Goal: Information Seeking & Learning: Learn about a topic

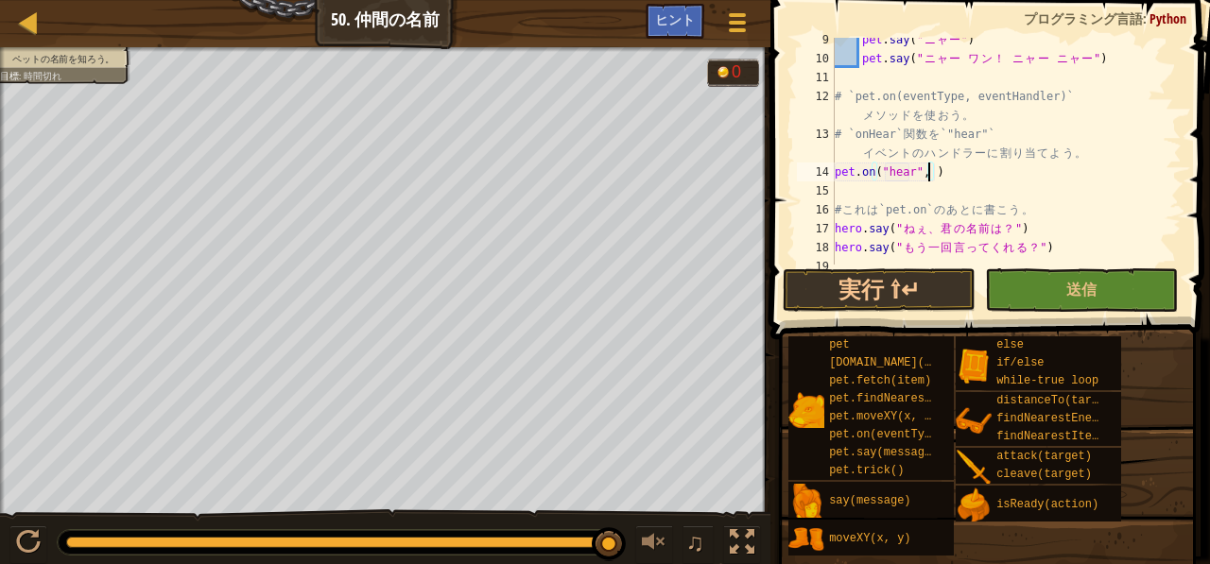
scroll to position [178, 0]
click at [658, 1] on div "マップ コンピューターサイエンス２ 50. 仲間の名前 ゲームメニュー 完了 ヒント" at bounding box center [385, 23] width 771 height 47
click at [662, 24] on span "ヒント" at bounding box center [675, 19] width 40 height 18
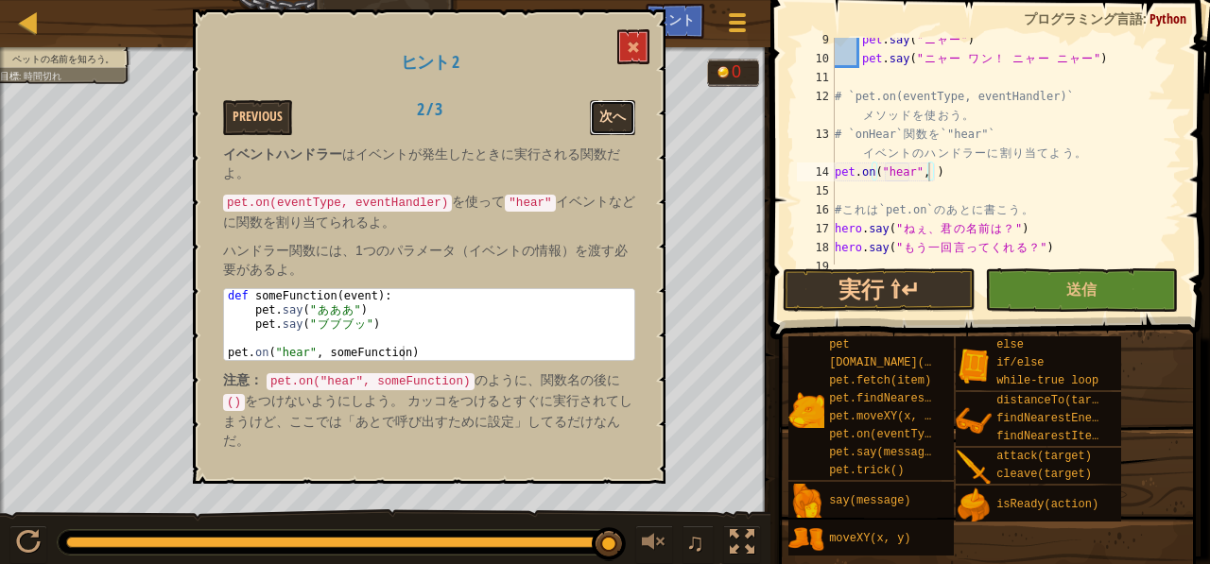
click at [610, 109] on button "次へ" at bounding box center [612, 117] width 45 height 35
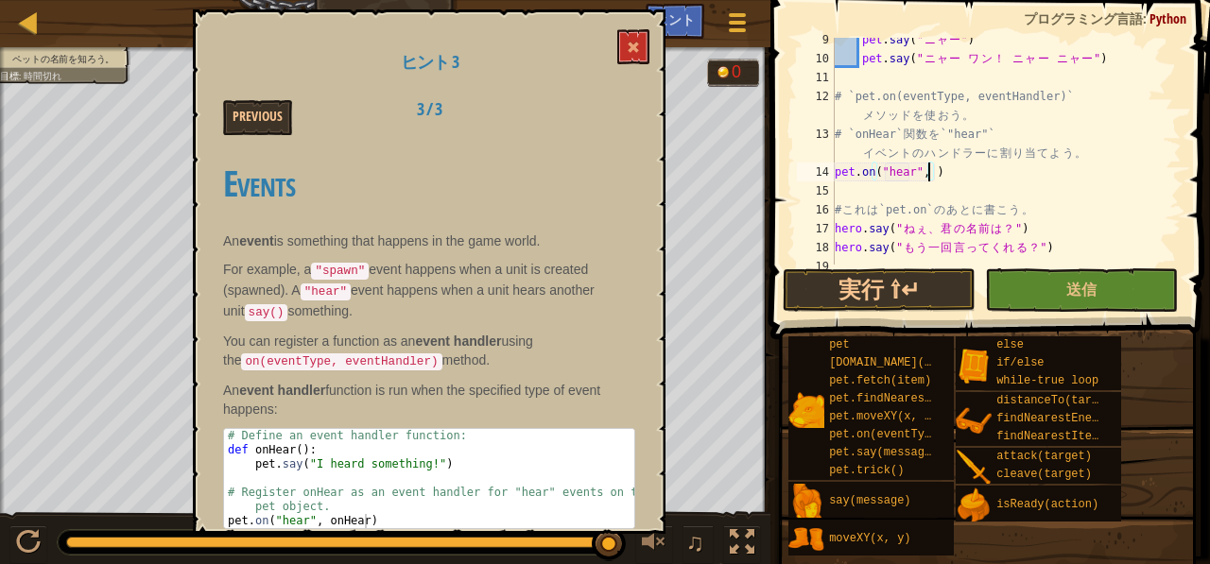
click at [929, 177] on div "pet . say ( " ニ ャ ー " ) pet . say ( " ニ ャ ー ワ ン ！ ニ ャ ー ニ ャ ー " ) # `pet.on(eve…" at bounding box center [999, 162] width 337 height 265
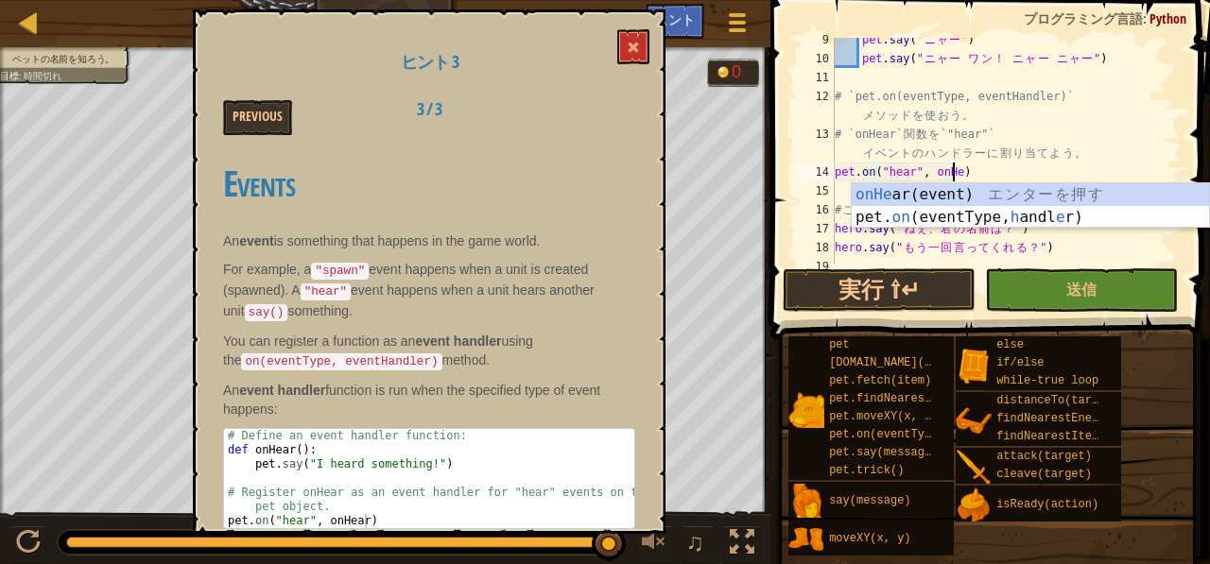
scroll to position [9, 9]
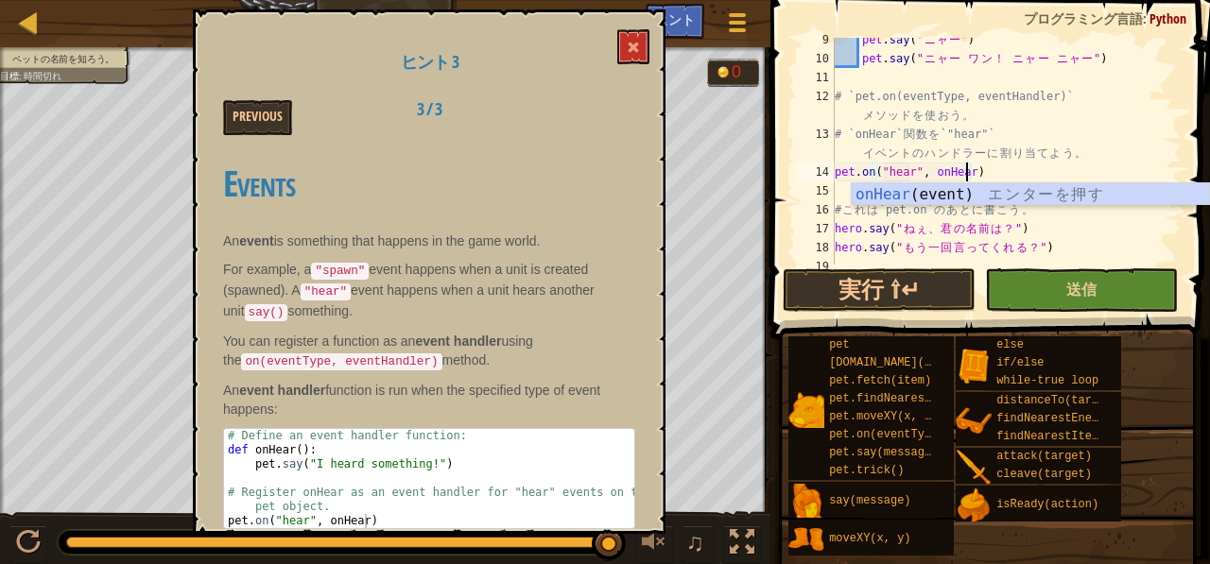
type textarea "pet.on("hear", onHear)"
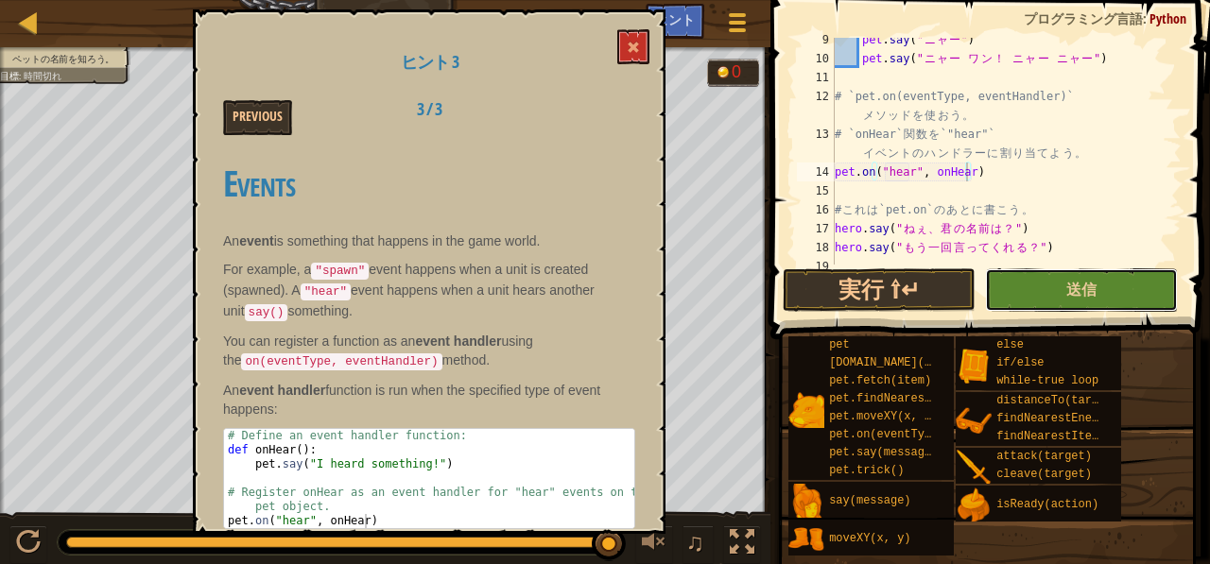
click at [1035, 289] on button "送信" at bounding box center [1081, 290] width 193 height 43
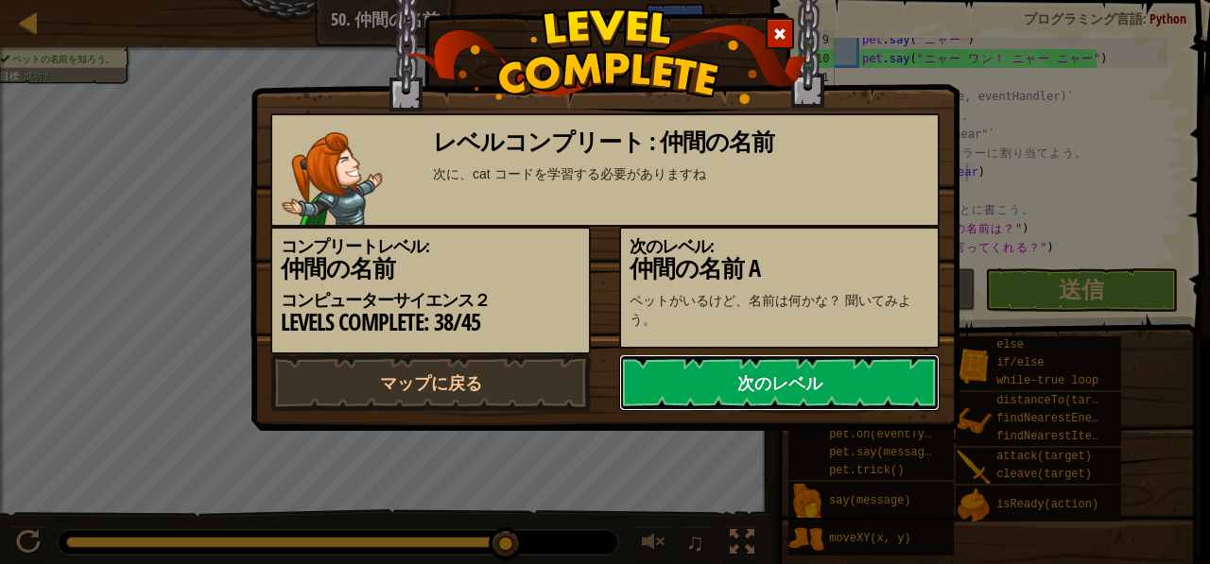
click at [809, 411] on link "次のレベル" at bounding box center [779, 383] width 321 height 57
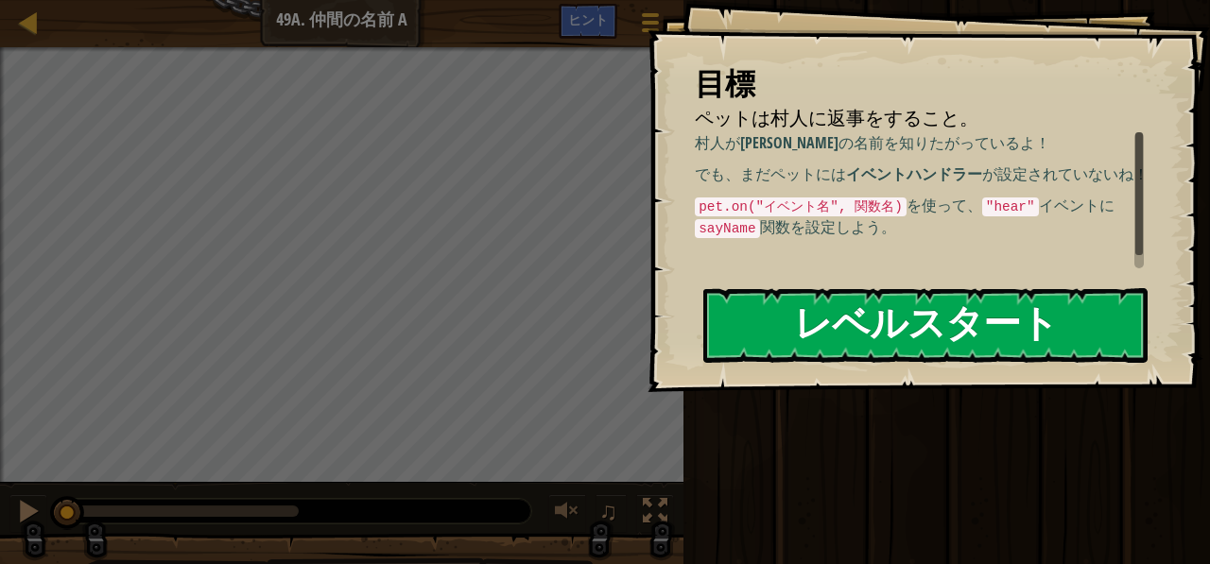
click at [963, 347] on button "レベルスタート" at bounding box center [925, 325] width 444 height 75
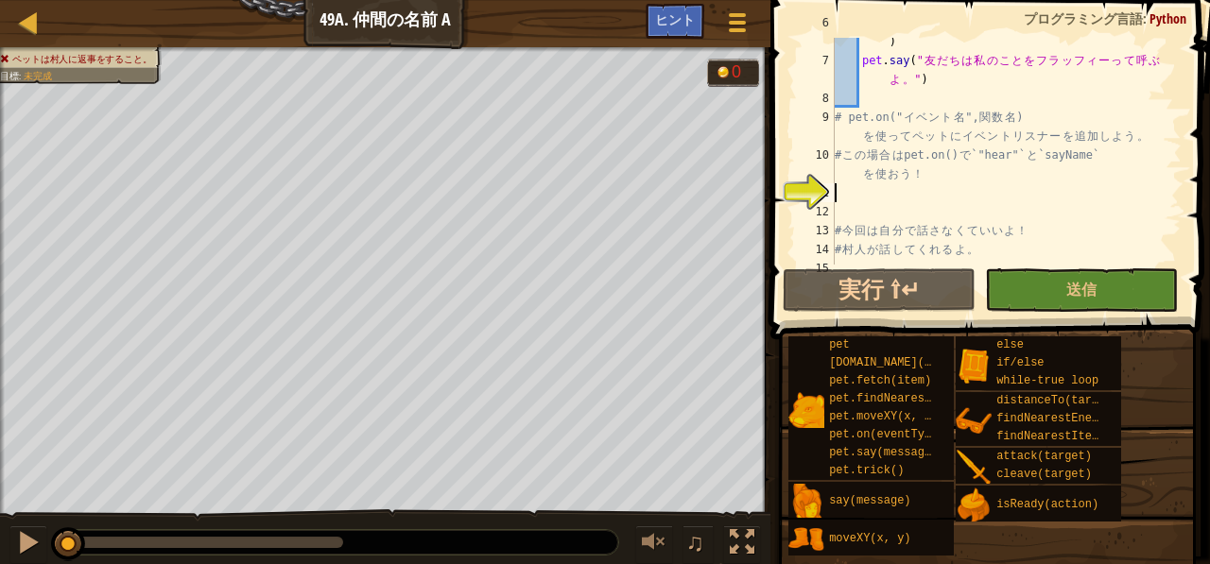
scroll to position [157, 0]
click at [844, 202] on div "pet . say ( " 私 の 名 前 は フ ュ ー リ ア ス ・ ビ ー ス ト で す 。 " ) pet . say ( " 友 だ ち は 私…" at bounding box center [999, 155] width 337 height 284
click at [834, 188] on div "11" at bounding box center [816, 192] width 38 height 19
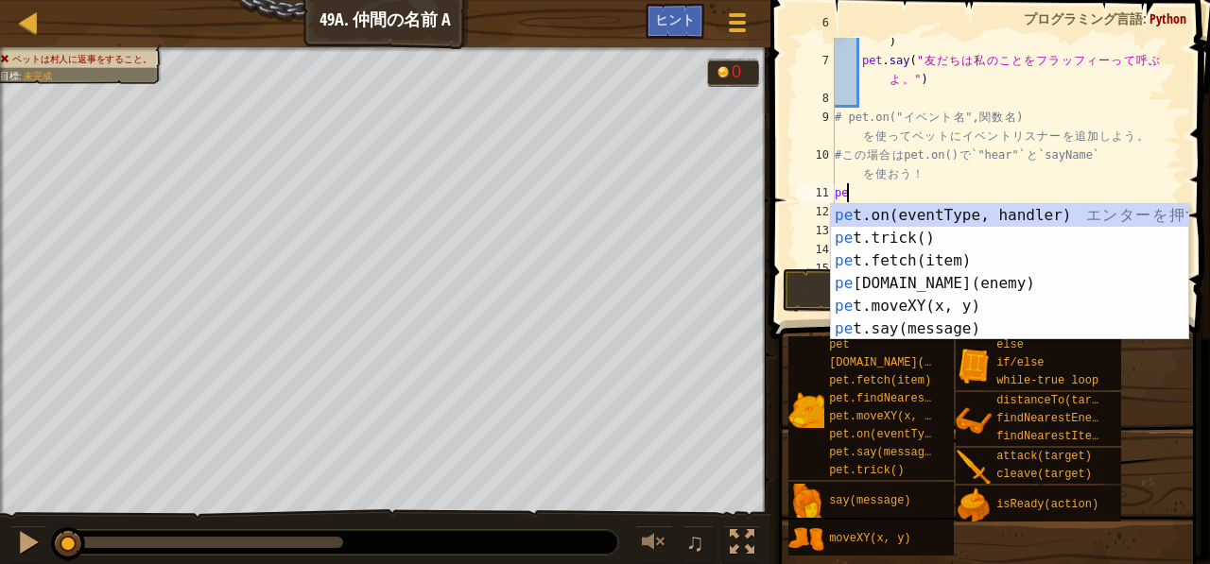
scroll to position [9, 0]
click at [866, 212] on div "pet .on(eventType, handler) エ ン タ ー を 押 す pet .trick() エ ン タ ー を 押 す pet .fetch…" at bounding box center [1010, 295] width 358 height 182
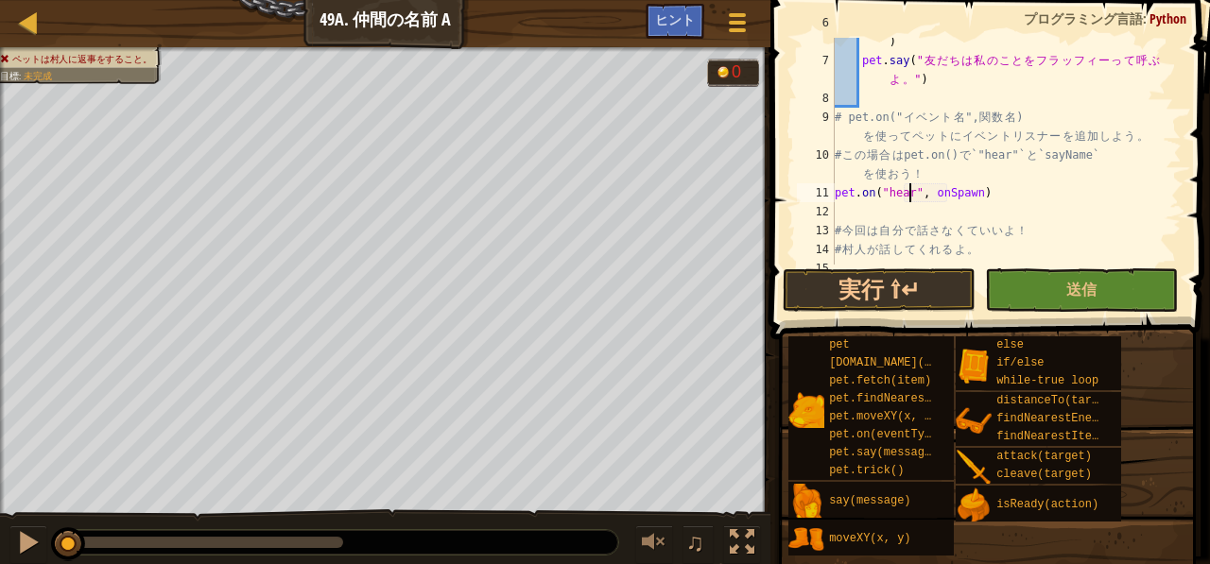
scroll to position [9, 6]
click at [970, 191] on div "pet . say ( " 私 の 名 前 は フ ュ ー リ ア ス ・ ビ ー ス ト で す 。 " ) pet . say ( " 友 だ ち は 私…" at bounding box center [999, 155] width 337 height 284
type textarea "pet.on("hear", sayName)"
click at [1026, 290] on button "送信" at bounding box center [1081, 290] width 193 height 43
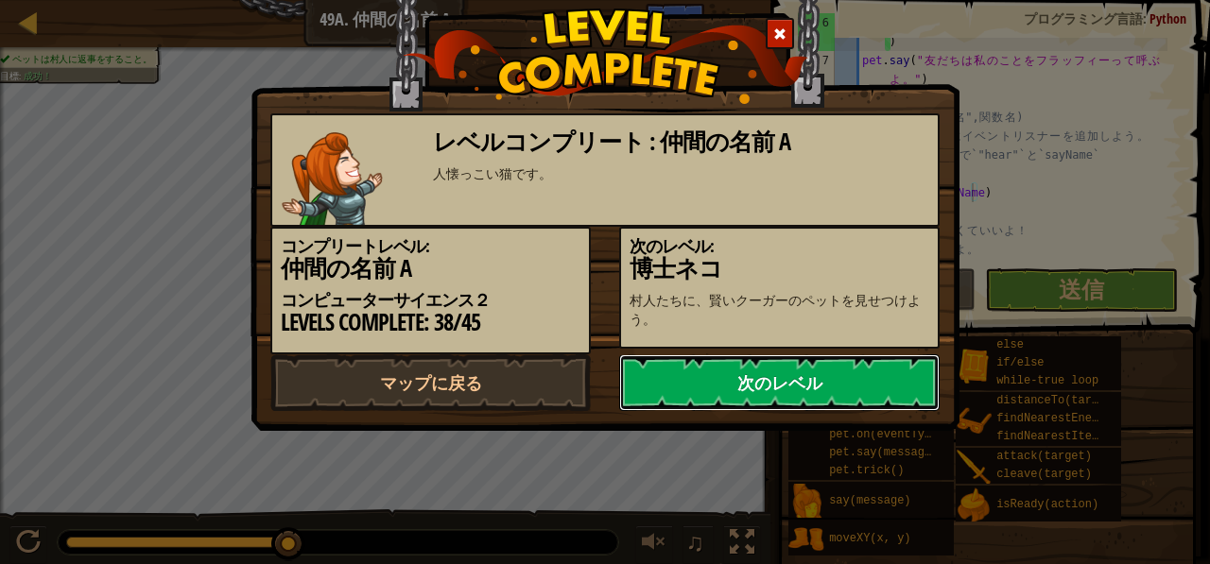
click at [743, 411] on link "次のレベル" at bounding box center [779, 383] width 321 height 57
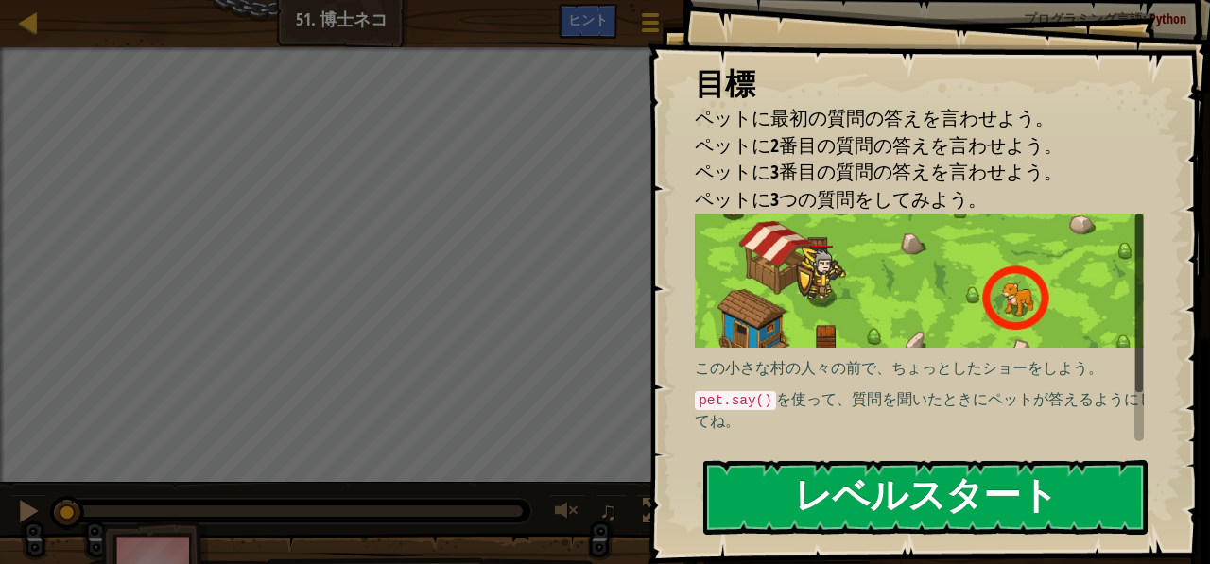
click at [834, 504] on button "レベルスタート" at bounding box center [925, 497] width 444 height 75
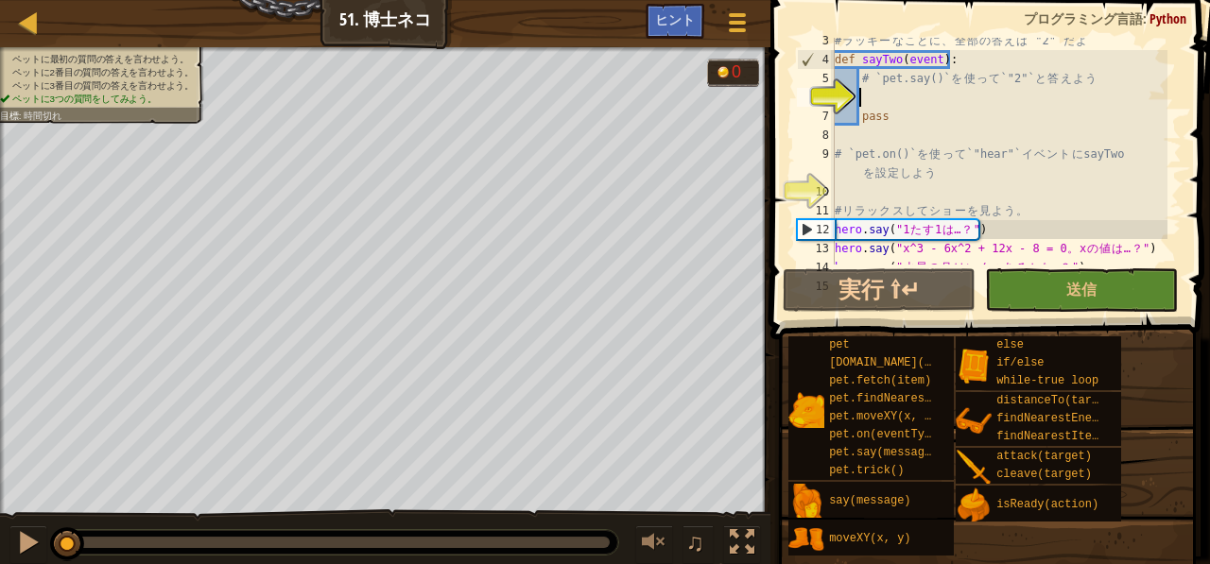
scroll to position [43, 0]
click at [851, 198] on div "# ラ ッ キ ー な こ と に 、 全 部 の 答 え は `"2"` だ よ def sayTwo ( event ) : # `pet.say()` …" at bounding box center [999, 165] width 337 height 265
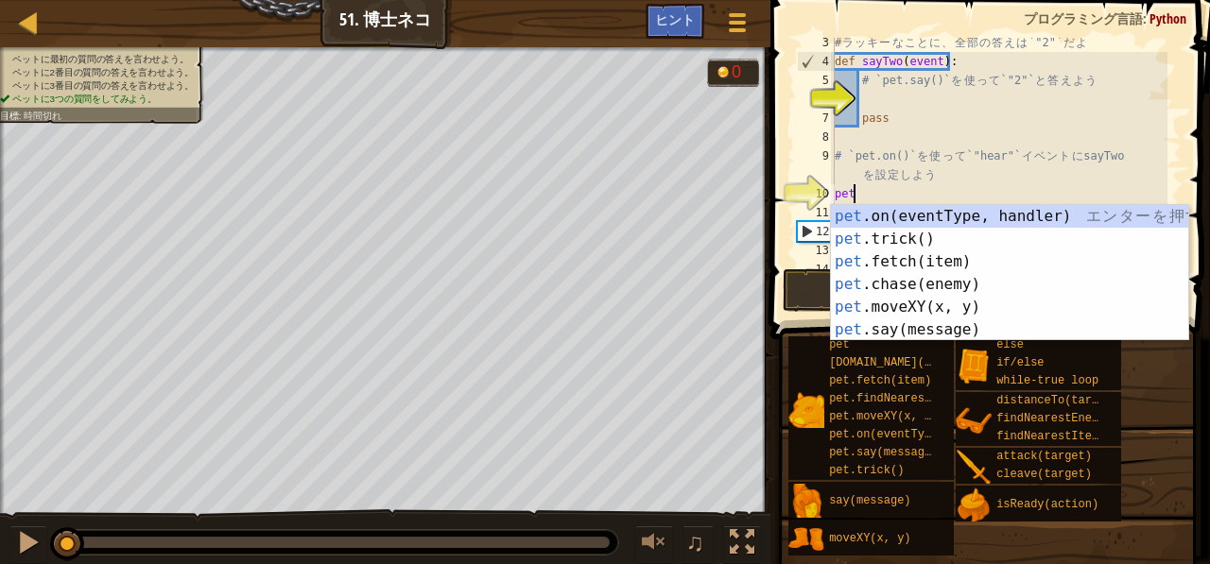
scroll to position [9, 0]
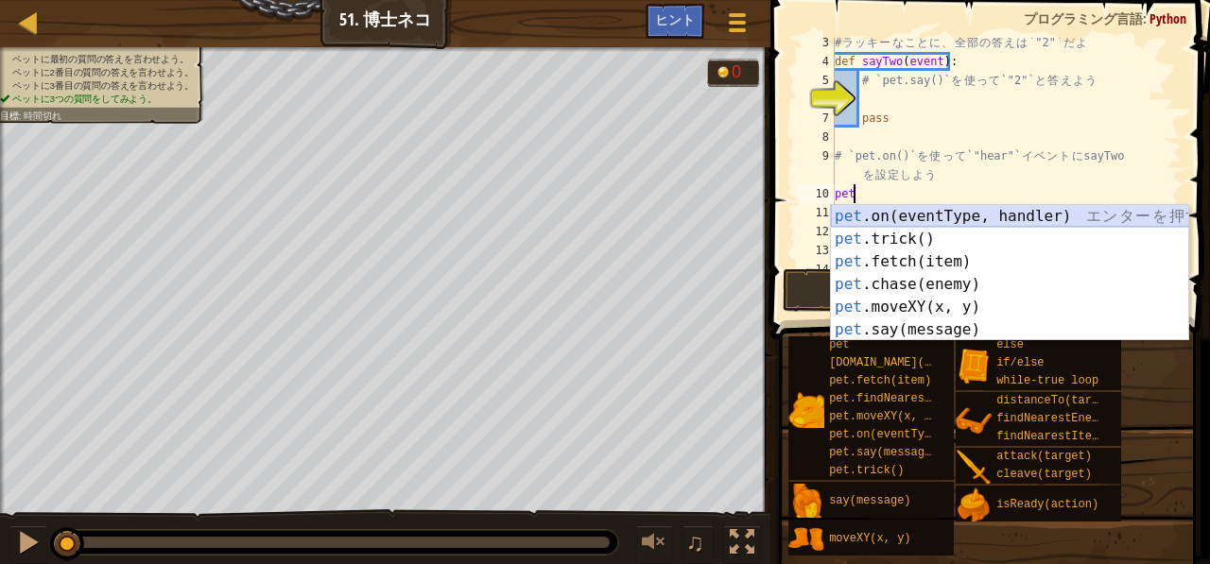
click at [871, 213] on div "pet .on(eventType, handler) エ ン タ ー を 押 す pet .trick() エ ン タ ー を 押 す pet .fetch…" at bounding box center [1010, 296] width 358 height 182
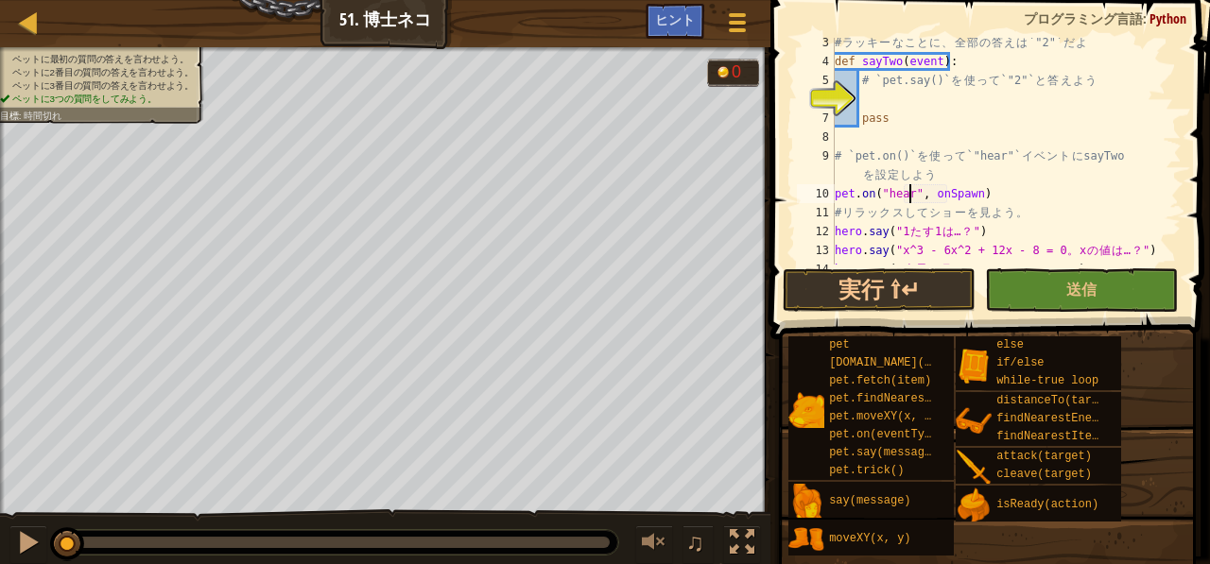
scroll to position [9, 6]
click at [973, 196] on div "# ラ ッ キ ー な こ と に 、 全 部 の 答 え は `"2"` だ よ def sayTwo ( event ) : # `pet.say()` …" at bounding box center [999, 165] width 337 height 265
type textarea "pet.on("hear", sayTwo)"
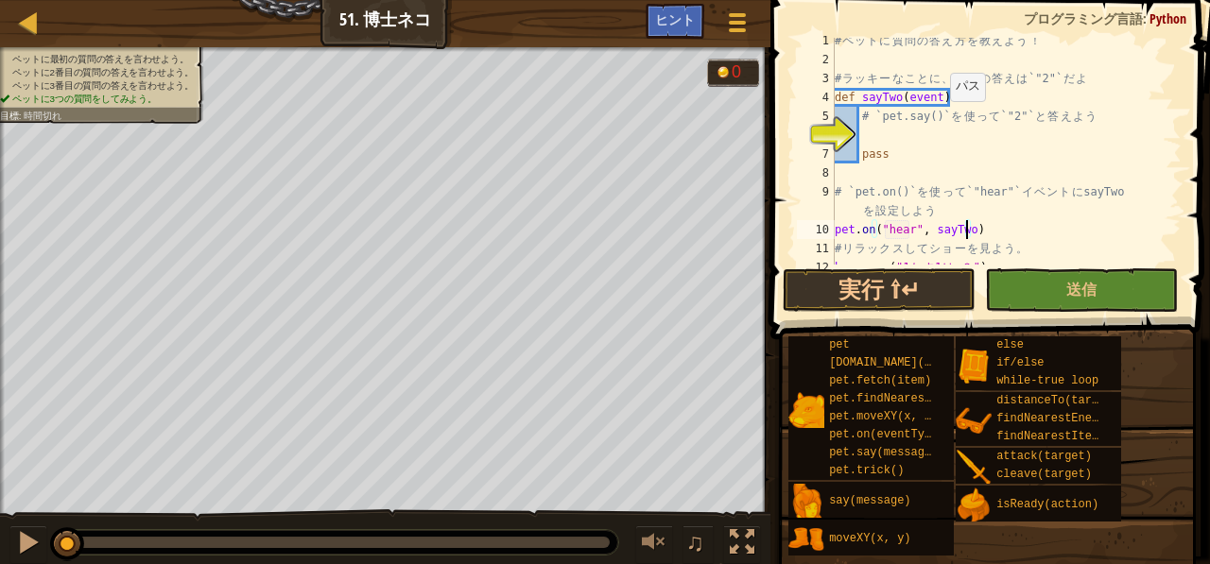
scroll to position [7, 0]
click at [865, 133] on div "# ペ ッ ト に 質 問 の 答 え 方 を 教 え よ う ！ # ラ ッ キ ー な こ と に 、 全 部 の 答 え は `"2"` だ よ def…" at bounding box center [999, 163] width 337 height 265
click at [664, 13] on span "ヒント" at bounding box center [675, 19] width 40 height 18
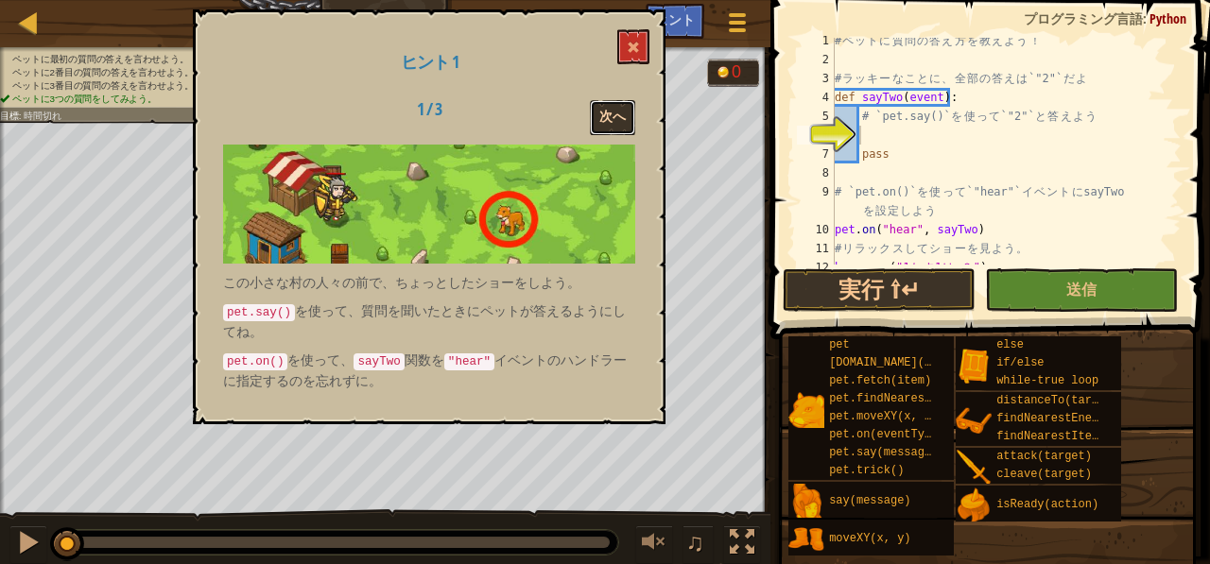
click at [622, 113] on button "次へ" at bounding box center [612, 117] width 45 height 35
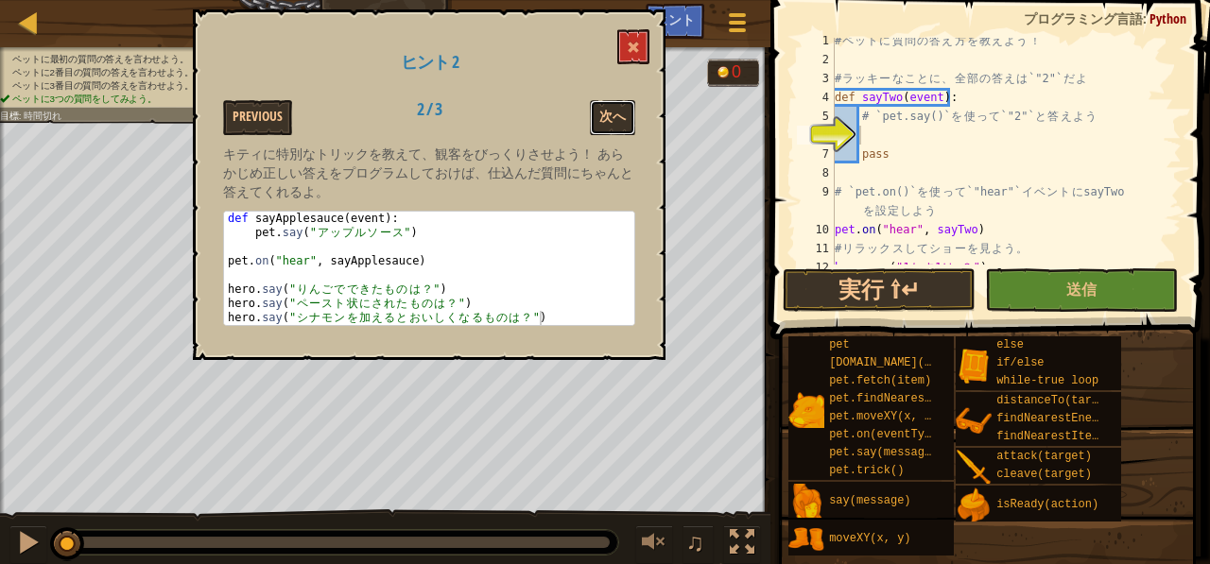
click at [622, 113] on button "次へ" at bounding box center [612, 117] width 45 height 35
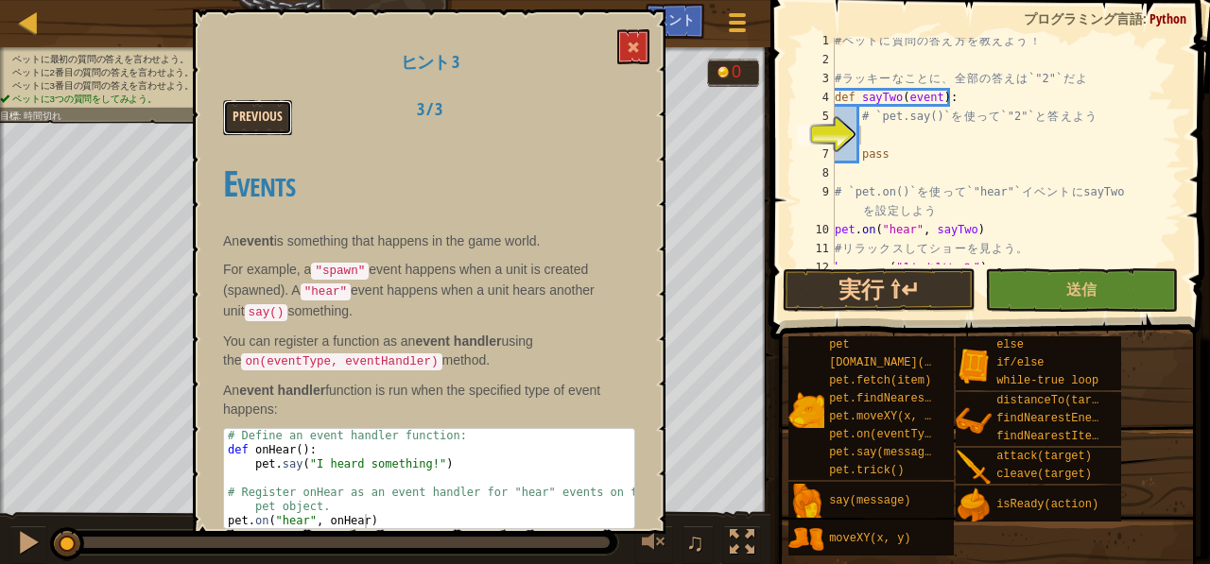
click at [240, 108] on button "Previous" at bounding box center [257, 117] width 69 height 35
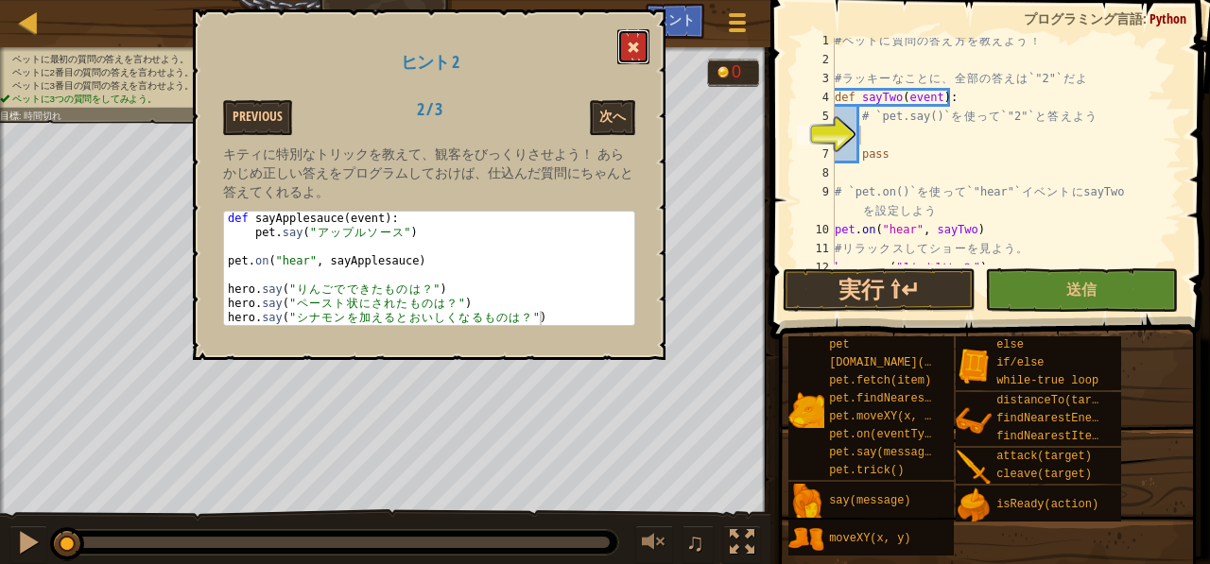
click at [629, 43] on span at bounding box center [633, 47] width 13 height 13
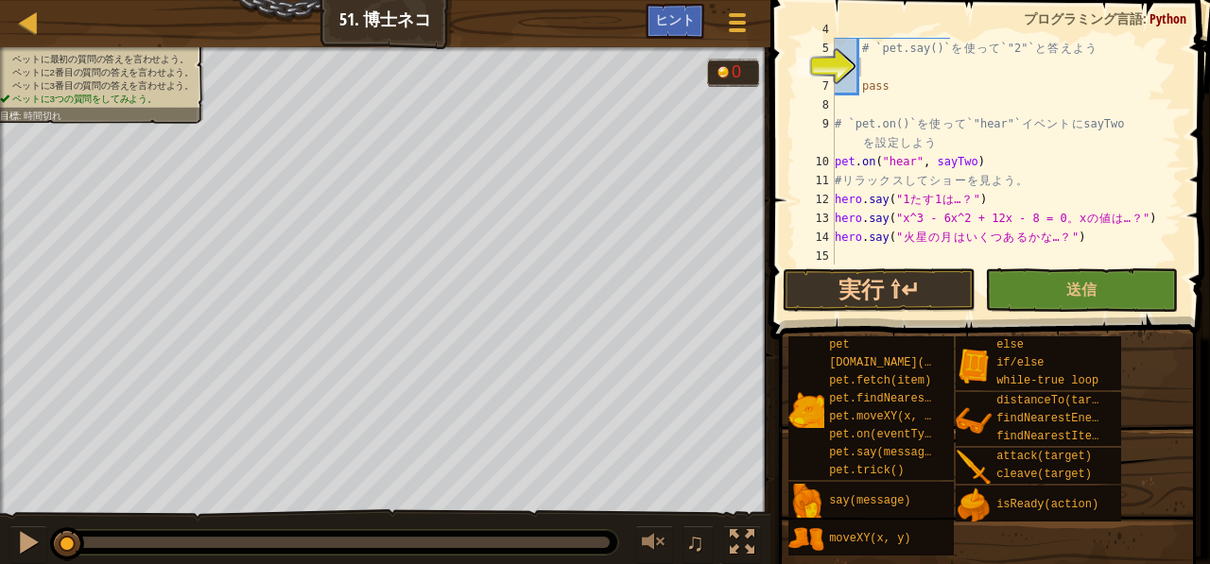
scroll to position [9, 0]
click at [950, 109] on div "def sayTwo ( event ) : # `pet.say()` を 使 っ て `"2"` と 答 え よ う pass # `pet.on()` …" at bounding box center [999, 152] width 337 height 265
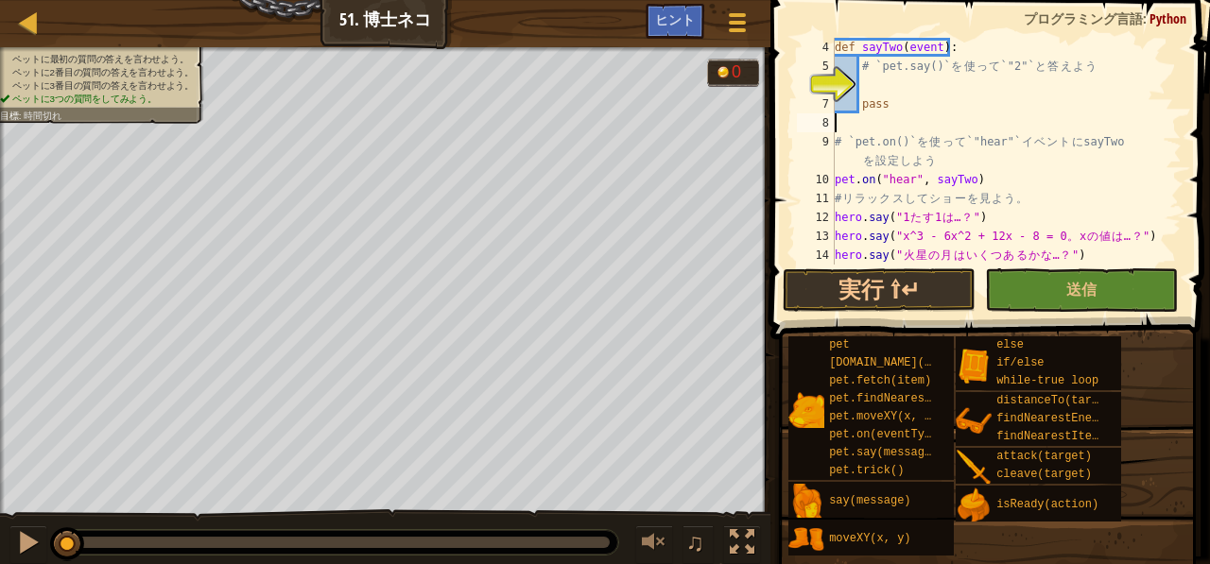
scroll to position [38, 0]
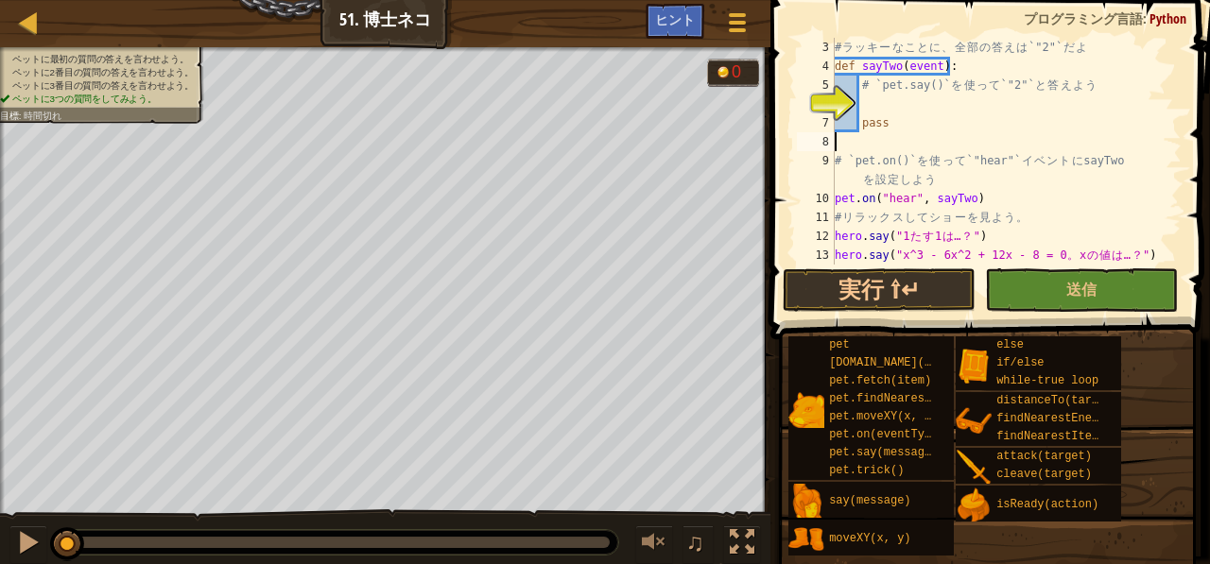
click at [875, 110] on div "# ラ ッ キ ー な こ と に 、 全 部 の 答 え は `"2"` だ よ def sayTwo ( event ) : # `pet.say()` …" at bounding box center [999, 170] width 337 height 265
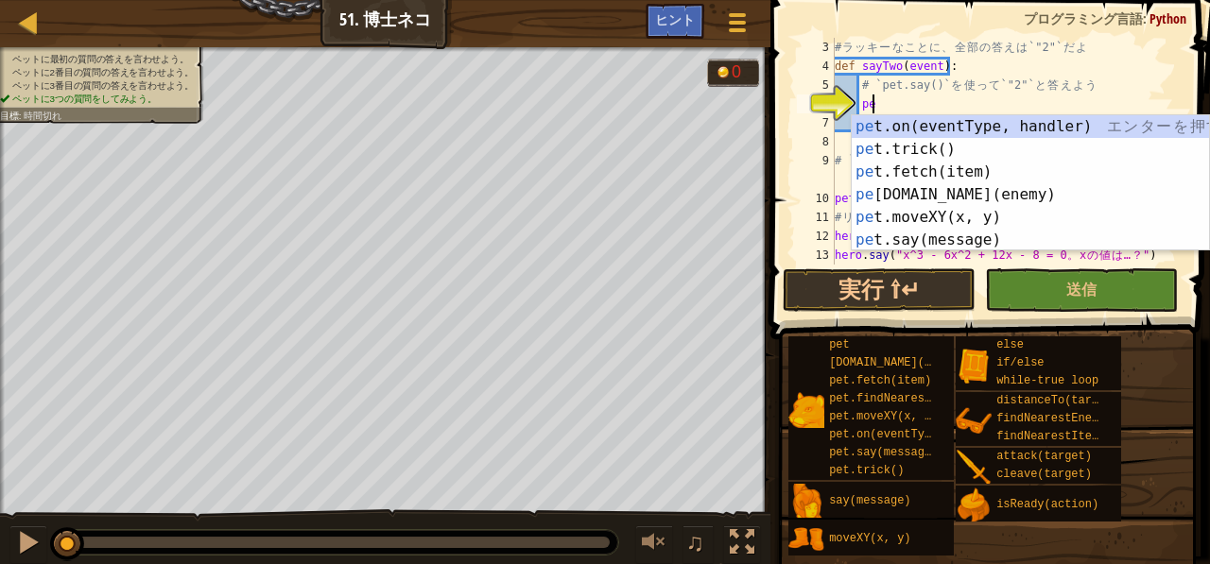
scroll to position [9, 2]
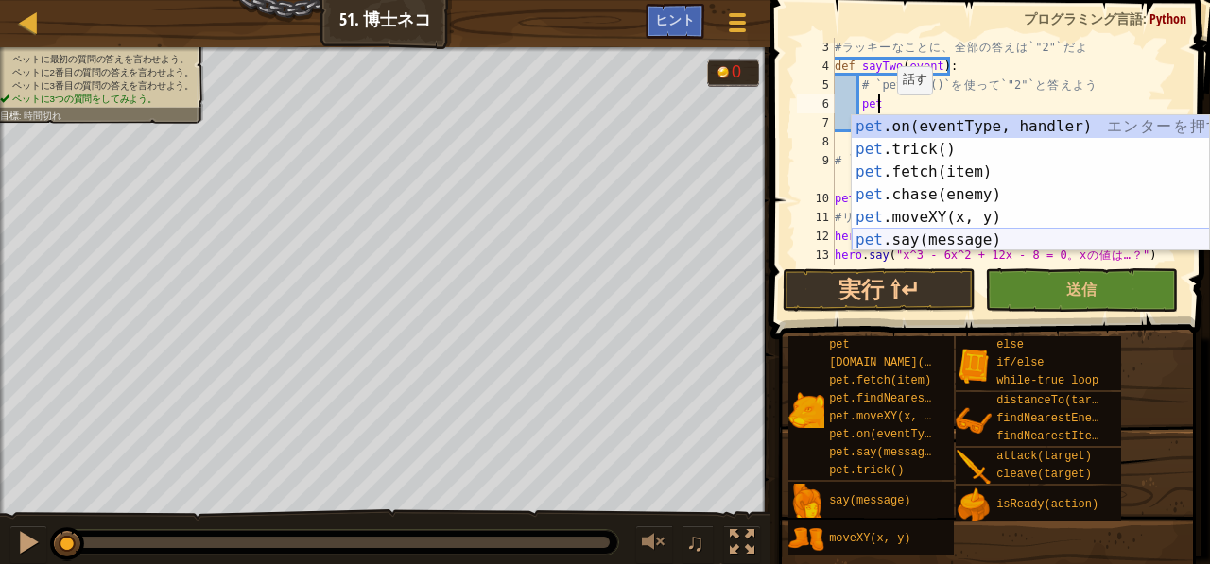
click at [881, 236] on div "pet .on(eventType, handler) エ ン タ ー を 押 す pet .trick() エ ン タ ー を 押 す pet .fetch…" at bounding box center [1031, 206] width 358 height 182
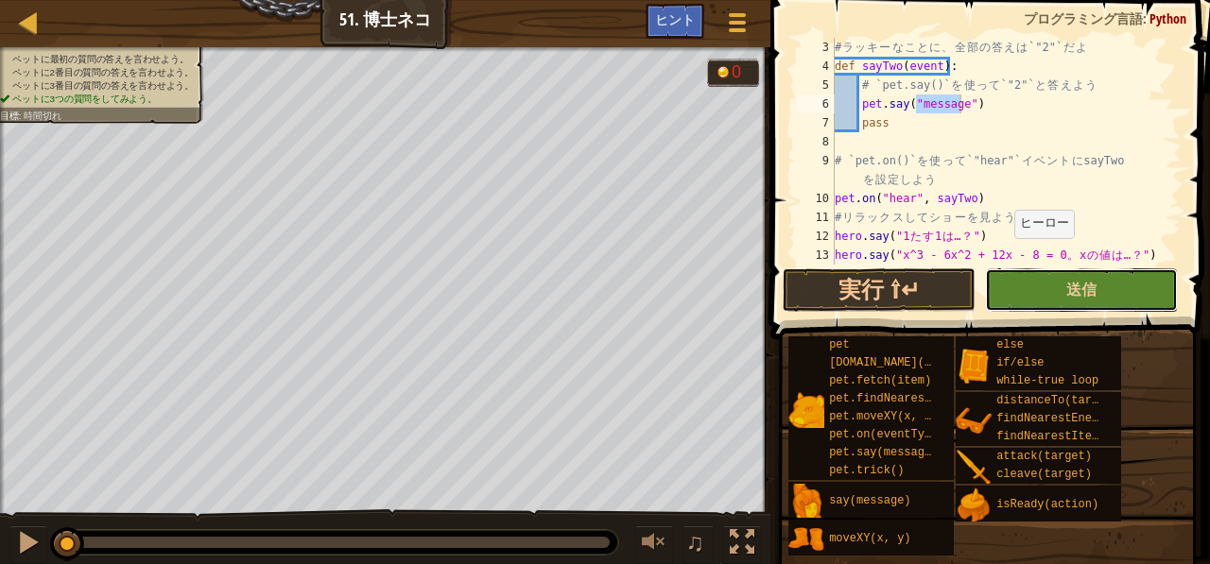
click at [1027, 283] on button "送信" at bounding box center [1081, 290] width 193 height 43
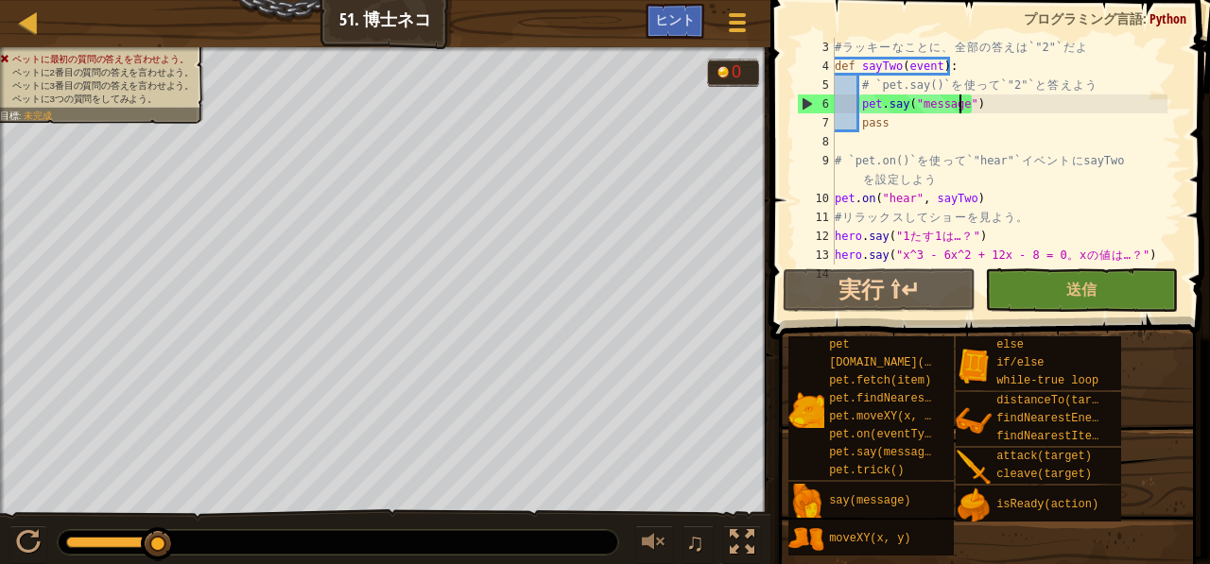
click at [958, 106] on div "# ラ ッ キ ー な こ と に 、 全 部 の 答 え は `"2"` だ よ def sayTwo ( event ) : # `pet.say()` …" at bounding box center [999, 170] width 337 height 265
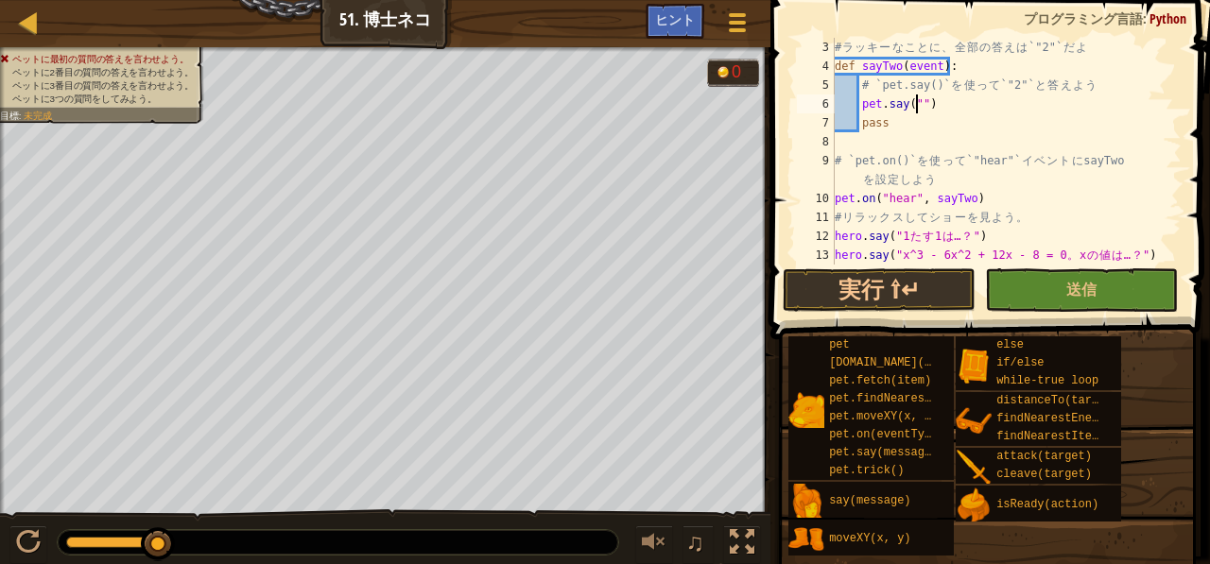
scroll to position [9, 7]
type textarea "pet.say("2")"
click at [1030, 277] on button "送信" at bounding box center [1081, 290] width 193 height 43
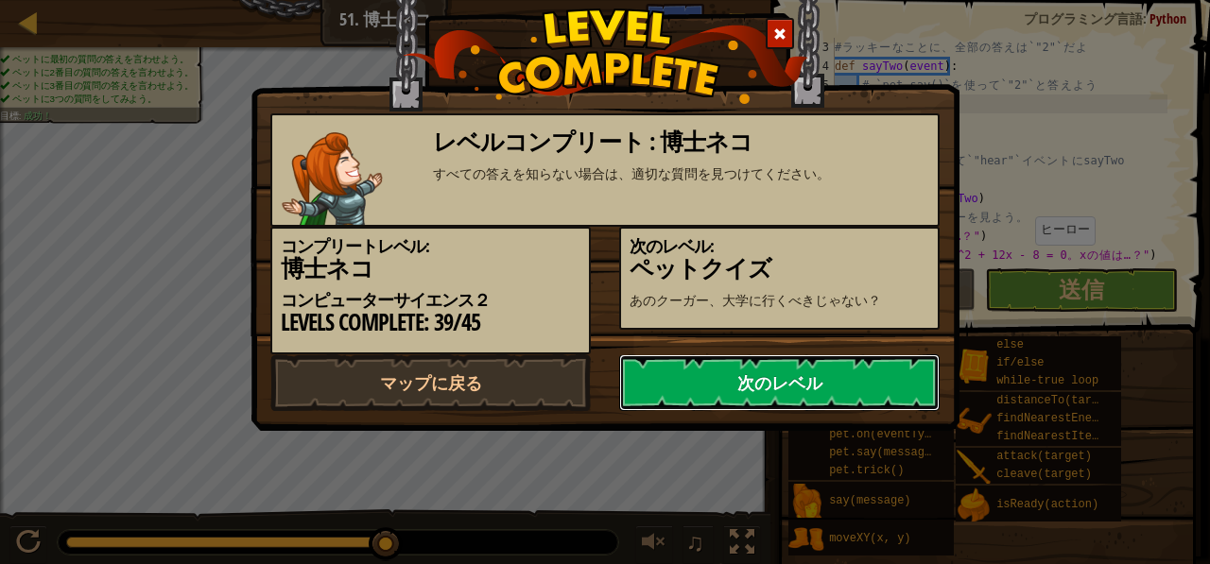
click at [732, 411] on link "次のレベル" at bounding box center [779, 383] width 321 height 57
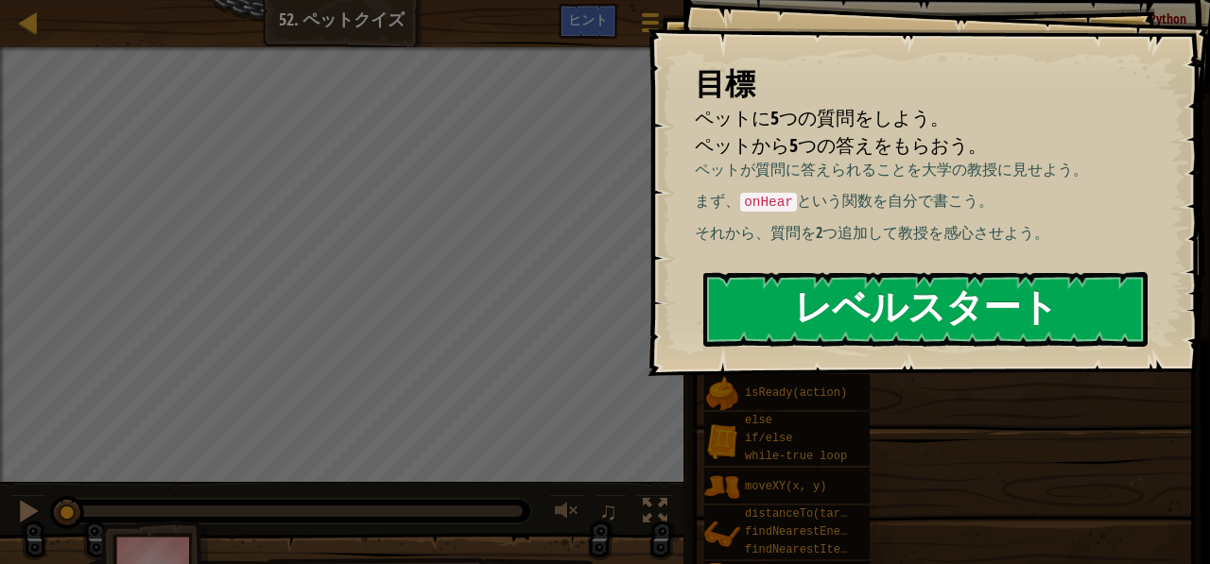
click at [798, 317] on button "レベルスタート" at bounding box center [925, 309] width 444 height 75
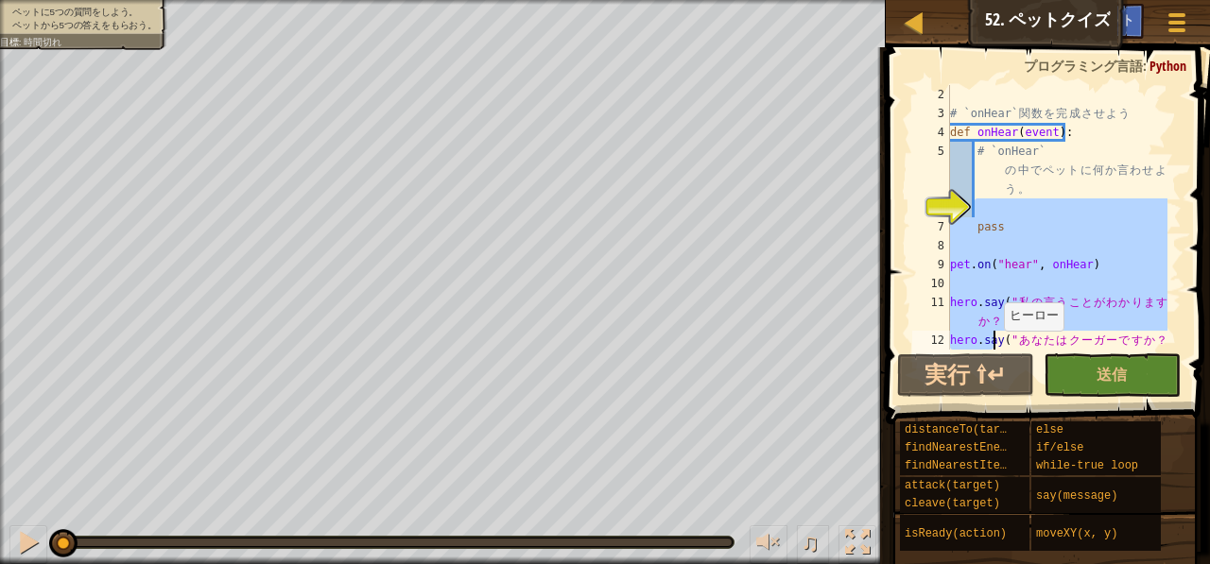
scroll to position [151, 0]
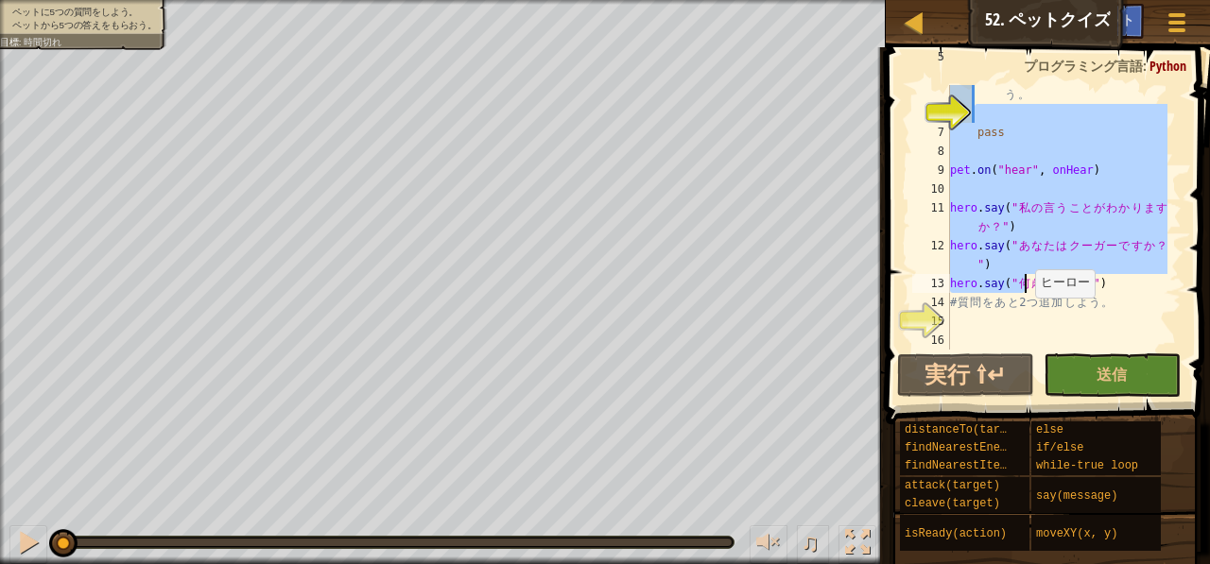
drag, startPoint x: 981, startPoint y: 218, endPoint x: 1024, endPoint y: 279, distance: 74.0
click at [1024, 279] on div "# `onHear` の 中 で ペ ッ ト に 何 か 言 わ せ よ う 。 pass pet . on ( "hear" , onHear ) hero…" at bounding box center [1056, 217] width 221 height 340
click at [1024, 279] on div "# `onHear` の 中 で ペ ッ ト に 何 か 言 わ せ よ う 。 pass pet . on ( "hear" , onHear ) hero…" at bounding box center [1056, 217] width 221 height 265
type textarea "hero.say("何歳ですか？")"
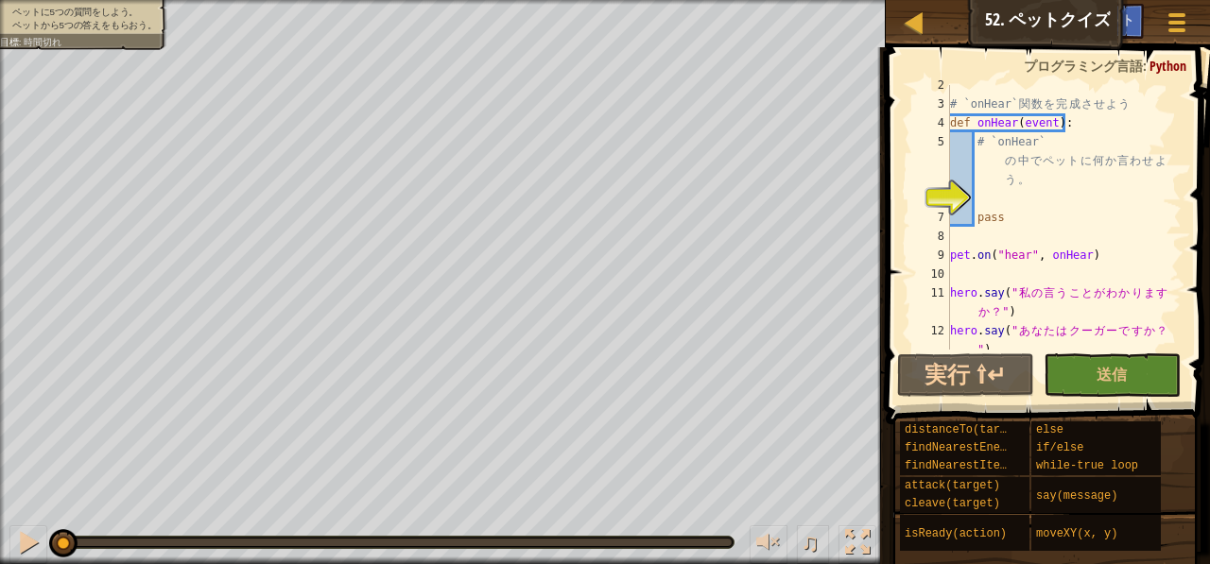
scroll to position [66, 0]
click at [998, 203] on div "# `onHear` 関 数 を 完 成 さ せ よ う def onHear ( event ) : # `onHear` の 中 で ペ ッ ト に 何 …" at bounding box center [1056, 236] width 221 height 321
type textarea "p"
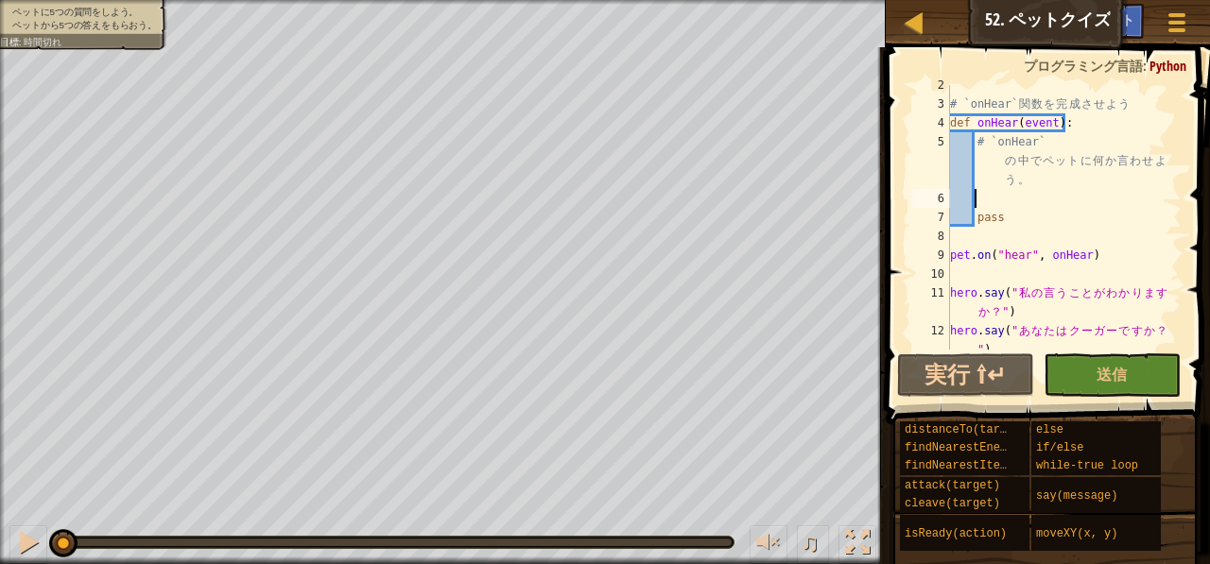
scroll to position [9, 1]
click at [1133, 11] on div "ヒント" at bounding box center [1114, 21] width 59 height 35
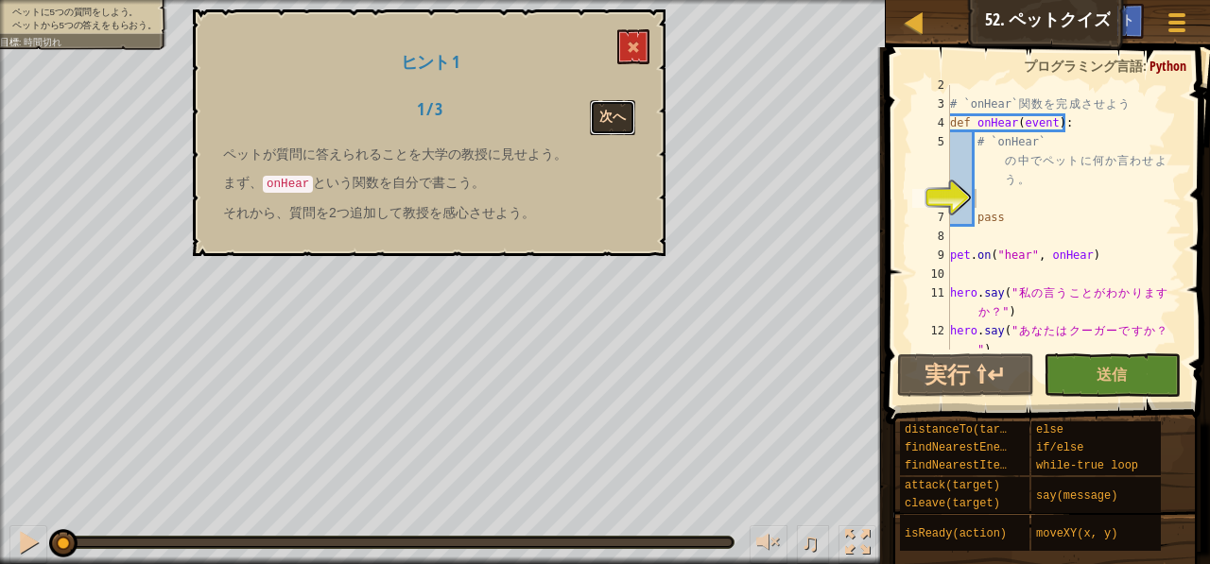
click at [603, 115] on button "次へ" at bounding box center [612, 117] width 45 height 35
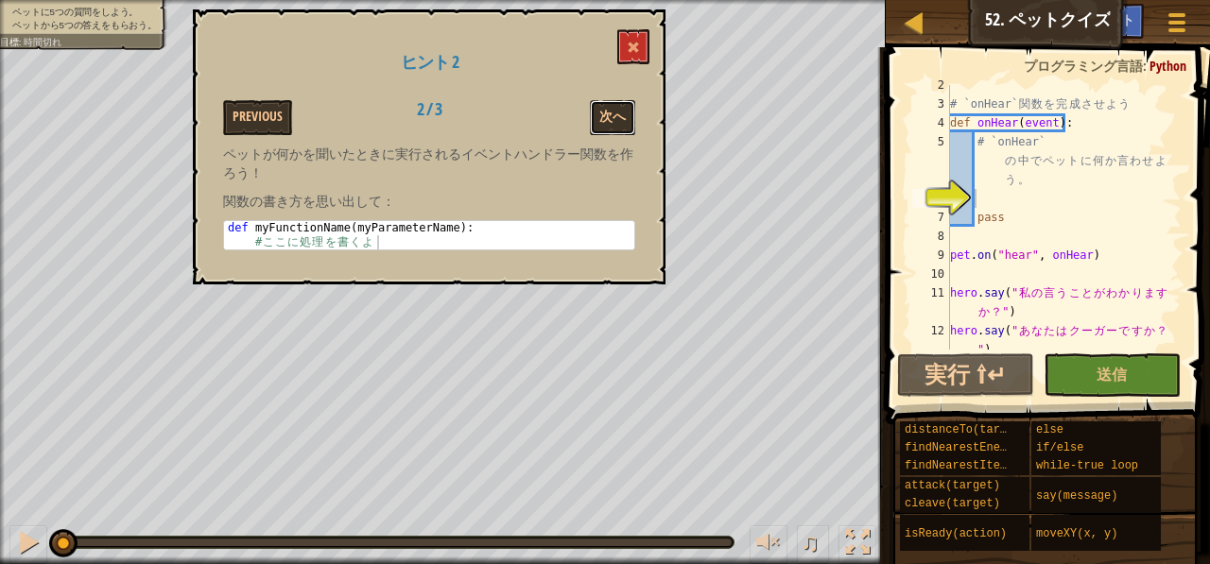
click at [603, 115] on button "次へ" at bounding box center [612, 117] width 45 height 35
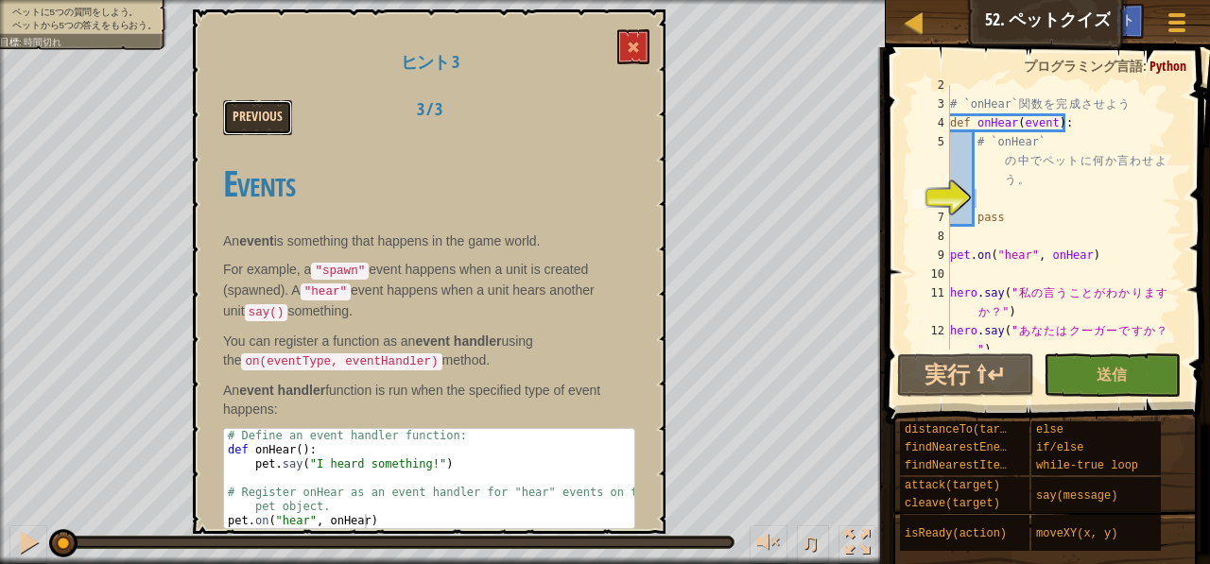
click at [261, 118] on button "Previous" at bounding box center [257, 117] width 69 height 35
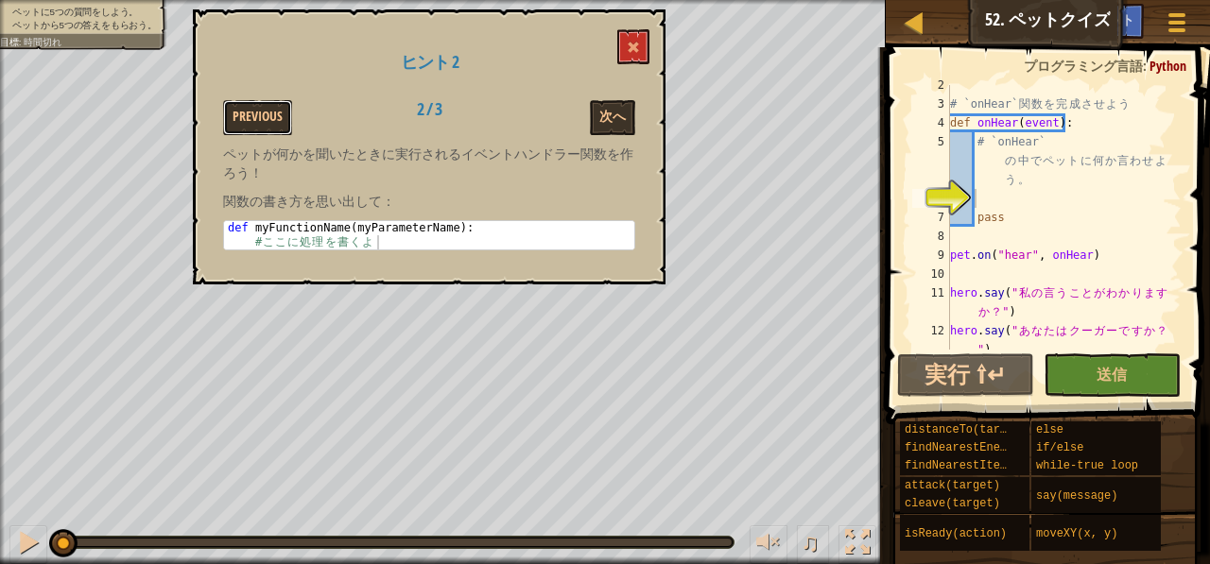
click at [261, 118] on button "Previous" at bounding box center [257, 117] width 69 height 35
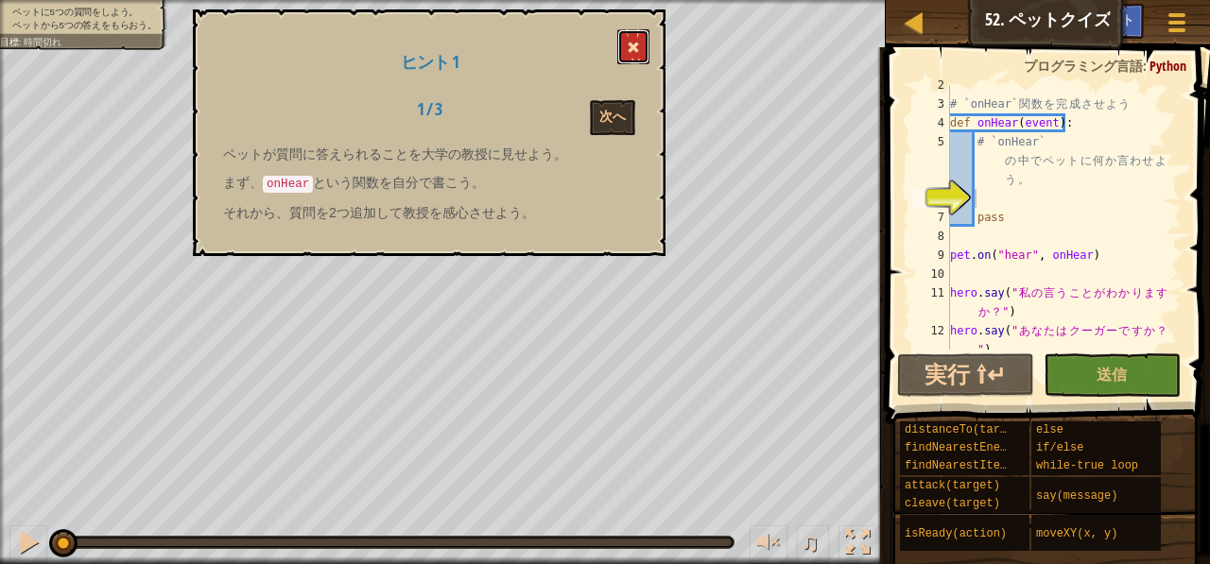
click at [636, 45] on span at bounding box center [633, 47] width 13 height 13
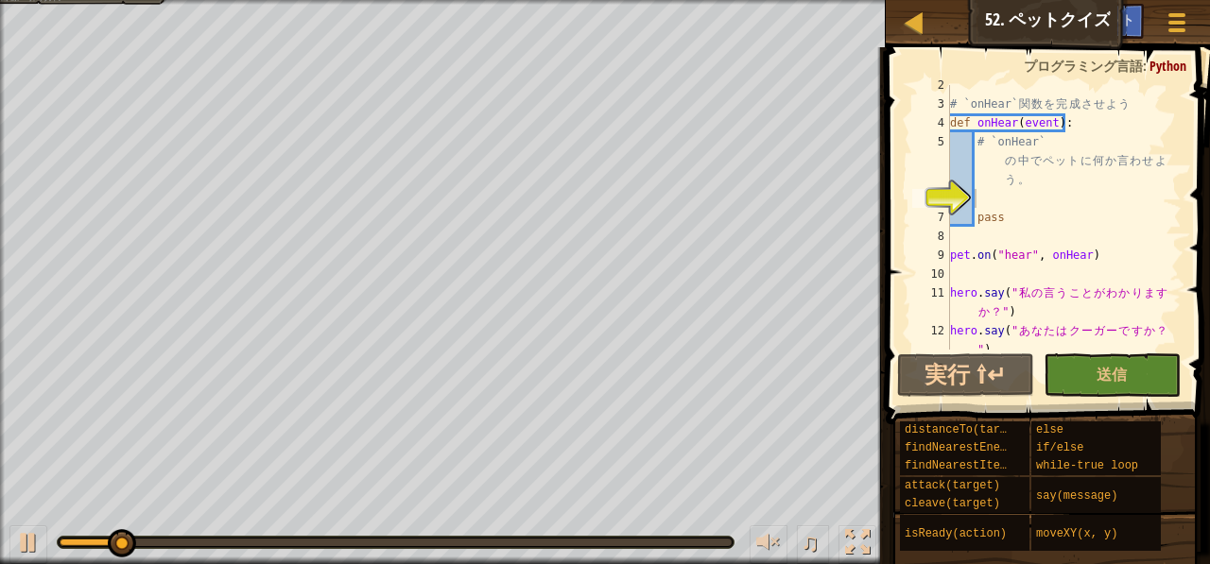
type textarea "# `onHear` の中でペットに何か言わせよう。"
click at [1017, 177] on div "# `onHear` 関 数 を 完 成 さ せ よ う def onHear ( event ) : # `onHear` の 中 で ペ ッ ト に 何 …" at bounding box center [1056, 236] width 221 height 321
click at [989, 196] on div "# `onHear` 関 数 を 完 成 さ せ よ う def onHear ( event ) : # `onHear` の 中 で ペ ッ ト に 何 …" at bounding box center [1056, 236] width 221 height 321
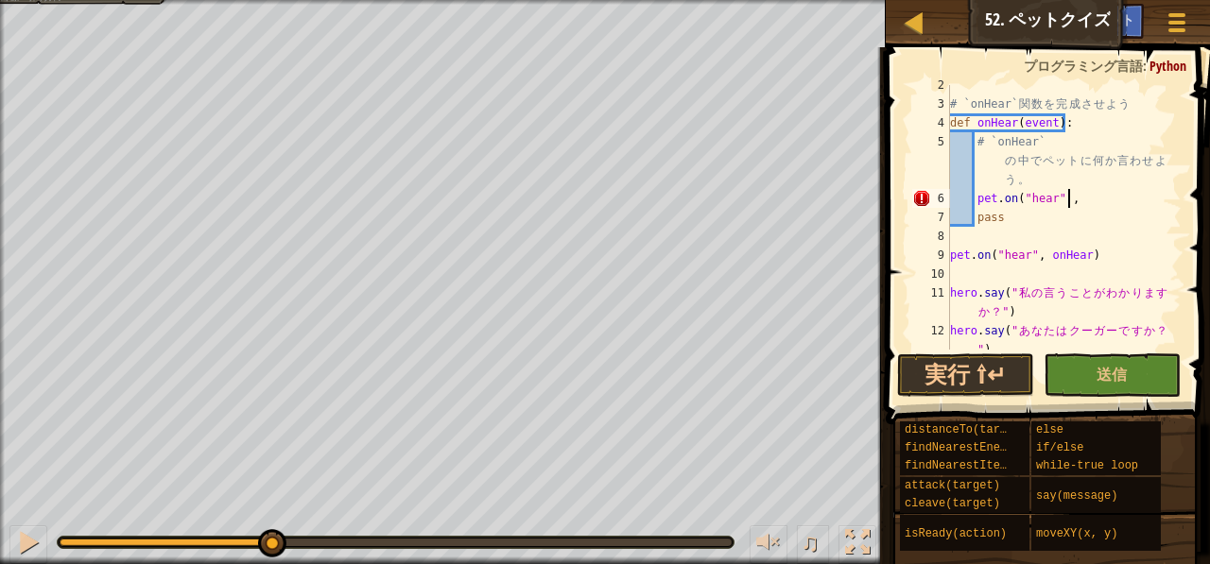
scroll to position [9, 9]
type textarea "p"
type textarea "pet.say("はい")"
click at [1081, 367] on button "送信" at bounding box center [1112, 375] width 137 height 43
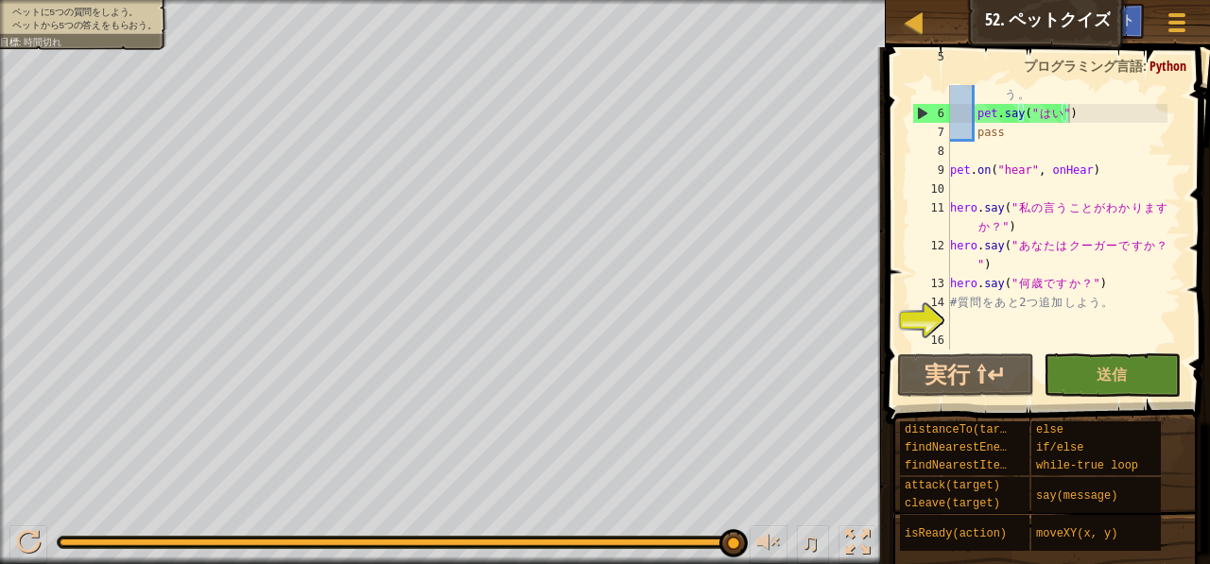
scroll to position [9, 0]
click at [968, 322] on div "# `onHear` の 中 で ペ ッ ト に 何 か 言 わ せ よ う 。 pet . say ( " は い " ) pass pet . on ( …" at bounding box center [1056, 217] width 221 height 340
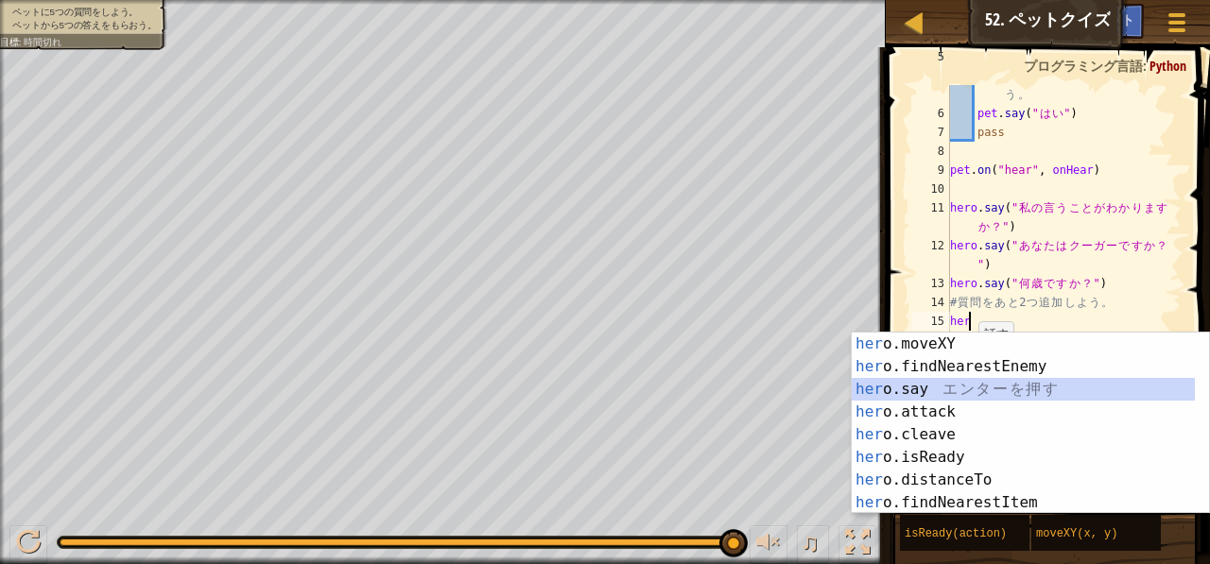
click at [938, 387] on div "her o.moveXY エ ン タ ー を 押 す her o.findNearestEnemy エ ン タ ー を 押 す her o.say エ ン タ…" at bounding box center [1024, 446] width 344 height 227
type textarea "hero.say("message")"
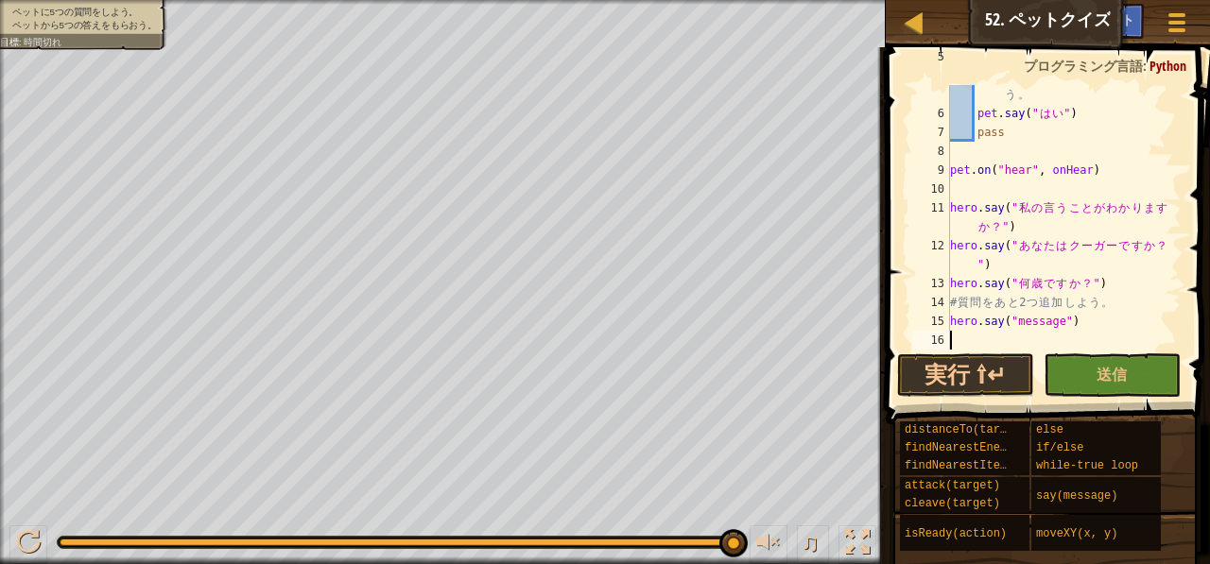
click at [962, 341] on div "# `onHear` の 中 で ペ ッ ト に 何 か 言 わ せ よ う 。 pet . say ( " は い " ) pass pet . on ( …" at bounding box center [1056, 217] width 221 height 340
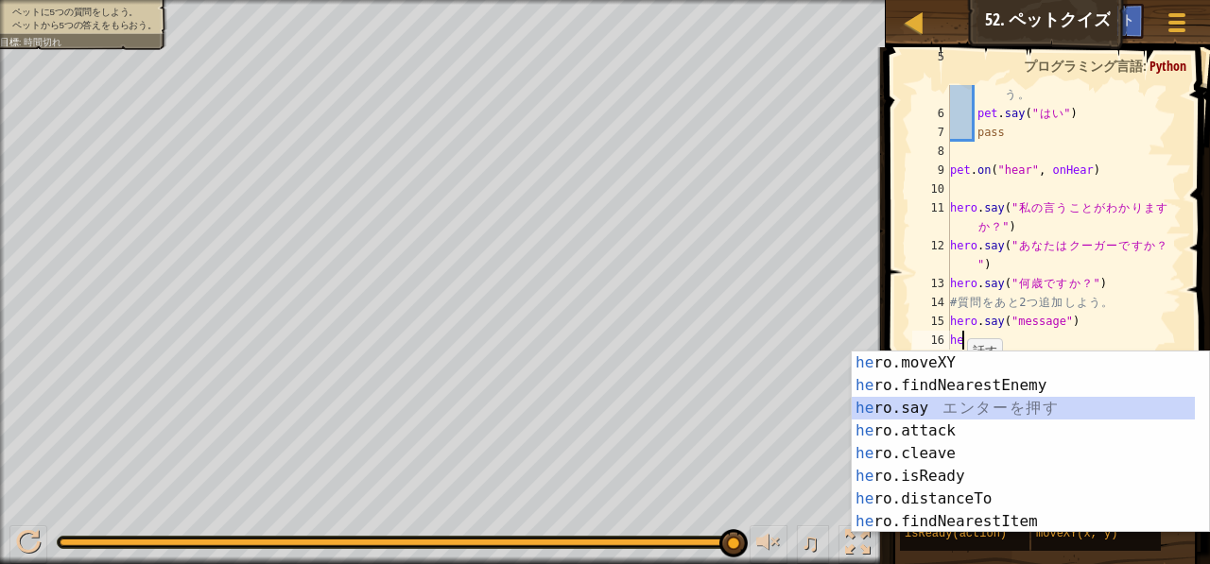
click at [906, 411] on div "he ro.moveXY エ ン タ ー を 押 す he ro.findNearestEnemy エ ン タ ー を 押 す he ro.say エ ン タ…" at bounding box center [1024, 465] width 344 height 227
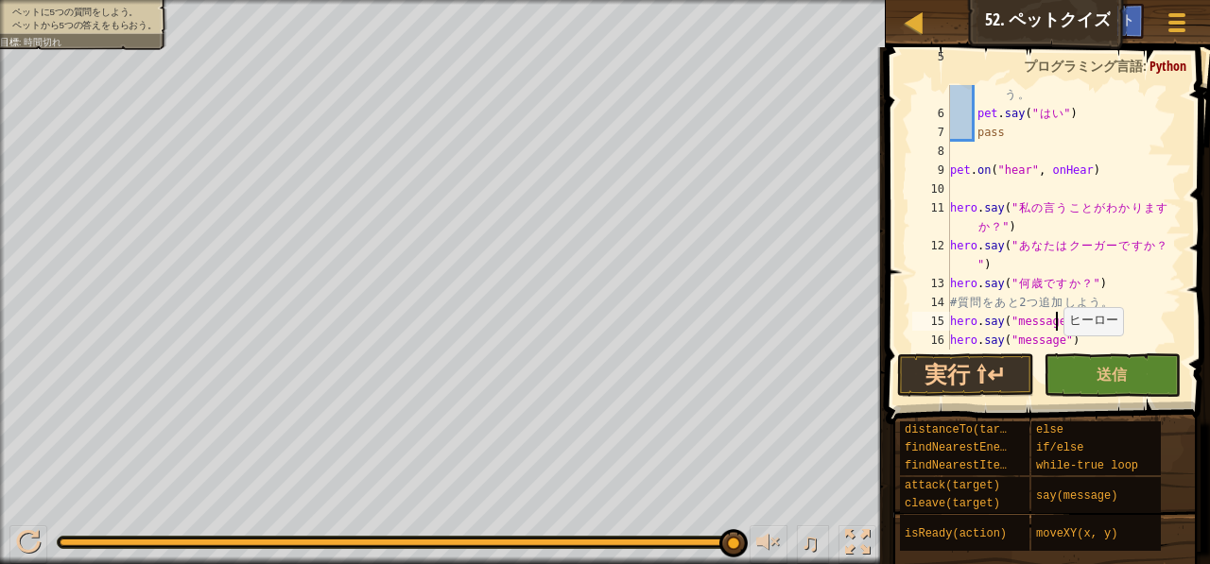
click at [1053, 317] on div "# `onHear` の 中 で ペ ッ ト に 何 か 言 わ せ よ う 。 pet . say ( " は い " ) pass pet . on ( …" at bounding box center [1056, 217] width 221 height 340
type textarea "・"
click at [1056, 339] on div "# `onHear` の 中 で ペ ッ ト に 何 か 言 わ せ よ う 。 pet . say ( " は い " ) pass pet . on ( …" at bounding box center [1056, 217] width 221 height 340
type textarea "・"
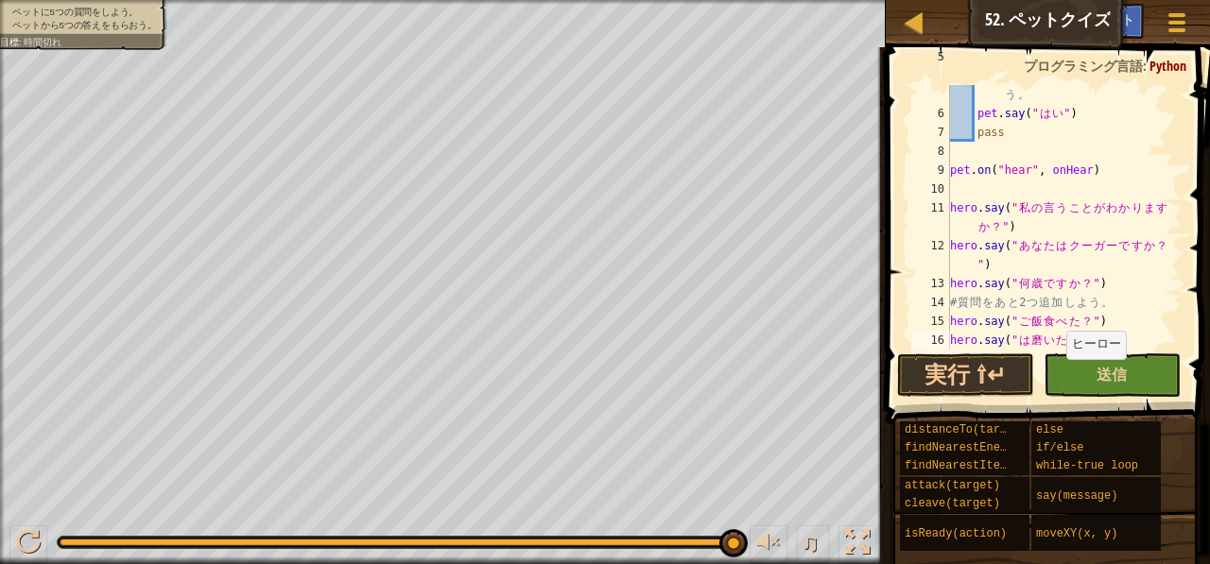
type textarea "？"
click at [1080, 373] on button "送信" at bounding box center [1112, 375] width 137 height 43
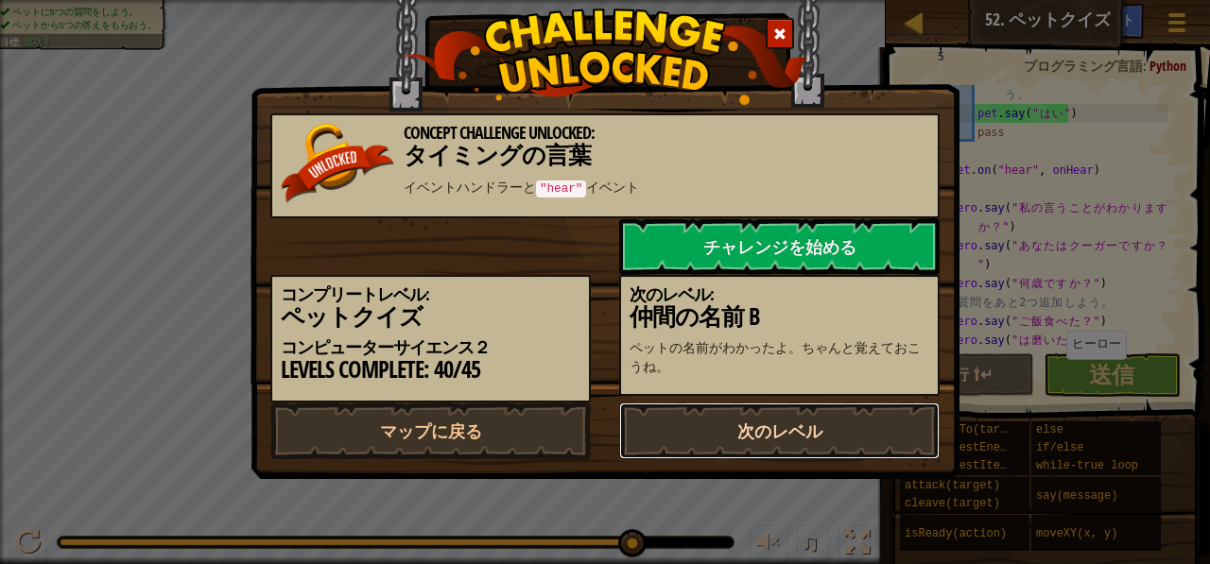
click at [894, 447] on link "次のレベル" at bounding box center [779, 431] width 321 height 57
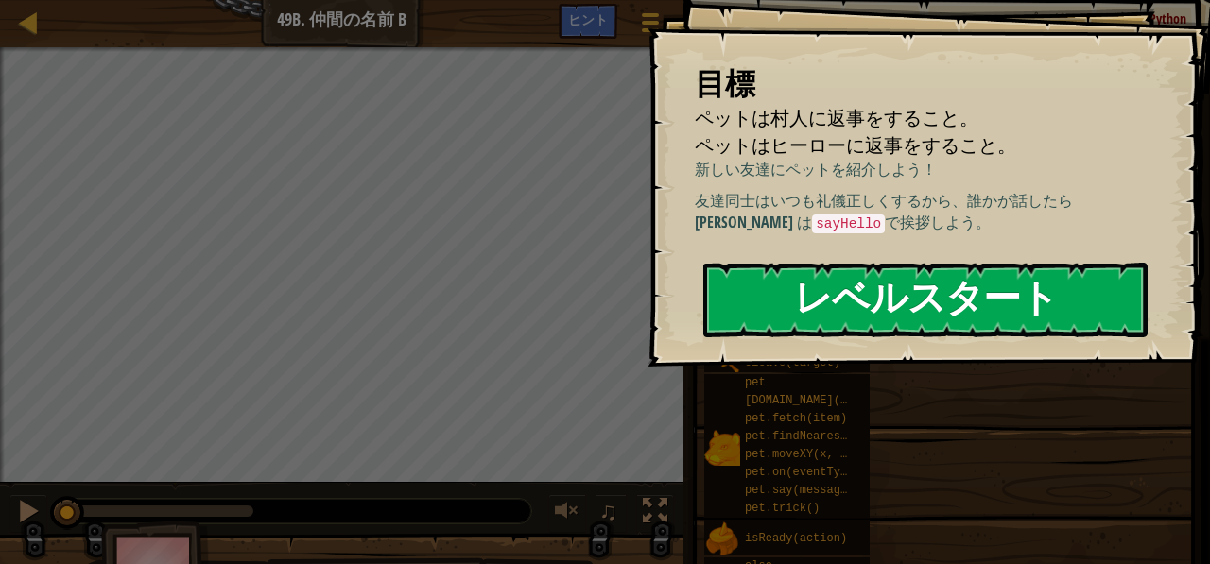
click at [912, 304] on button "レベルスタート" at bounding box center [925, 300] width 444 height 75
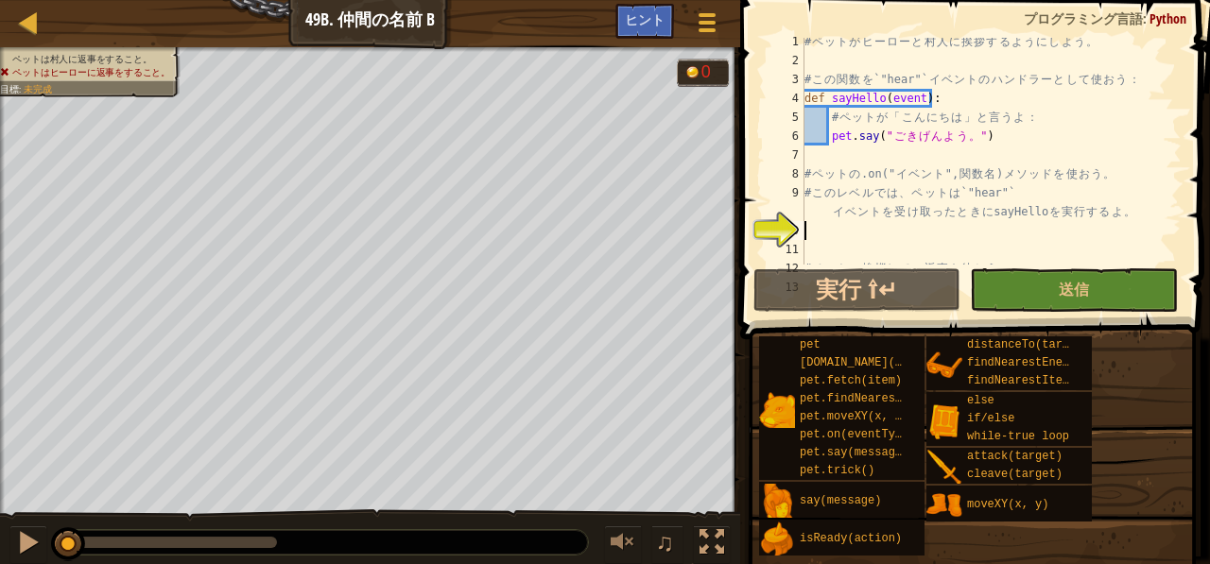
scroll to position [57, 0]
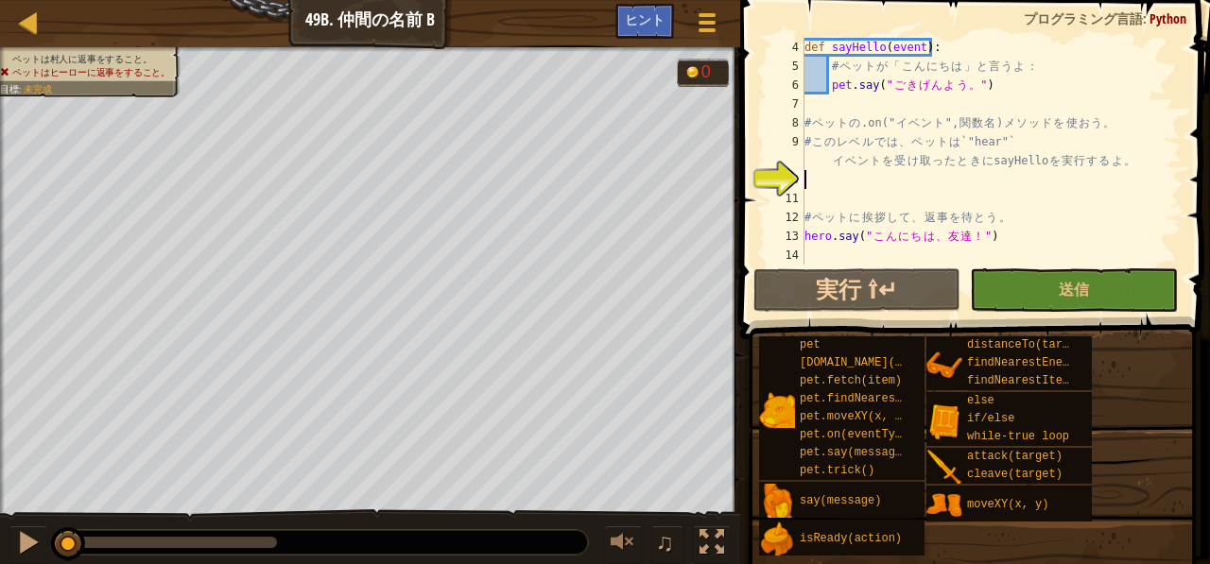
click at [814, 180] on div "def sayHello ( event ) : # ペ ッ ト が 「 こ ん に ち は 」 と 言 う よ ： pet . say ( " ご き げ …" at bounding box center [984, 170] width 367 height 265
type textarea "ぺ"
type textarea "# このレベルでは、ペットは `"hear"` イベントを受け取ったときに sayHello を実行するよ。"
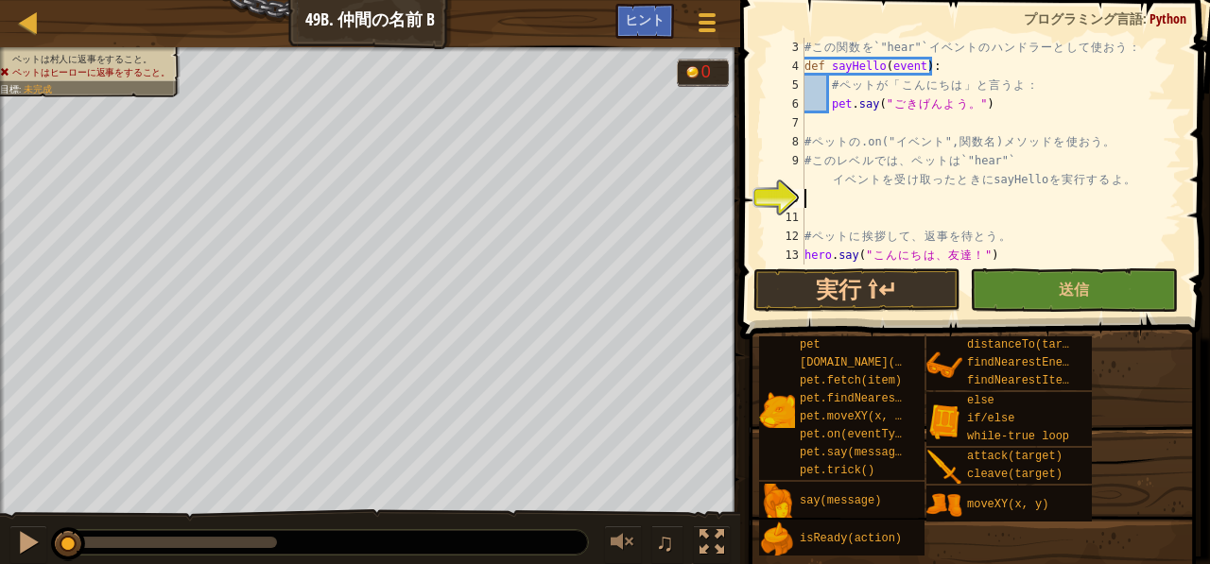
type textarea "h"
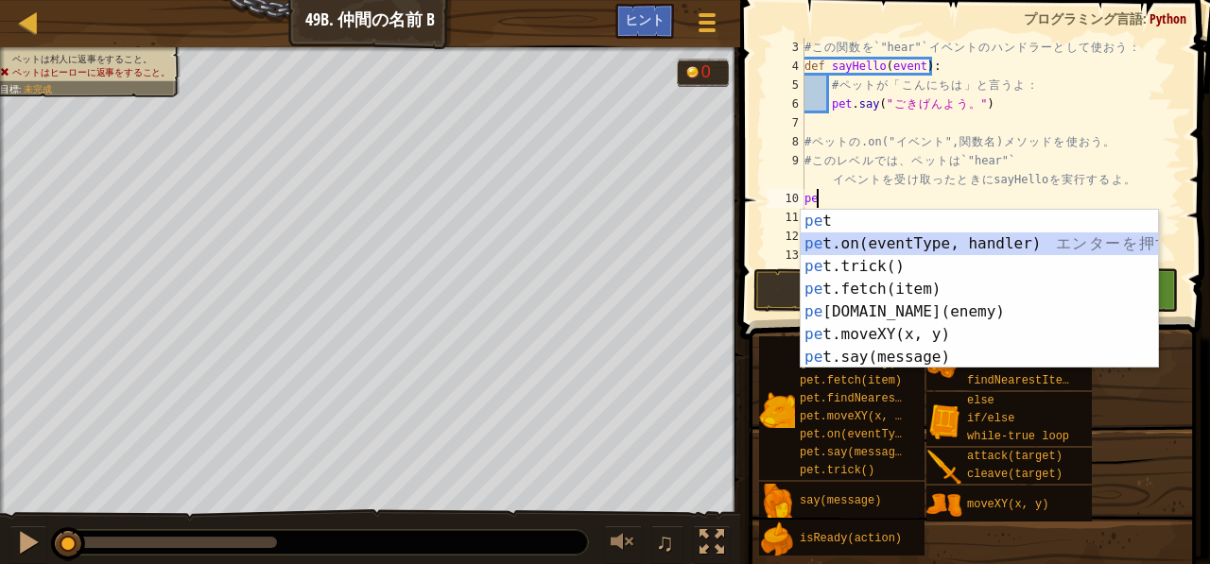
click at [843, 237] on div "pe t エ ン タ ー を 押 す pe t.on(eventType, handler) エ ン タ ー を 押 す pe t.trick() エ ン タ…" at bounding box center [980, 312] width 358 height 204
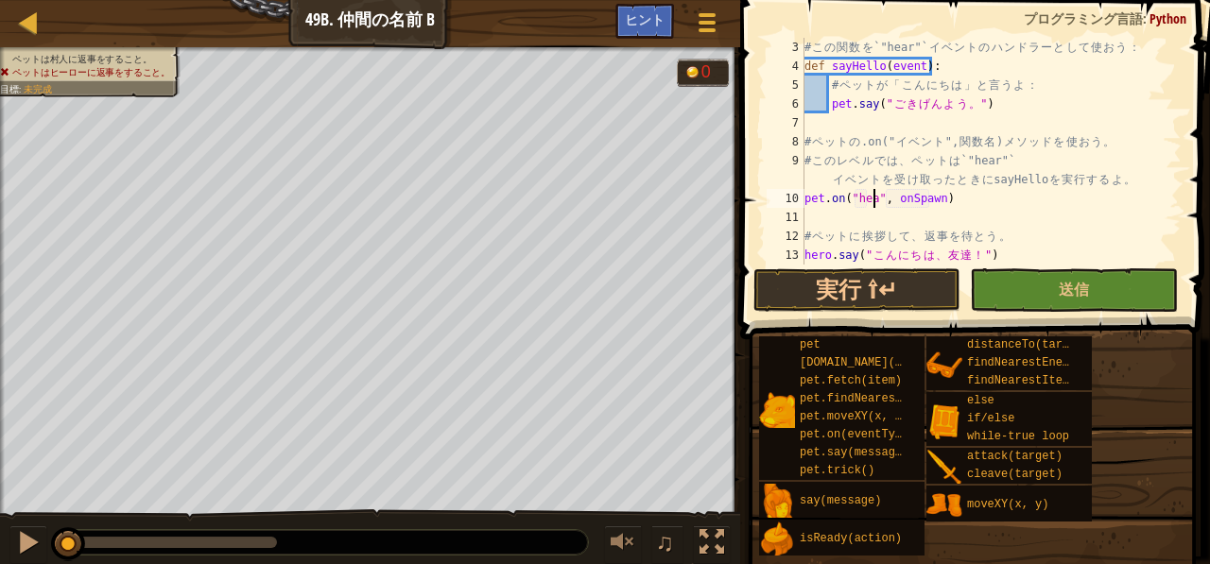
scroll to position [9, 6]
click at [942, 197] on div "# こ の 関 数 を `"hear"` イ ベ ン ト の ハ ン ド ラ ー と し て 使 お う ： def sayHello ( event ) :…" at bounding box center [984, 170] width 367 height 265
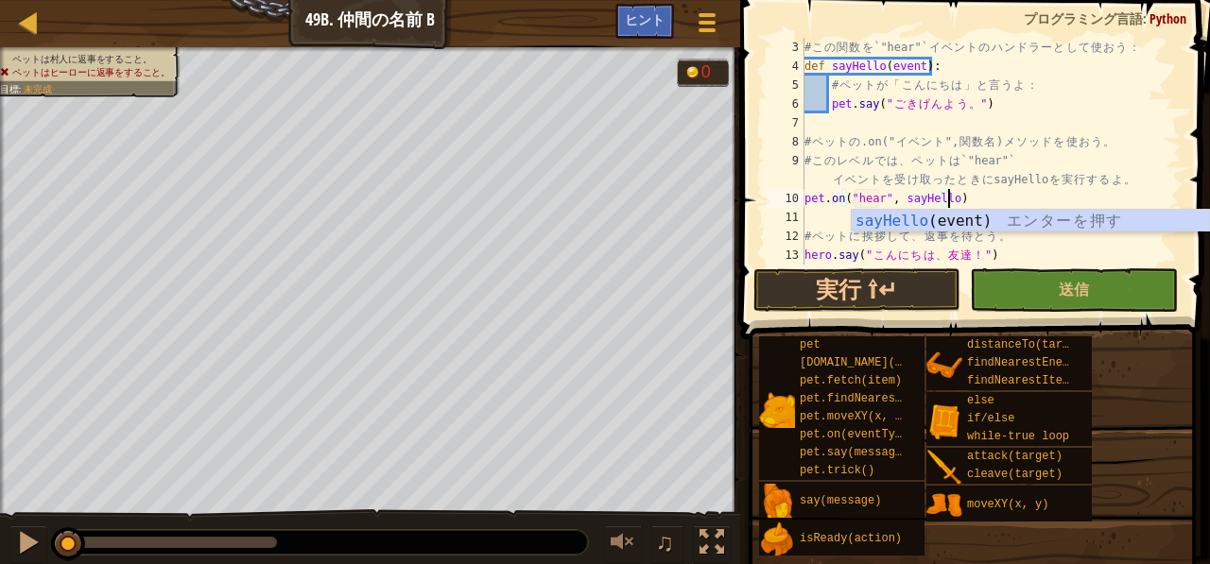
scroll to position [9, 11]
click at [896, 211] on div "sayHello (event) エ ン タ ー を 押 す" at bounding box center [1031, 244] width 358 height 68
type textarea "pet.on("hear", sayHello(event)"
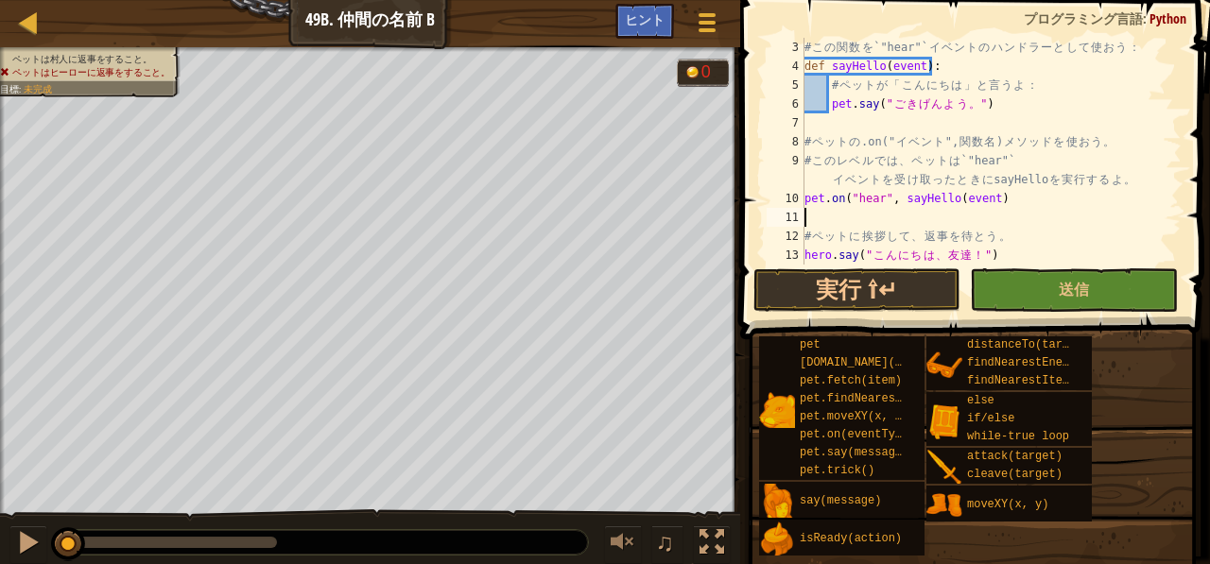
click at [896, 211] on div "# こ の 関 数 を `"hear"` イ ベ ン ト の ハ ン ド ラ ー と し て 使 お う ： def sayHello ( event ) :…" at bounding box center [984, 170] width 367 height 265
click at [983, 197] on div "# こ の 関 数 を `"hear"` イ ベ ン ト の ハ ン ド ラ ー と し て 使 お う ： def sayHello ( event ) :…" at bounding box center [984, 170] width 367 height 265
click at [1000, 198] on div "# こ の 関 数 を `"hear"` イ ベ ン ト の ハ ン ド ラ ー と し て 使 お う ： def sayHello ( event ) :…" at bounding box center [984, 170] width 367 height 265
type textarea "pet.on("hear", sayHello)"
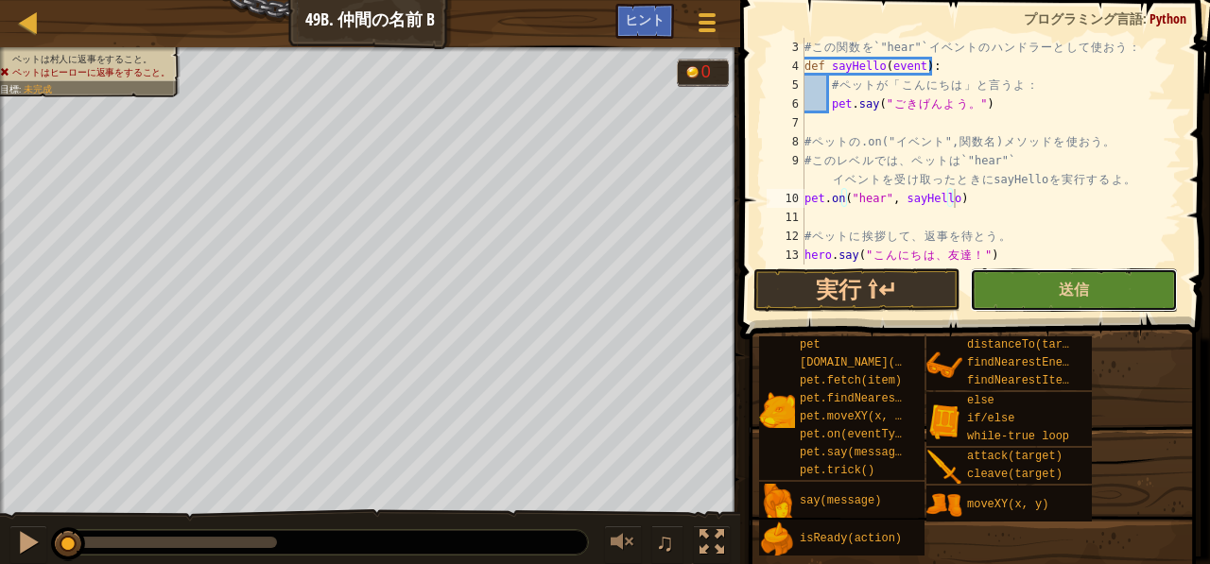
click at [1008, 281] on button "送信" at bounding box center [1073, 290] width 207 height 43
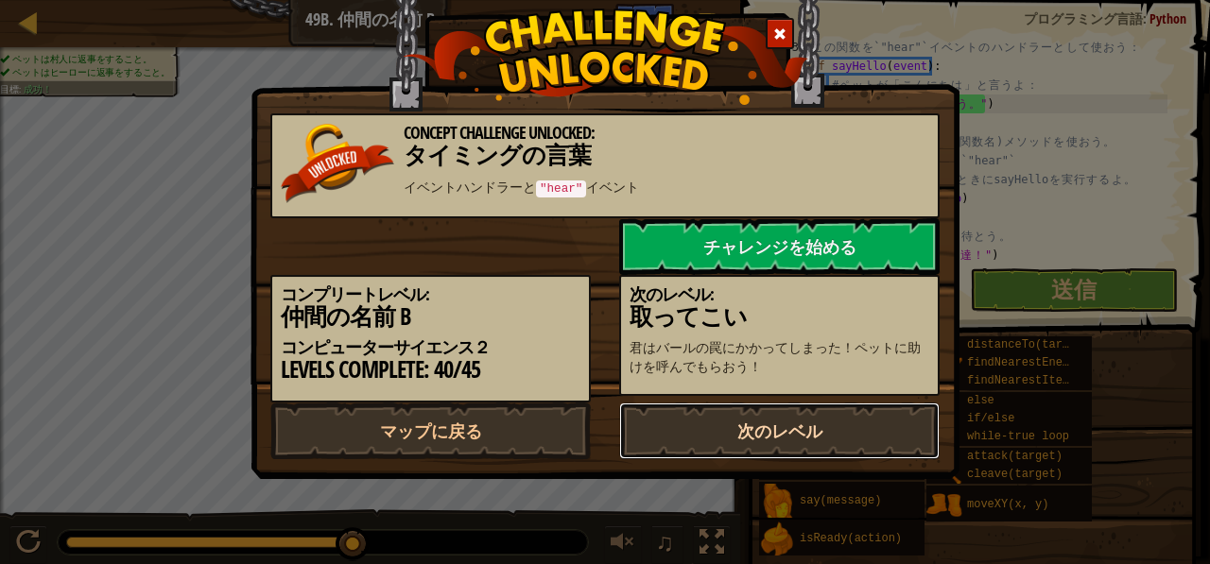
click at [791, 454] on link "次のレベル" at bounding box center [779, 431] width 321 height 57
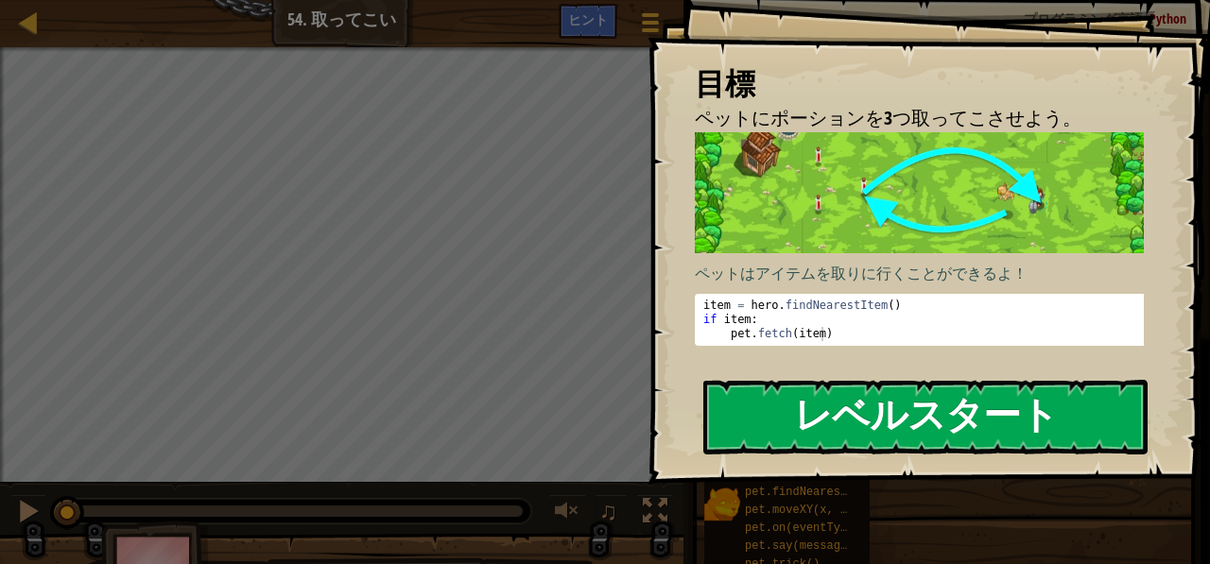
click at [801, 416] on button "レベルスタート" at bounding box center [925, 417] width 444 height 75
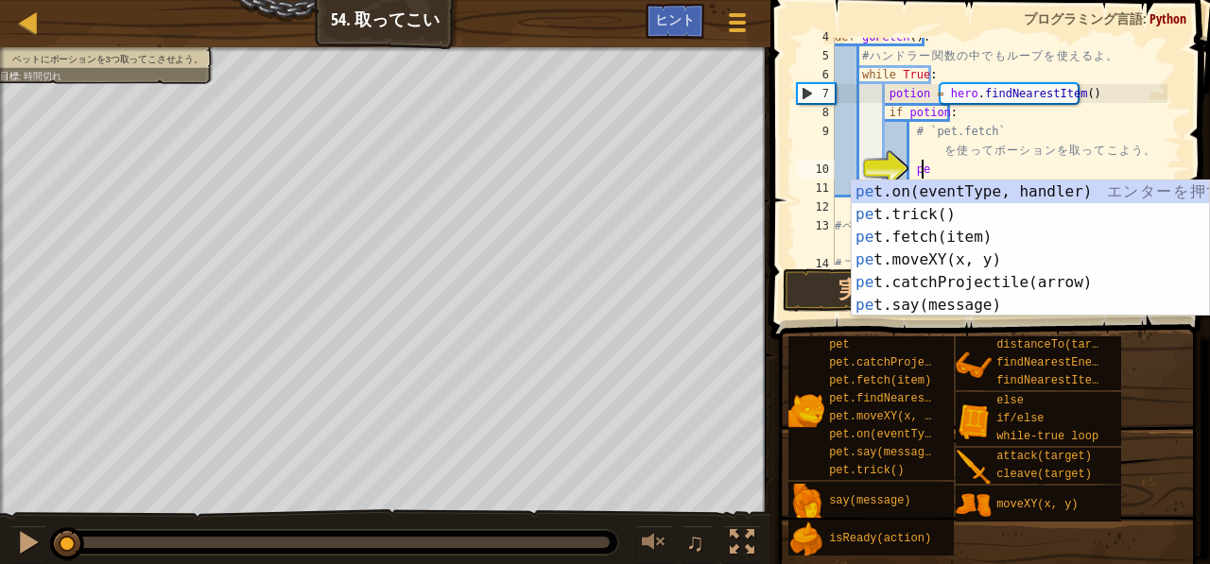
scroll to position [9, 6]
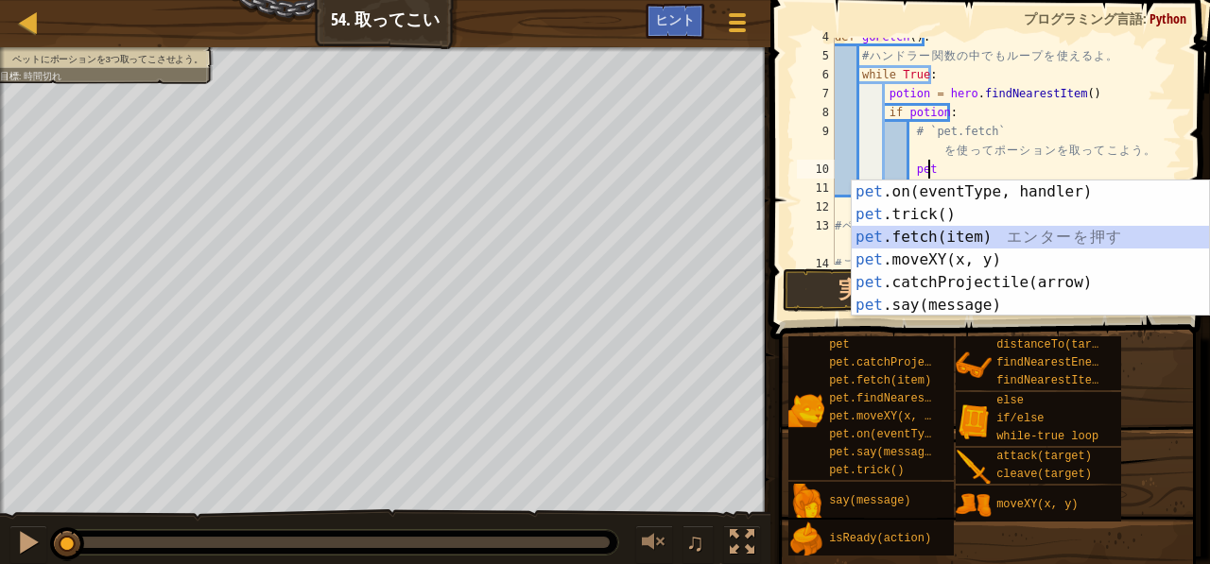
click at [928, 237] on div "pet .on(eventType, handler) エ ン タ ー を 押 す pet .trick() エ ン タ ー を 押 す pet .fetch…" at bounding box center [1031, 272] width 358 height 182
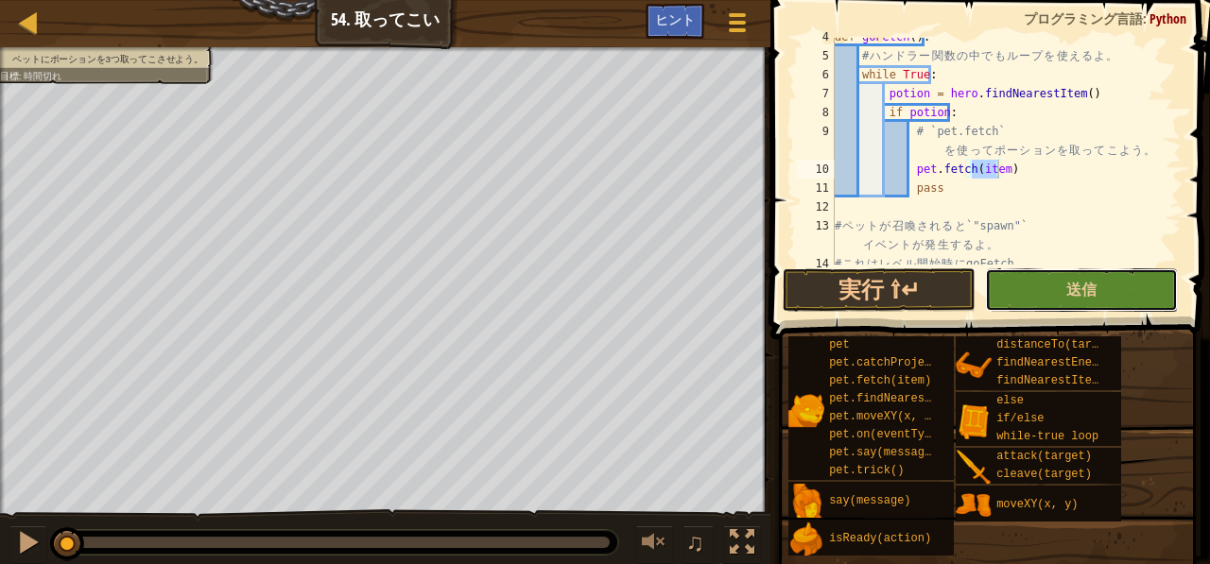
click at [1011, 302] on button "送信" at bounding box center [1081, 290] width 193 height 43
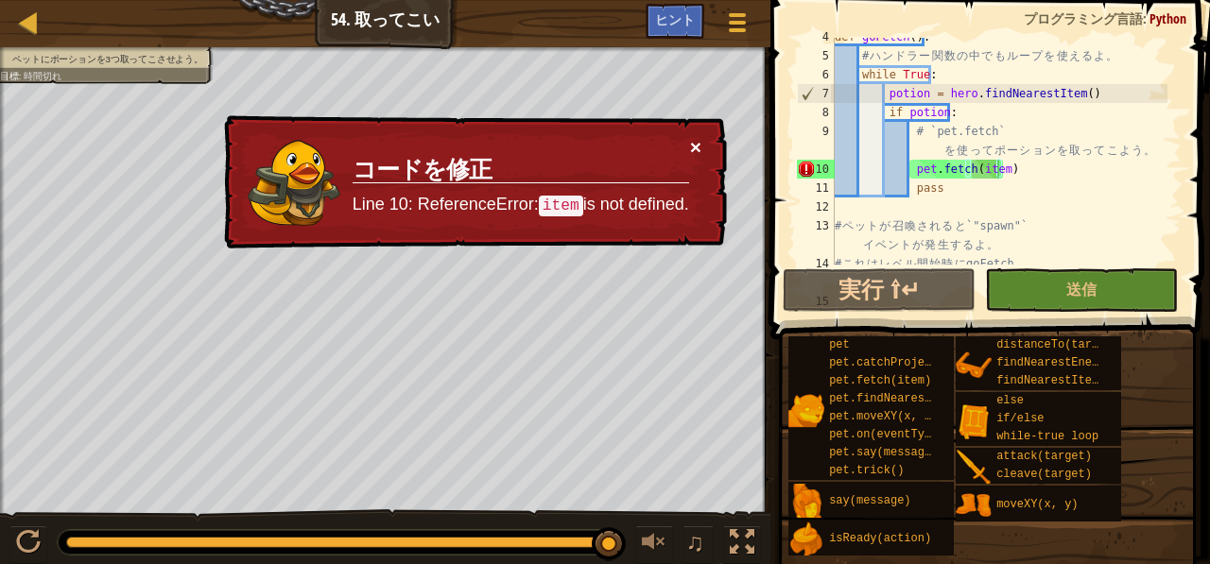
click at [697, 144] on button "×" at bounding box center [695, 147] width 11 height 20
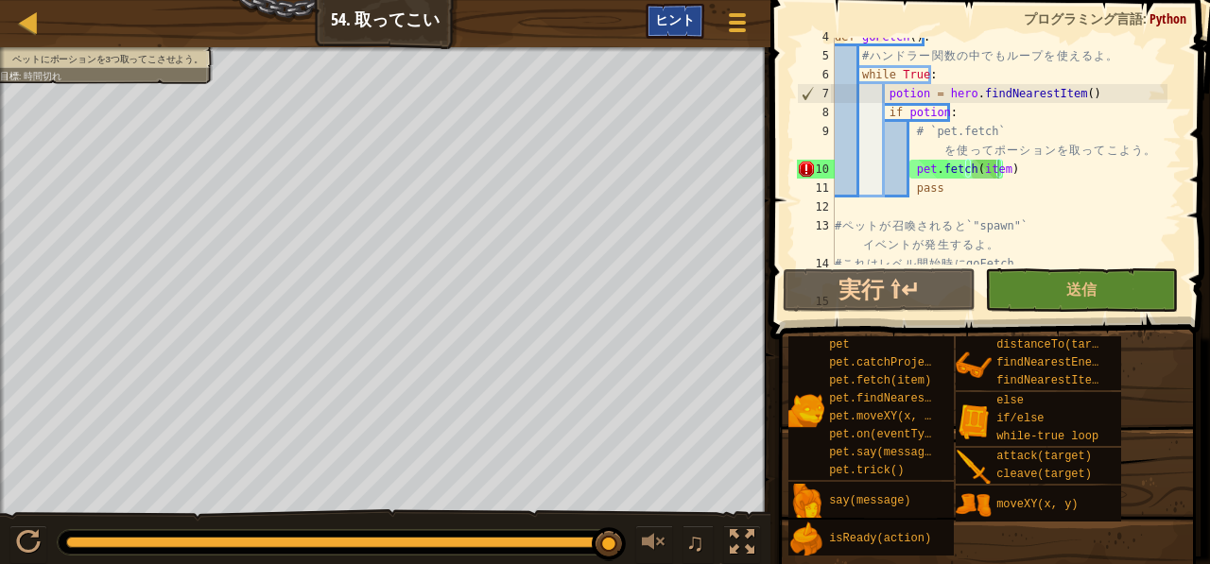
click at [683, 25] on span "ヒント" at bounding box center [675, 19] width 40 height 18
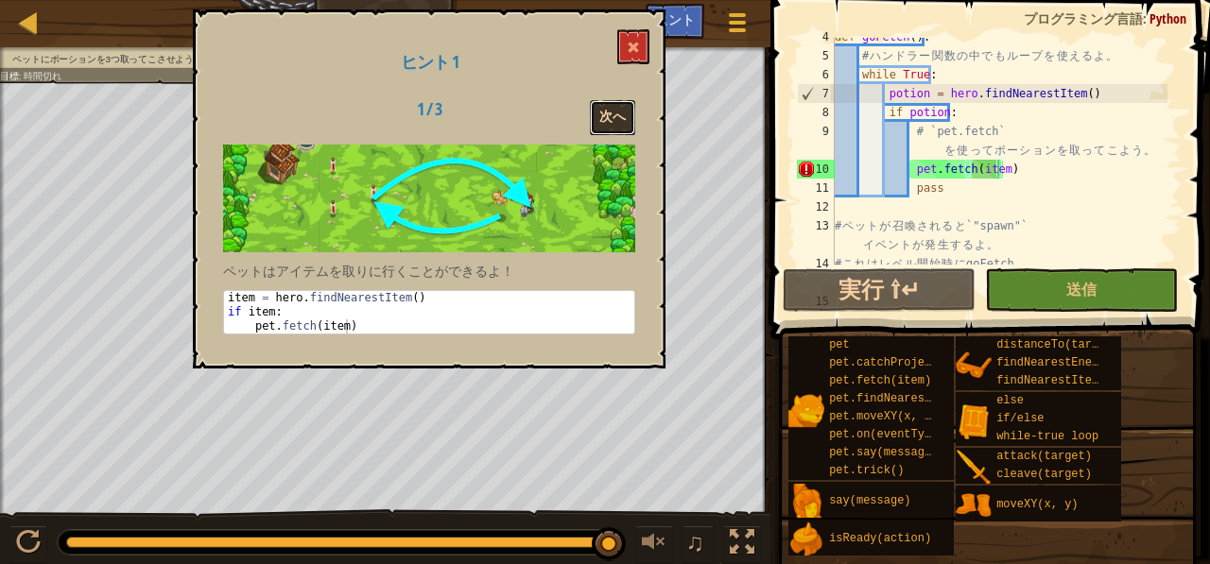
click at [613, 119] on button "次へ" at bounding box center [612, 117] width 45 height 35
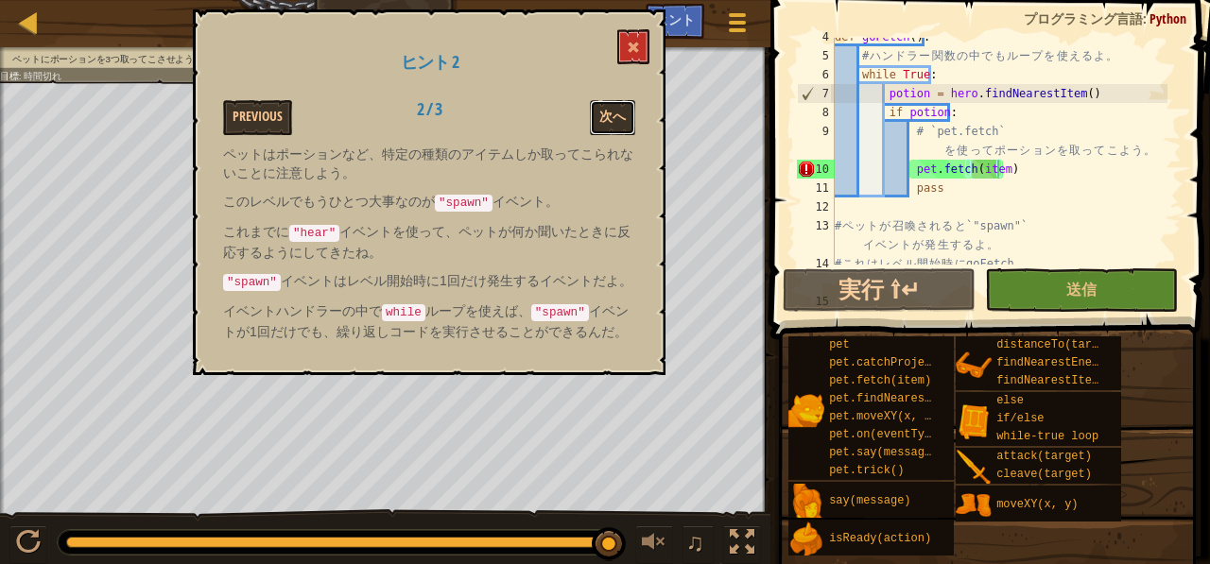
click at [613, 119] on button "次へ" at bounding box center [612, 117] width 45 height 35
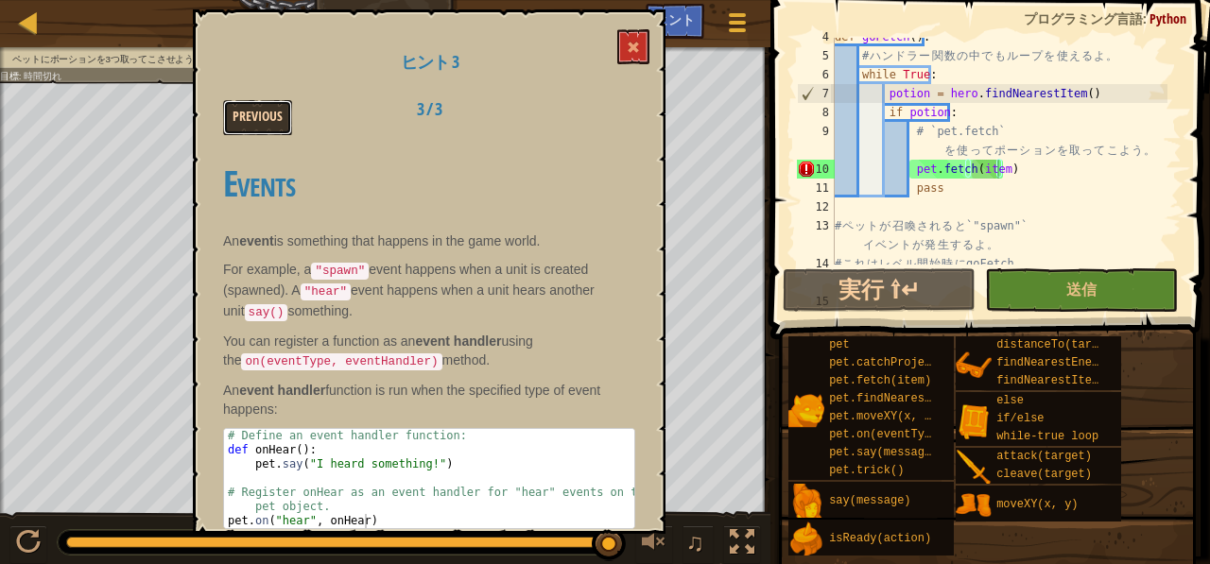
click at [268, 115] on button "Previous" at bounding box center [257, 117] width 69 height 35
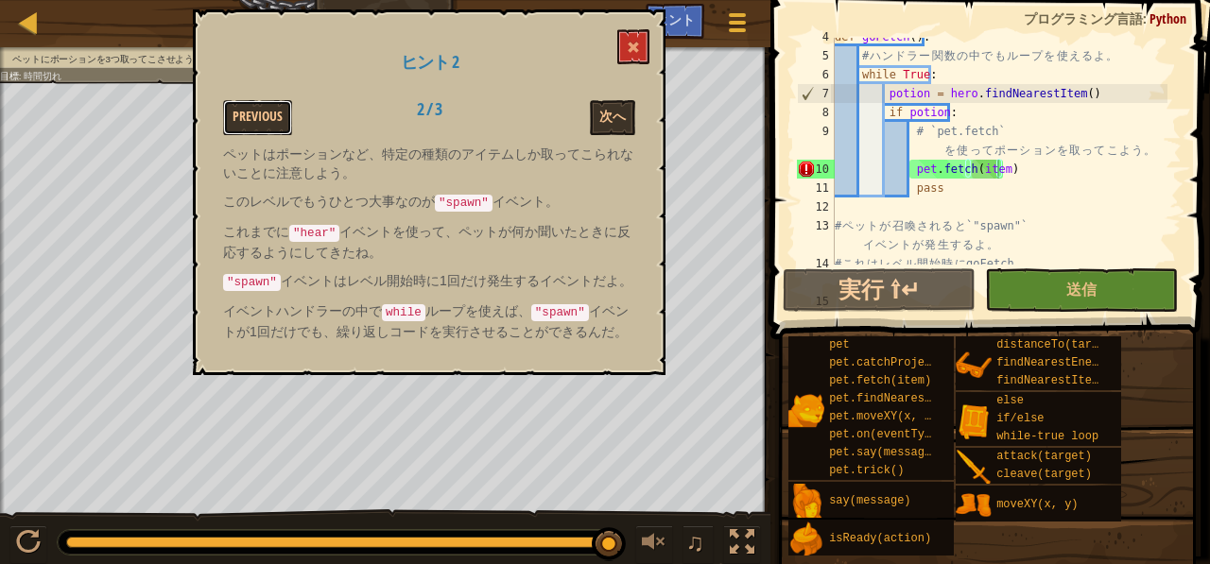
click at [268, 115] on button "Previous" at bounding box center [257, 117] width 69 height 35
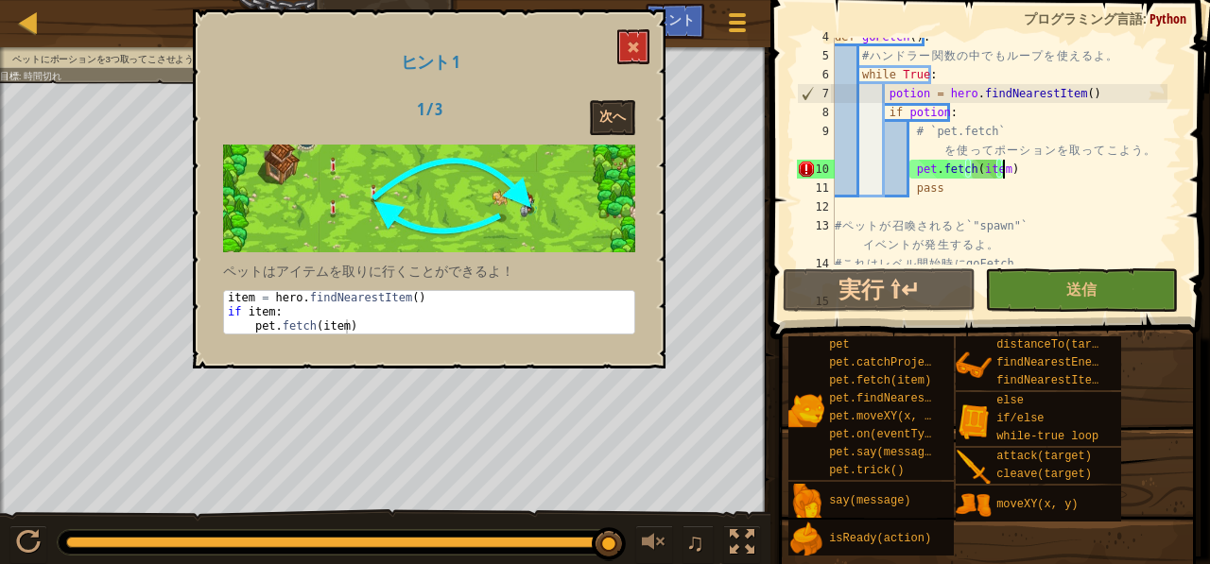
click at [1015, 169] on div "def goFetch ( ) : # ハ ン ド ラ ー 関 数 の 中 で も ル ー プ を 使 え る よ 。 while True : potion…" at bounding box center [999, 169] width 337 height 284
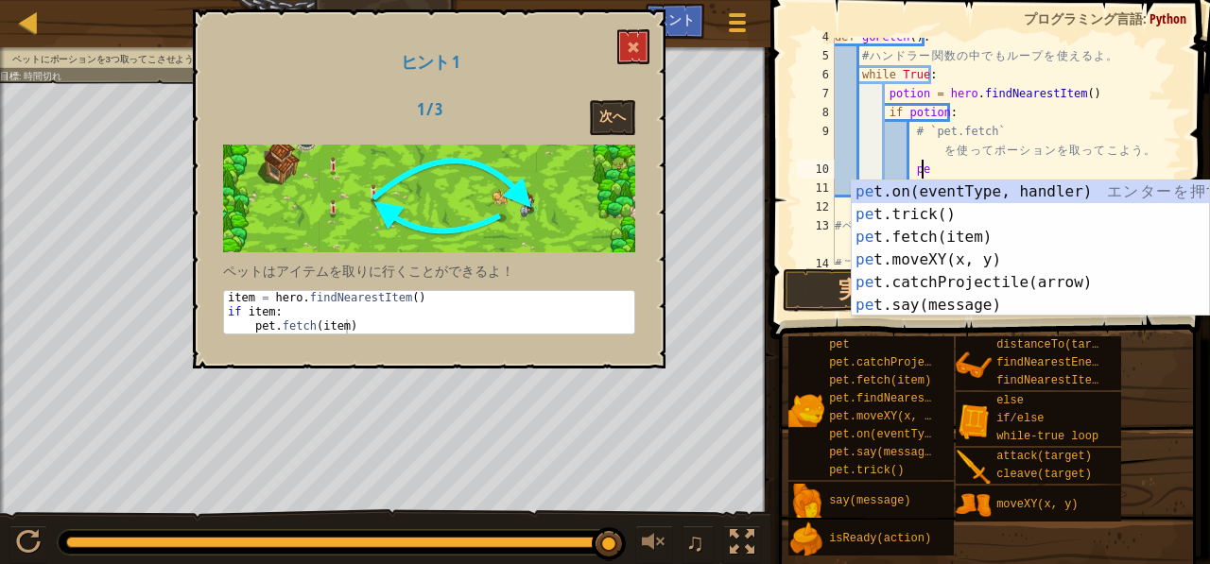
type textarea "p"
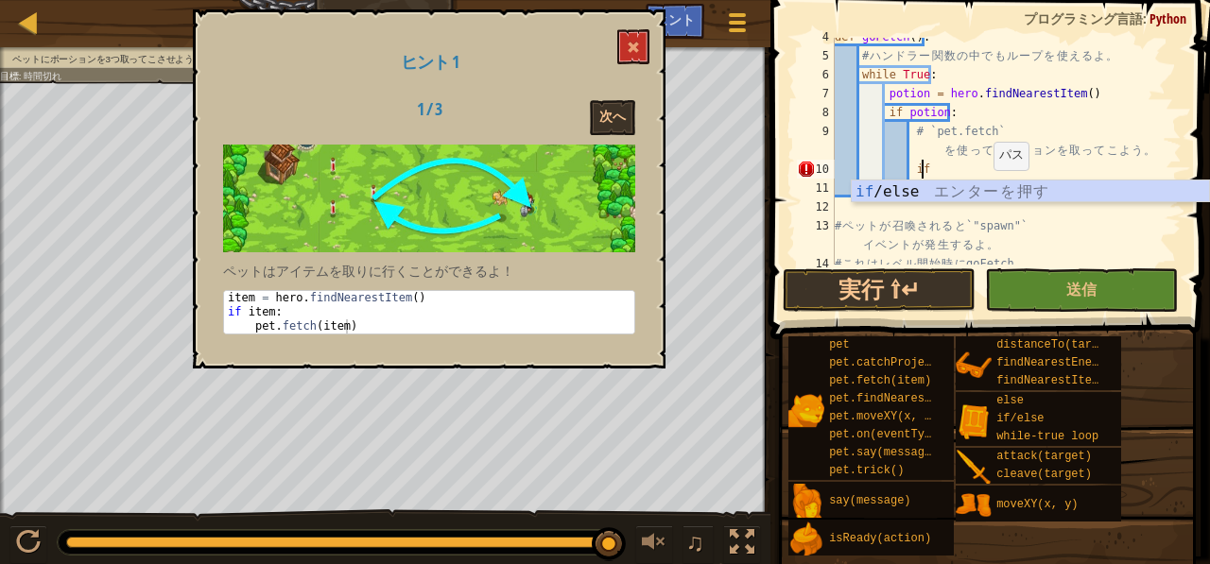
click at [984, 179] on div "def goFetch ( ) : # ハ ン ド ラ ー 関 数 の 中 で も ル ー プ を 使 え る よ 。 while True : potion…" at bounding box center [999, 169] width 337 height 284
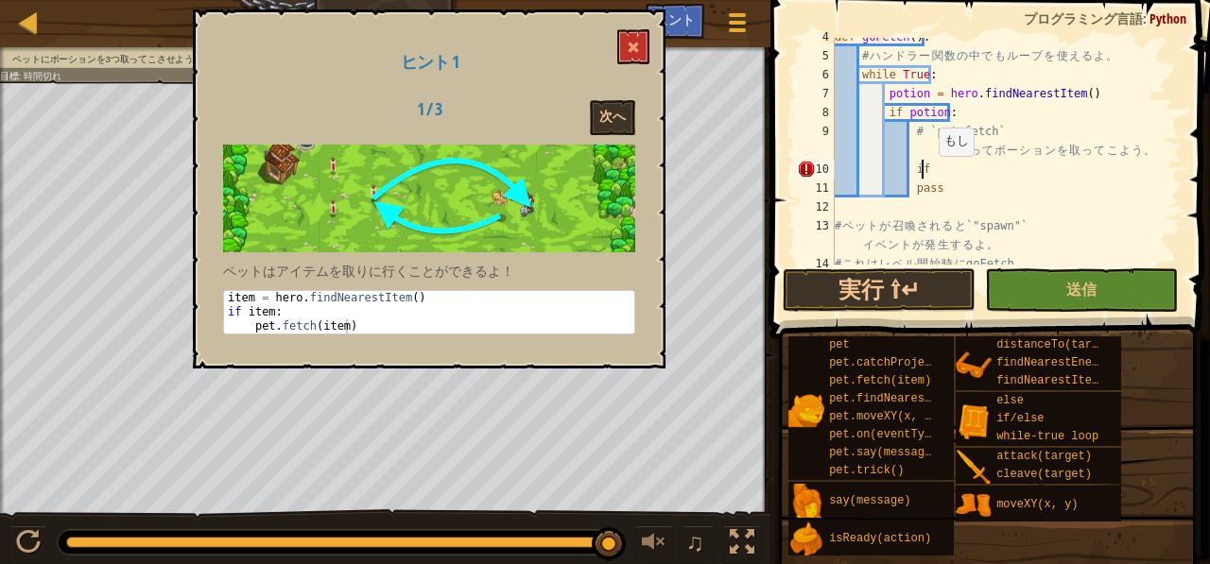
click at [929, 164] on div "def goFetch ( ) : # ハ ン ド ラ ー 関 数 の 中 で も ル ー プ を 使 え る よ 。 while True : potion…" at bounding box center [999, 169] width 337 height 284
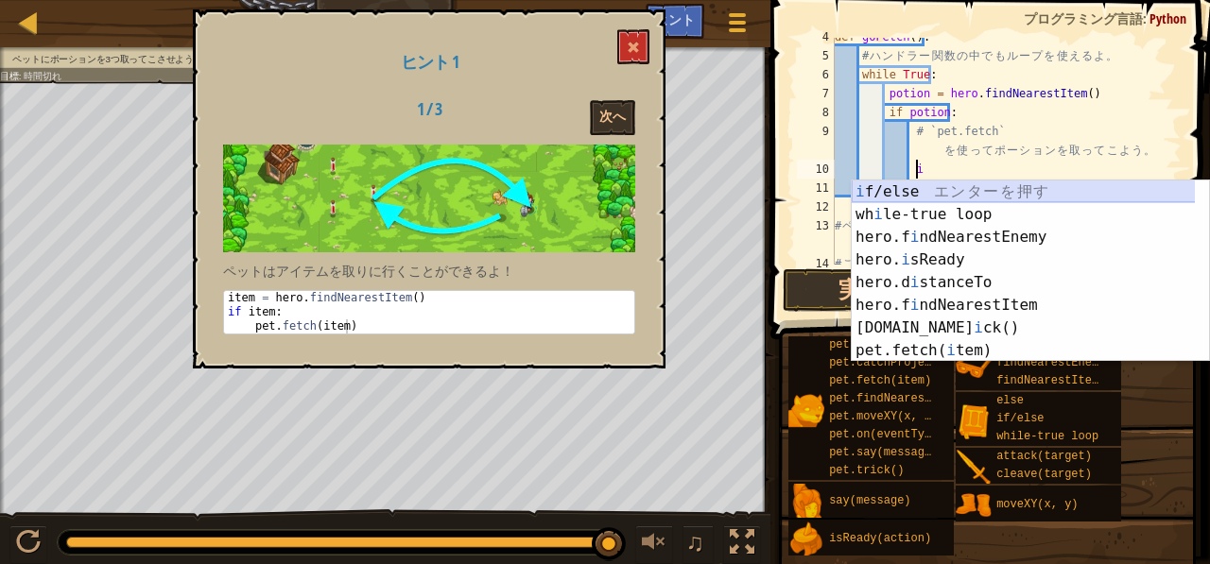
click at [929, 186] on div "i f/else エ ン タ ー を 押 す wh i le-true loop エ ン タ ー を 押 す hero.f i ndNearestEnemy …" at bounding box center [1031, 294] width 358 height 227
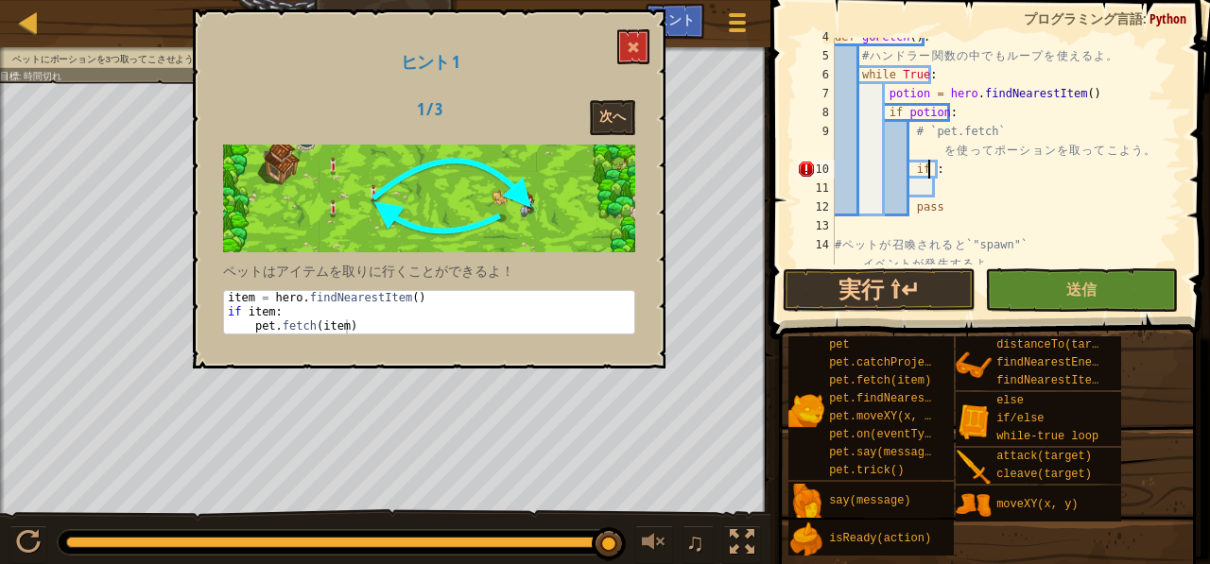
scroll to position [9, 8]
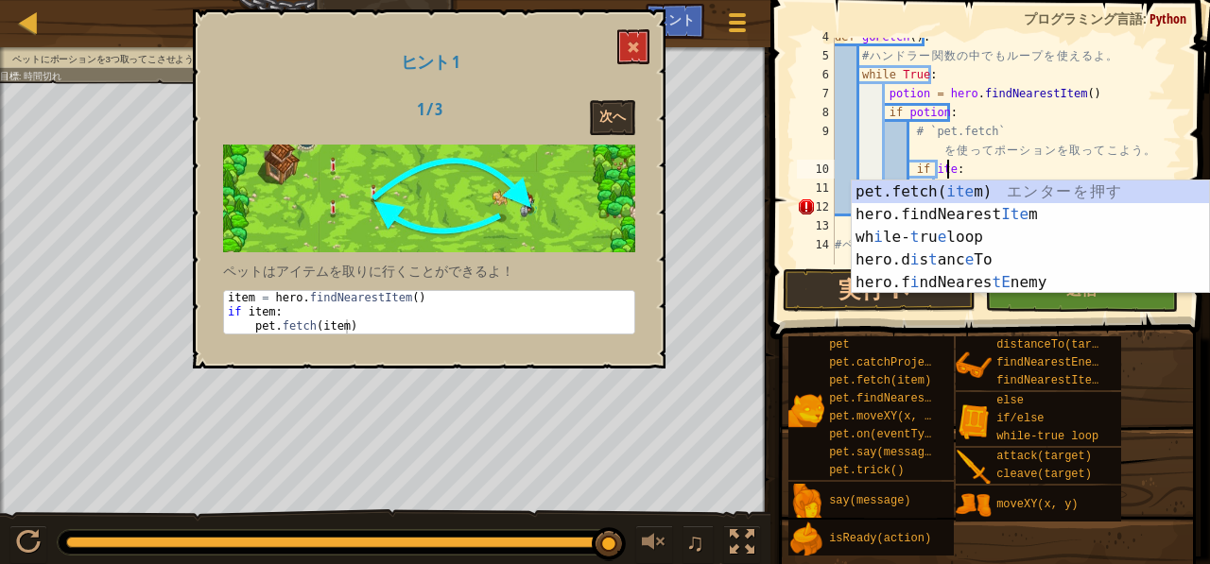
type textarea "if item:"
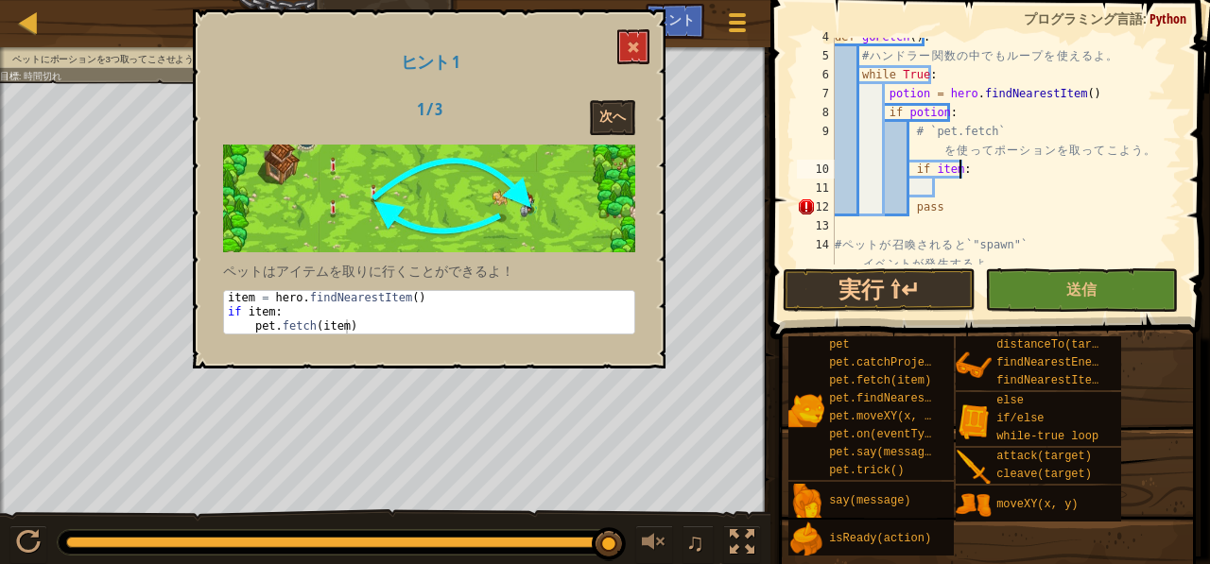
click at [980, 175] on div "def goFetch ( ) : # ハ ン ド ラ ー 関 数 の 中 で も ル ー プ を 使 え る よ 。 while True : potion…" at bounding box center [999, 169] width 337 height 284
click at [942, 186] on div "def goFetch ( ) : # ハ ン ド ラ ー 関 数 の 中 で も ル ー プ を 使 え る よ 。 while True : potion…" at bounding box center [999, 169] width 337 height 284
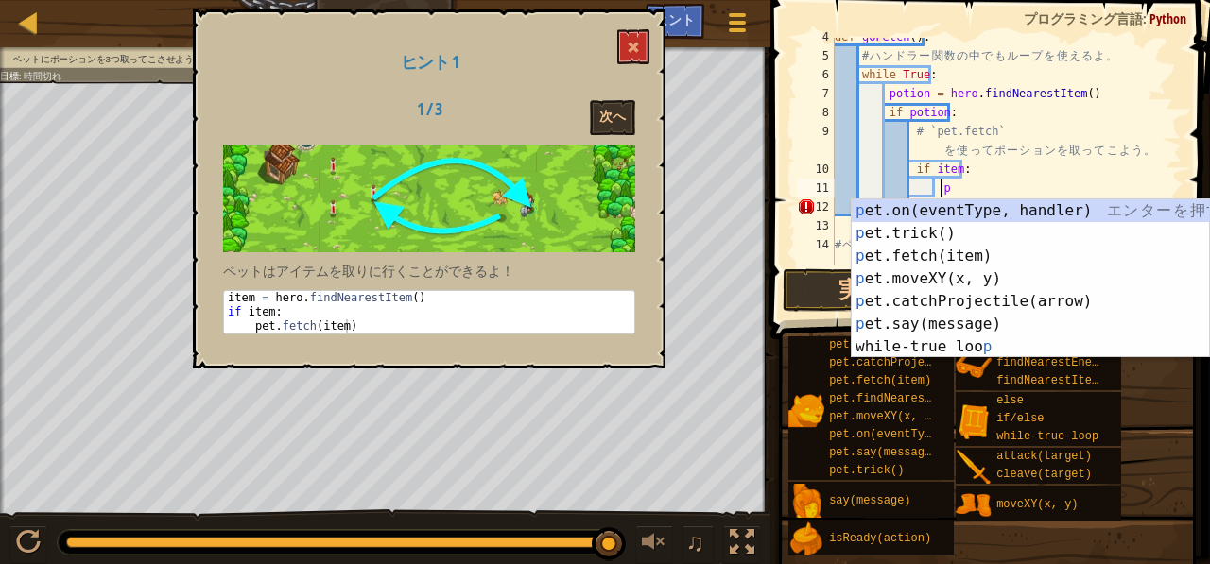
scroll to position [9, 8]
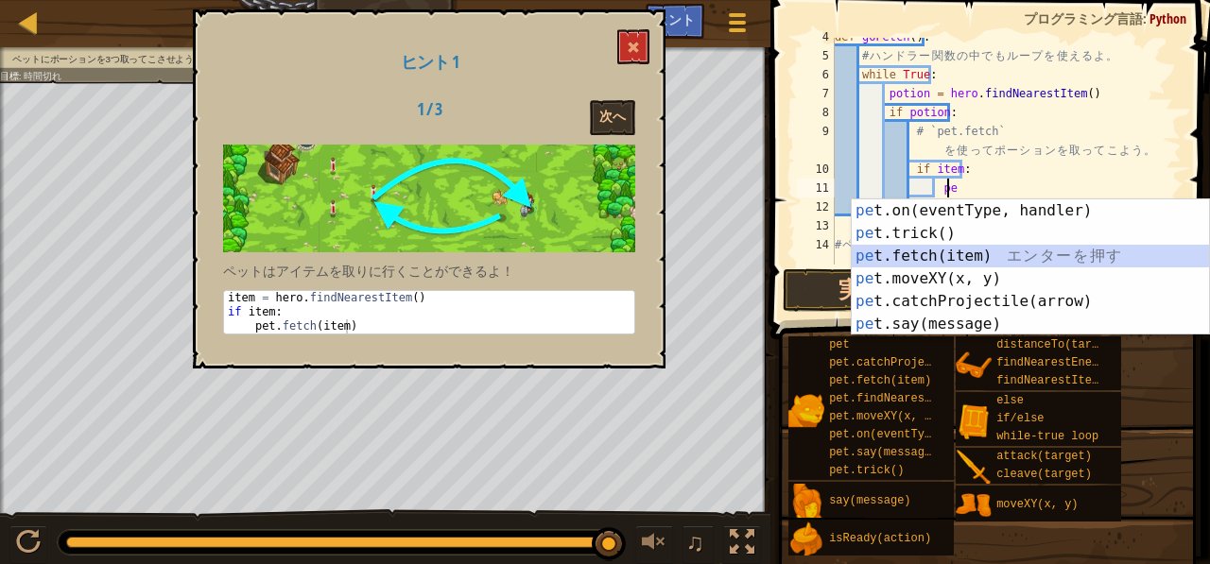
click at [908, 247] on div "pe t.on(eventType, handler) エ ン タ ー を 押 す pe t.trick() エ ン タ ー を 押 す pe t.fetch…" at bounding box center [1031, 291] width 358 height 182
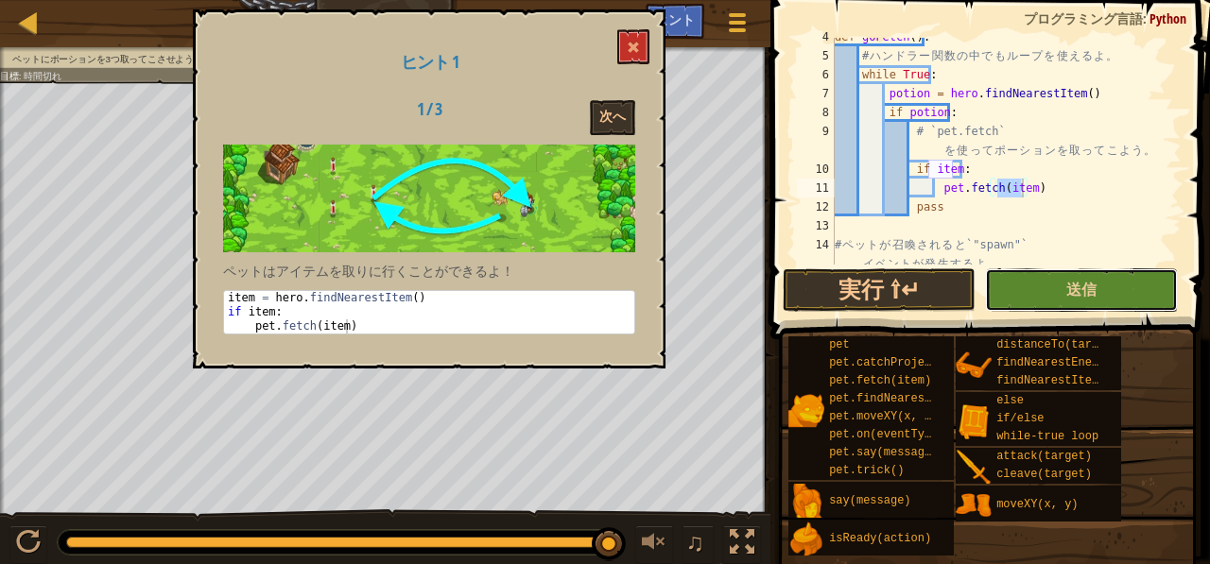
click at [1021, 279] on button "送信" at bounding box center [1081, 290] width 193 height 43
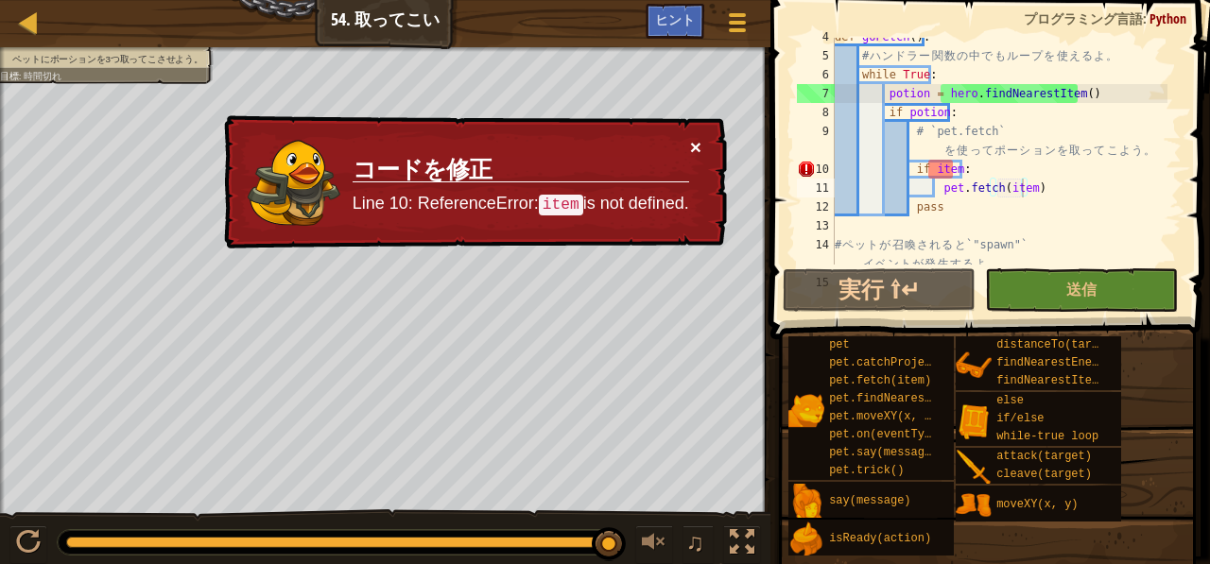
click at [698, 139] on button "×" at bounding box center [695, 147] width 11 height 20
click at [695, 148] on button "×" at bounding box center [695, 147] width 11 height 20
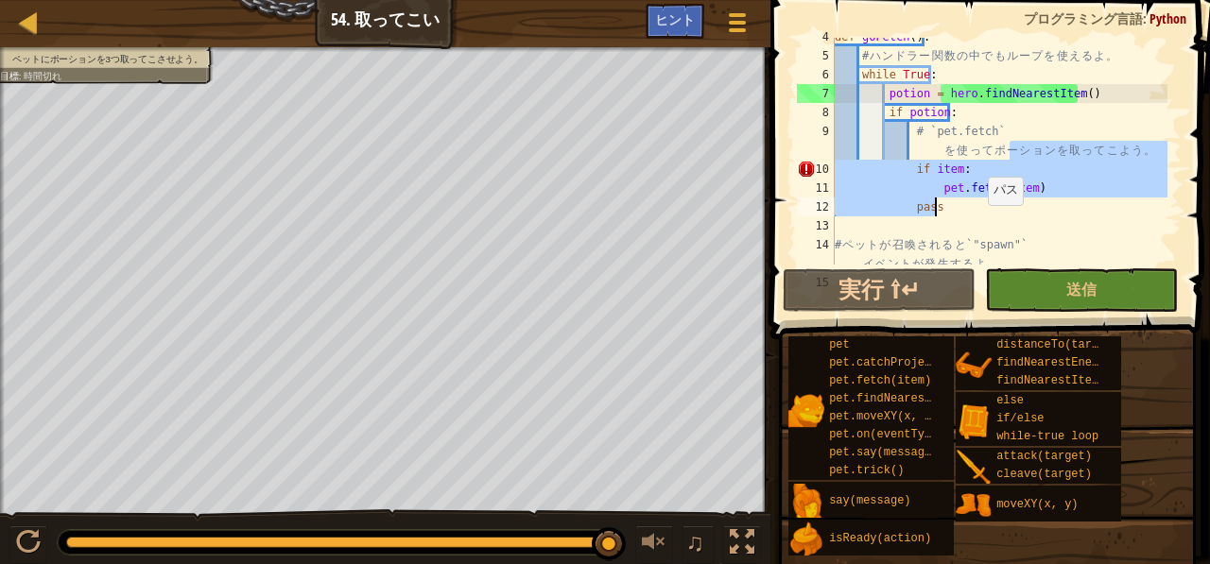
drag, startPoint x: 1007, startPoint y: 150, endPoint x: 978, endPoint y: 214, distance: 69.8
click at [978, 214] on div "def goFetch ( ) : # ハ ン ド ラ ー 関 数 の 中 で も ル ー プ を 使 え る よ 。 while True : potion…" at bounding box center [999, 169] width 337 height 284
click at [978, 214] on div "def goFetch ( ) : # ハ ン ド ラ ー 関 数 の 中 で も ル ー プ を 使 え る よ 。 while True : potion…" at bounding box center [999, 151] width 337 height 227
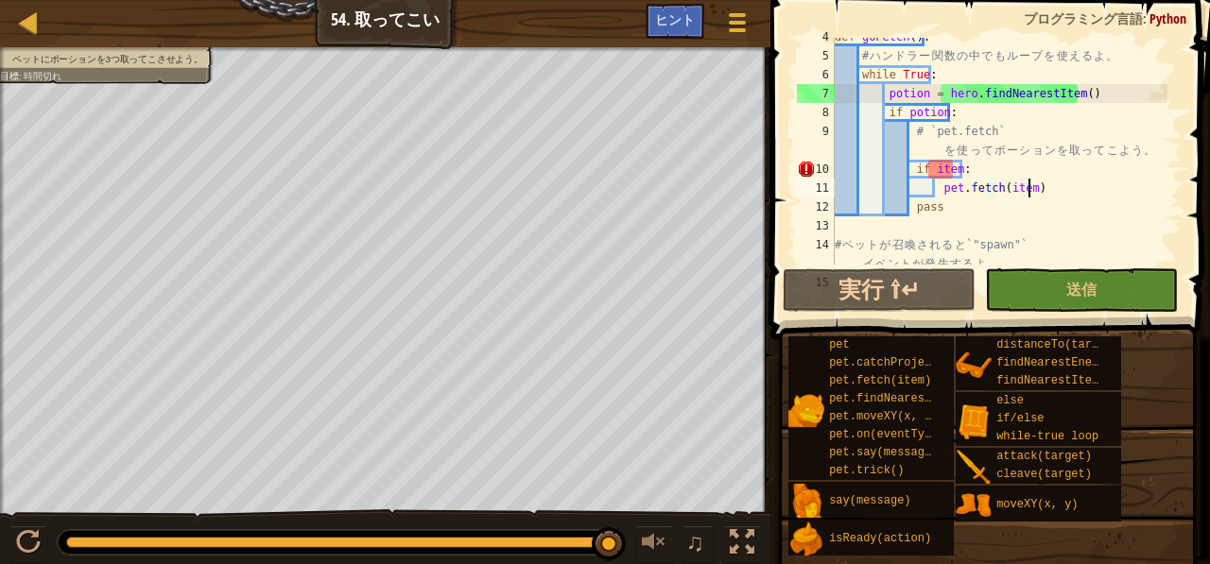
click at [1063, 196] on div "def goFetch ( ) : # ハ ン ド ラ ー 関 数 の 中 で も ル ー プ を 使 え る よ 。 while True : potion…" at bounding box center [999, 169] width 337 height 284
click at [1038, 185] on div "def goFetch ( ) : # ハ ン ド ラ ー 関 数 の 中 で も ル ー プ を 使 え る よ 。 while True : potion…" at bounding box center [999, 169] width 337 height 284
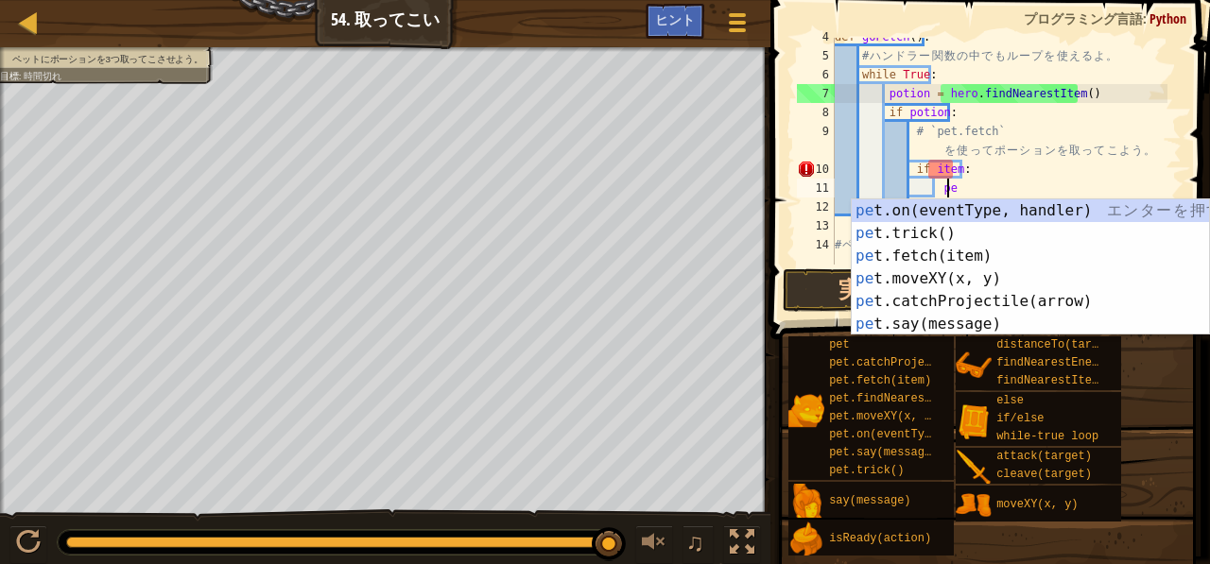
type textarea "p"
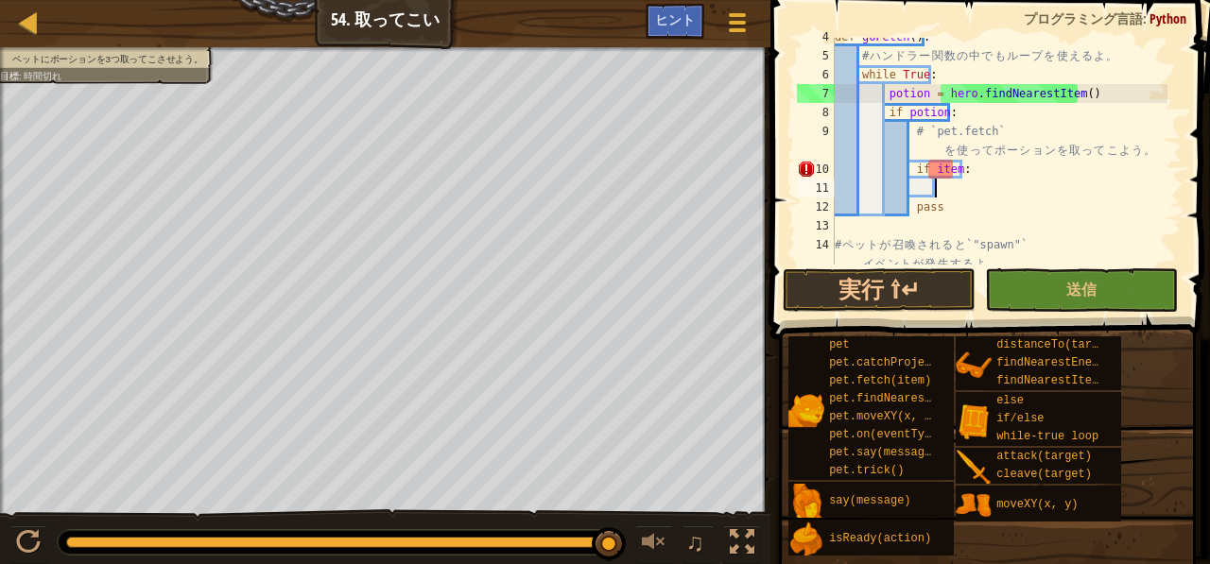
scroll to position [9, 5]
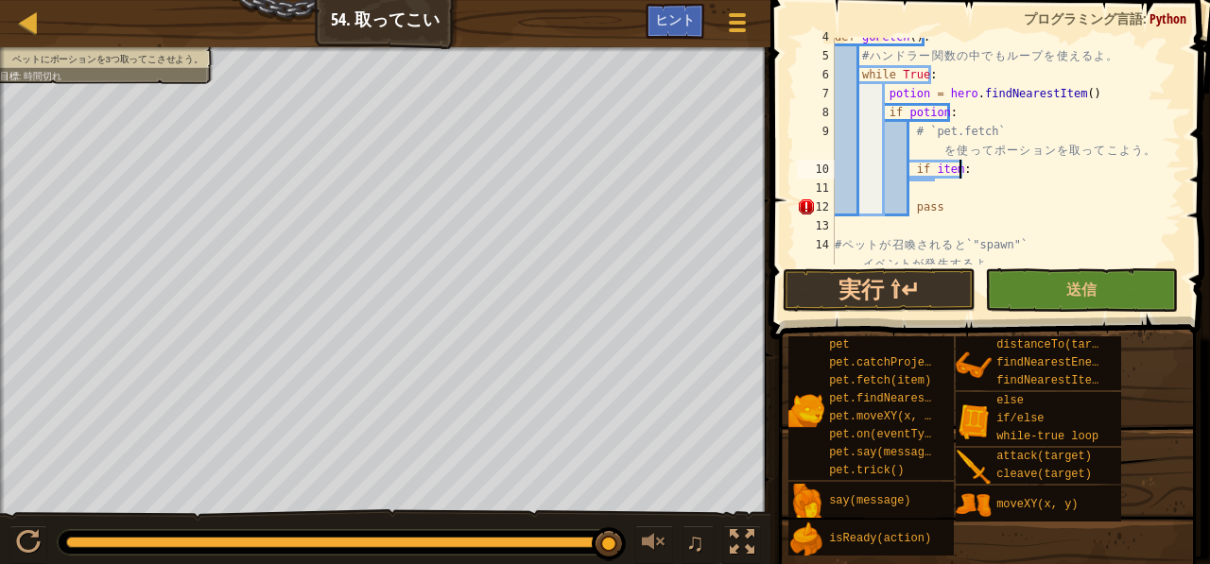
click at [1001, 162] on div "def goFetch ( ) : # ハ ン ド ラ ー 関 数 の 中 で も ル ー プ を 使 え る よ 。 while True : potion…" at bounding box center [999, 169] width 337 height 284
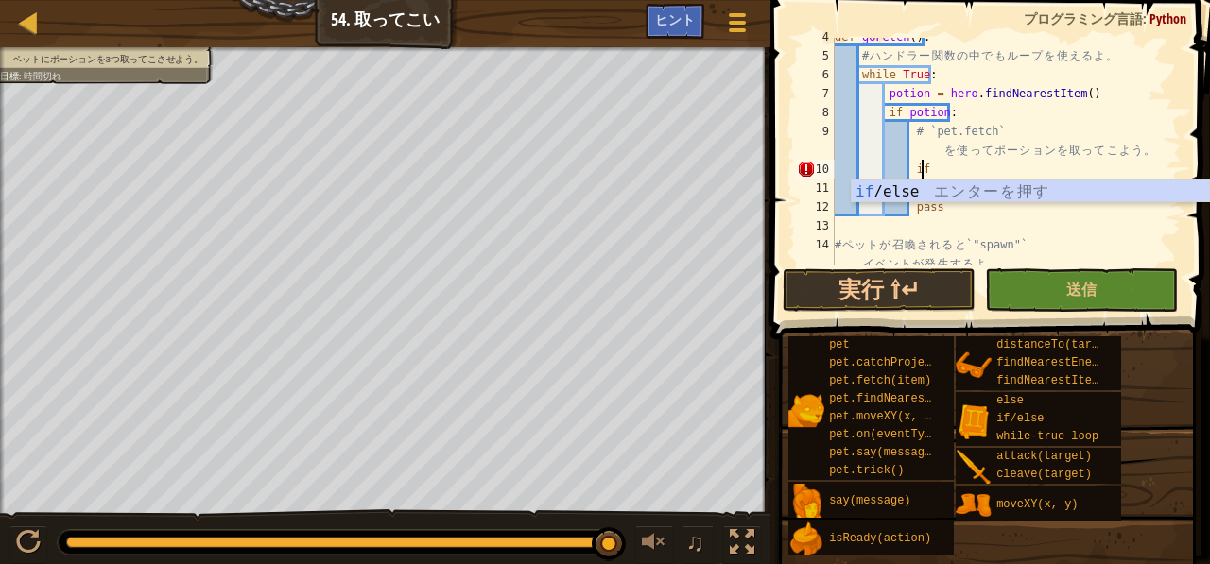
type textarea "i"
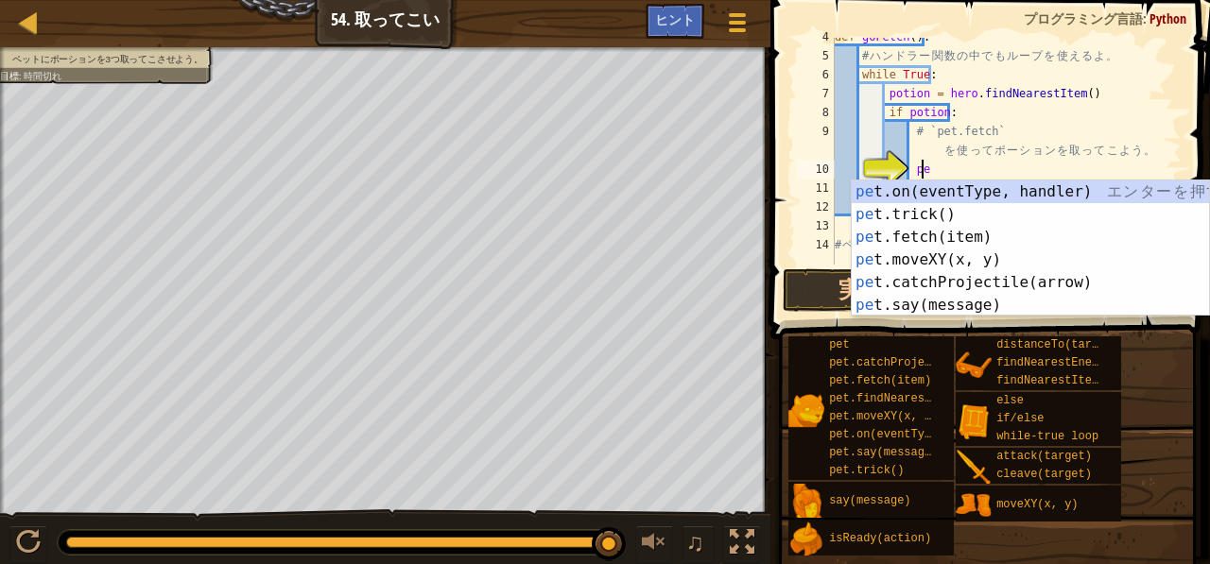
scroll to position [9, 6]
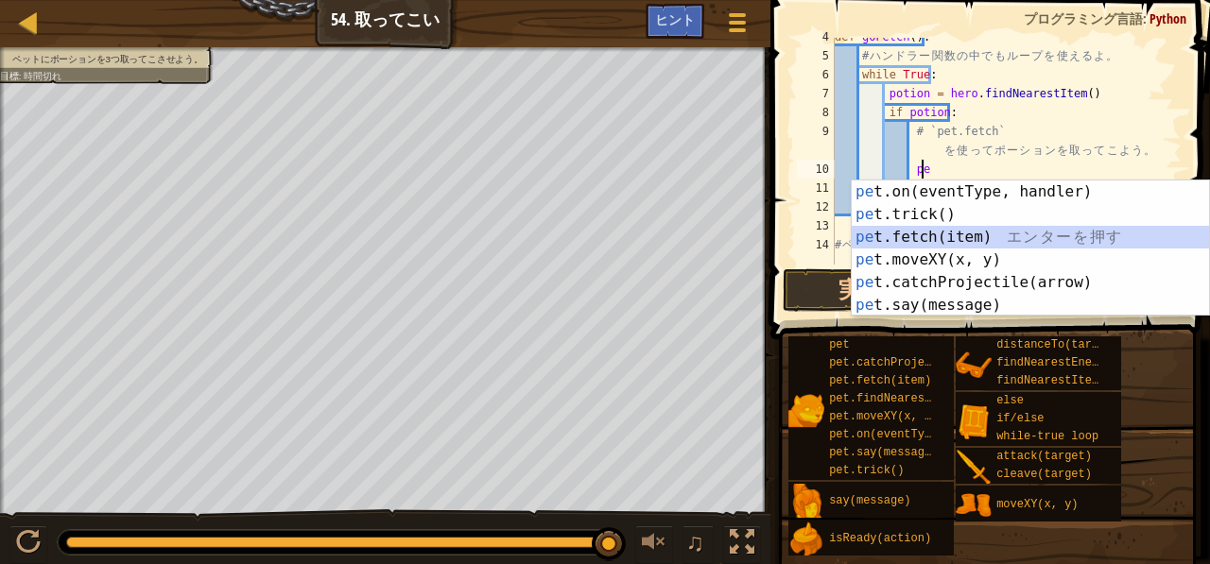
click at [913, 235] on div "pe t.on(eventType, handler) エ ン タ ー を 押 す pe t.trick() エ ン タ ー を 押 す pe t.fetch…" at bounding box center [1031, 272] width 358 height 182
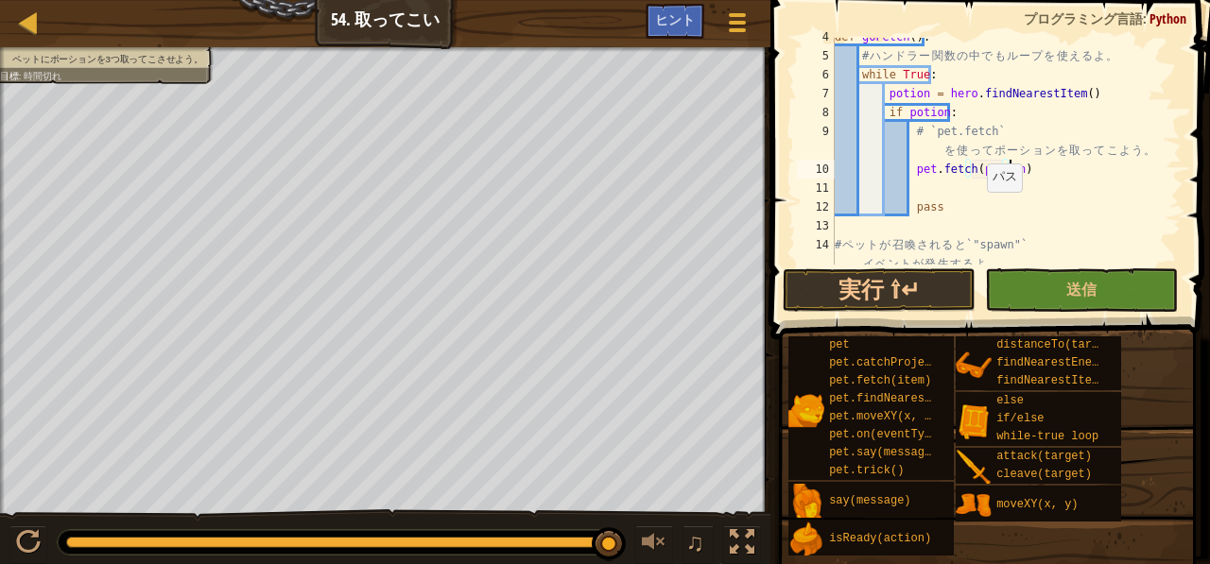
scroll to position [9, 13]
type textarea "pet.fetch(potion)"
click at [1039, 281] on button "送信" at bounding box center [1081, 290] width 193 height 43
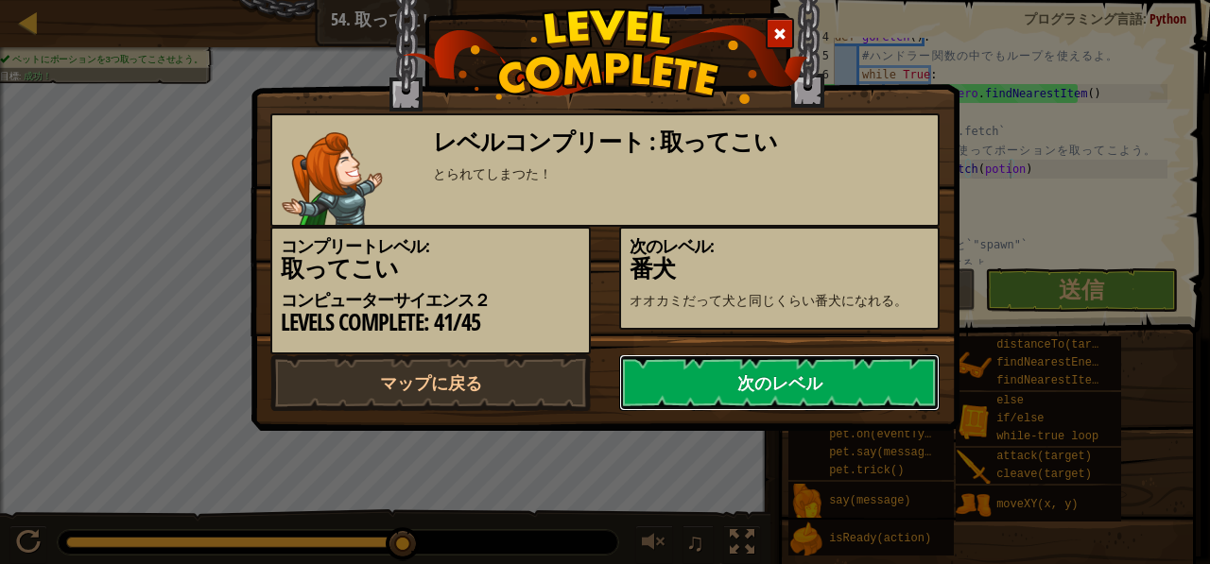
click at [835, 396] on link "次のレベル" at bounding box center [779, 383] width 321 height 57
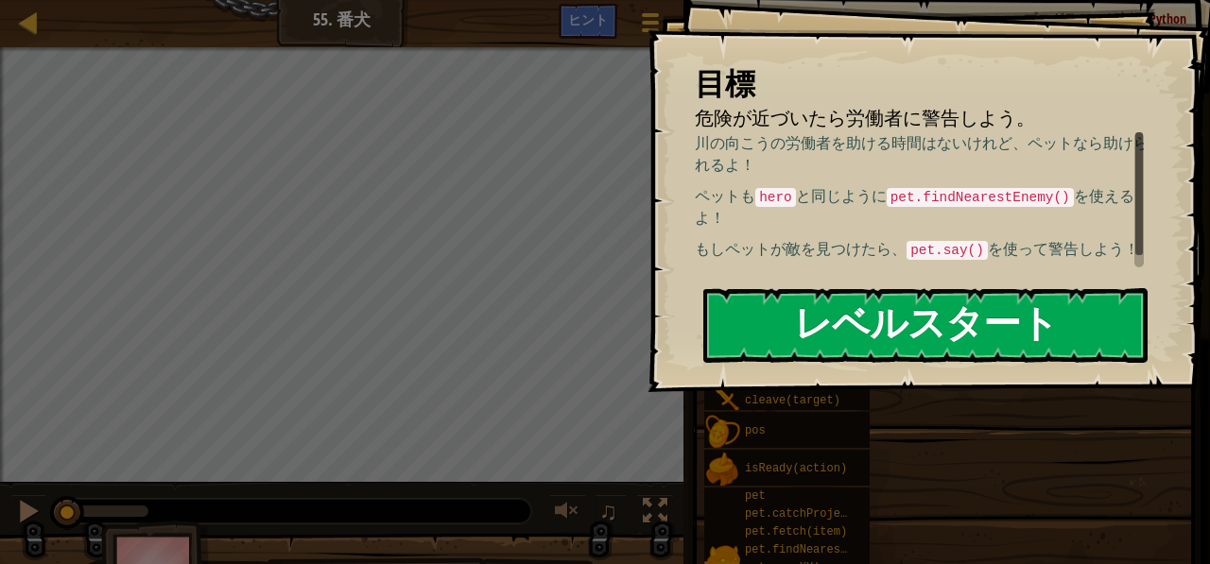
click at [866, 334] on button "レベルスタート" at bounding box center [925, 325] width 444 height 75
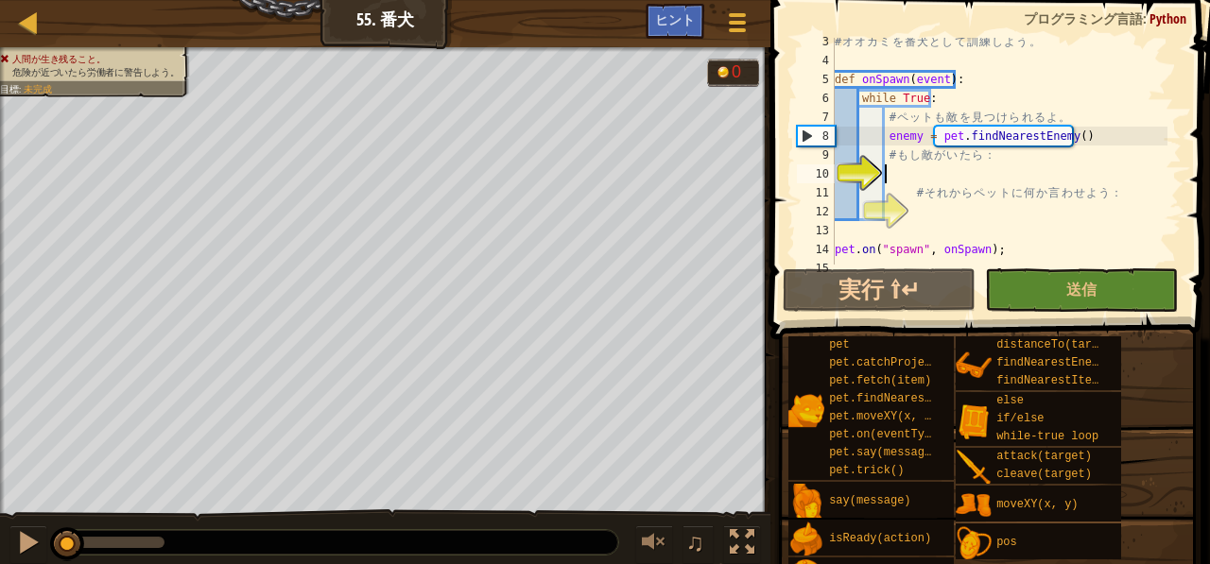
scroll to position [47, 0]
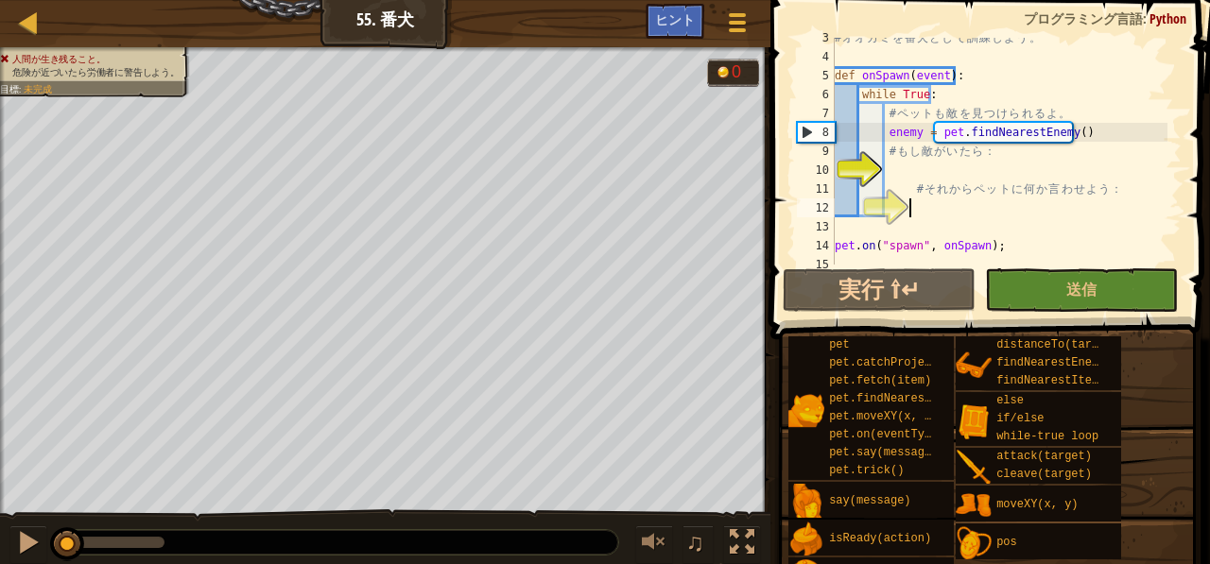
click at [921, 207] on div "# オ オ カ ミ を 番 犬 と し て 訓 練 し よ う 。 def onSpawn ( event ) : while True : # ペ ッ ト …" at bounding box center [999, 160] width 337 height 265
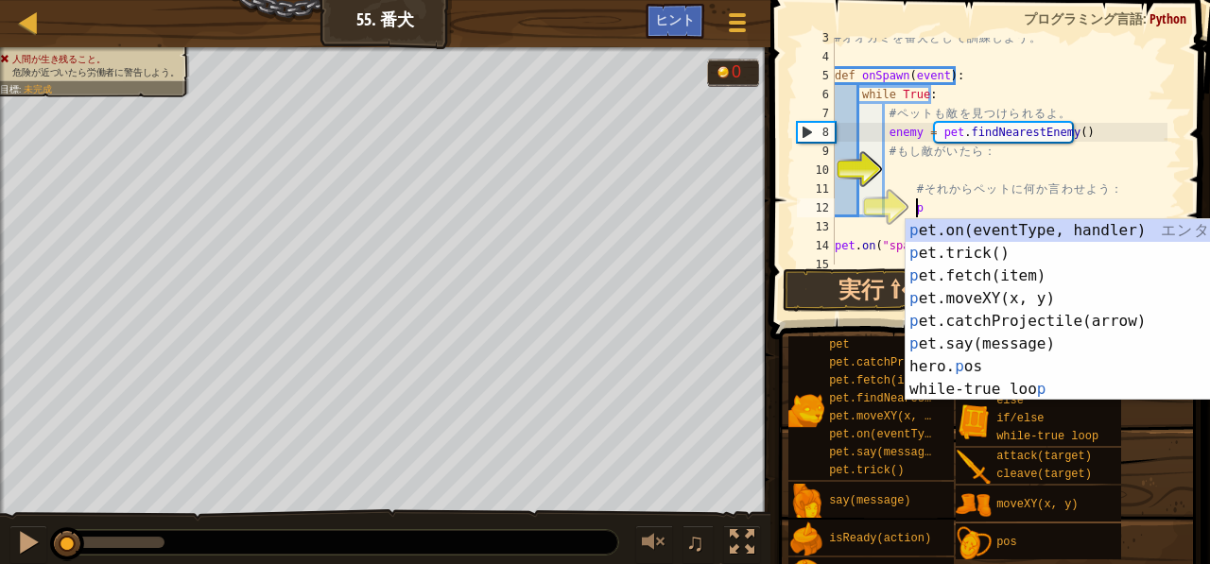
scroll to position [9, 6]
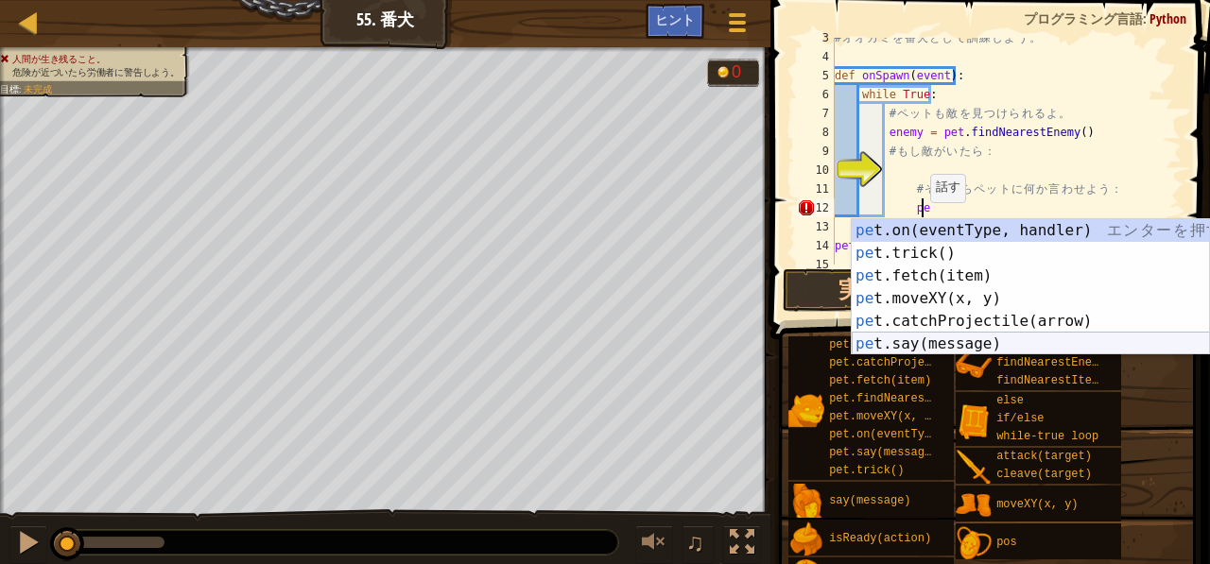
click at [910, 341] on div "pe t.on(eventType, handler) エ ン タ ー を 押 す pe t.trick() エ ン タ ー を 押 す pe t.fetch…" at bounding box center [1031, 310] width 358 height 182
type textarea "pet.say("message")"
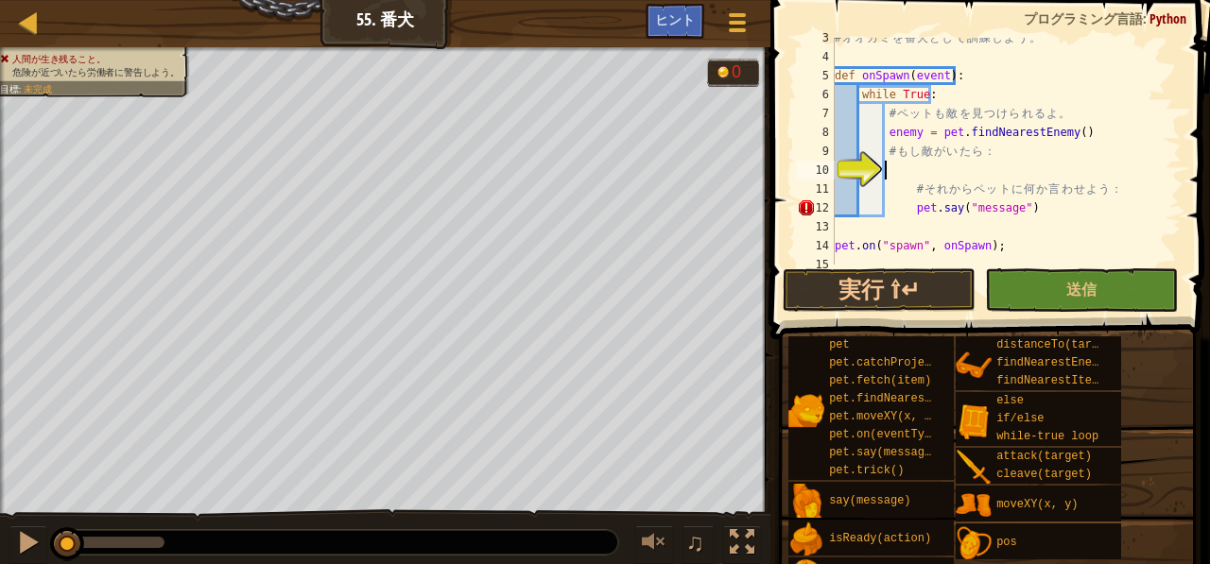
click at [911, 170] on div "# オ オ カ ミ を 番 犬 と し て 訓 練 し よ う 。 def onSpawn ( event ) : while True : # ペ ッ ト …" at bounding box center [999, 160] width 337 height 265
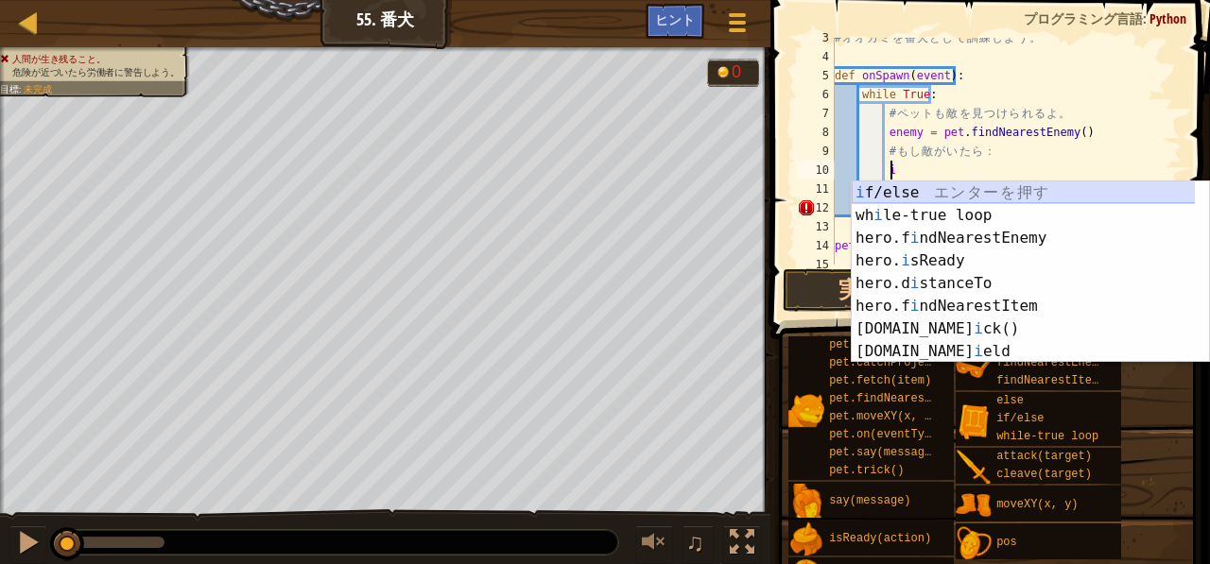
click at [913, 190] on div "i f/else エ ン タ ー を 押 す wh i le-true loop エ ン タ ー を 押 す hero.f i ndNearestEnemy …" at bounding box center [1024, 295] width 344 height 227
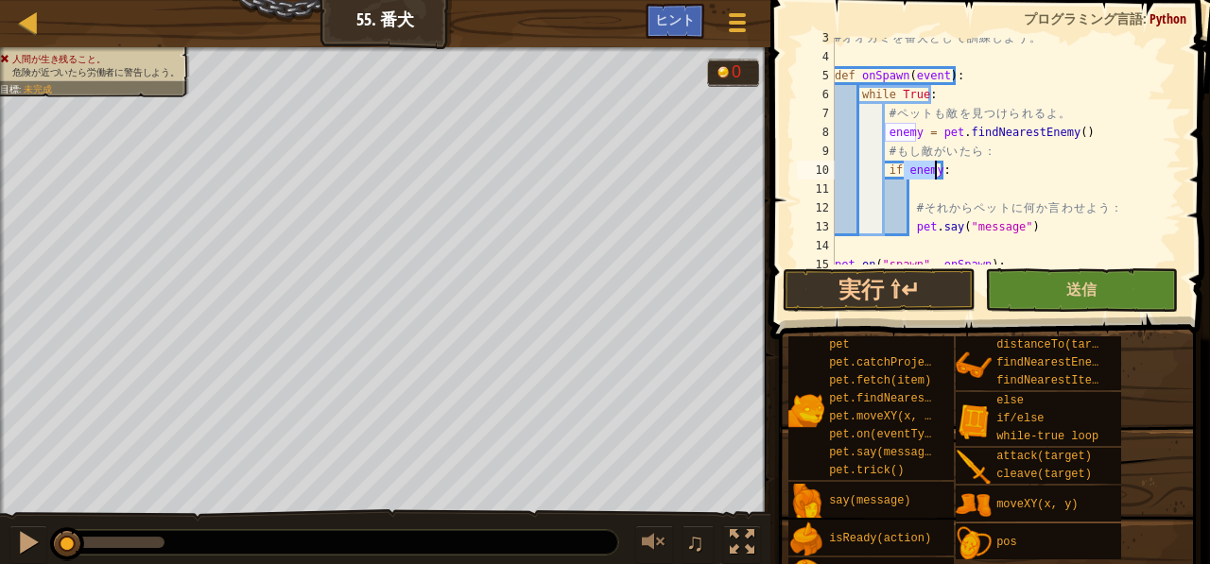
type textarea "if enemy:"
click at [1042, 284] on button "送信" at bounding box center [1081, 290] width 193 height 43
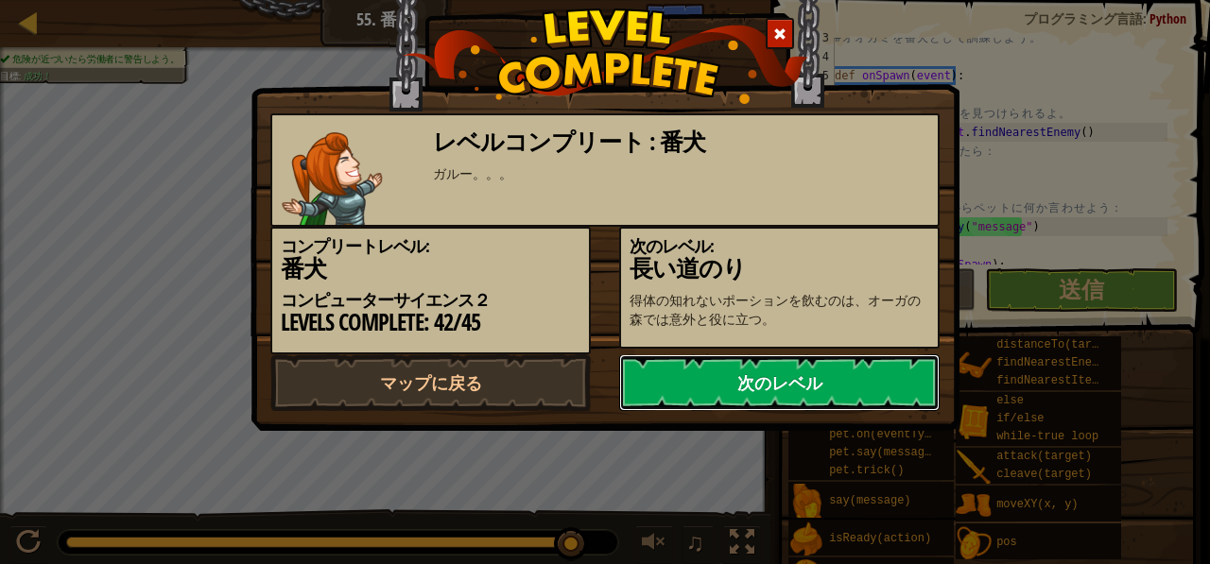
click at [861, 411] on link "次のレベル" at bounding box center [779, 383] width 321 height 57
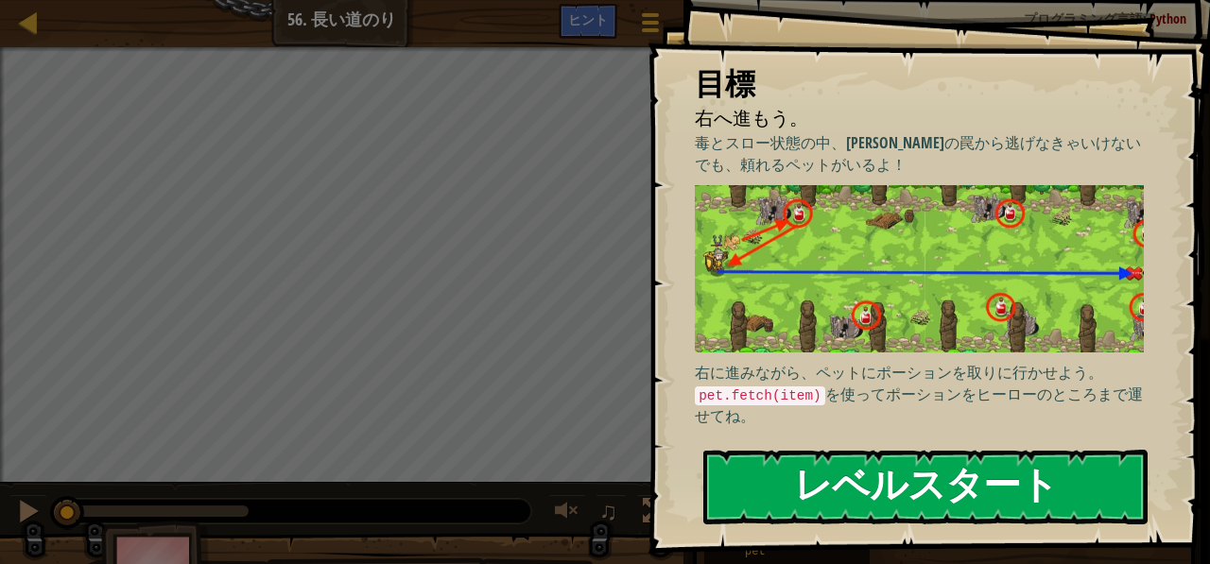
click at [828, 470] on button "レベルスタート" at bounding box center [925, 487] width 444 height 75
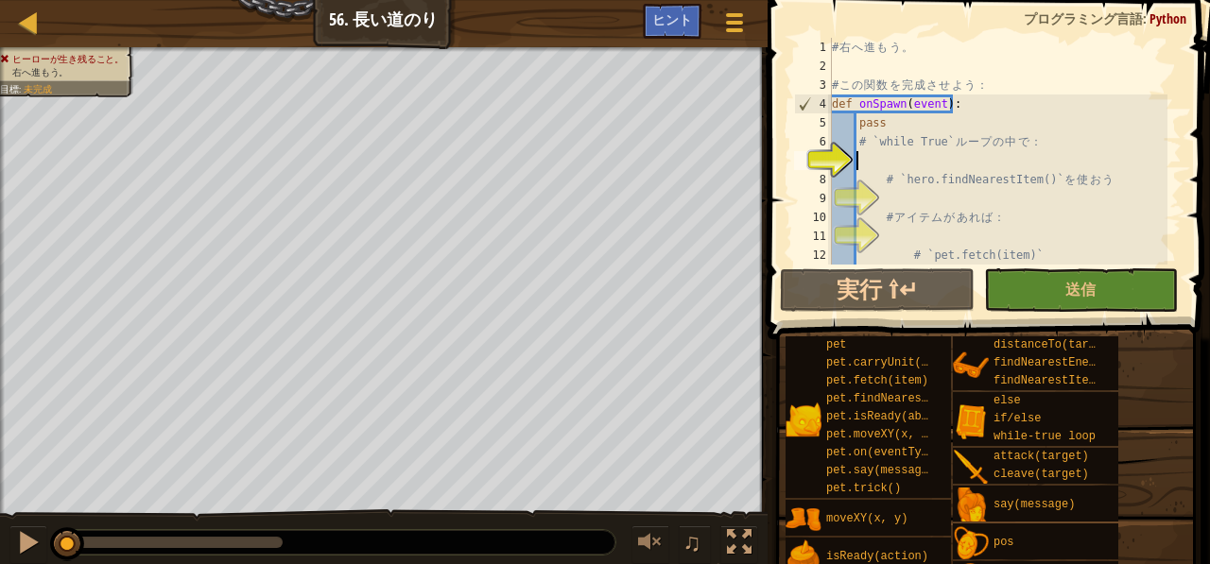
click at [887, 160] on div "# 右 へ 進 も う 。 # こ の 関 数 を 完 成 さ せ よ う ： def onSpawn ( event ) : pass # `while T…" at bounding box center [997, 180] width 339 height 284
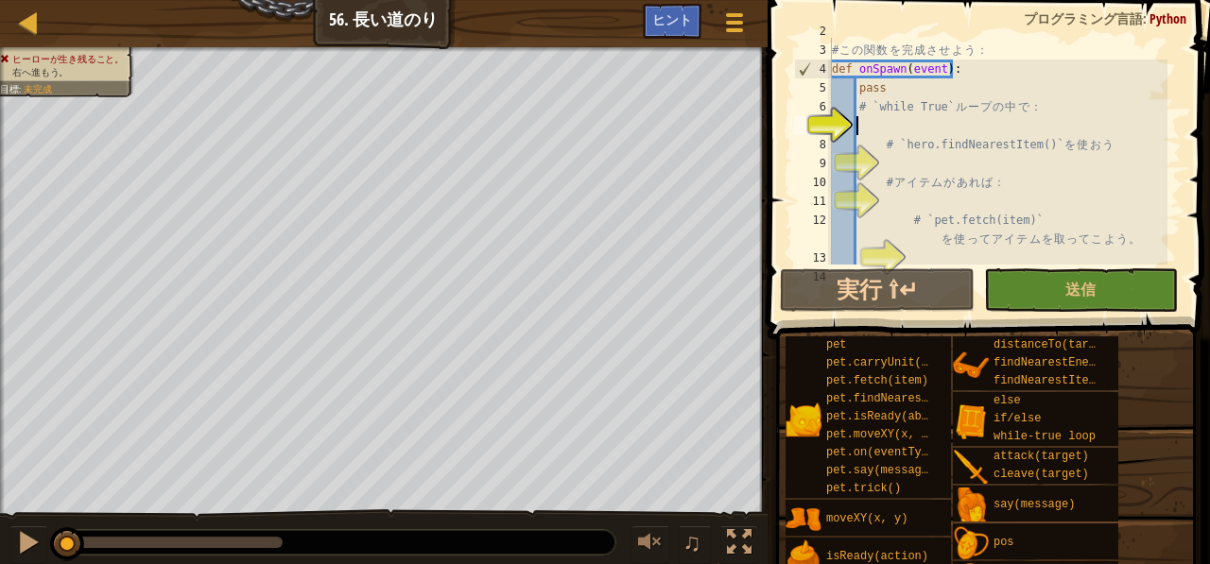
scroll to position [35, 0]
click at [895, 129] on div "# こ の 関 数 を 完 成 さ せ よ う ： def onSpawn ( event ) : pass # `while True` ル ー プ の 中…" at bounding box center [997, 154] width 339 height 265
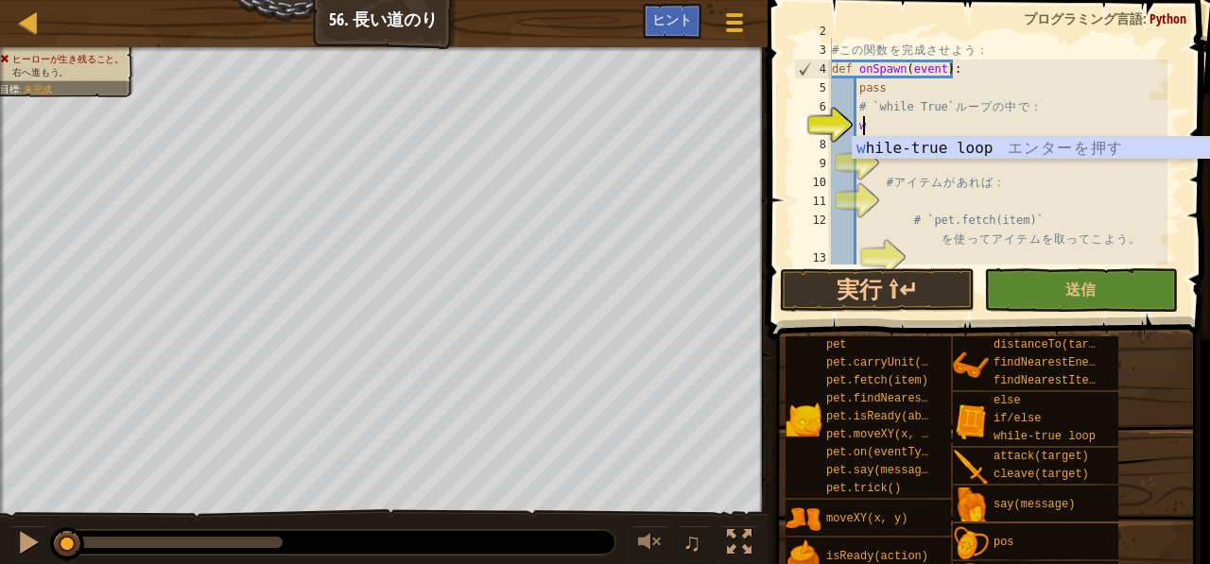
scroll to position [9, 2]
type textarea "wh"
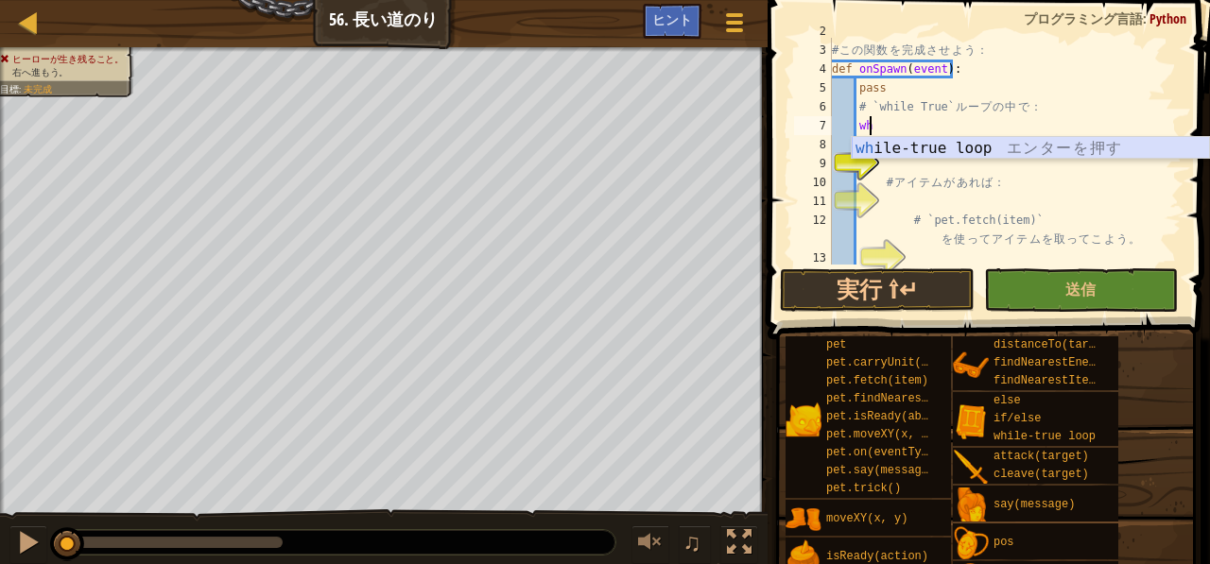
click at [898, 144] on div "wh ile-true loop エ ン タ ー を 押 す" at bounding box center [1031, 171] width 358 height 68
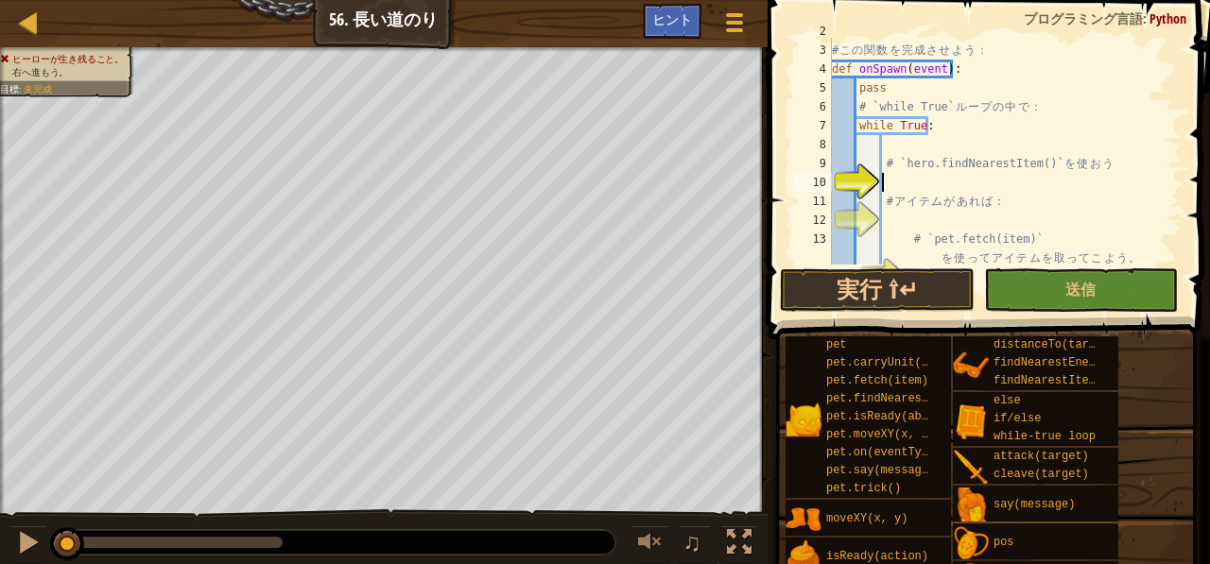
click at [891, 181] on div "# こ の 関 数 を 完 成 さ せ よ う ： def onSpawn ( event ) : pass # `while True` ル ー プ の 中…" at bounding box center [997, 164] width 339 height 284
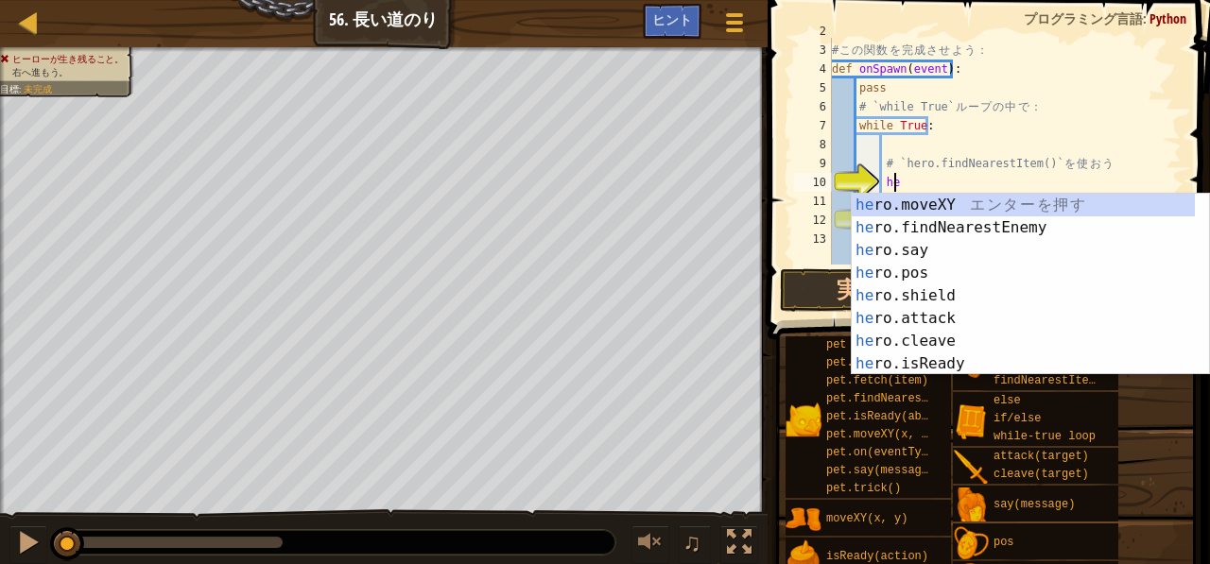
type textarea "her"
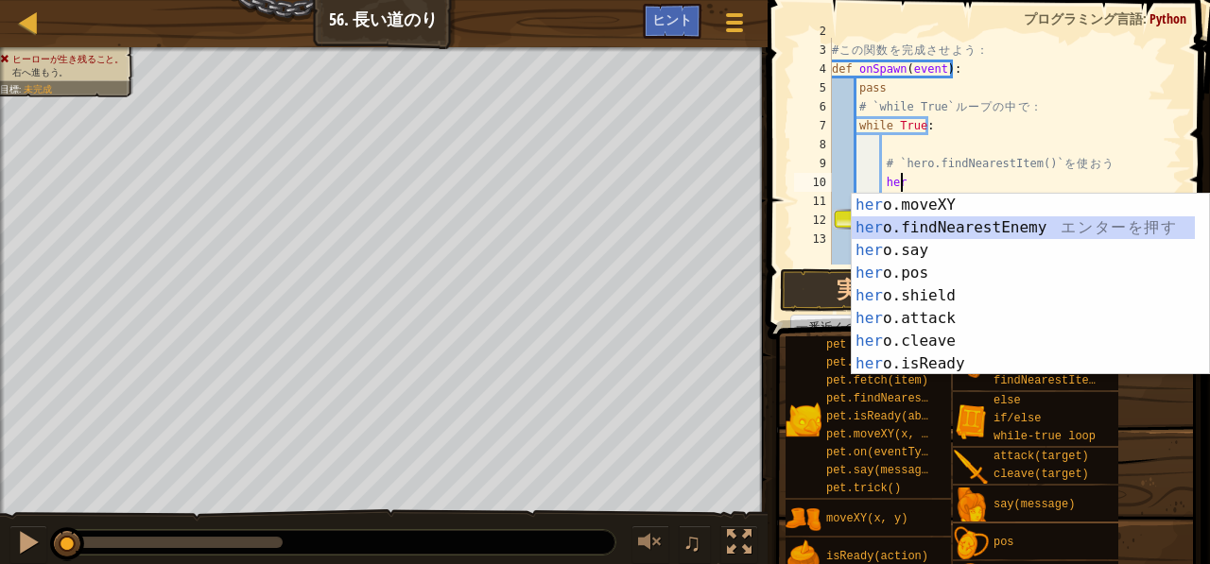
click at [904, 220] on div "her o.moveXY エ ン タ ー を 押 す her o.findNearestEnemy エ ン タ ー を 押 す her o.say エ ン タ…" at bounding box center [1024, 307] width 344 height 227
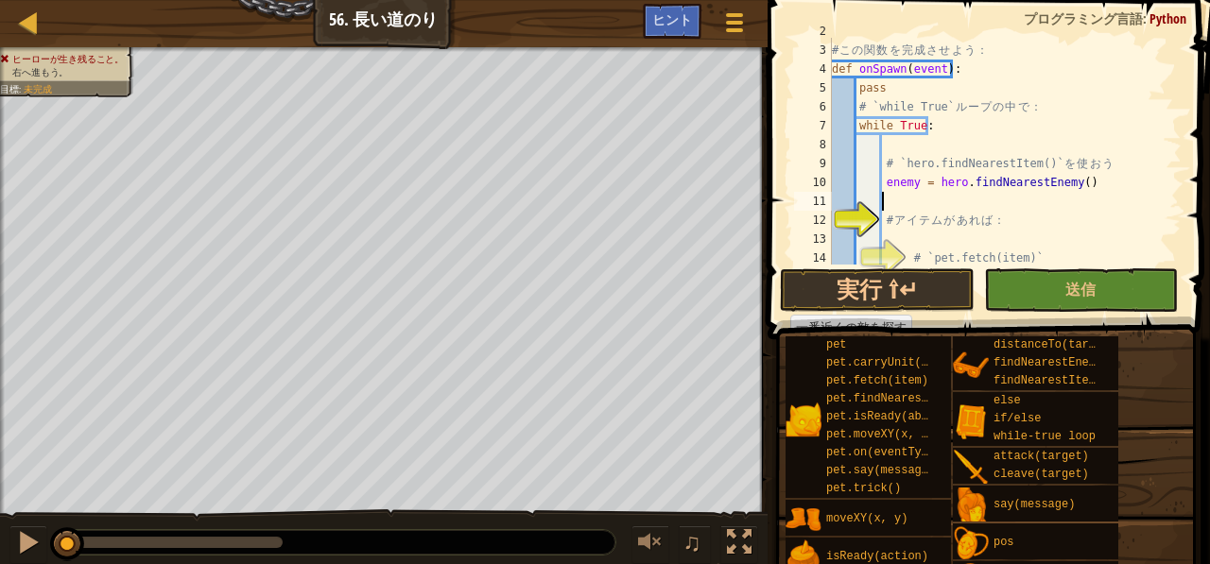
scroll to position [9, 3]
click at [1062, 180] on div "# こ の 関 数 を 完 成 さ せ よ う ： def onSpawn ( event ) : pass # `while True` ル ー プ の 中…" at bounding box center [997, 164] width 339 height 284
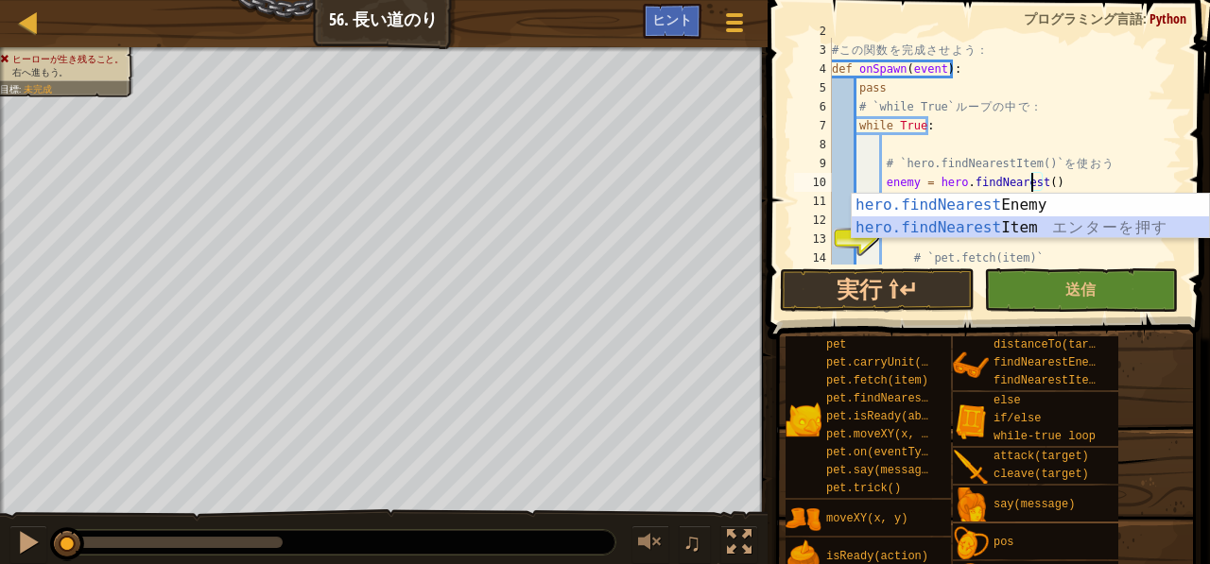
click at [1046, 227] on div "hero.findNearest Enemy エ ン タ ー を 押 す hero.findNearest Item エ ン タ ー を 押 す" at bounding box center [1031, 239] width 358 height 91
type textarea "enemy = hero.findNearestItem"
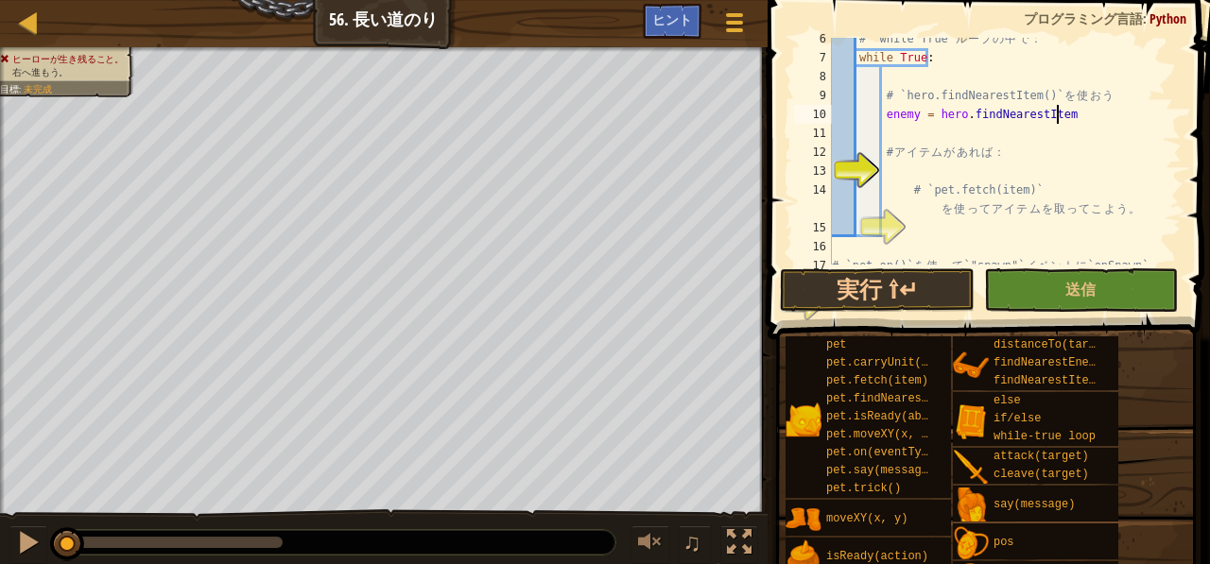
scroll to position [104, 0]
click at [908, 164] on div "# `while True` ル ー プ の 中 で ： while True : # `hero.findNearestItem()` を 使 お う en…" at bounding box center [997, 170] width 339 height 284
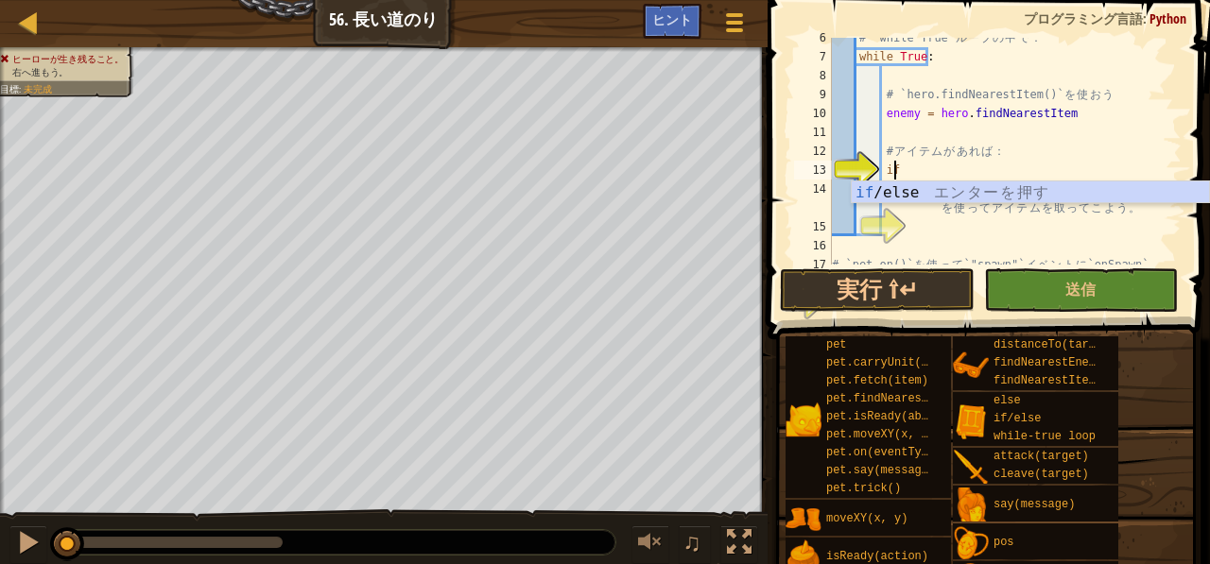
scroll to position [9, 4]
click at [912, 187] on div "if /else エ ン タ ー を 押 す" at bounding box center [1031, 216] width 358 height 68
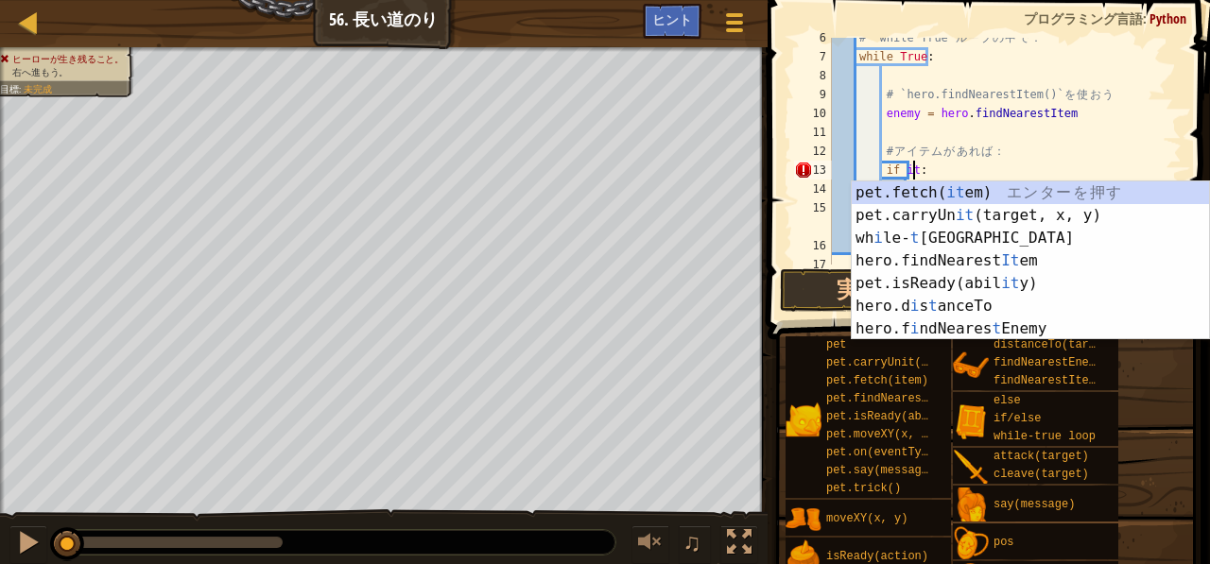
scroll to position [9, 6]
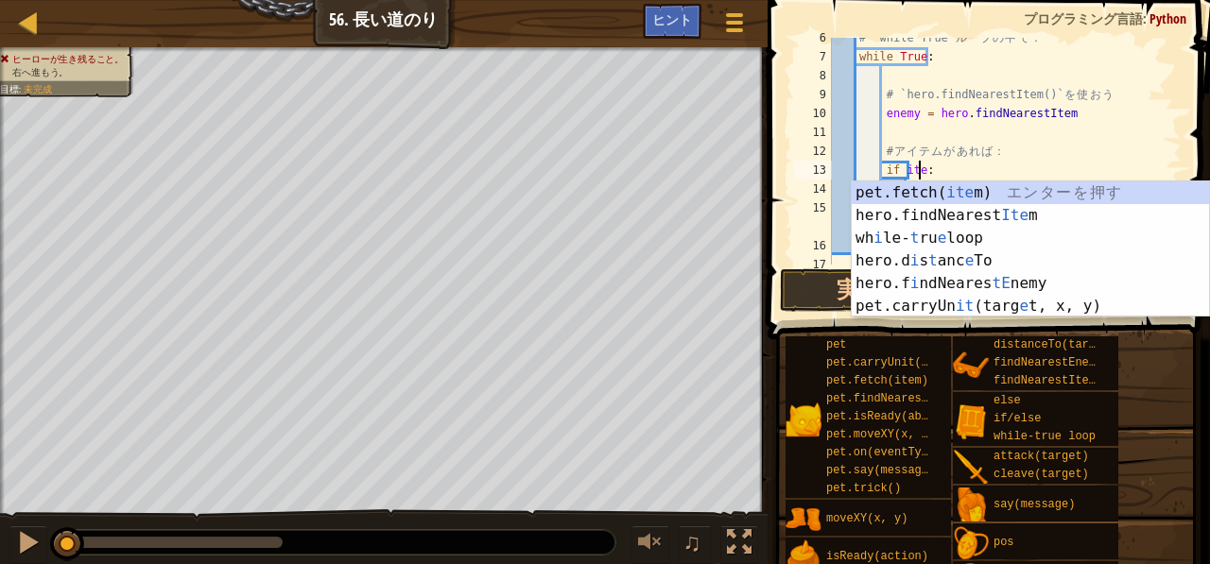
type textarea "if item:"
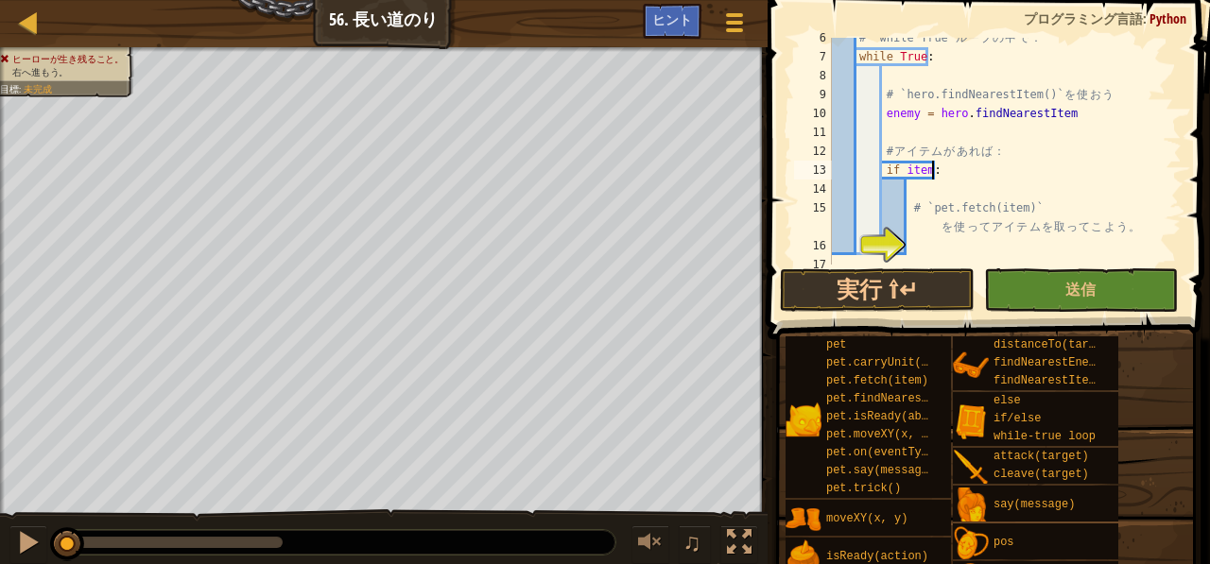
click at [963, 173] on div "# `while True` ル ー プ の 中 で ： while True : # `hero.findNearestItem()` を 使 お う en…" at bounding box center [997, 160] width 339 height 265
click at [914, 243] on div "# `while True` ル ー プ の 中 で ： while True : # `hero.findNearestItem()` を 使 お う en…" at bounding box center [997, 160] width 339 height 265
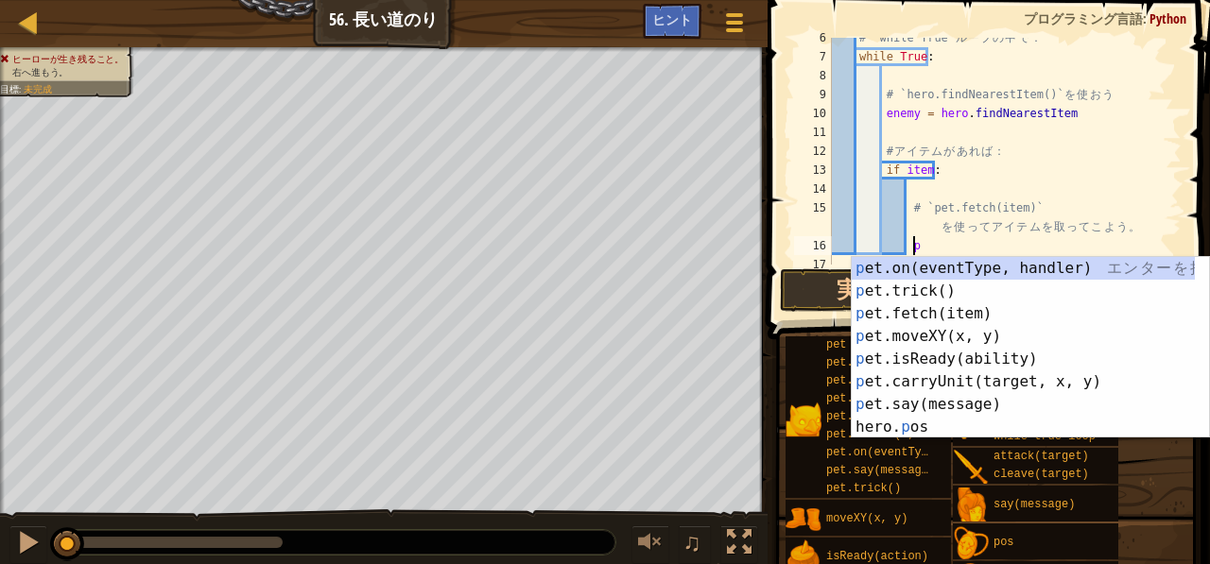
scroll to position [9, 6]
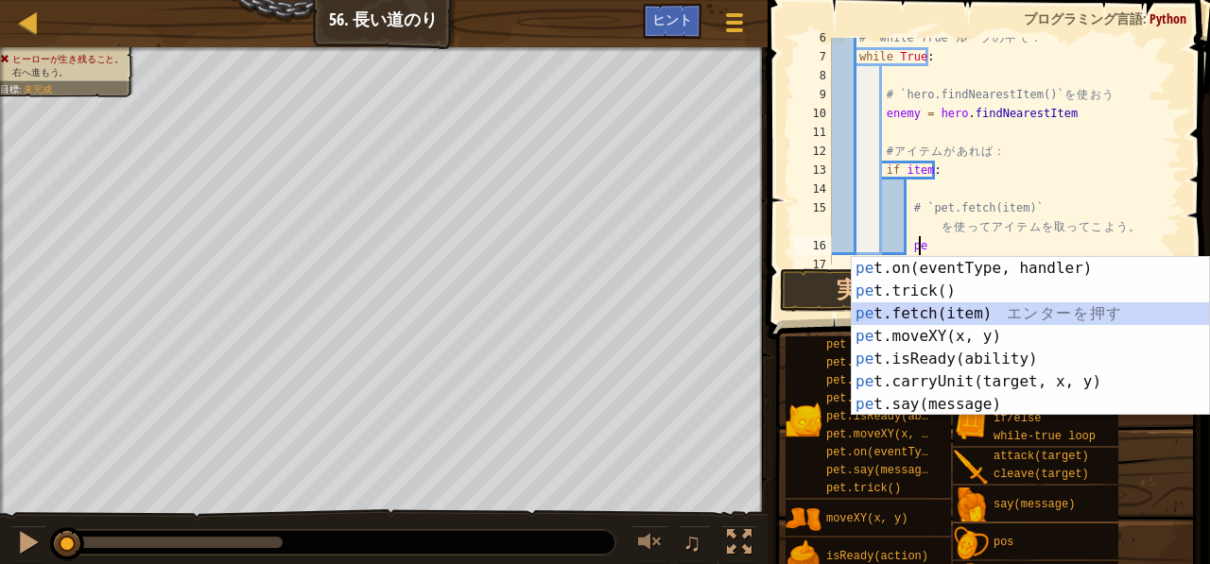
click at [906, 311] on div "pe t.on(eventType, handler) エ ン タ ー を 押 す pe t.trick() エ ン タ ー を 押 す pe t.fetch…" at bounding box center [1031, 359] width 358 height 204
type textarea "pet.fetch(item)"
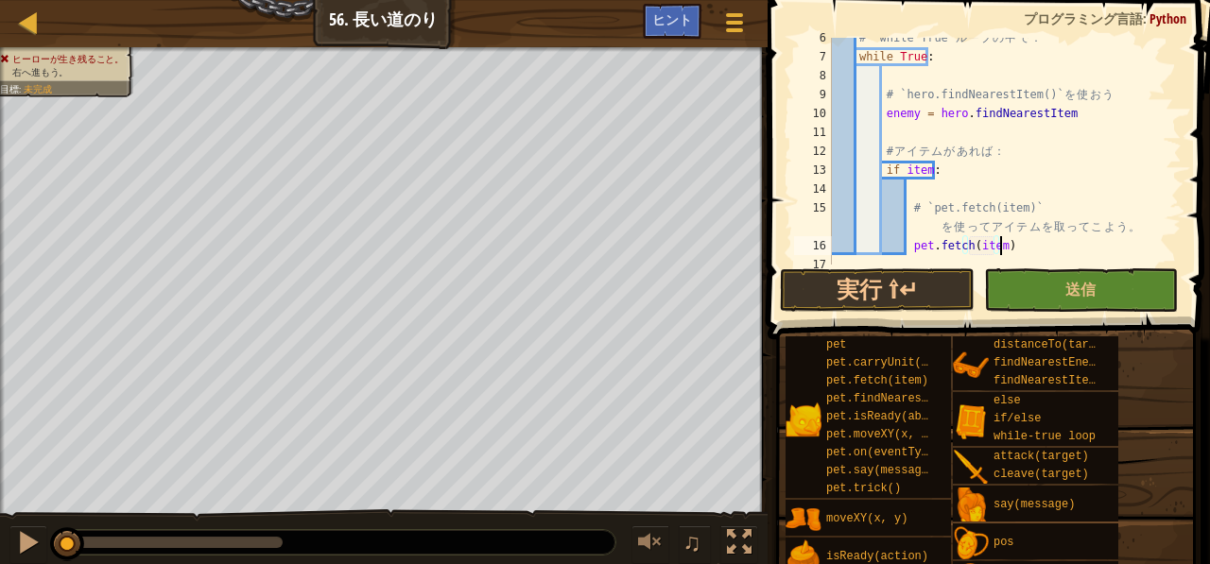
click at [1016, 244] on div "# `while True` ル ー プ の 中 で ： while True : # `hero.findNearestItem()` を 使 お う en…" at bounding box center [997, 160] width 339 height 265
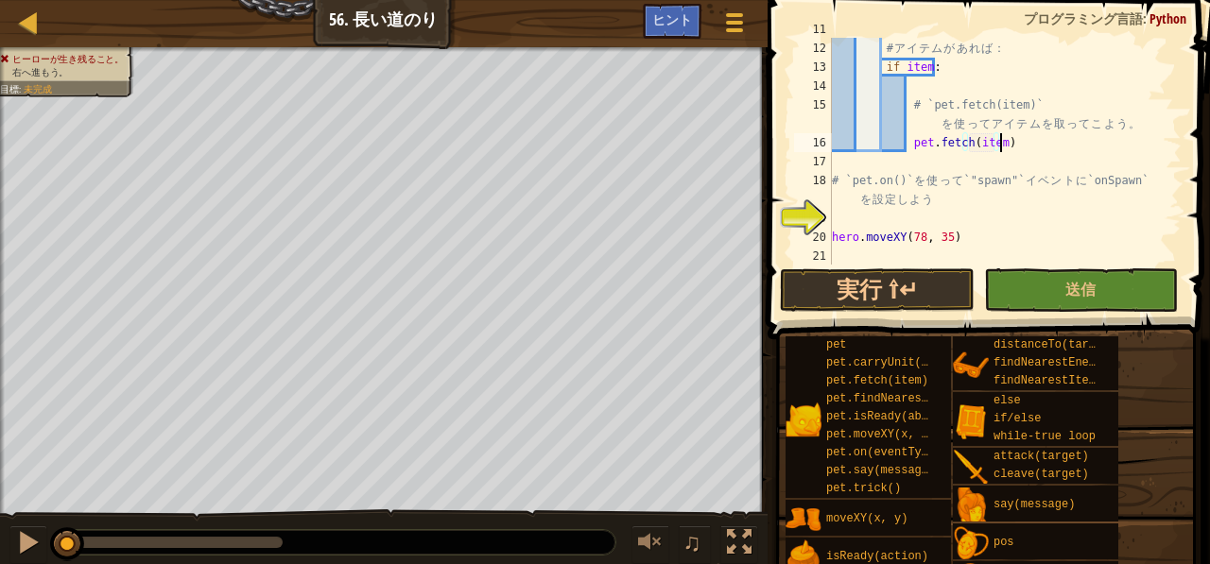
scroll to position [207, 0]
click at [860, 217] on div "# ア イ テ ム が あ れ ば ： if item : # `pet.fetch(item)` を 使 っ て ア イ テ ム を 取 っ て こ よ う…" at bounding box center [997, 152] width 339 height 265
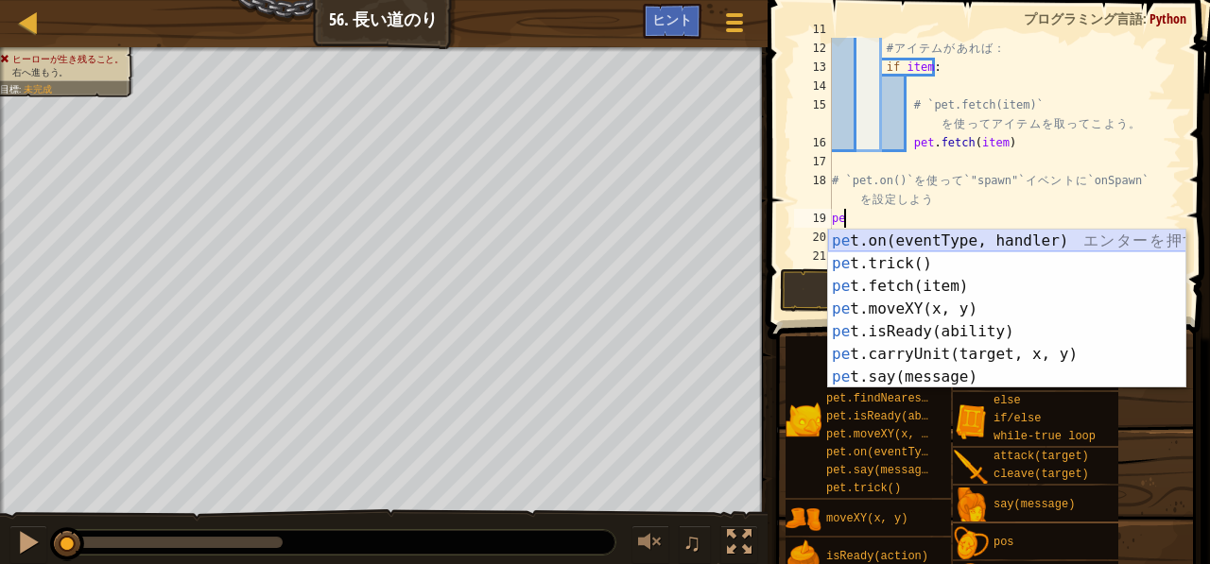
click at [873, 237] on div "pe t.on(eventType, handler) エ ン タ ー を 押 す pe t.trick() エ ン タ ー を 押 す pe t.fetch…" at bounding box center [1007, 332] width 358 height 204
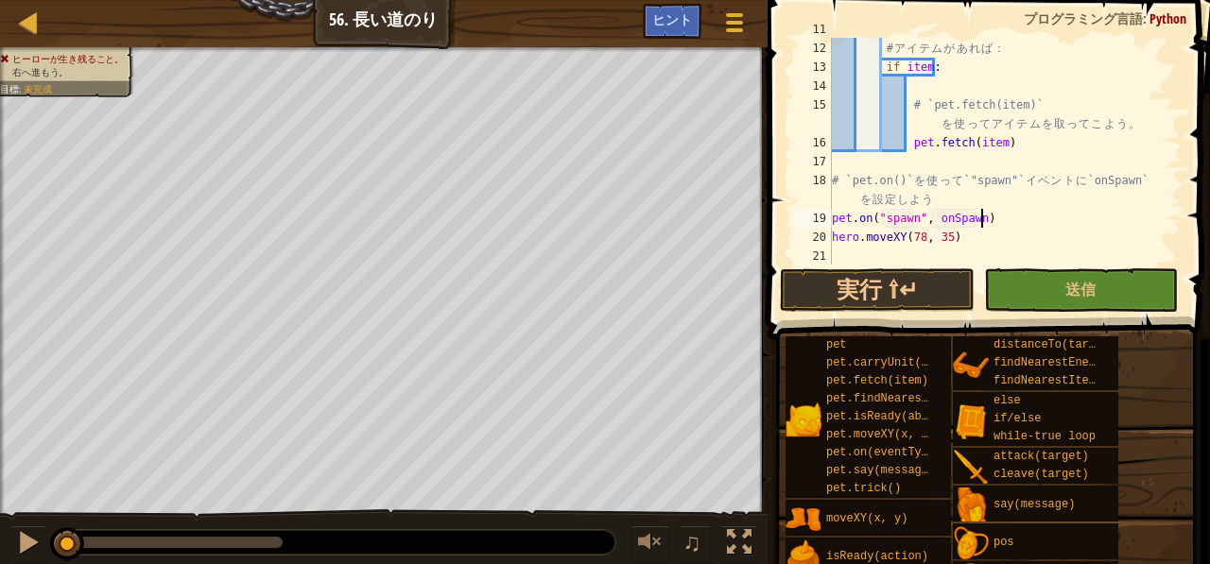
click at [1007, 217] on div "# ア イ テ ム が あ れ ば ： if item : # `pet.fetch(item)` を 使 っ て ア イ テ ム を 取 っ て こ よ う…" at bounding box center [997, 152] width 339 height 265
click at [1033, 287] on button "送信" at bounding box center [1081, 290] width 194 height 43
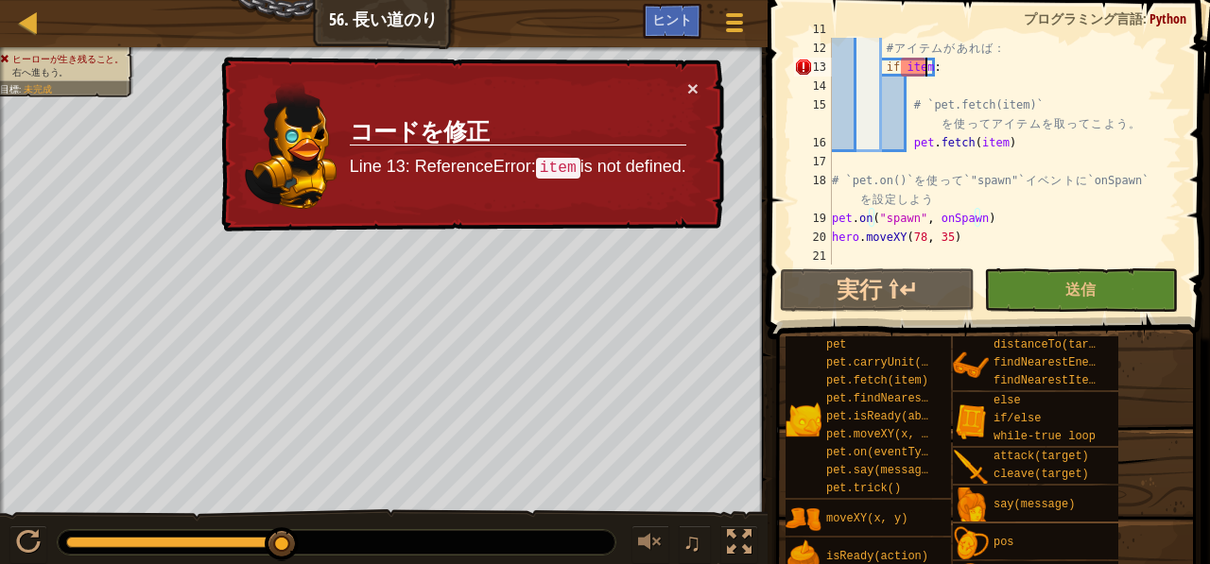
click at [926, 65] on div "# ア イ テ ム が あ れ ば ： if item : # `pet.fetch(item)` を 使 っ て ア イ テ ム を 取 っ て こ よ う…" at bounding box center [997, 152] width 339 height 265
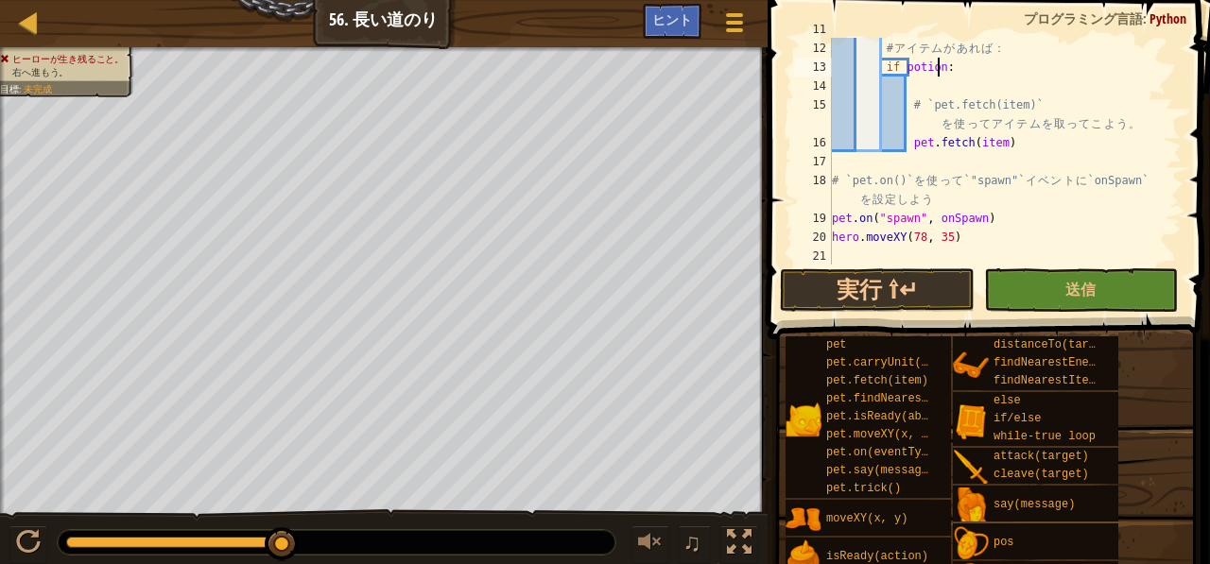
scroll to position [9, 8]
drag, startPoint x: 908, startPoint y: 68, endPoint x: 941, endPoint y: 73, distance: 33.4
click at [941, 73] on div "# ア イ テ ム が あ れ ば ： if potion : # `pet.fetch(item)` を 使 っ て ア イ テ ム を 取 っ て こ よ…" at bounding box center [997, 152] width 339 height 265
click at [970, 74] on div "# ア イ テ ム が あ れ ば ： if potion : # `pet.fetch(item)` を 使 っ て ア イ テ ム を 取 っ て こ よ…" at bounding box center [997, 152] width 339 height 265
click at [993, 145] on div "# ア イ テ ム が あ れ ば ： if potion : # `pet.fetch(item)` を 使 っ て ア イ テ ム を 取 っ て こ よ…" at bounding box center [997, 152] width 339 height 265
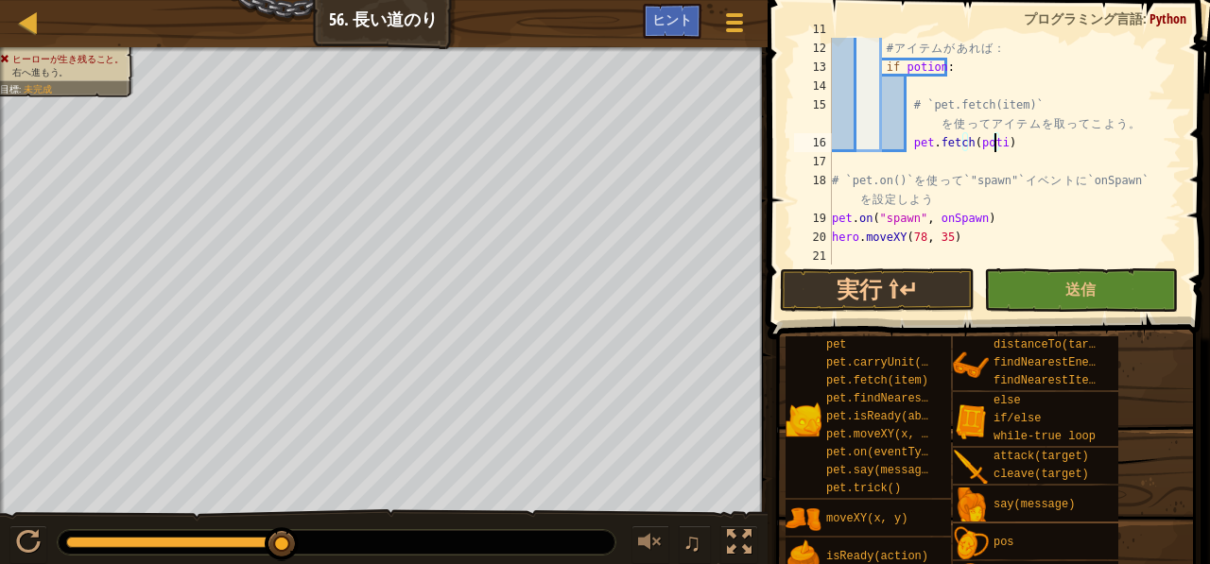
scroll to position [9, 13]
click at [1042, 283] on button "送信" at bounding box center [1081, 290] width 194 height 43
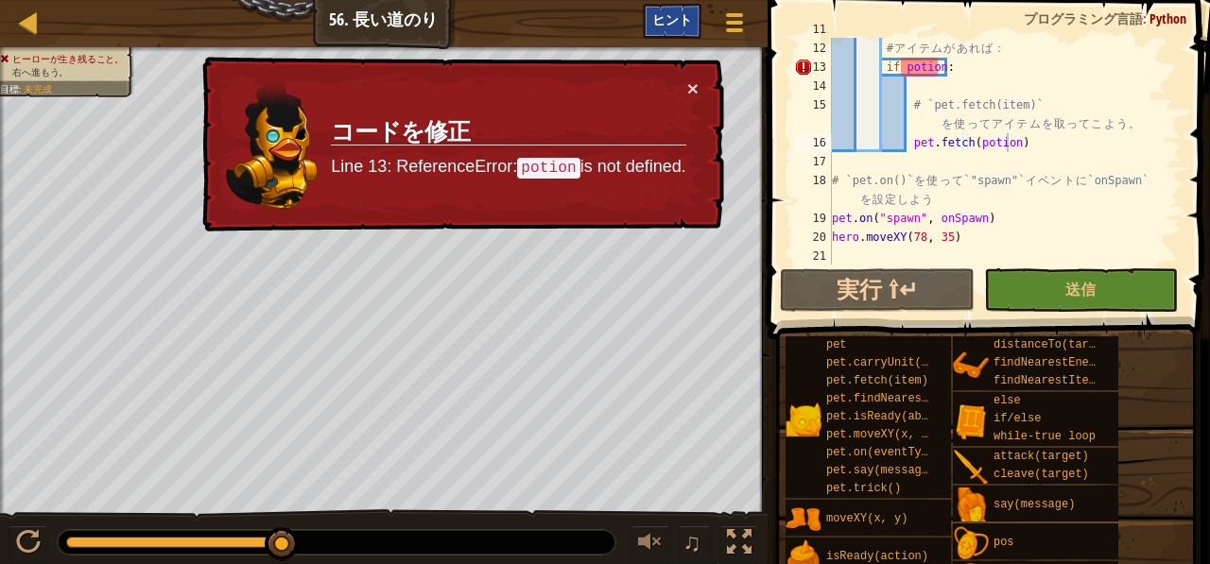
click at [683, 25] on span "ヒント" at bounding box center [672, 19] width 40 height 18
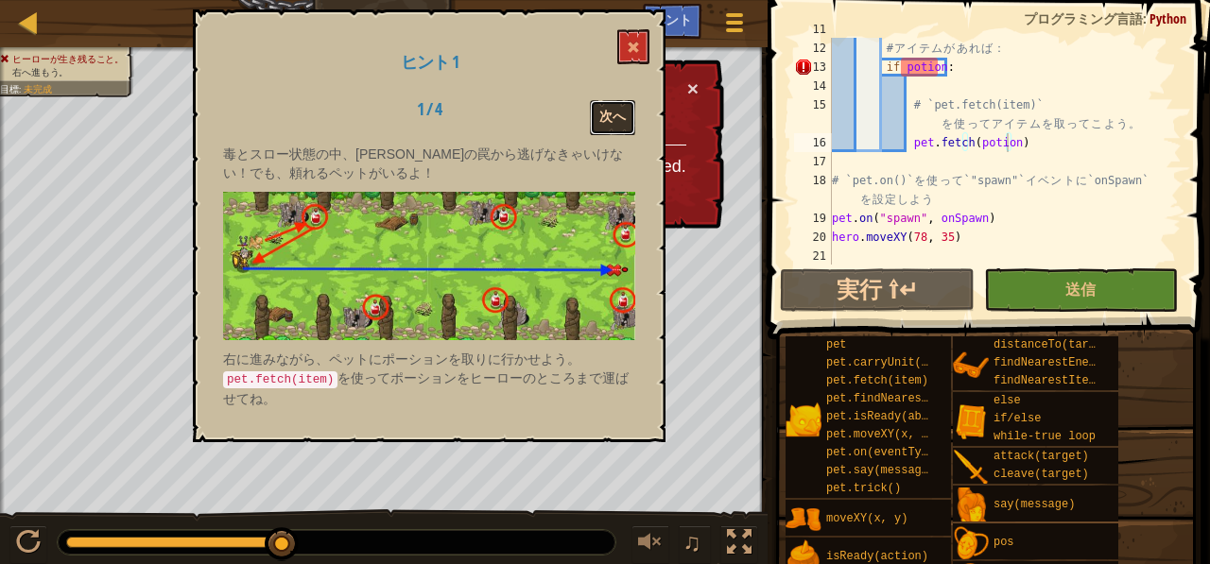
click at [622, 114] on button "次へ" at bounding box center [612, 117] width 45 height 35
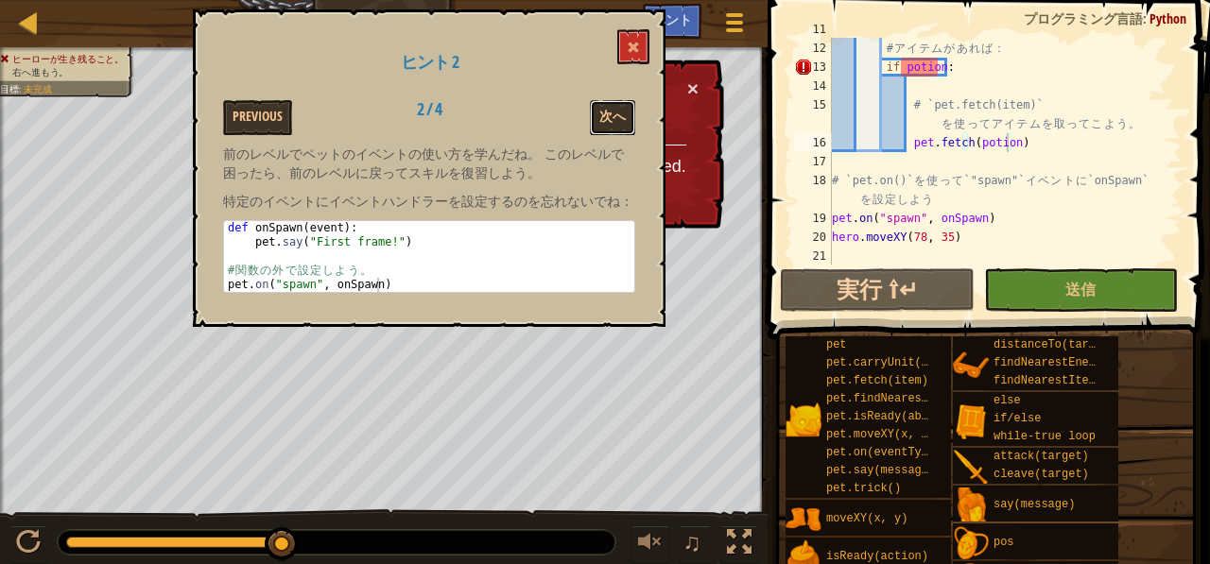
click at [622, 114] on button "次へ" at bounding box center [612, 117] width 45 height 35
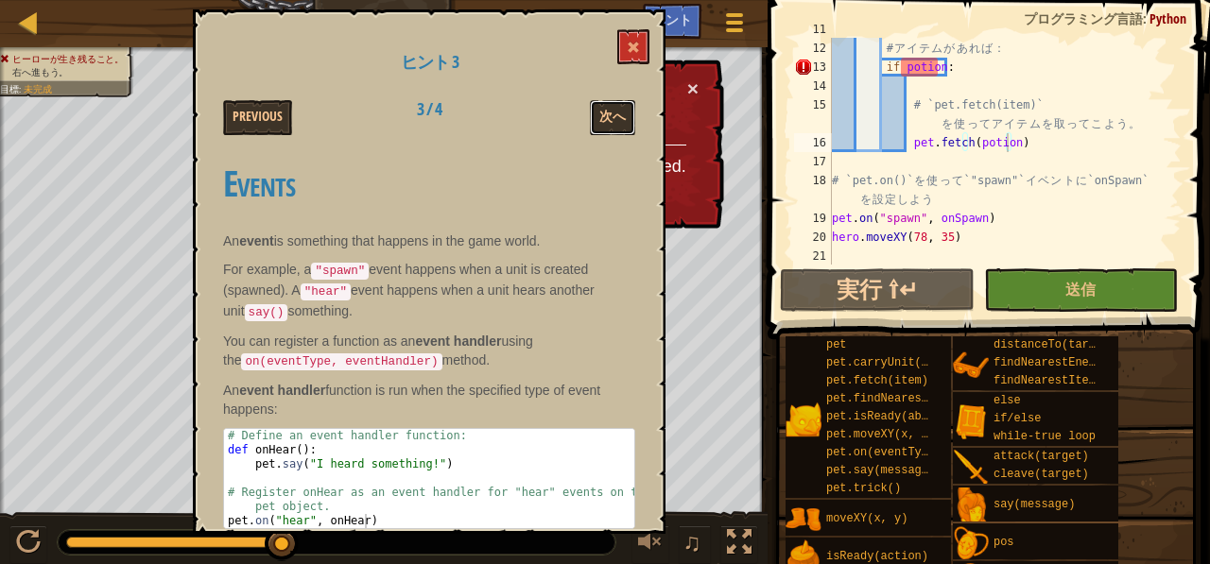
click at [622, 114] on button "次へ" at bounding box center [612, 117] width 45 height 35
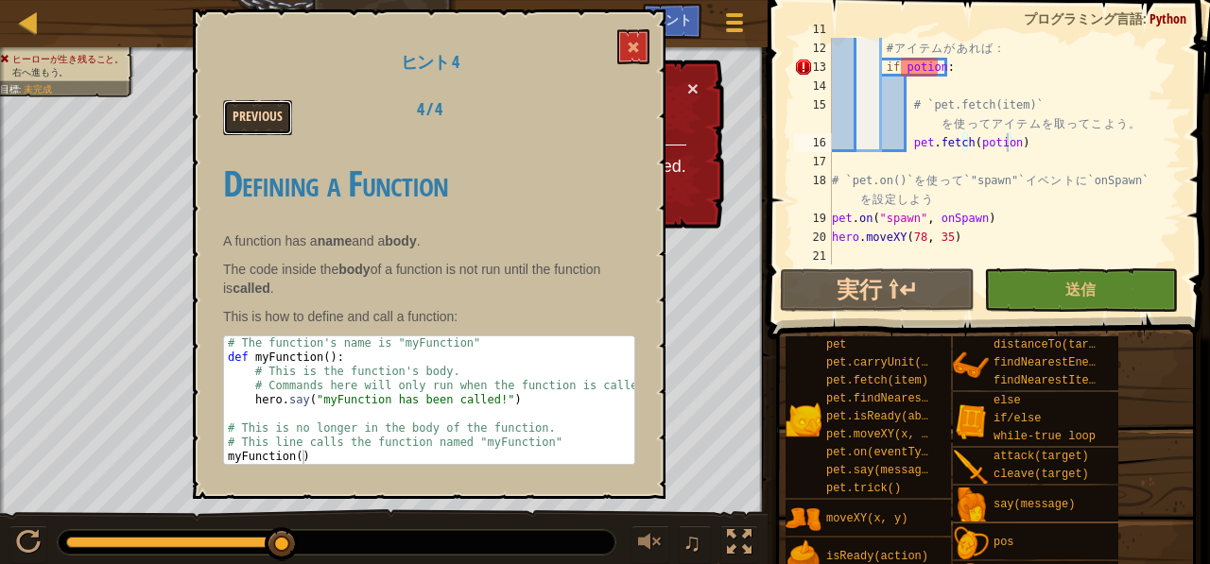
click at [265, 122] on button "Previous" at bounding box center [257, 117] width 69 height 35
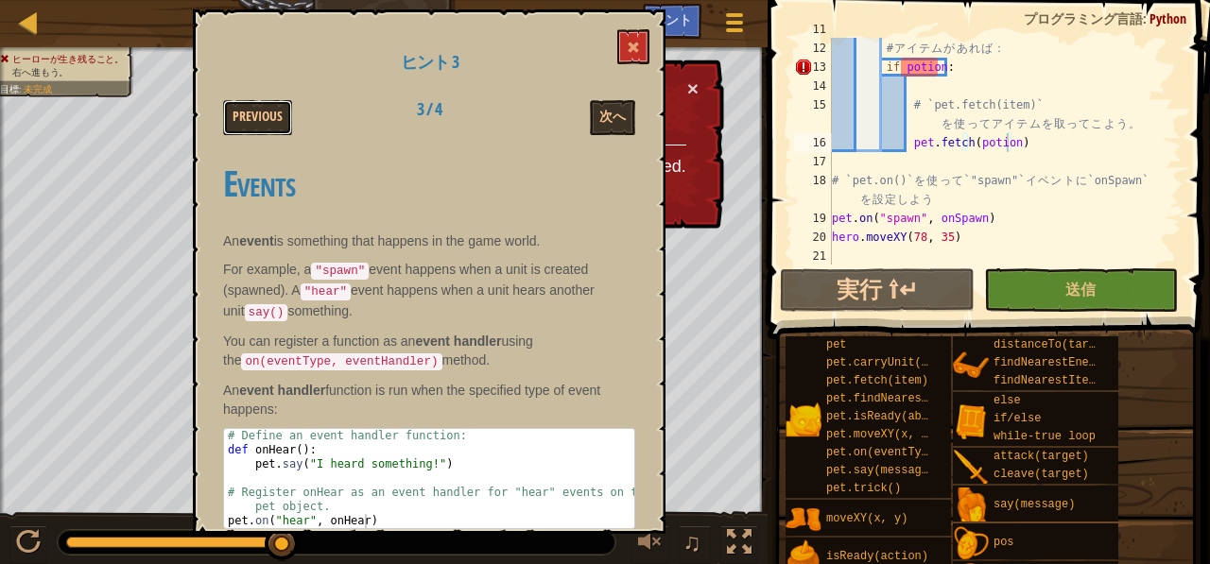
click at [265, 122] on button "Previous" at bounding box center [257, 117] width 69 height 35
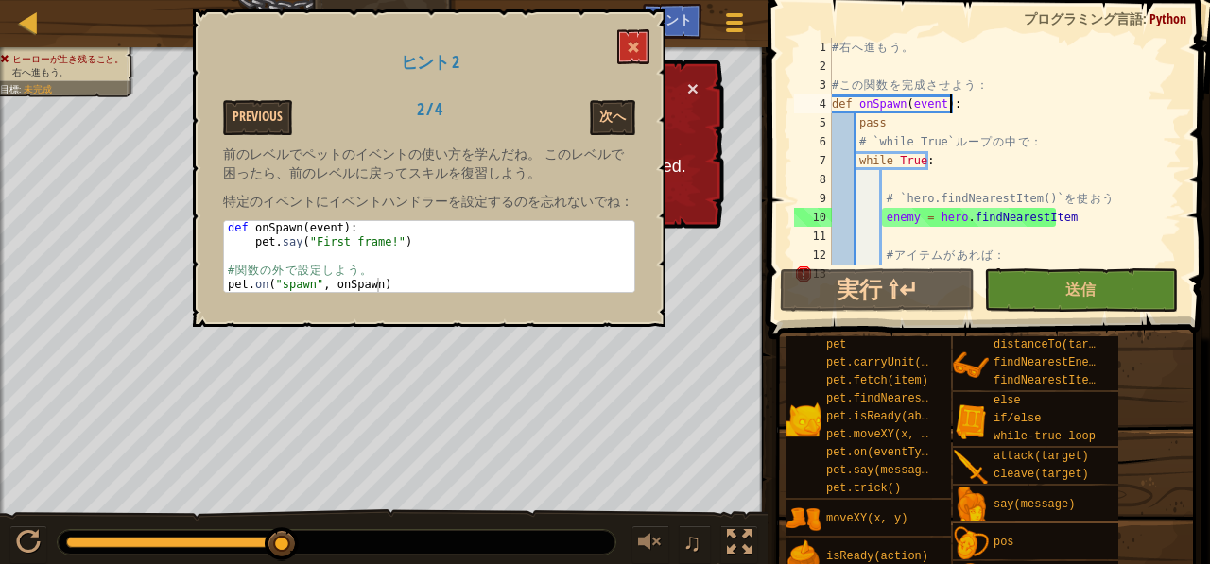
scroll to position [9, 9]
click at [954, 101] on div "# 右 へ 進 も う 。 # こ の 関 数 を 完 成 さ せ よ う ： def onSpawn ( event ) : pass # `while T…" at bounding box center [997, 170] width 339 height 265
click at [961, 103] on div "# 右 へ 進 も う 。 # こ の 関 数 を 完 成 さ せ よ う ： def onSpawn ( event ) : pass # `while T…" at bounding box center [997, 170] width 339 height 265
click at [857, 114] on div "# 右 へ 進 も う 。 # こ の 関 数 を 完 成 さ せ よ う ： def onSpawn ( event ) : pass # `while T…" at bounding box center [997, 170] width 339 height 265
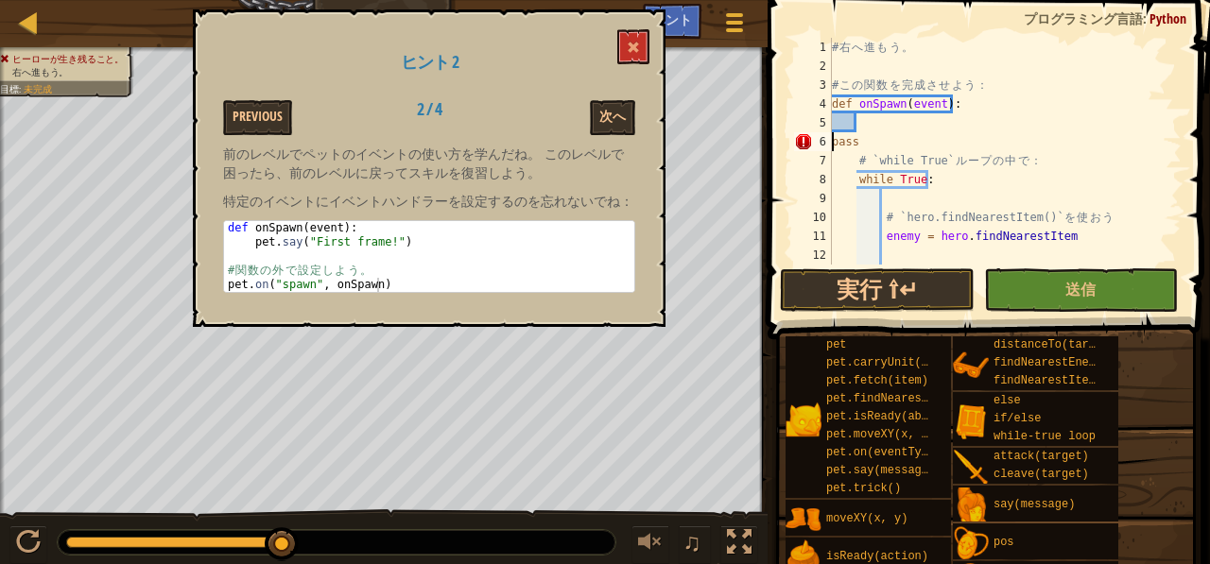
type textarea "pass"
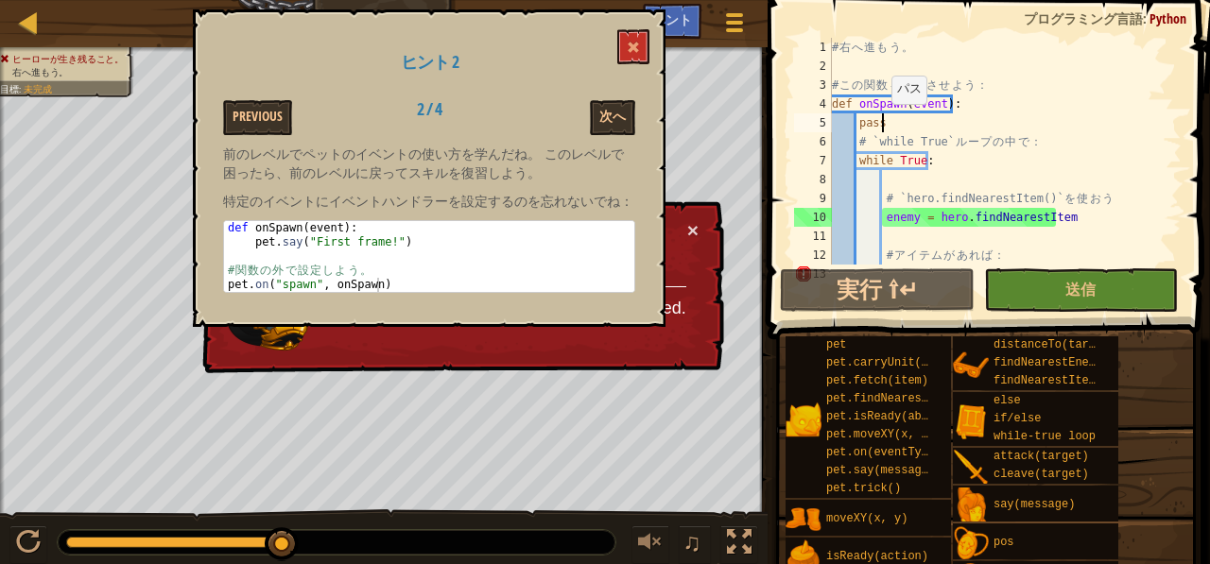
click at [881, 122] on div "# 右 へ 進 も う 。 # こ の 関 数 を 完 成 さ せ よ う ： def onSpawn ( event ) : pass # `while T…" at bounding box center [997, 170] width 339 height 265
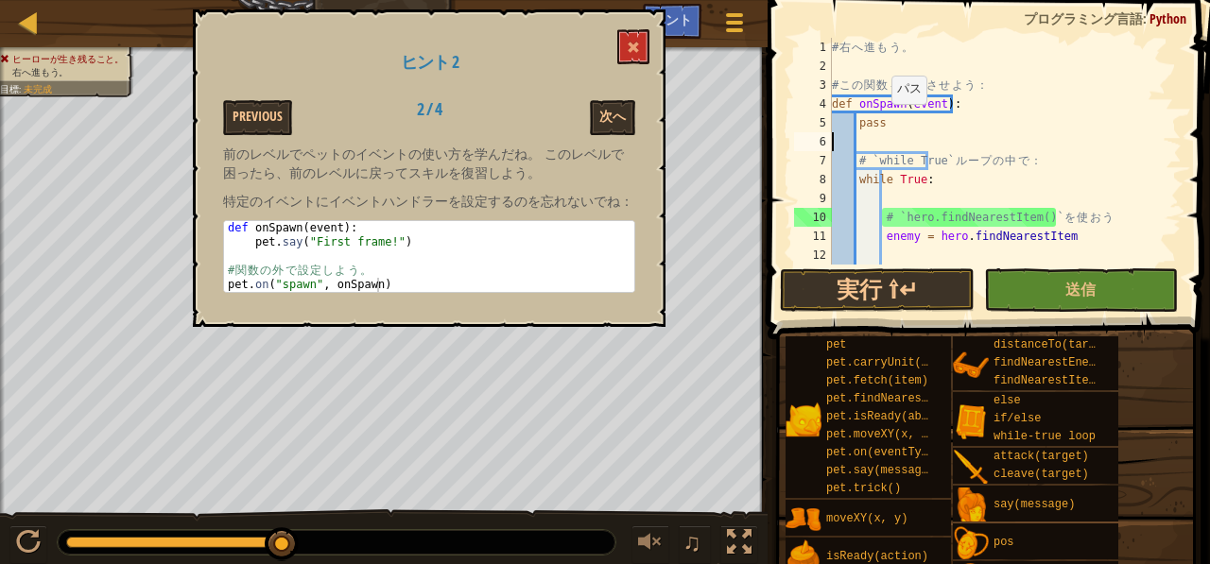
scroll to position [9, 0]
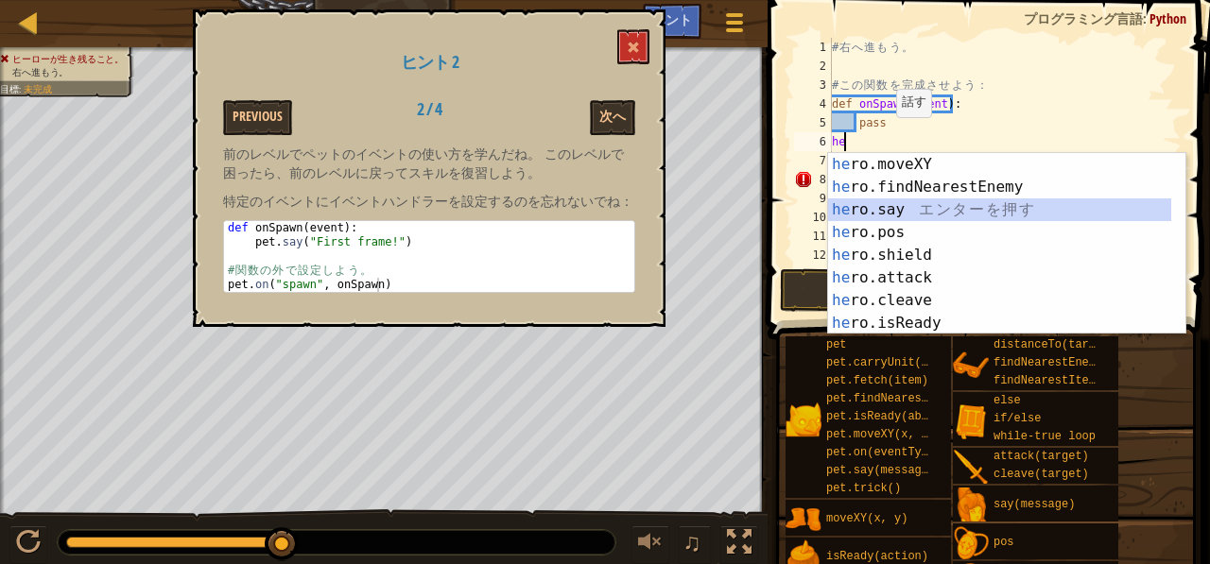
click at [897, 207] on div "he ro.moveXY エ ン タ ー を 押 す he ro.findNearestEnemy エ ン タ ー を 押 す he ro.say エ ン タ…" at bounding box center [1000, 266] width 344 height 227
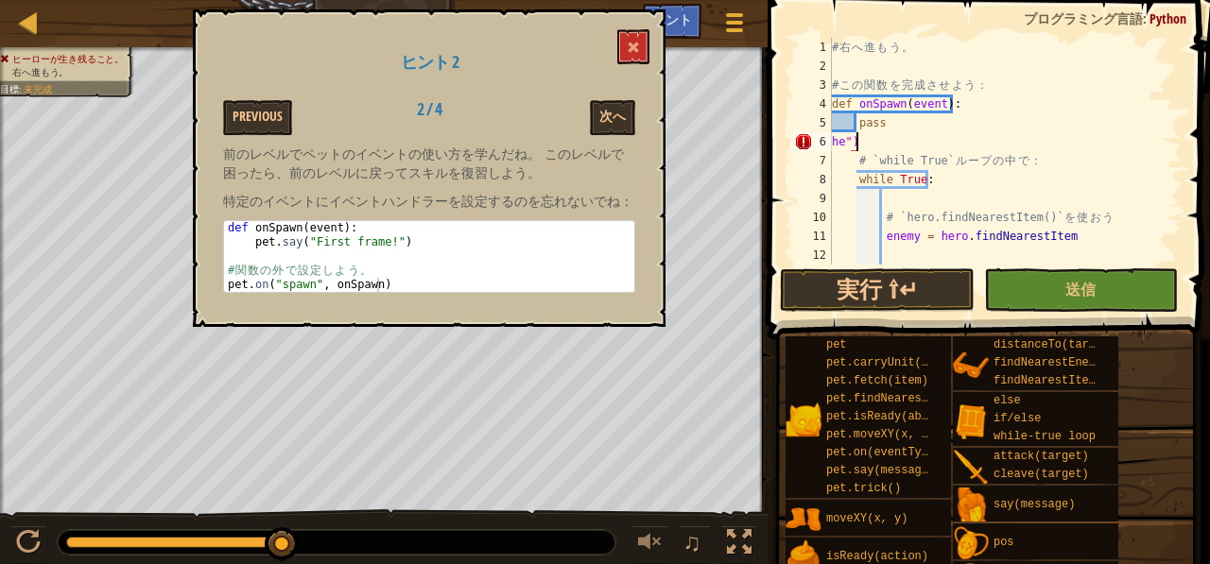
click at [885, 133] on div "# 右 へ 進 も う 。 # こ の 関 数 を 完 成 さ せ よ う ： def onSpawn ( event ) : pass he ") # `w…" at bounding box center [997, 170] width 339 height 265
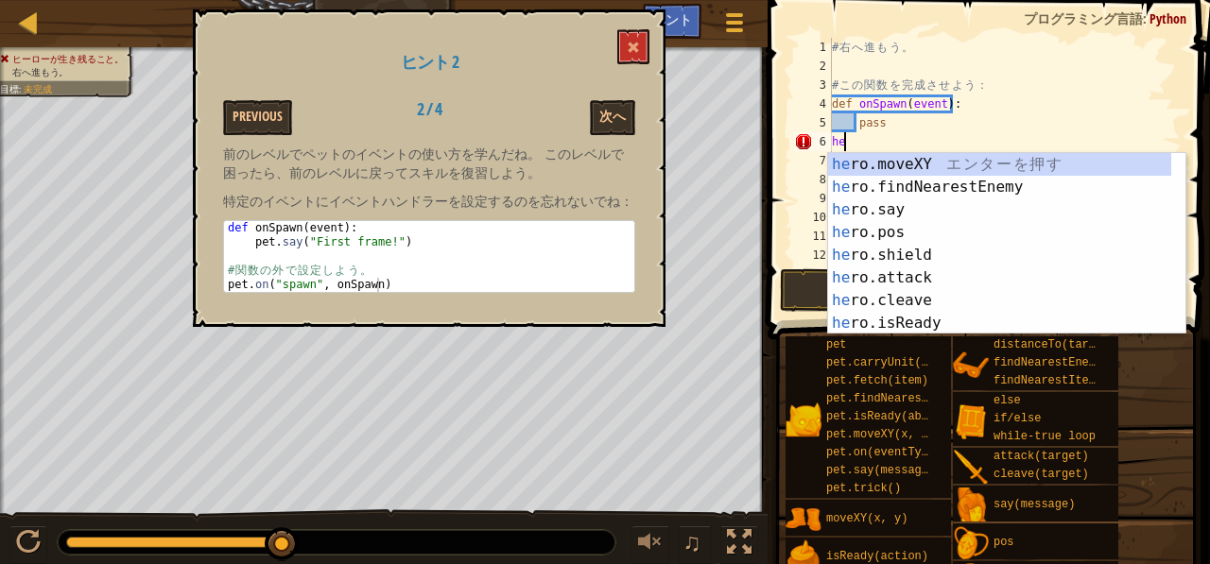
type textarea "h"
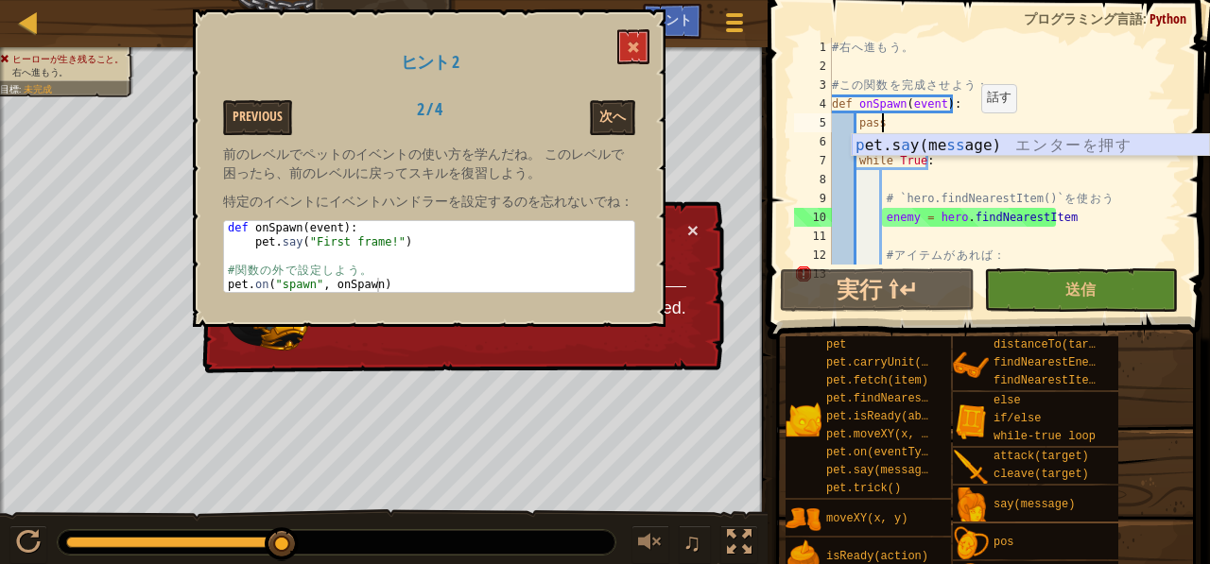
click at [966, 140] on div "p et.s a y(me ss age) エ ン タ ー を 押 す" at bounding box center [1031, 168] width 358 height 68
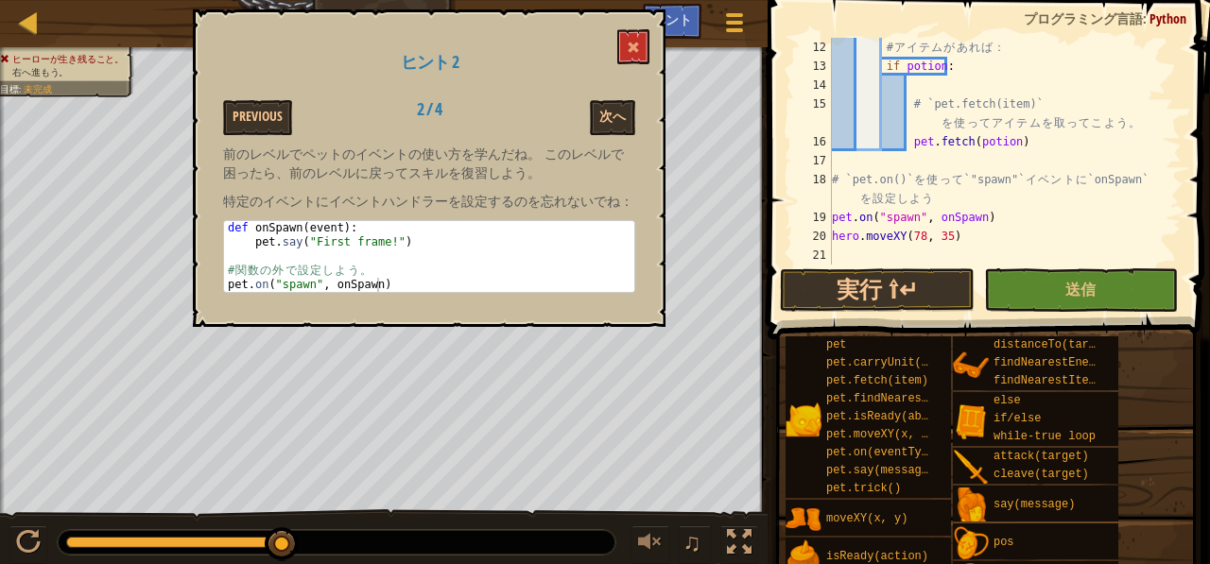
scroll to position [208, 0]
type textarea "pet.say("First framel!")"
click at [1044, 280] on button "送信" at bounding box center [1081, 290] width 194 height 43
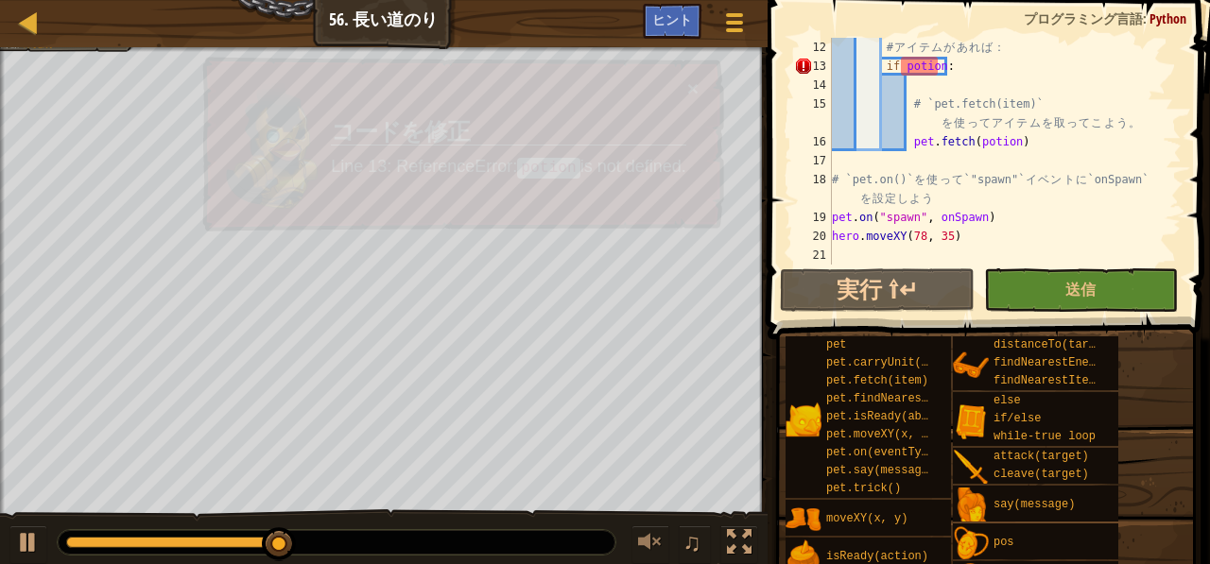
click at [339, 201] on div "マップ コンピューターサイエンス２ 56. 長い[DEMOGRAPHIC_DATA] ゲームメニュー 完了 [DEMOGRAPHIC_DATA] 1 הההה…" at bounding box center [605, 282] width 1210 height 564
click at [339, 201] on td "コードを修正 Line 13: ReferenceError: potion is not defined." at bounding box center [508, 145] width 358 height 137
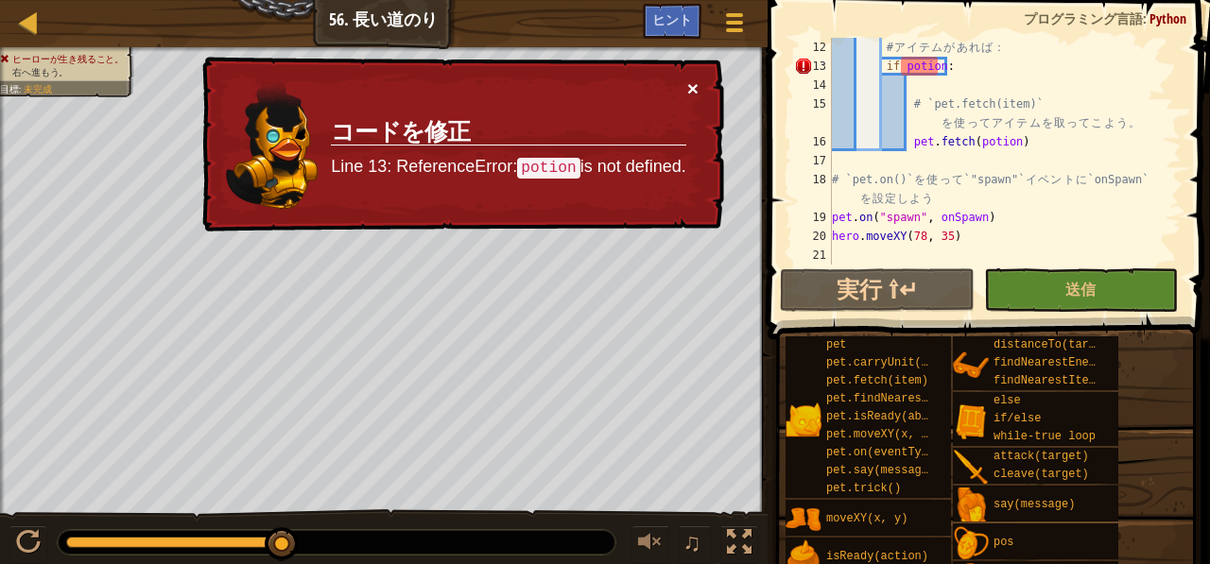
click at [686, 79] on td "コードを修正 Line 13: ReferenceError: potion is not defined." at bounding box center [508, 146] width 359 height 139
click at [691, 82] on button "×" at bounding box center [693, 92] width 12 height 20
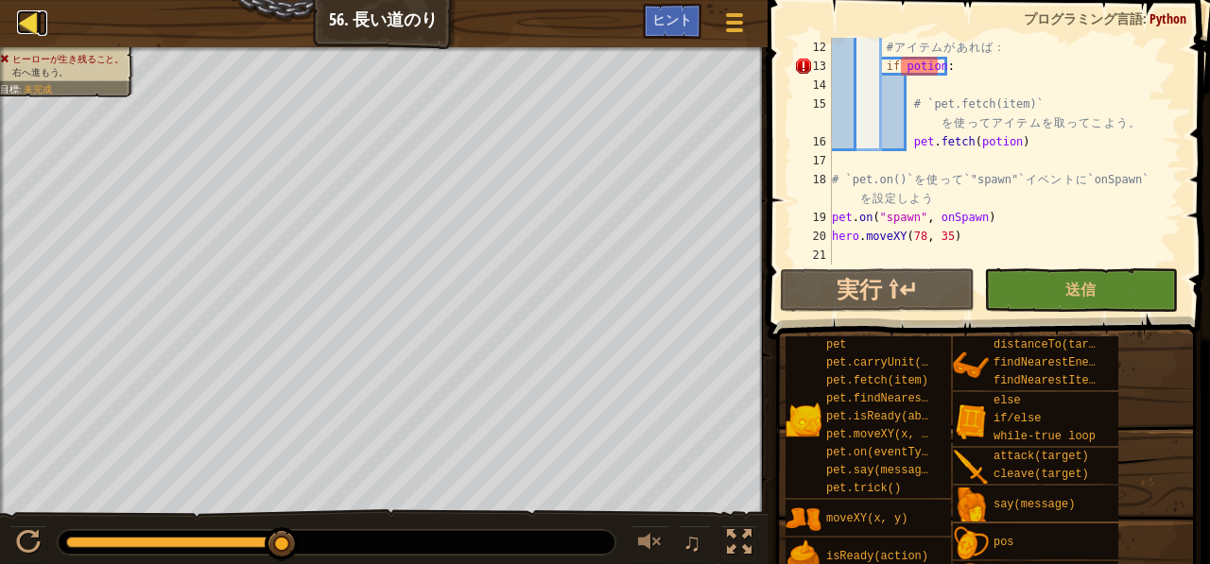
click at [32, 26] on div at bounding box center [29, 22] width 24 height 24
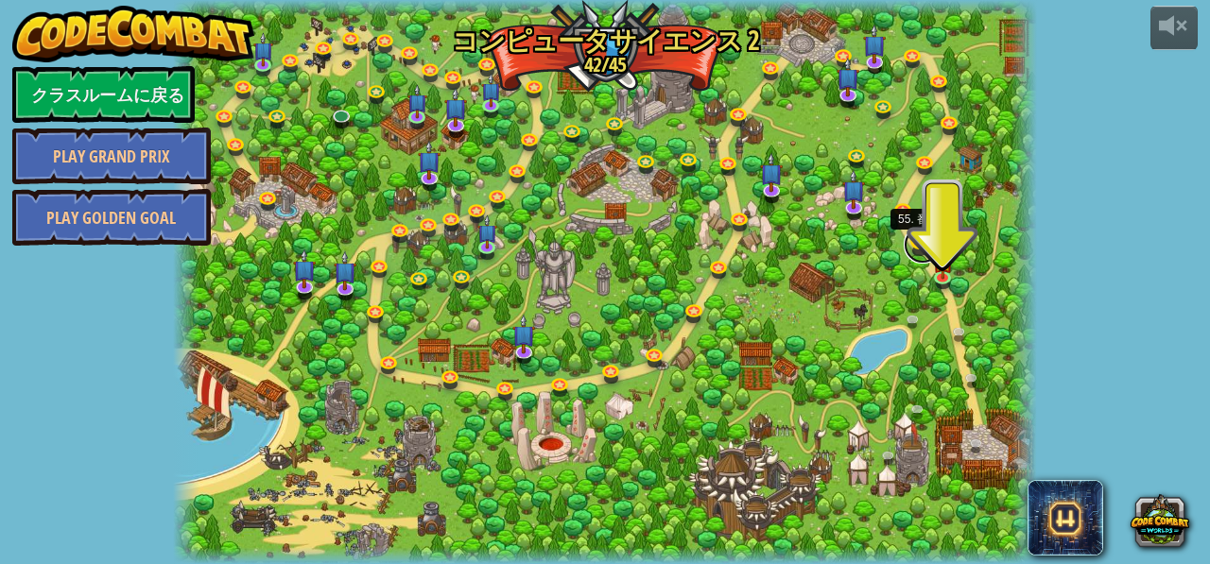
click at [916, 241] on link at bounding box center [923, 245] width 38 height 38
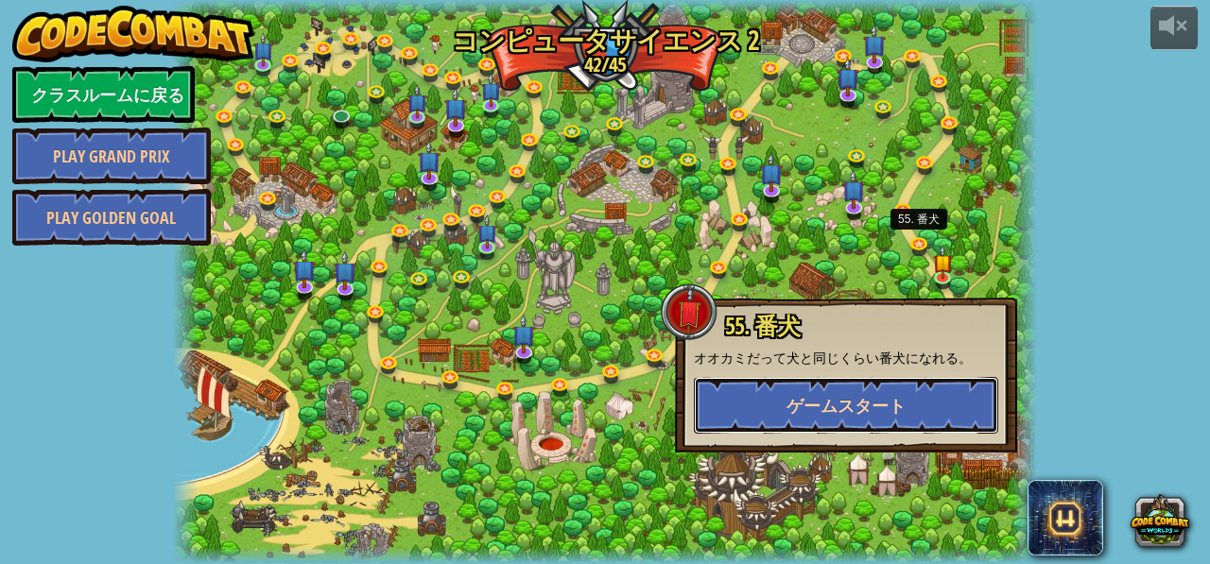
click at [889, 392] on button "ゲームスタート" at bounding box center [846, 405] width 304 height 57
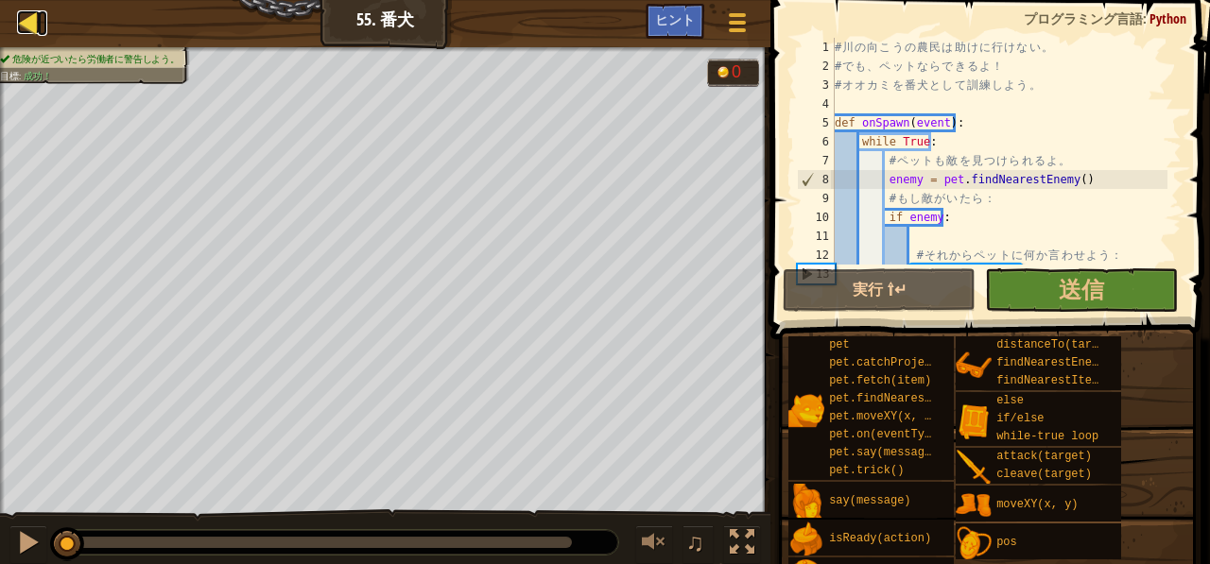
click at [24, 19] on div at bounding box center [29, 22] width 24 height 24
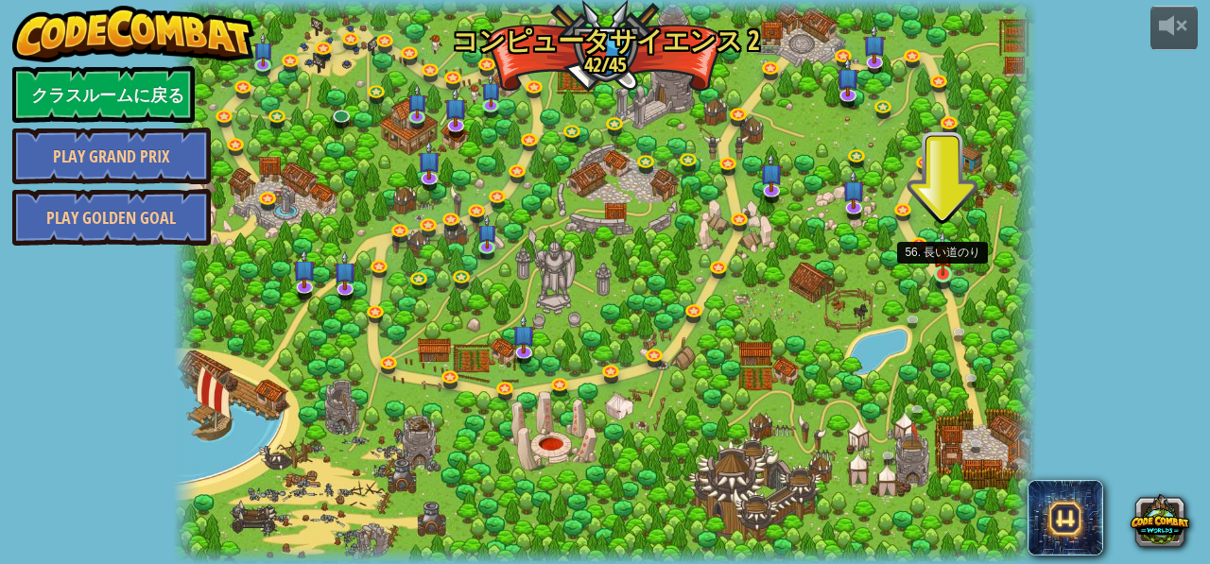
click at [942, 273] on img at bounding box center [943, 253] width 20 height 45
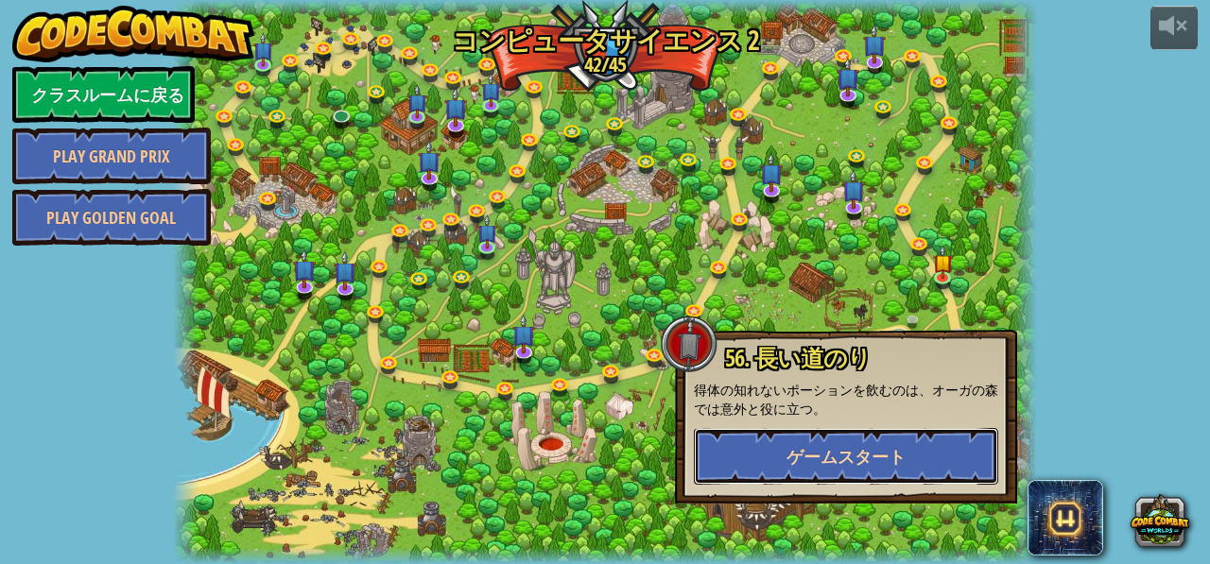
click at [877, 459] on span "ゲームスタート" at bounding box center [846, 457] width 119 height 24
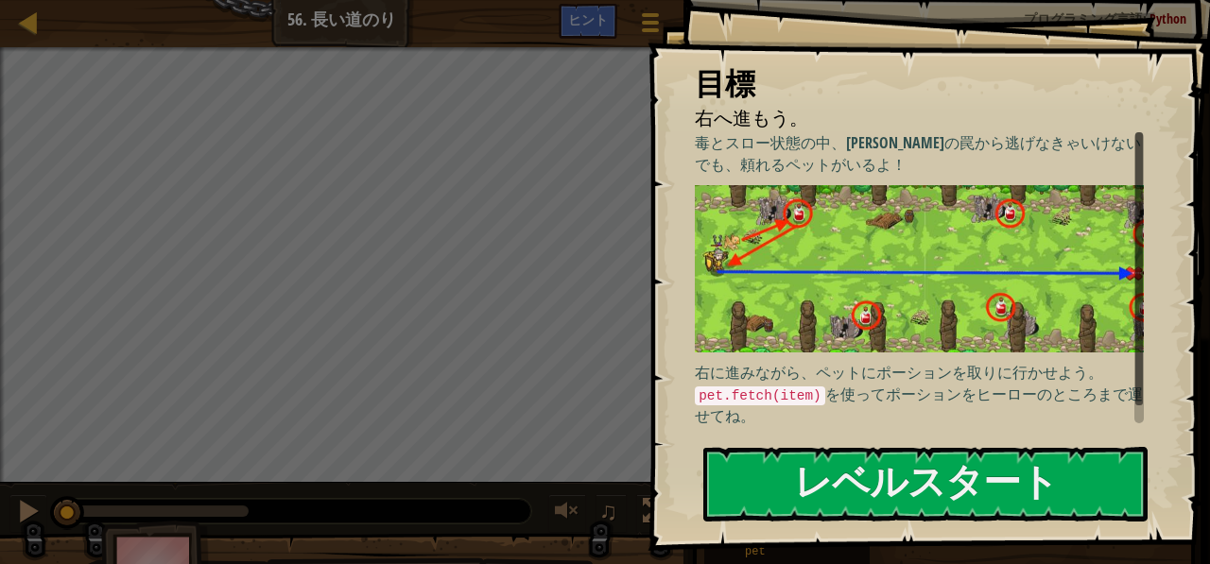
click at [877, 459] on button "レベルスタート" at bounding box center [925, 484] width 444 height 75
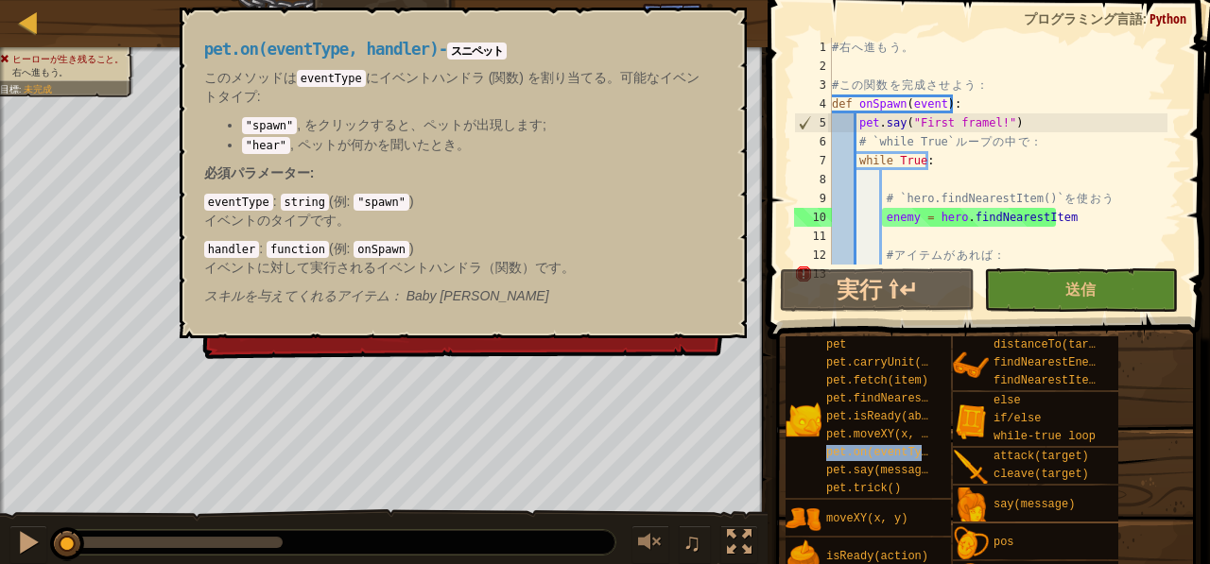
click at [877, 459] on span "pet.on(eventType, handler)" at bounding box center [914, 452] width 177 height 13
click at [723, 22] on button "×" at bounding box center [725, 29] width 15 height 26
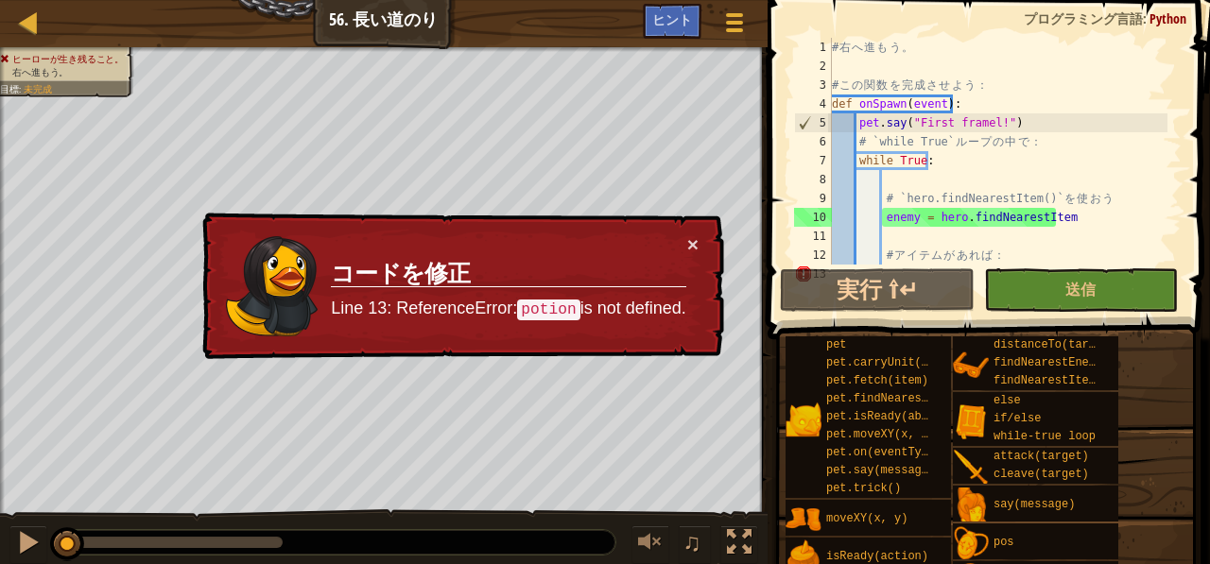
click at [686, 235] on td "コードを修正 Line 13: ReferenceError: potion is not defined." at bounding box center [508, 288] width 358 height 110
click at [691, 238] on button "×" at bounding box center [693, 247] width 12 height 20
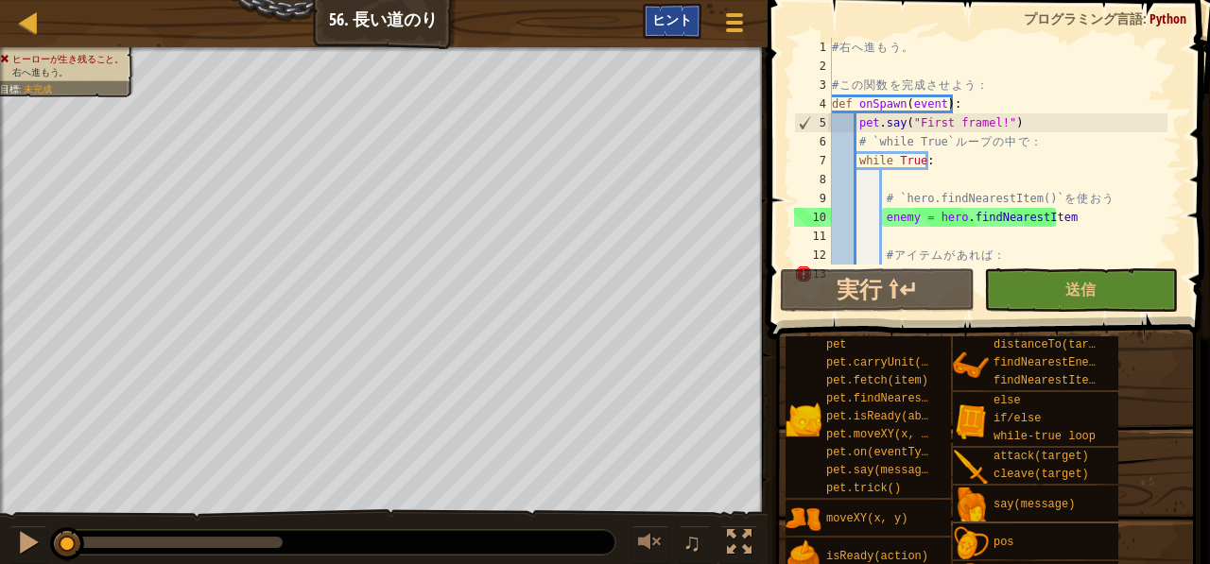
click at [686, 9] on div "ヒント" at bounding box center [672, 21] width 59 height 35
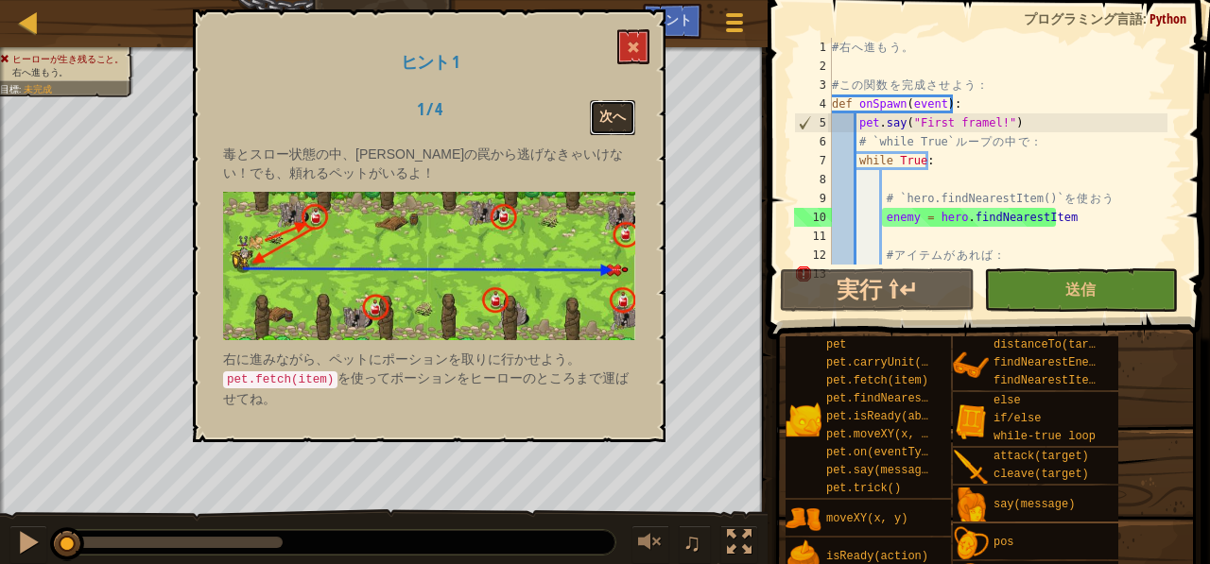
click at [600, 121] on button "次へ" at bounding box center [612, 117] width 45 height 35
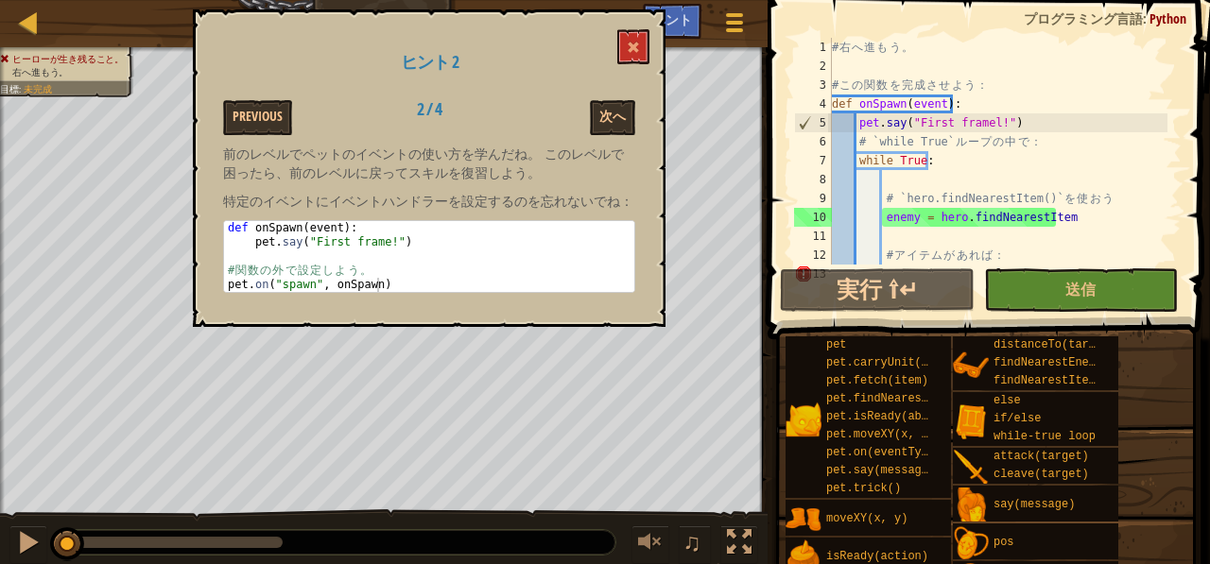
click at [987, 120] on div "# 右 へ 進 も う 。 # こ の 関 数 を 完 成 さ せ よ う ： def onSpawn ( event ) : pet . say ( "Fi…" at bounding box center [997, 170] width 339 height 265
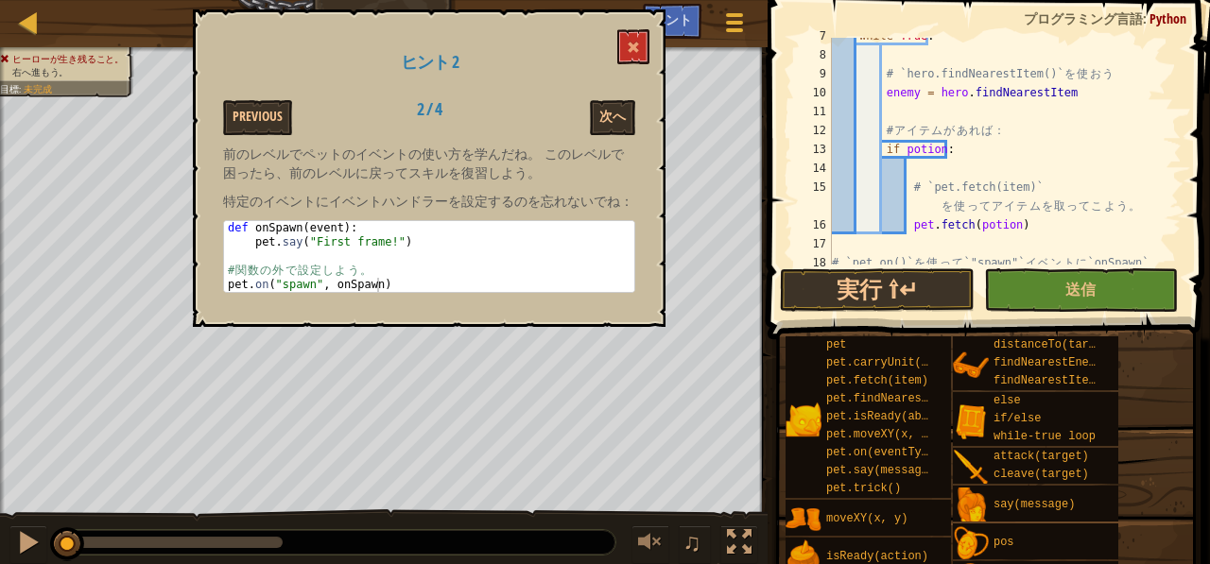
scroll to position [126, 0]
click at [621, 119] on button "次へ" at bounding box center [612, 117] width 45 height 35
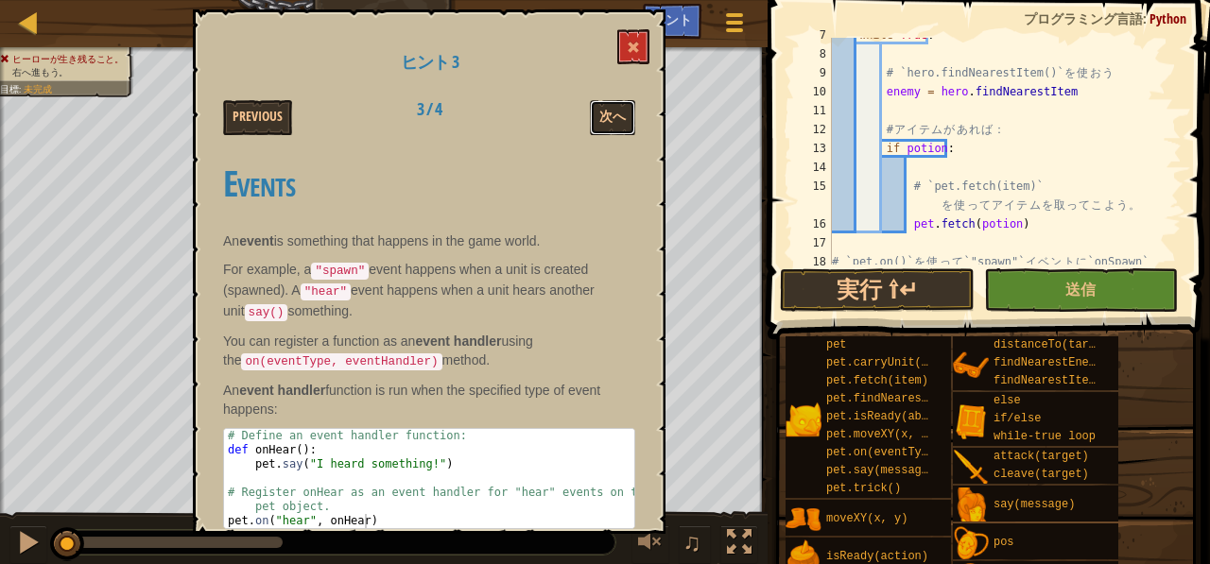
click at [621, 119] on button "次へ" at bounding box center [612, 117] width 45 height 35
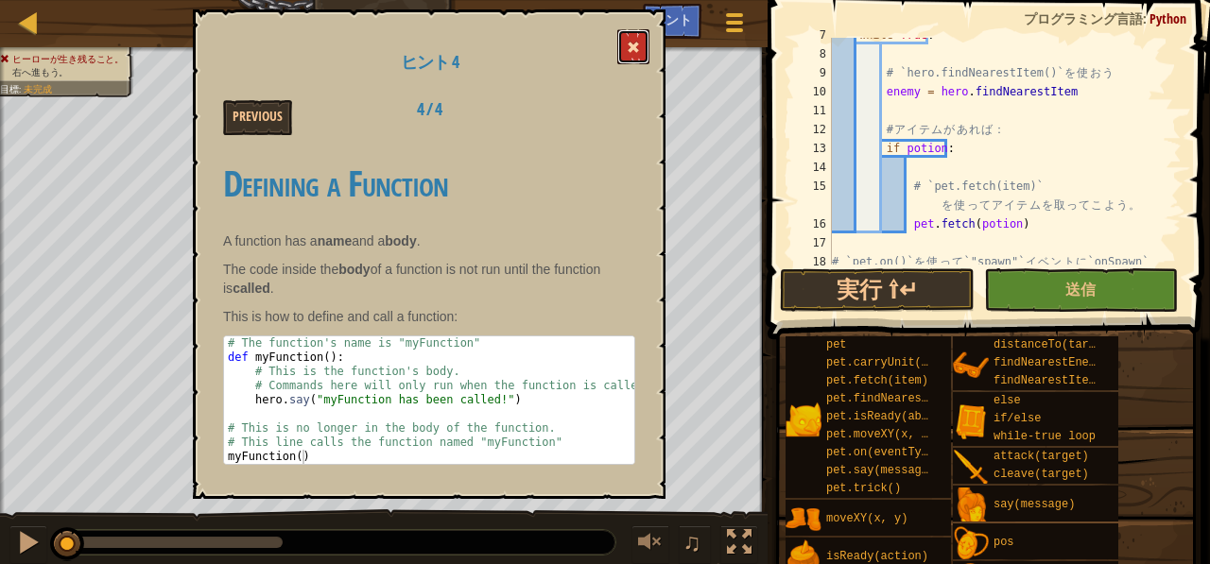
click at [630, 49] on span at bounding box center [633, 47] width 13 height 13
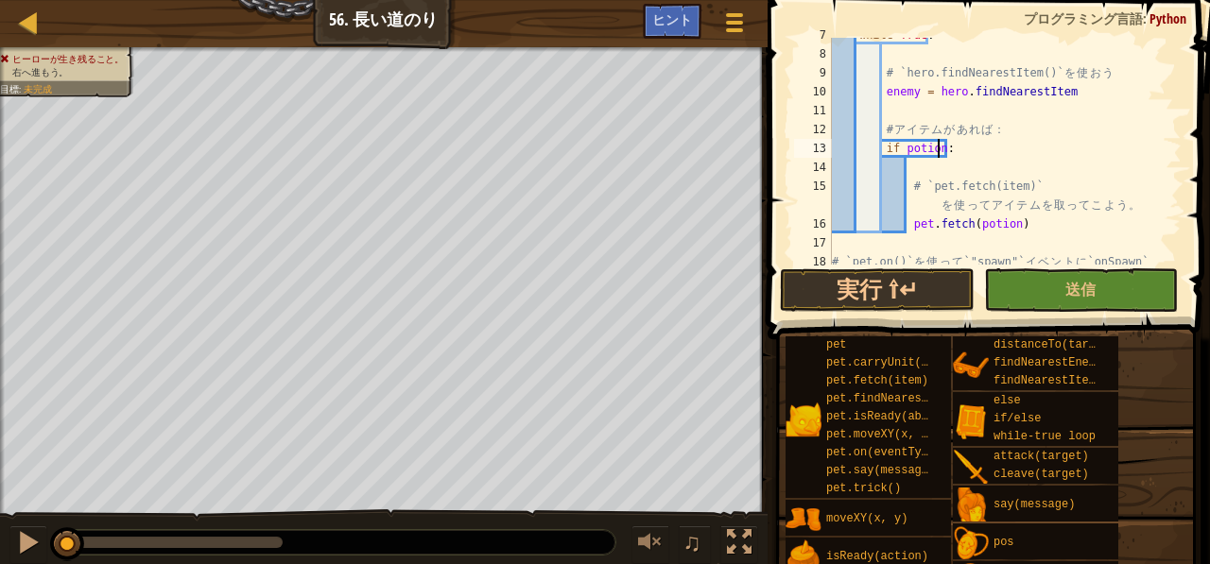
click at [936, 152] on div "while True : # `hero.findNearestItem()` を 使 お う enemy = hero . findNearestItem …" at bounding box center [997, 168] width 339 height 284
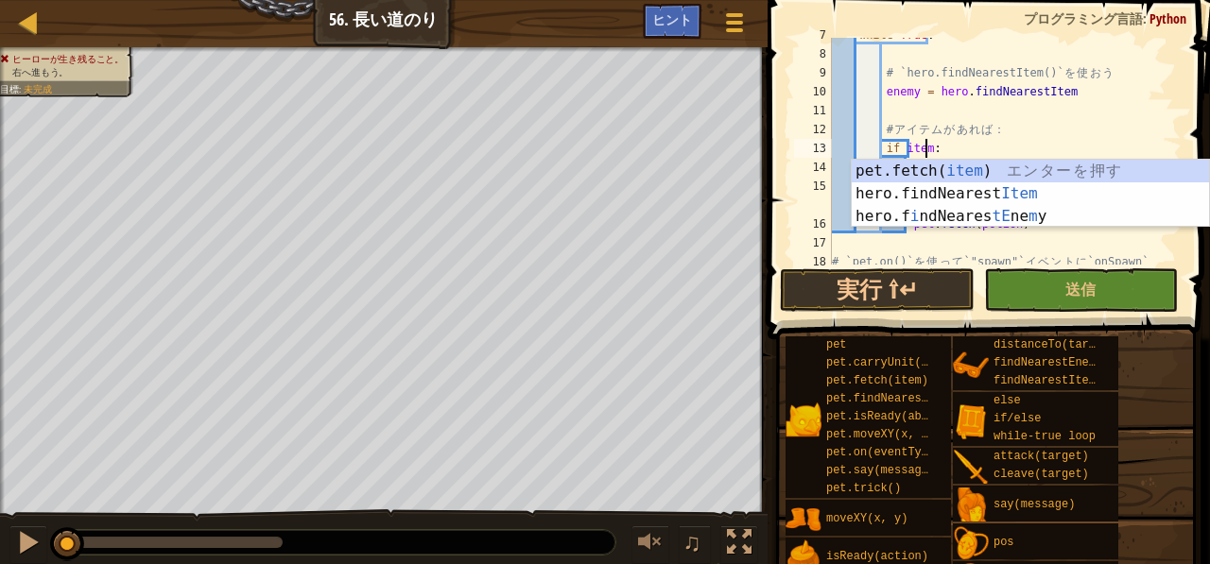
scroll to position [9, 8]
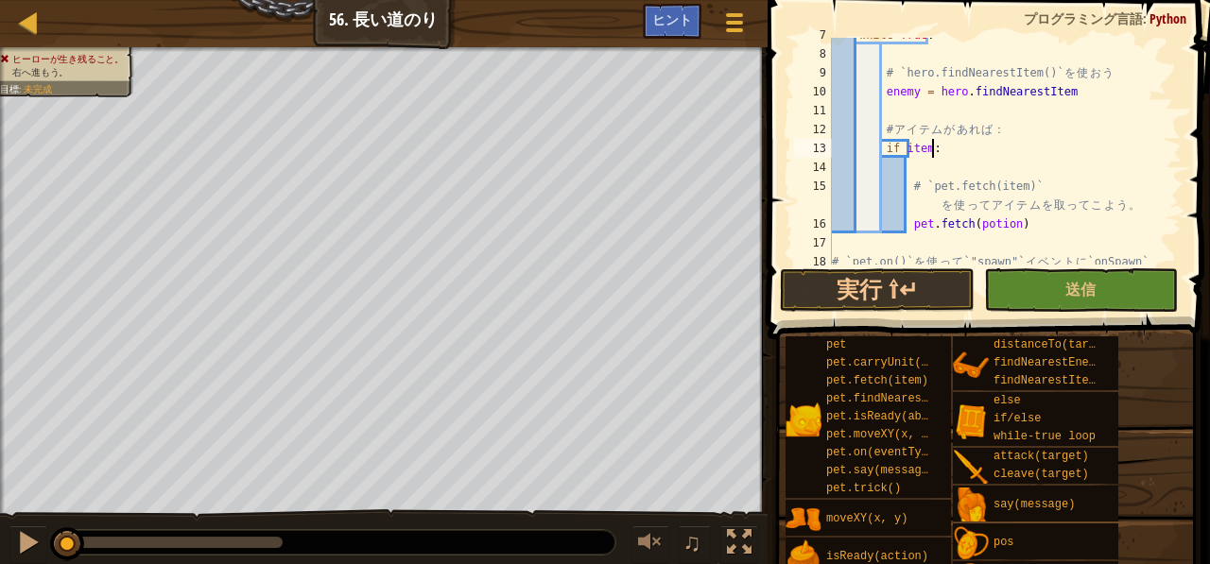
click at [969, 143] on div "while True : # `hero.findNearestItem()` を 使 お う enemy = hero . findNearestItem …" at bounding box center [997, 168] width 339 height 284
click at [1012, 224] on div "while True : # `hero.findNearestItem()` を 使 お う enemy = hero . findNearestItem …" at bounding box center [997, 168] width 339 height 284
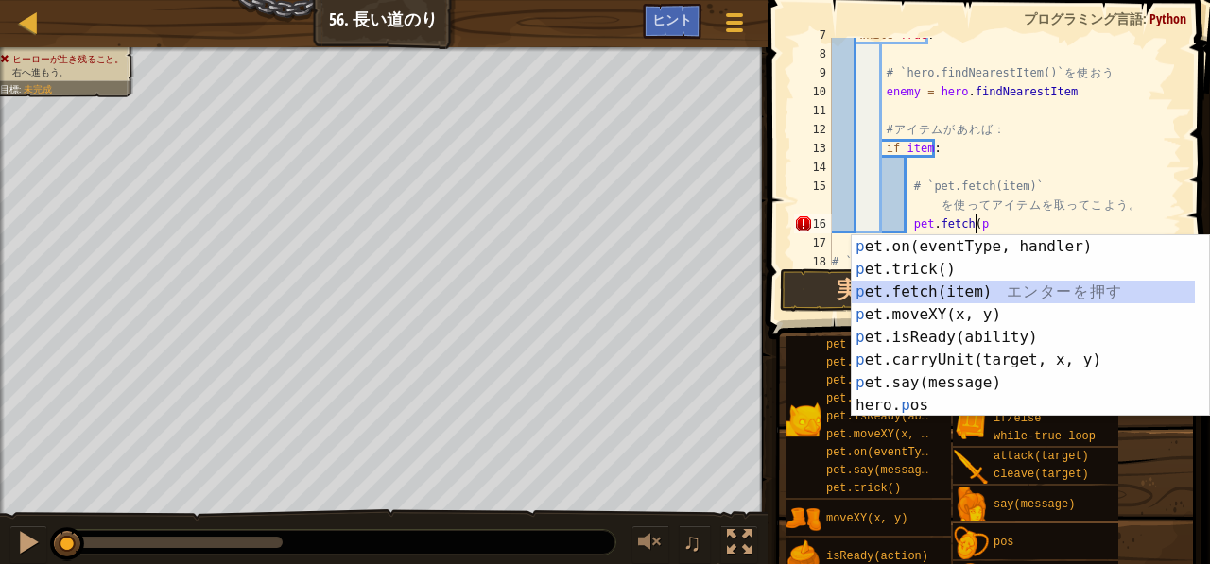
click at [982, 287] on div "p et.on(eventType, handler) エ ン タ ー を 押 す p et.trick() エ ン タ ー を 押 す p et.fetch…" at bounding box center [1024, 348] width 344 height 227
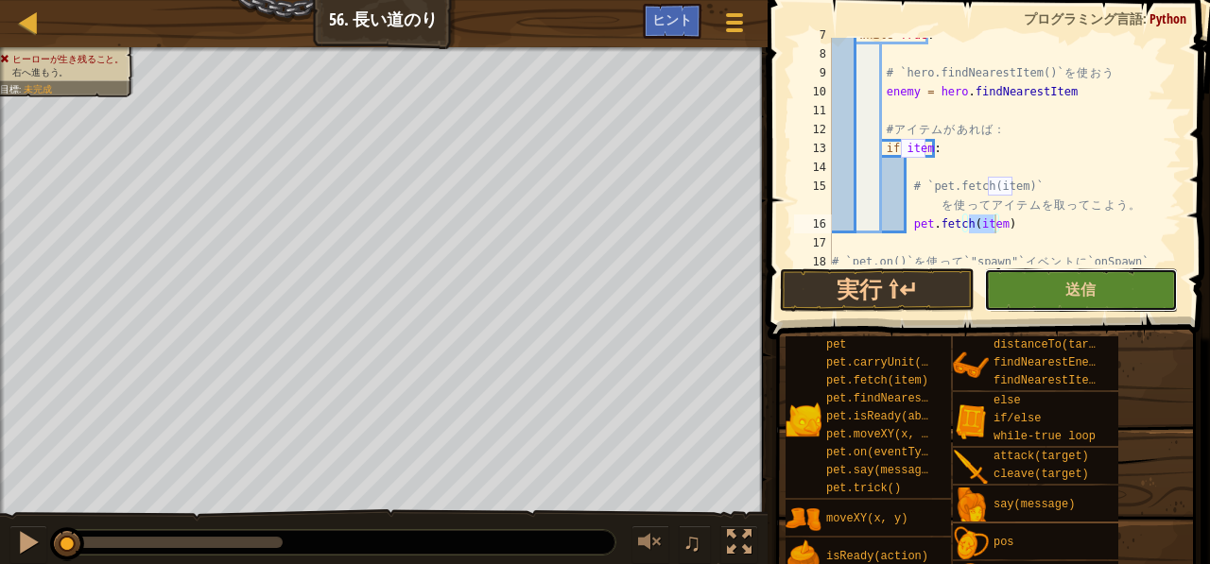
click at [1052, 287] on button "送信" at bounding box center [1081, 290] width 194 height 43
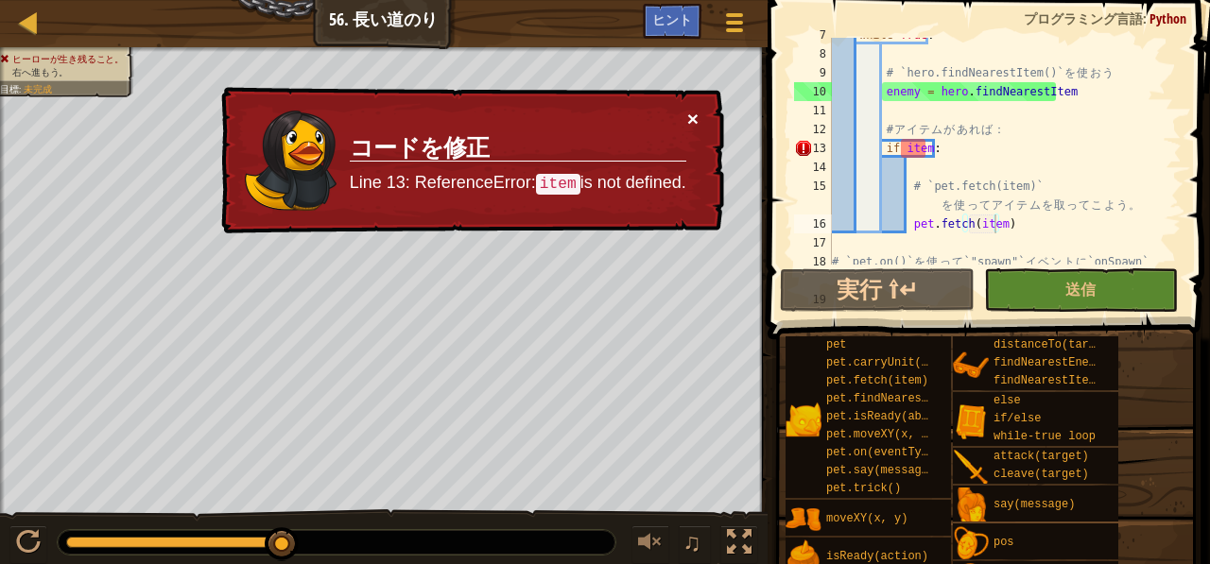
click at [697, 116] on button "×" at bounding box center [693, 123] width 12 height 20
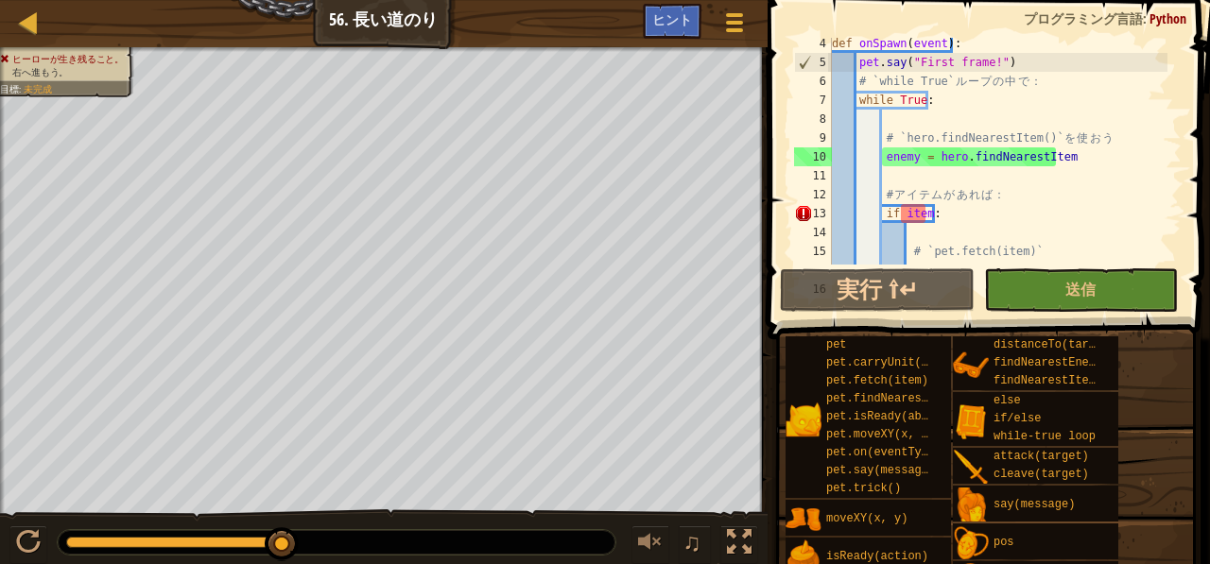
scroll to position [61, 0]
click at [918, 160] on div "def onSpawn ( event ) : pet . say ( "First frame!" ) # `while True` ル ー プ の 中 で…" at bounding box center [997, 176] width 339 height 284
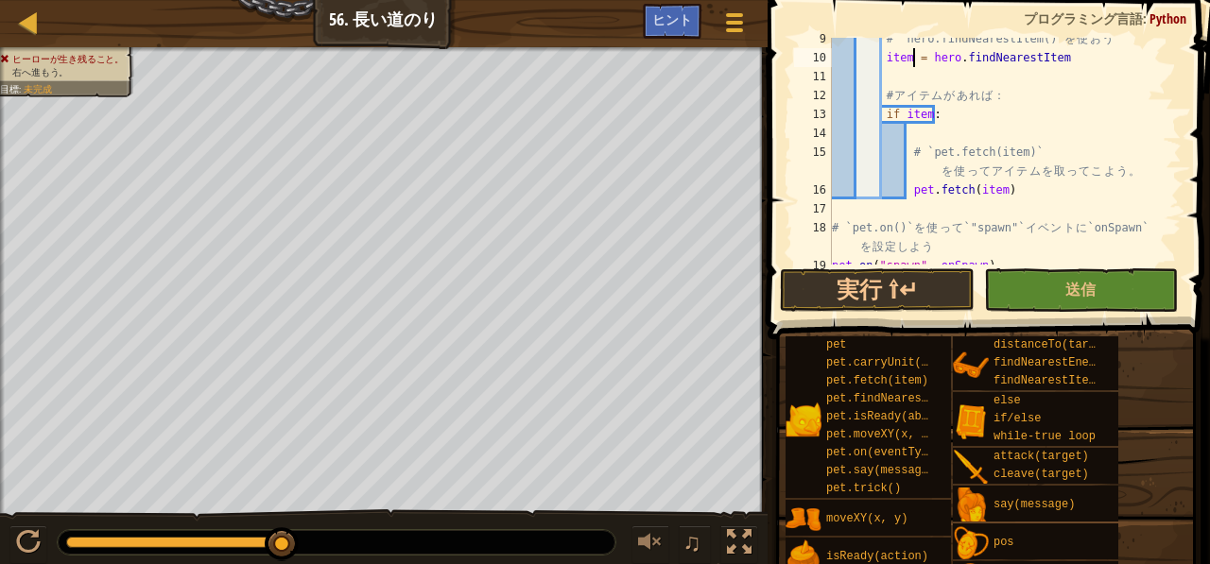
scroll to position [161, 0]
click at [1031, 292] on button "送信" at bounding box center [1081, 290] width 194 height 43
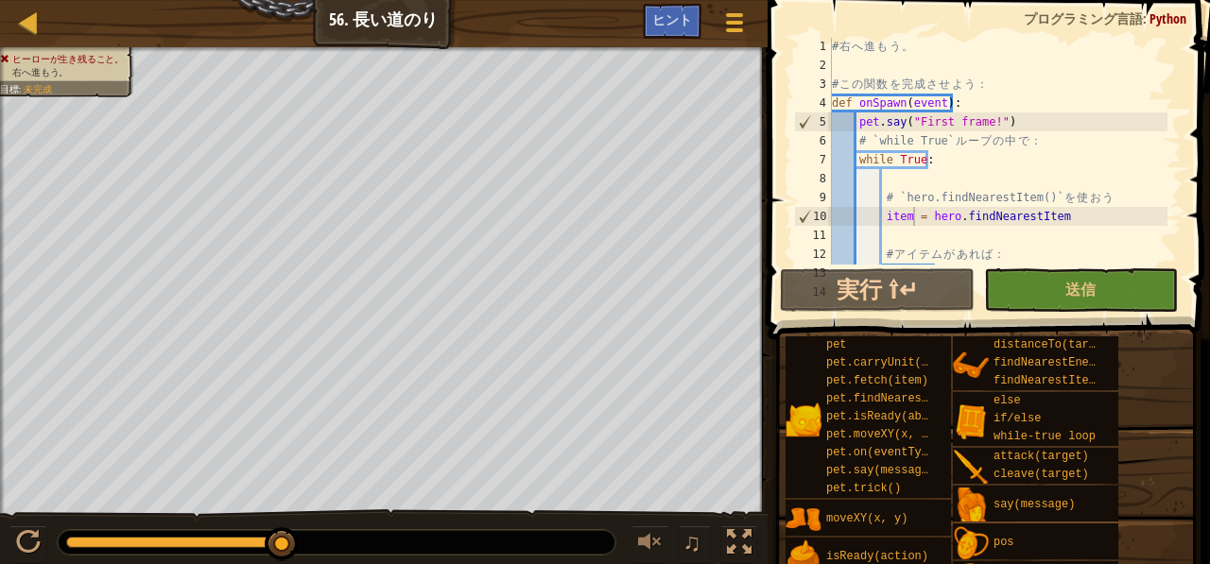
scroll to position [0, 0]
click at [1022, 116] on div "# 右 へ 進 も う 。 # こ の 関 数 を 完 成 さ せ よ う ： def onSpawn ( event ) : pet . say ( "Fi…" at bounding box center [997, 170] width 339 height 265
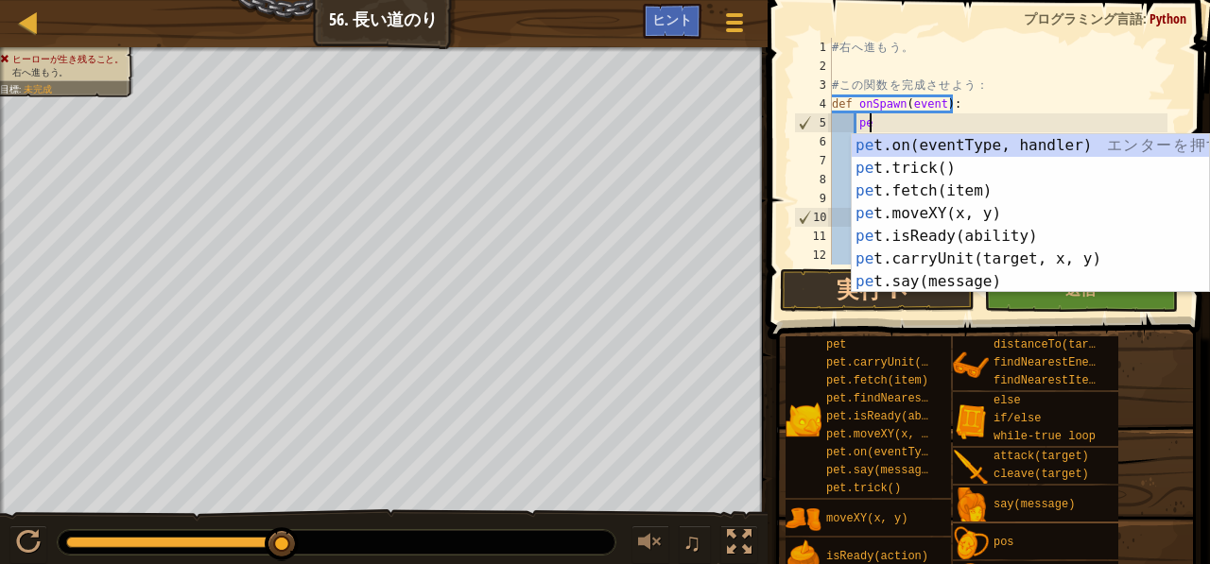
type textarea "p"
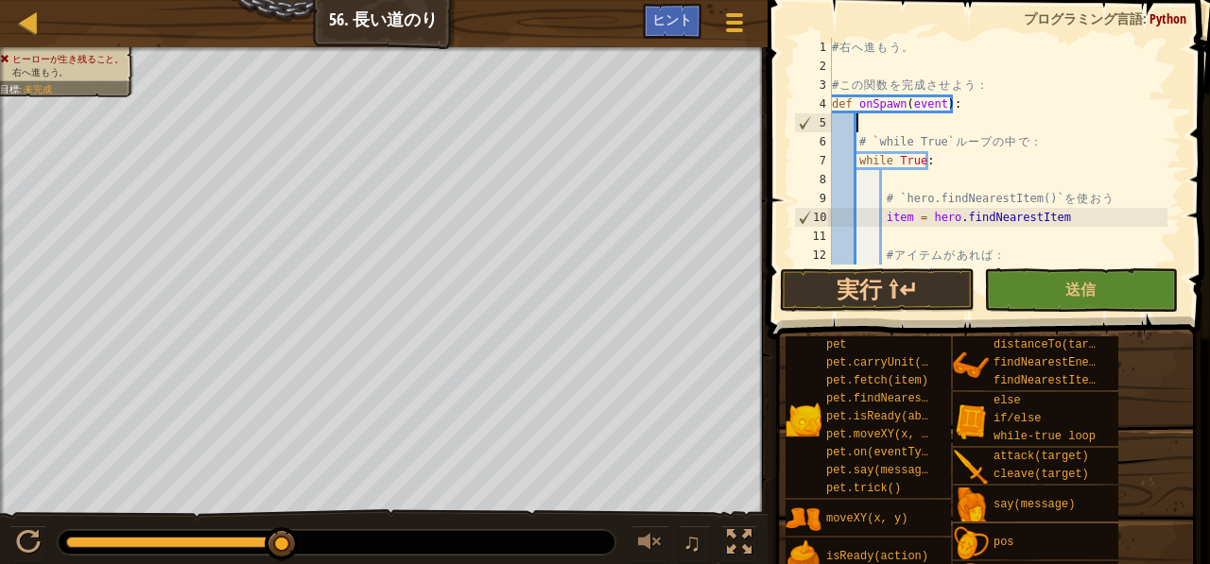
scroll to position [9, 1]
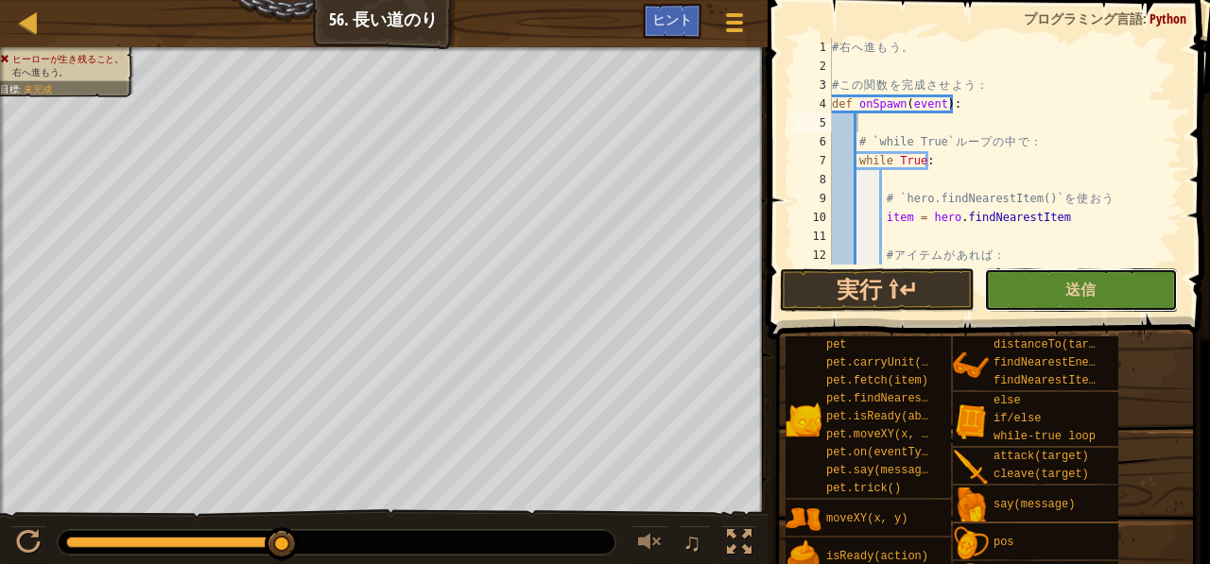
click at [1048, 284] on button "送信" at bounding box center [1081, 290] width 194 height 43
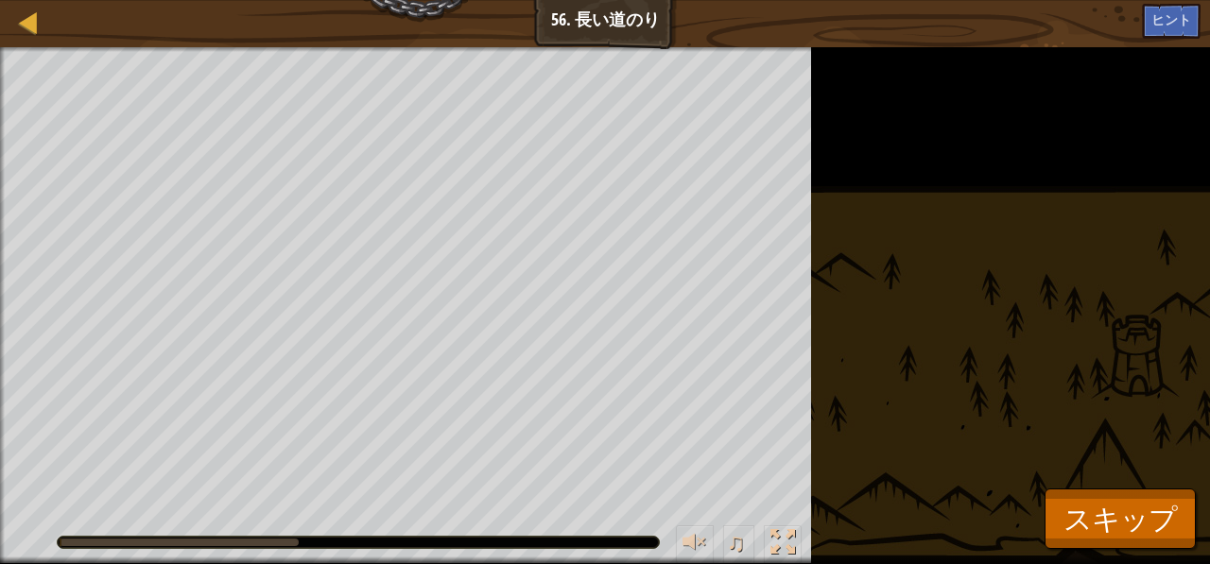
click at [1048, 284] on div "ヒーローが生き残ること。 右へ進もう。 目標 : 読み込み中... ♫ Griffin - baby-[PERSON_NAME] x: 6 y: 33 x: …" at bounding box center [605, 305] width 1210 height 517
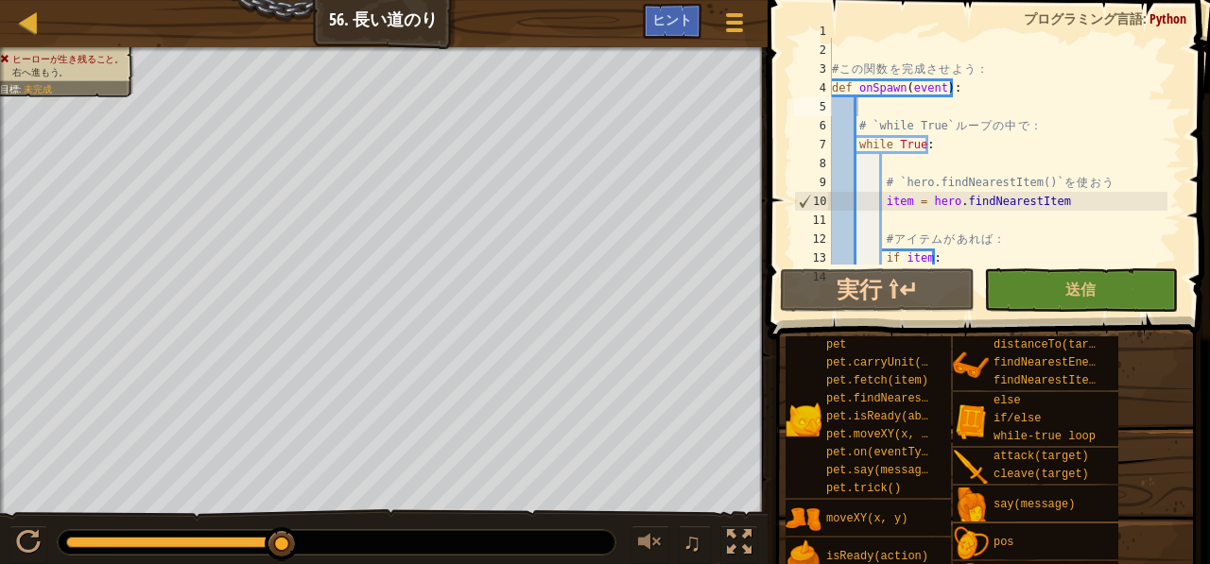
scroll to position [10, 0]
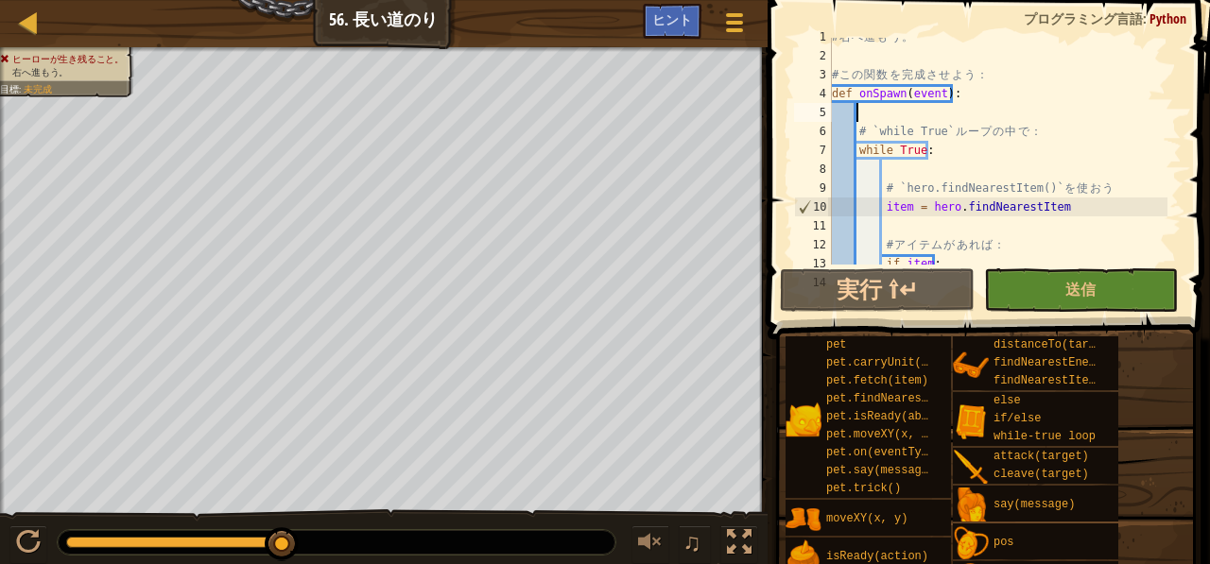
click at [891, 113] on div "# 右 へ 進 も う 。 # こ の 関 数 を 完 成 さ せ よ う ： def onSpawn ( event ) : # `while True` …" at bounding box center [997, 159] width 339 height 265
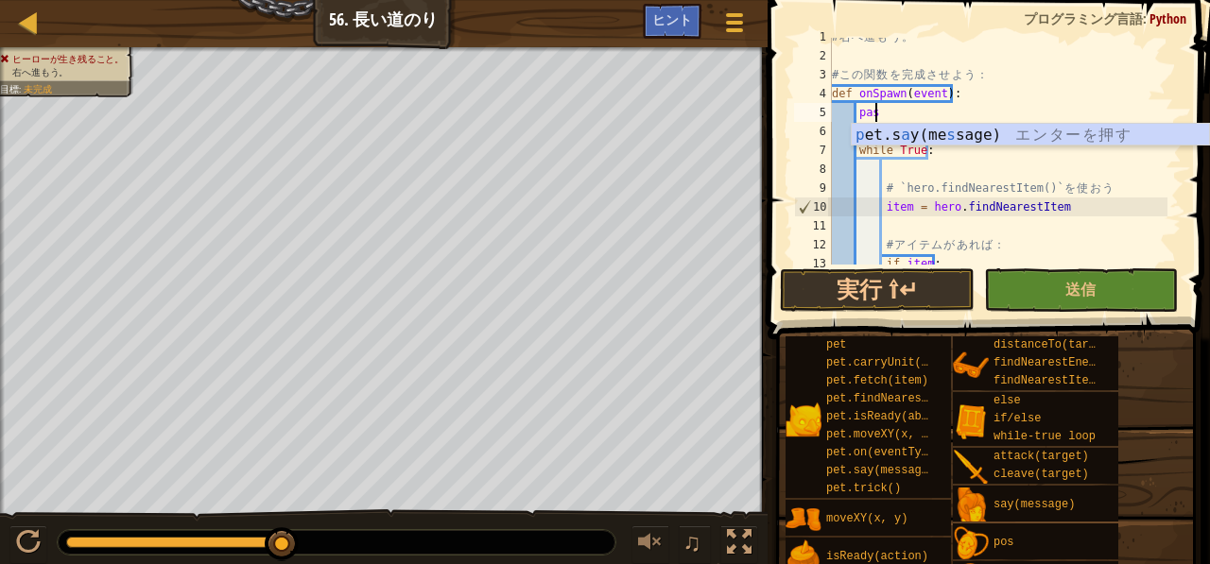
scroll to position [9, 3]
click at [973, 113] on div "# 右 へ 進 も う 。 # こ の 関 数 を 完 成 さ せ よ う ： def onSpawn ( event ) : pass # `while T…" at bounding box center [997, 159] width 339 height 265
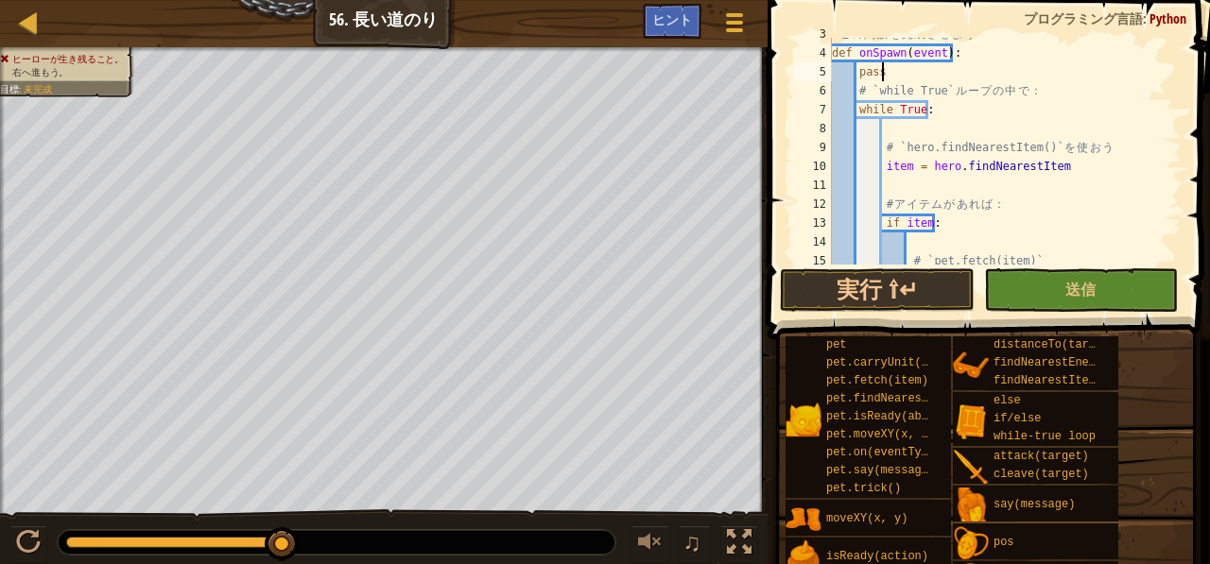
scroll to position [52, 0]
click at [1059, 169] on div "# こ の 関 数 を 完 成 さ せ よ う ： def onSpawn ( event ) : pass # `while True` ル ー プ の 中…" at bounding box center [997, 166] width 339 height 284
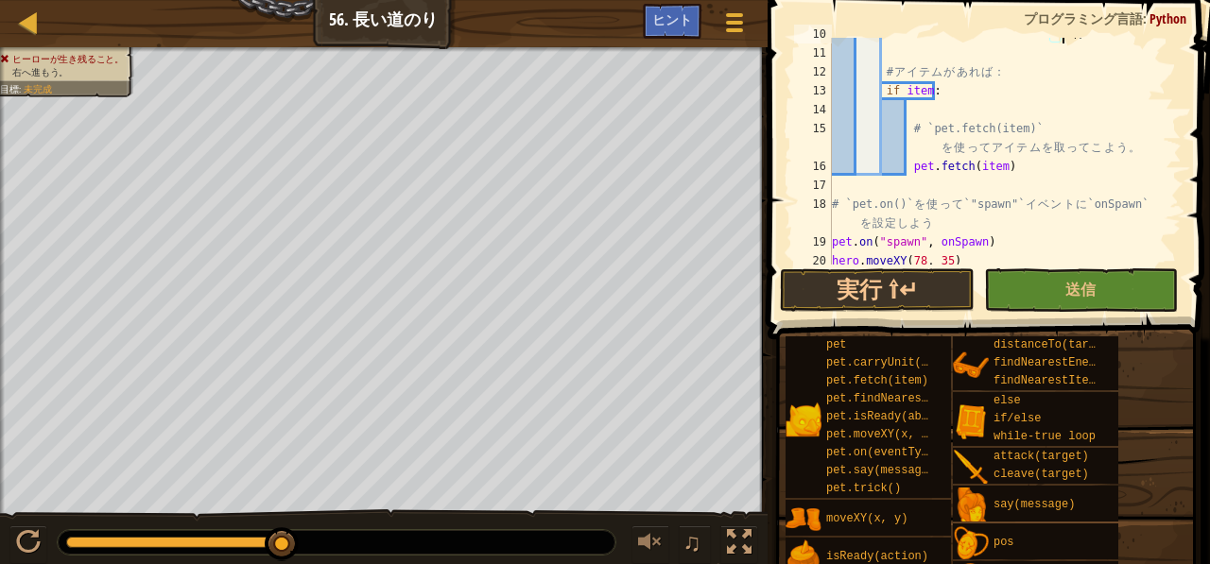
scroll to position [185, 0]
type textarea "item = hero.findNearestItem()"
click at [1059, 294] on button "送信" at bounding box center [1081, 290] width 194 height 43
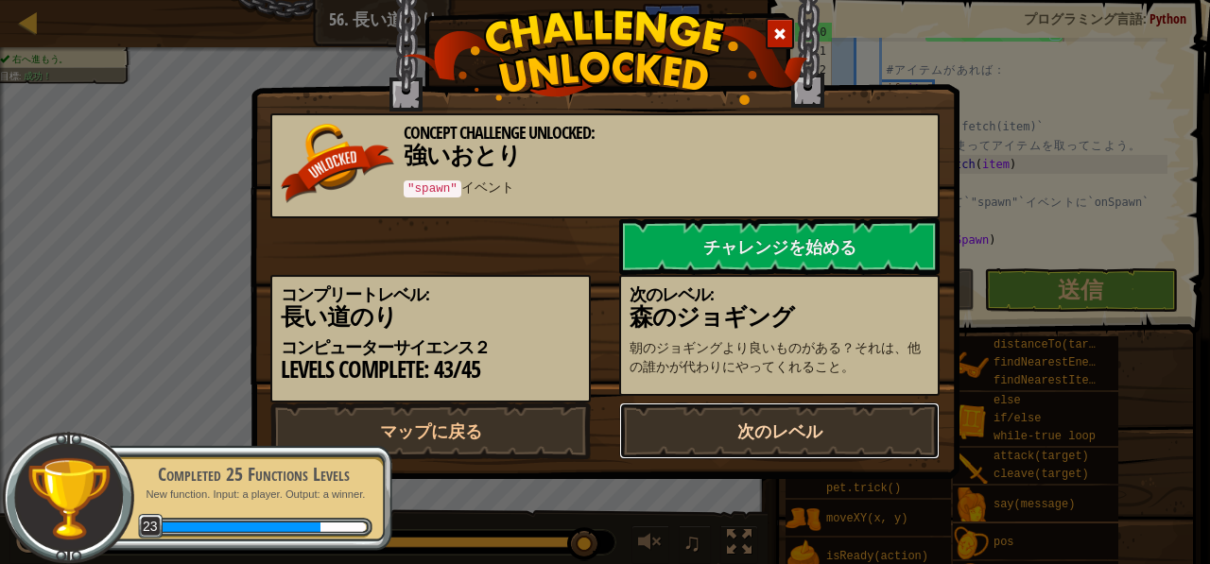
click at [818, 456] on link "次のレベル" at bounding box center [779, 431] width 321 height 57
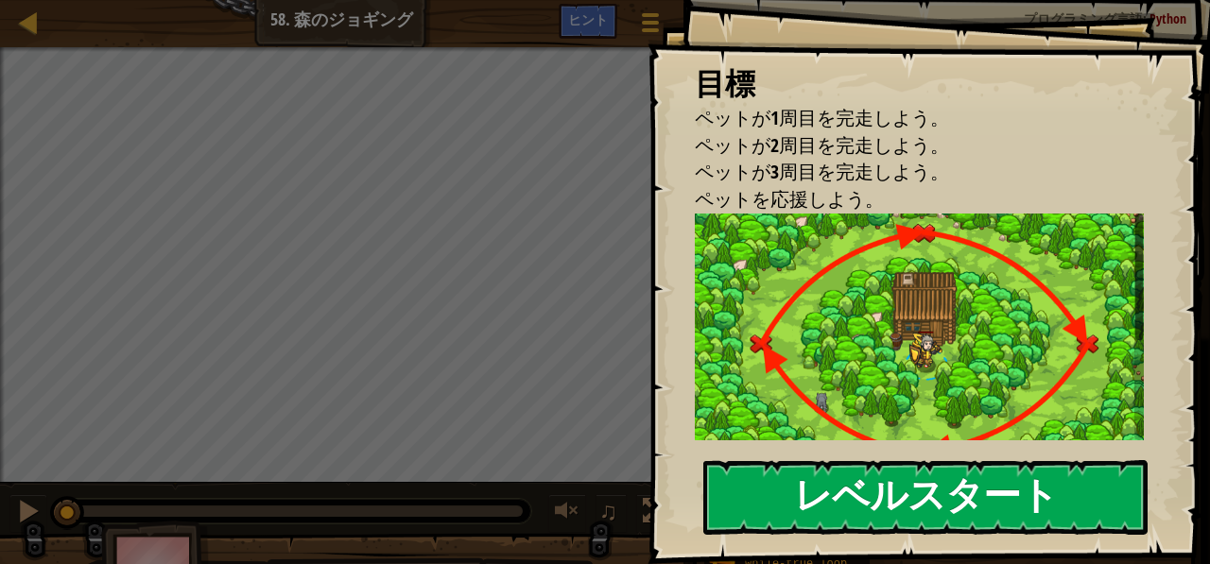
click at [815, 493] on button "レベルスタート" at bounding box center [925, 497] width 444 height 75
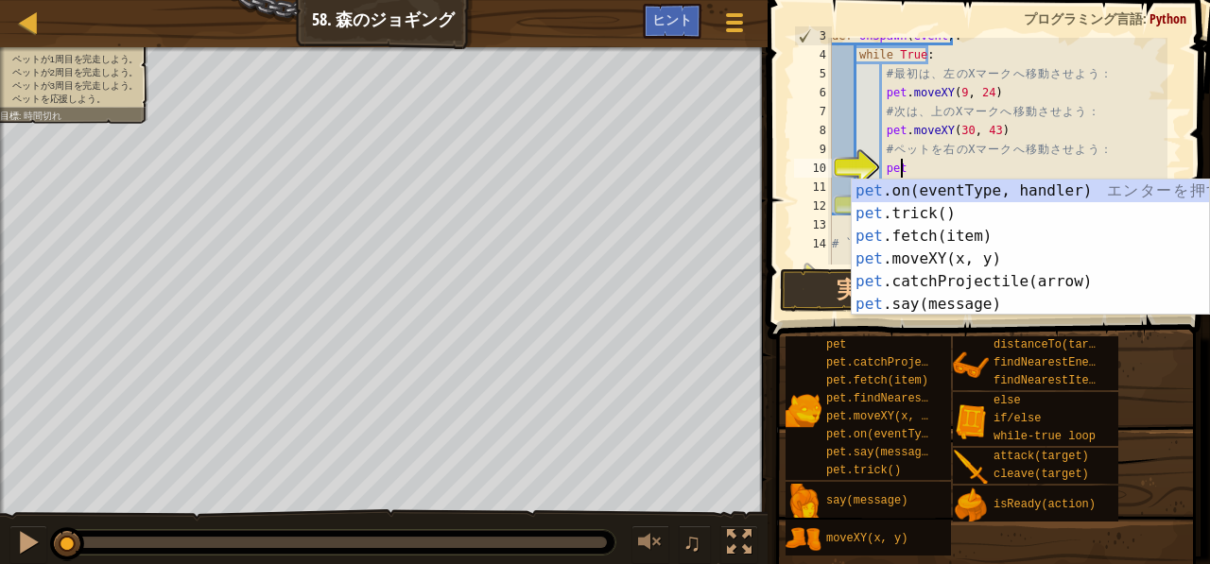
scroll to position [9, 5]
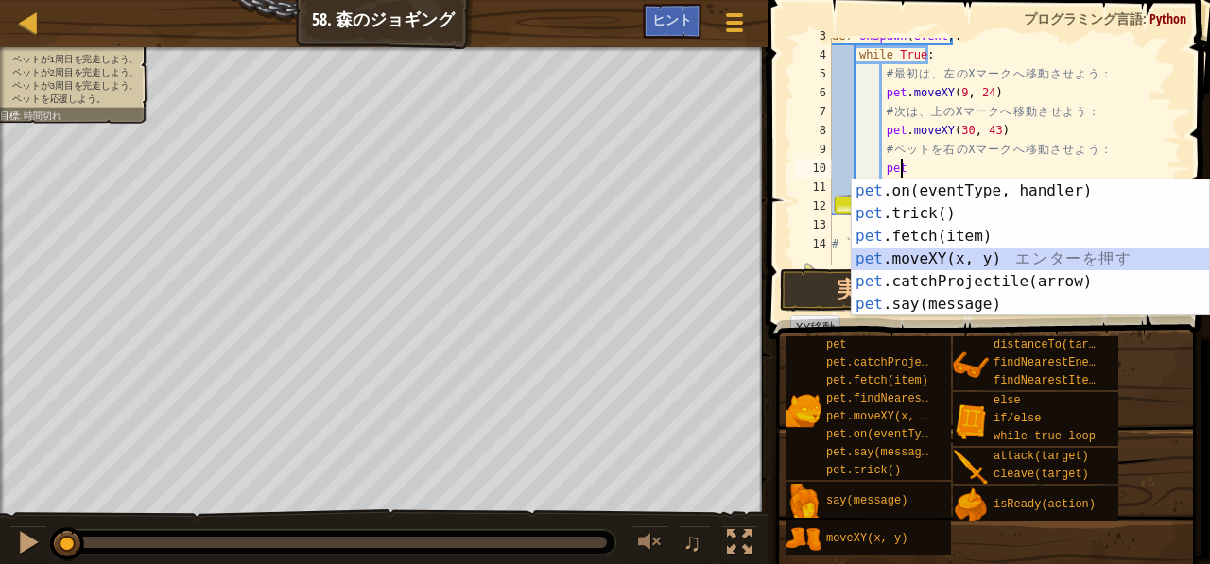
click at [918, 254] on div "pet .on(eventType, handler) エ ン タ ー を 押 す pet .trick() エ ン タ ー を 押 す pet .fetch…" at bounding box center [1031, 271] width 358 height 182
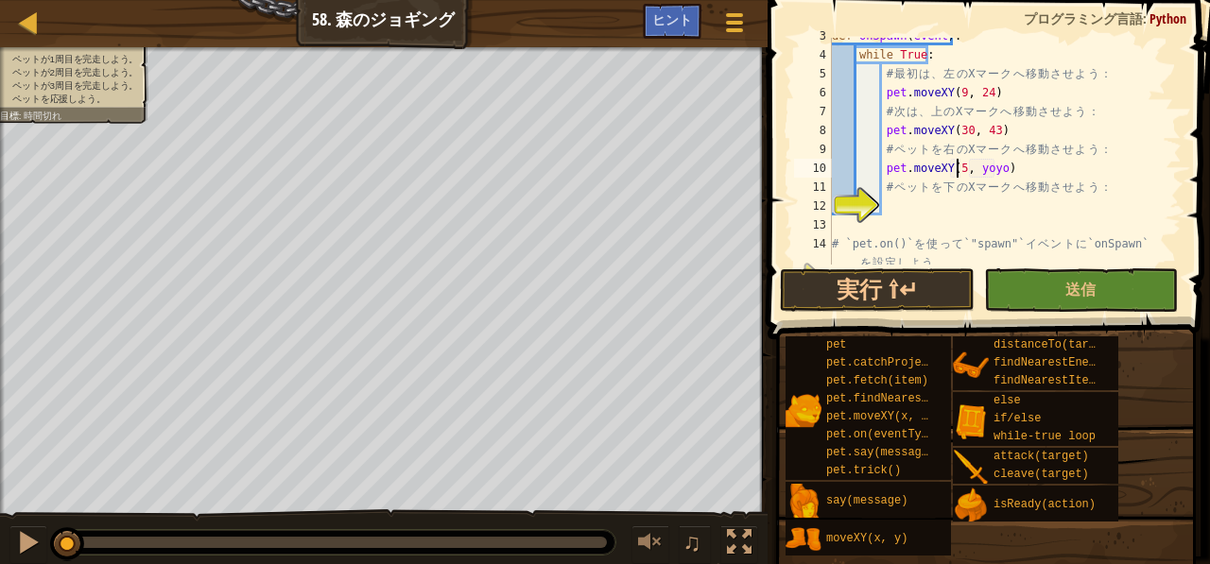
scroll to position [9, 11]
click at [999, 170] on div "def onSpawn ( event ) : while True : # 最 初 は 、 左 の X マ ー ク へ 移 動 さ せ よ う ： pet …" at bounding box center [997, 168] width 339 height 284
type textarea "pet.moveXY(51, 24)"
click at [891, 211] on div "def onSpawn ( event ) : while True : # 最 初 は 、 左 の X マ ー ク へ 移 動 さ せ よ う ： pet …" at bounding box center [997, 168] width 339 height 284
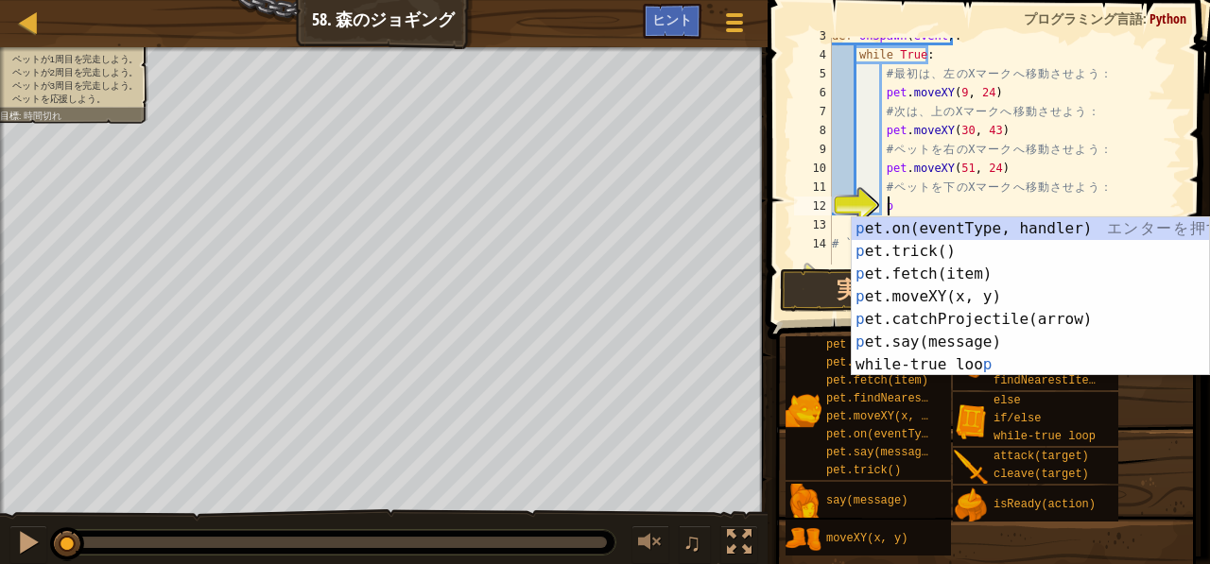
scroll to position [9, 4]
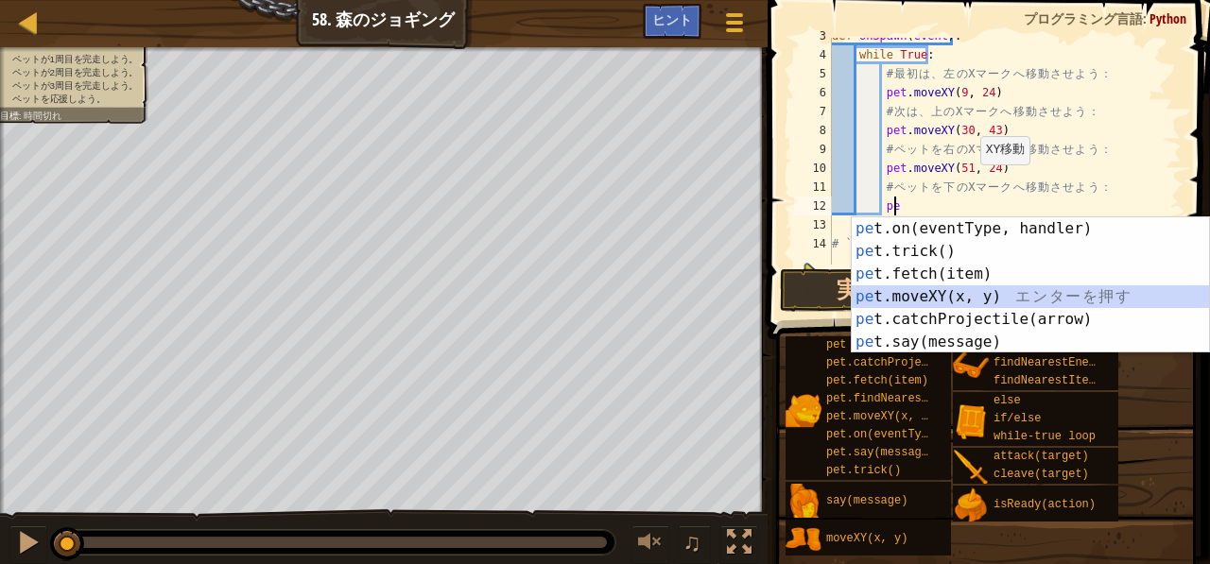
click at [907, 298] on div "pe t.on(eventType, handler) エ ン タ ー を 押 す pe t.trick() エ ン タ ー を 押 す pe t.fetch…" at bounding box center [1031, 308] width 358 height 182
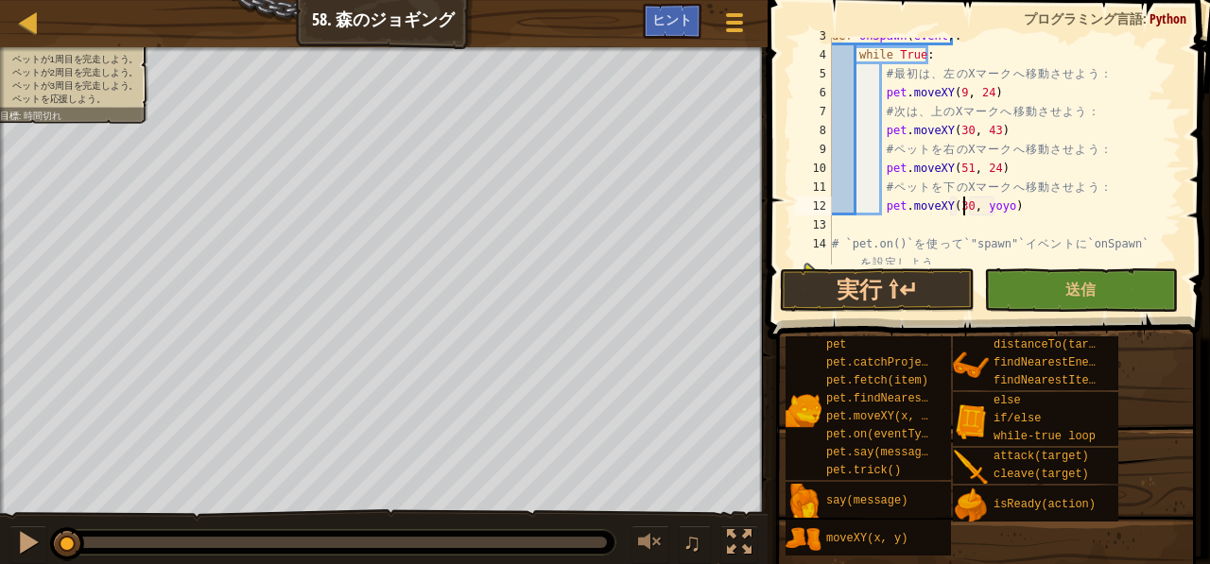
scroll to position [9, 11]
click at [999, 204] on div "def onSpawn ( event ) : while True : # 最 初 は 、 左 の X マ ー ク へ 移 動 さ せ よ う ： pet …" at bounding box center [997, 168] width 339 height 284
type textarea "pet.moveXY(30, 5)"
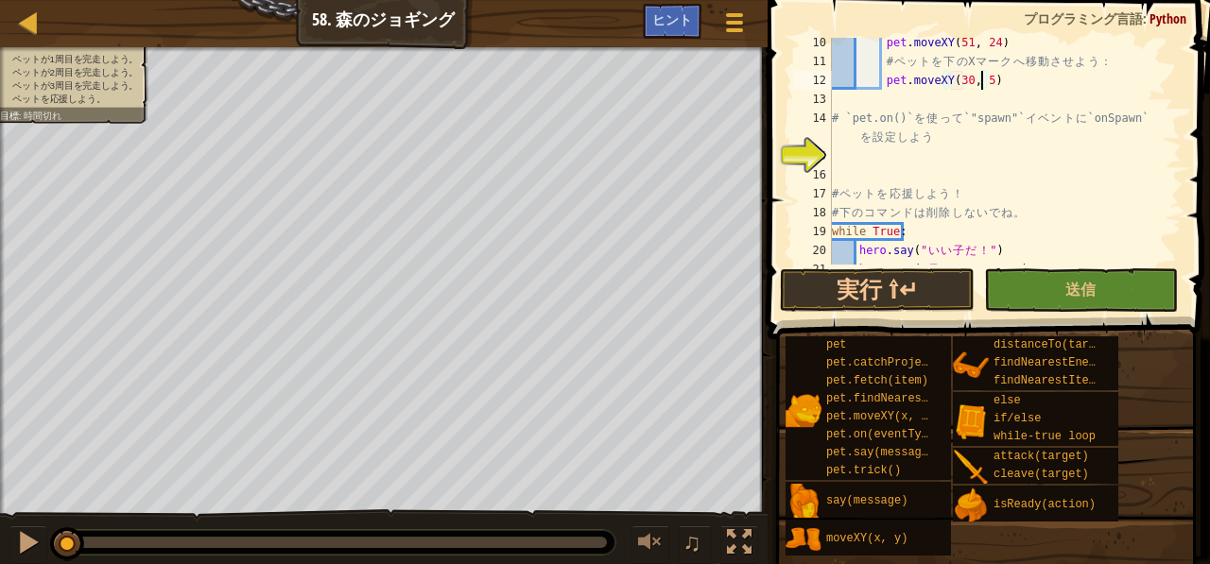
scroll to position [182, 0]
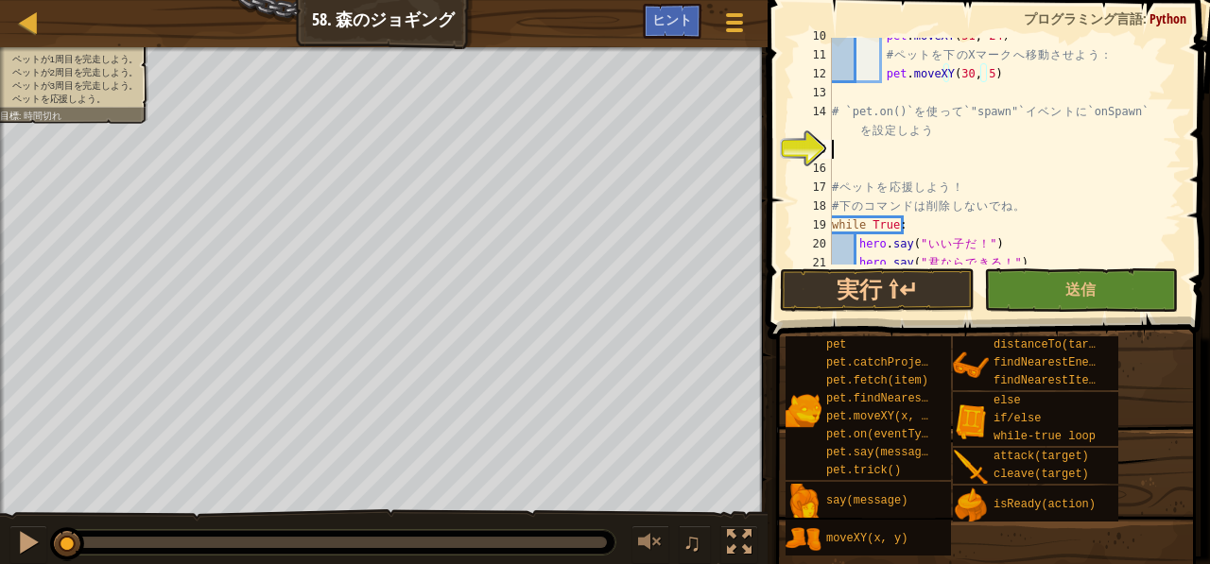
click at [858, 154] on div "pet . moveXY ( 51 , 24 ) # ペ ッ ト を 下 の X マ ー ク へ 移 動 さ せ よ う ： pet . moveXY ( 3…" at bounding box center [997, 158] width 339 height 265
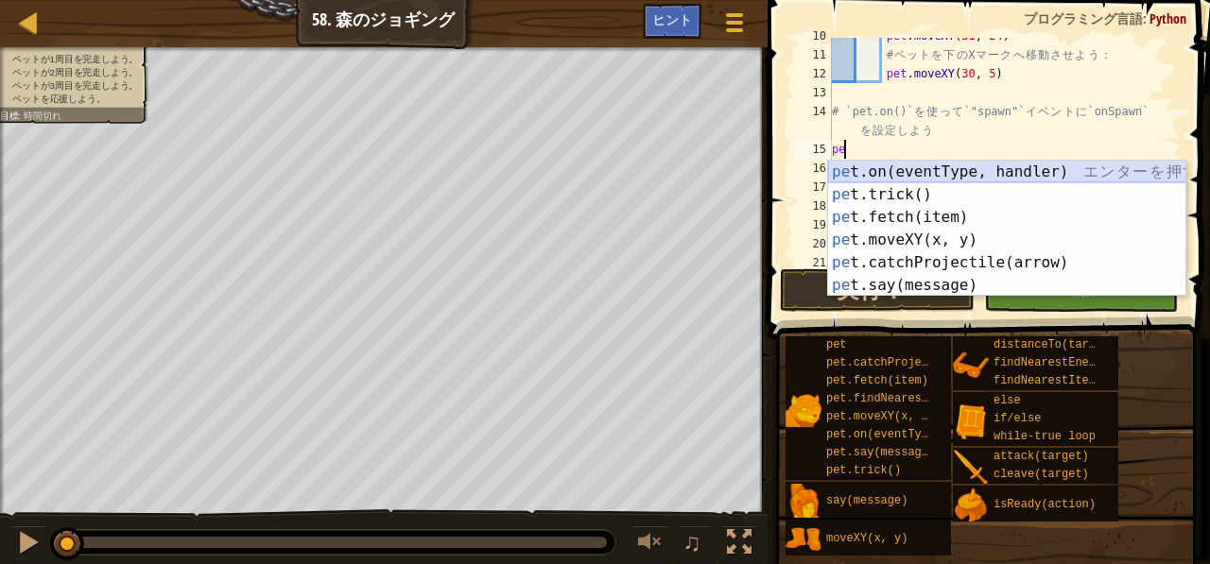
click at [856, 165] on div "pe t.on(eventType, handler) エ ン タ ー を 押 す pe t.trick() エ ン タ ー を 押 す pe t.fetch…" at bounding box center [1007, 252] width 358 height 182
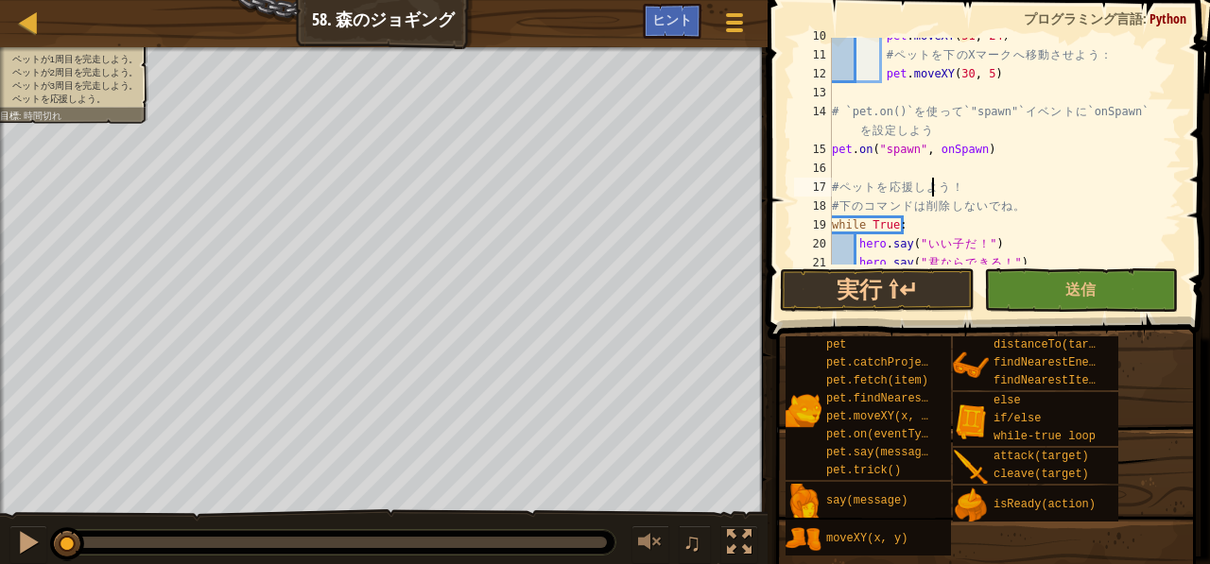
click at [933, 178] on div "pet . moveXY ( 51 , 24 ) # ペ ッ ト を 下 の X マ ー ク へ 移 動 さ せ よ う ： pet . moveXY ( 3…" at bounding box center [997, 158] width 339 height 265
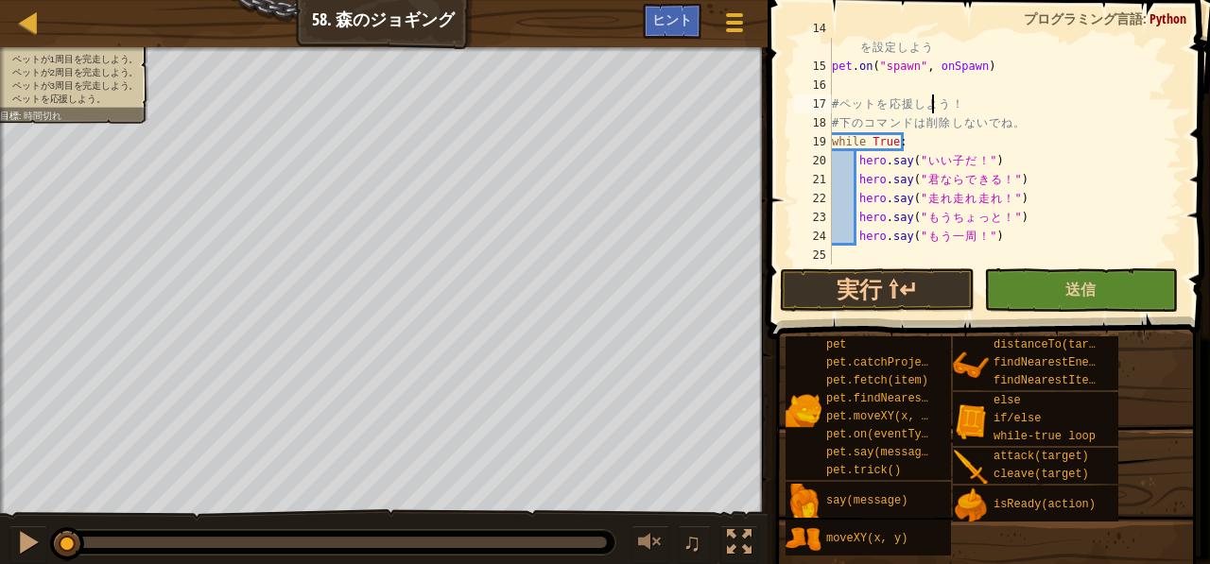
type textarea "# ペットを応援しよう！"
click at [1048, 283] on button "送信" at bounding box center [1081, 290] width 194 height 43
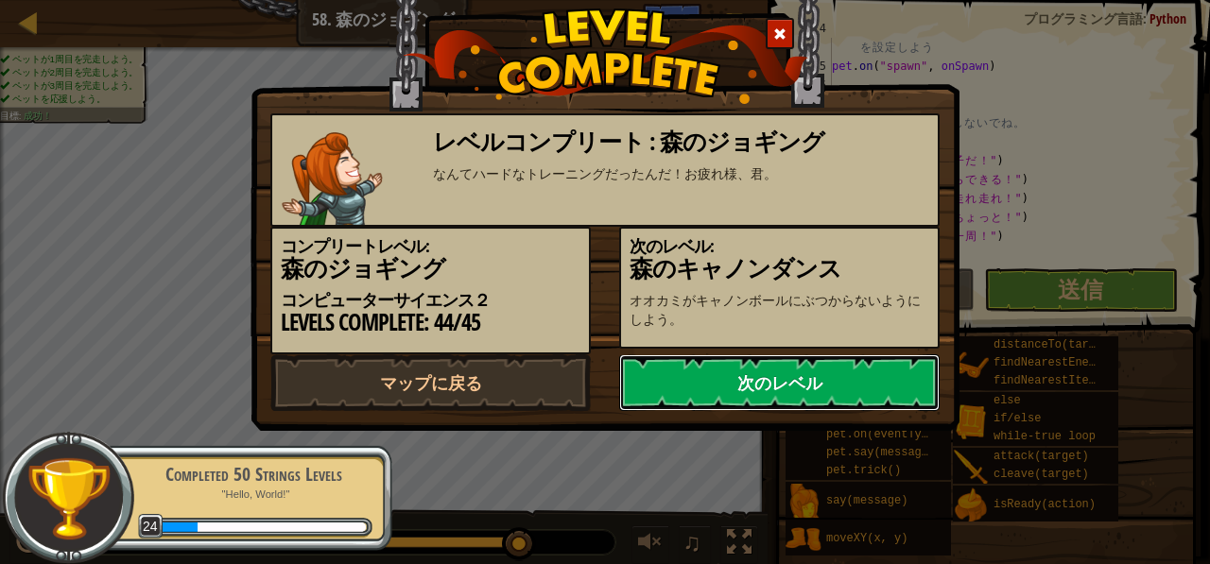
click at [872, 411] on link "次のレベル" at bounding box center [779, 383] width 321 height 57
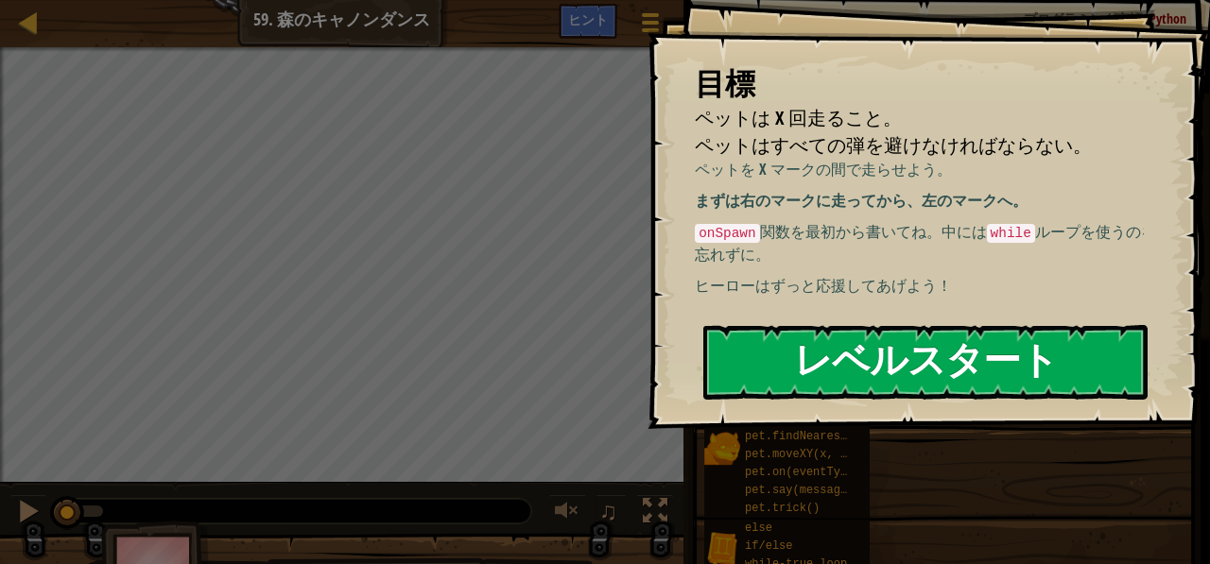
click at [855, 365] on button "レベルスタート" at bounding box center [925, 362] width 444 height 75
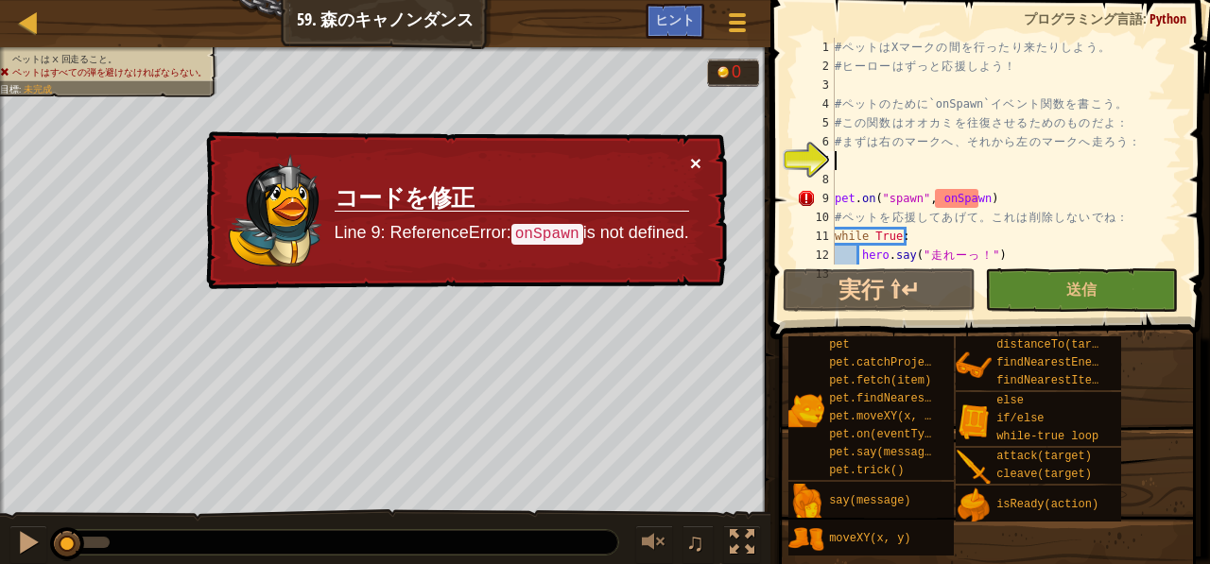
click at [699, 162] on button "×" at bounding box center [695, 163] width 11 height 20
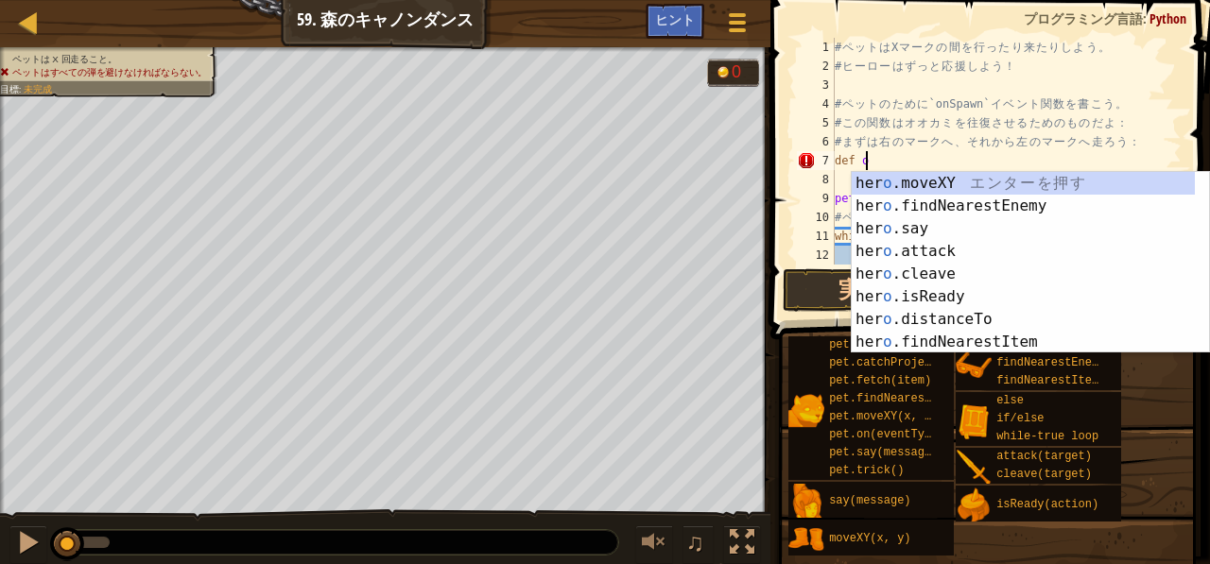
scroll to position [9, 2]
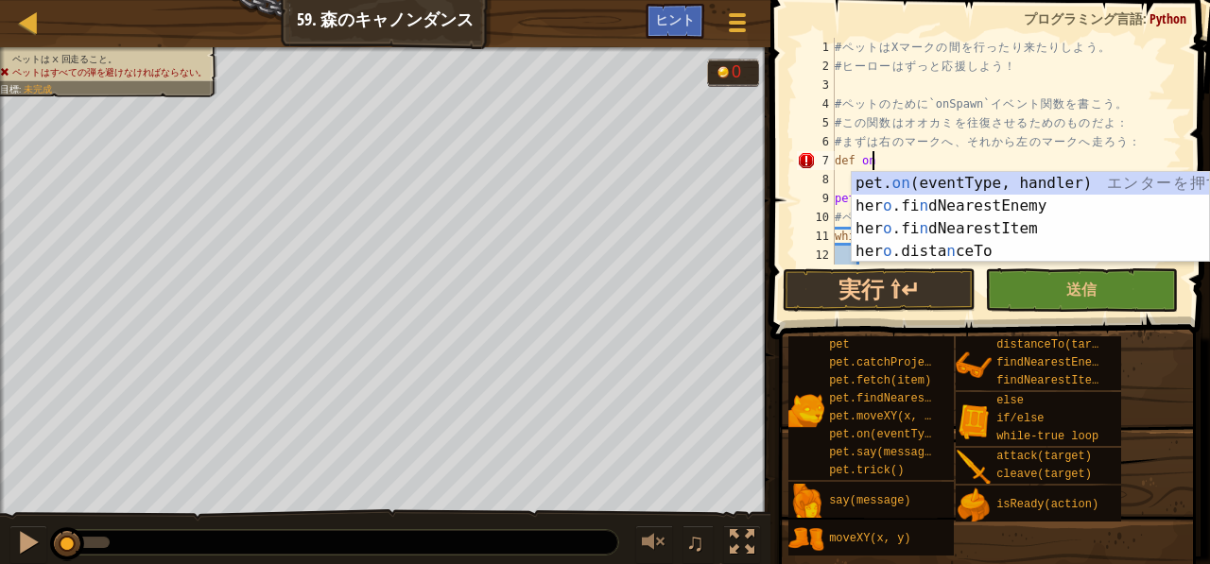
click at [861, 180] on div "pet. on (eventType, handler) エ ン タ ー を 押 す her o .fi n dNearestEnemy エ ン タ ー を …" at bounding box center [1031, 240] width 358 height 136
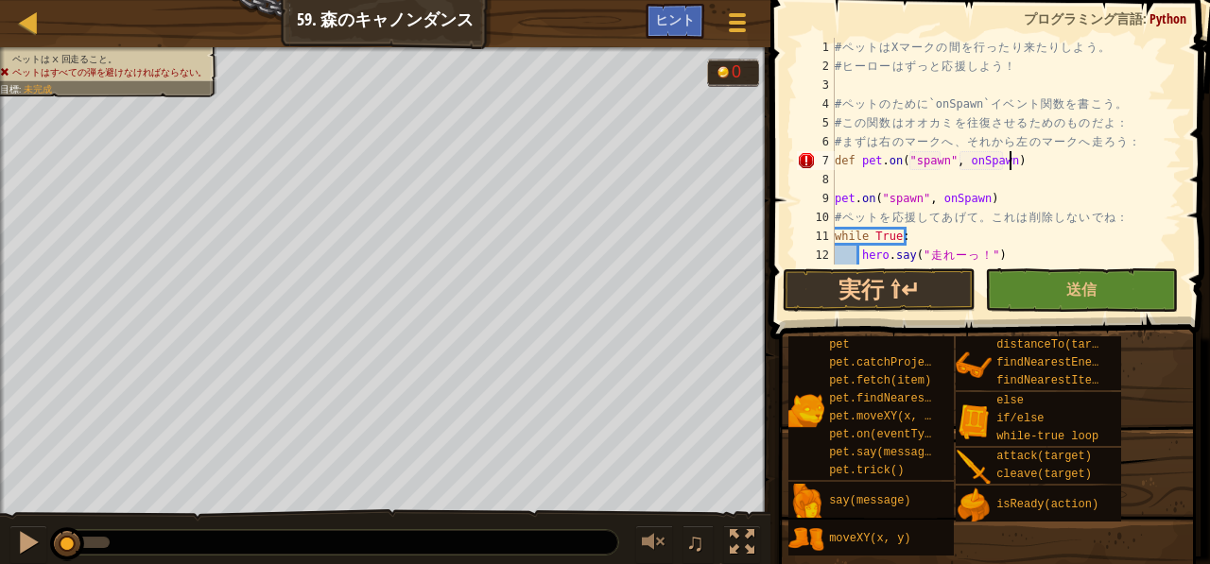
click at [1036, 154] on div "# ペ ッ ト は X マ ー ク の 間 を 行 っ た り 来 た り し よ う 。 # ヒ ー ロ ー は ず っ と 応 援 し よ う ！ # ペ…" at bounding box center [999, 170] width 337 height 265
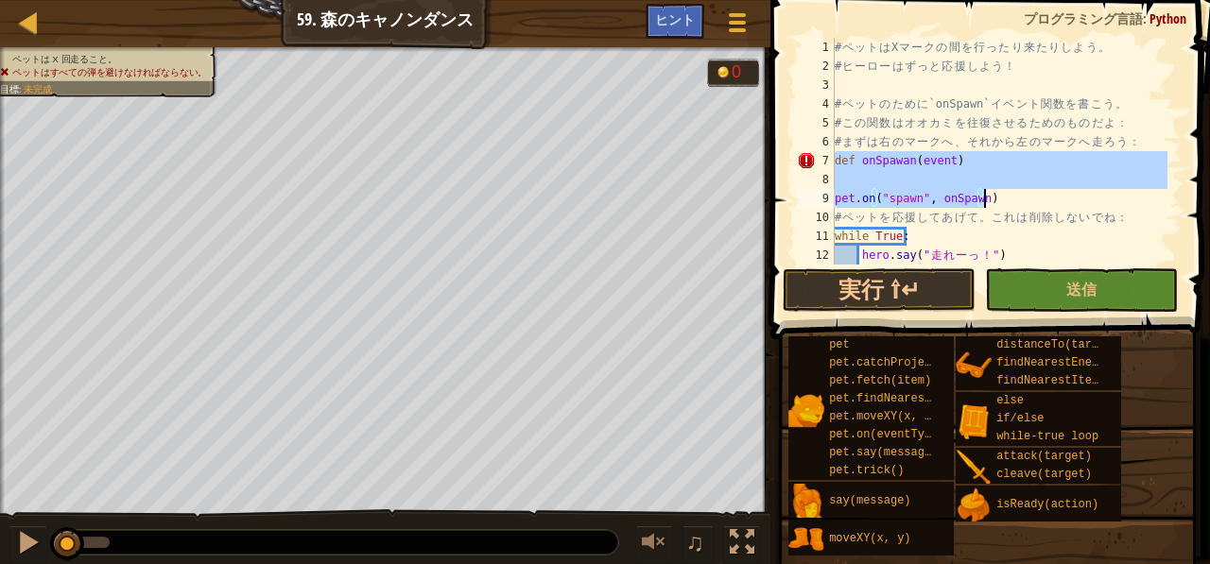
drag, startPoint x: 835, startPoint y: 155, endPoint x: 1003, endPoint y: 190, distance: 171.9
click at [1003, 190] on div "# ペ ッ ト は X マ ー ク の 間 を 行 っ た り 来 た り し よ う 。 # ヒ ー ロ ー は ず っ と 応 援 し よ う ！ # ペ…" at bounding box center [999, 170] width 337 height 265
type textarea "pet.on("spawn", onSpawn)"
click at [990, 177] on div "# ペ ッ ト は X マ ー ク の 間 を 行 っ た り 来 た り し よ う 。 # ヒ ー ロ ー は ず っ と 応 援 し よ う ！ # ペ…" at bounding box center [999, 151] width 337 height 227
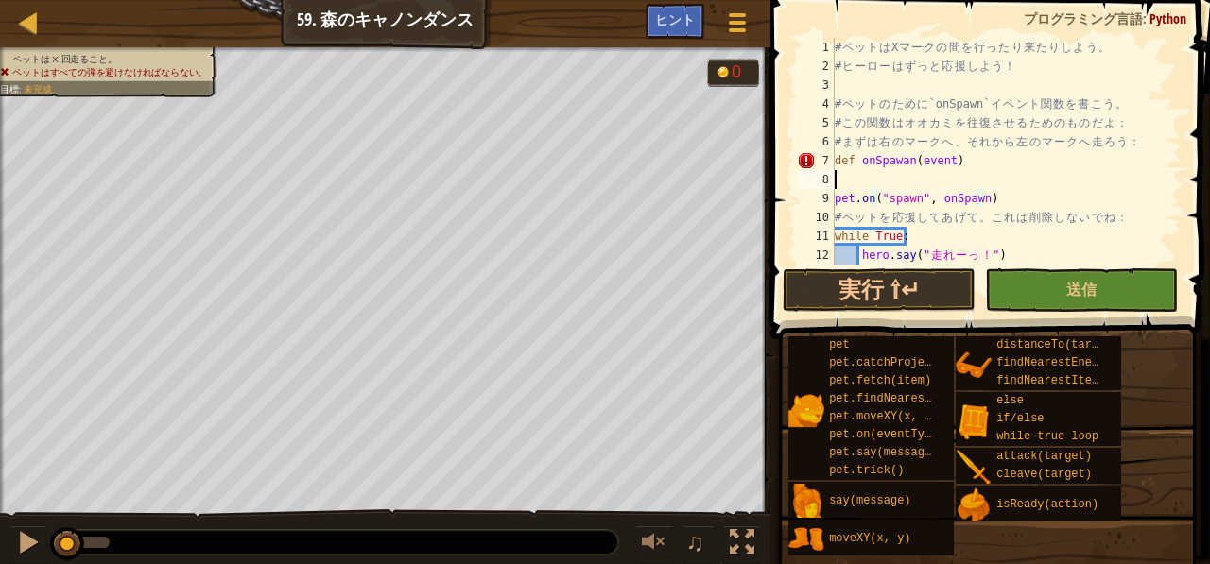
scroll to position [9, 0]
click at [957, 160] on div "# ペ ッ ト は X マ ー ク の 間 を 行 っ た り 来 た り し よ う 。 # ヒ ー ロ ー は ず っ と 応 援 し よ う ！ # ペ…" at bounding box center [999, 170] width 337 height 265
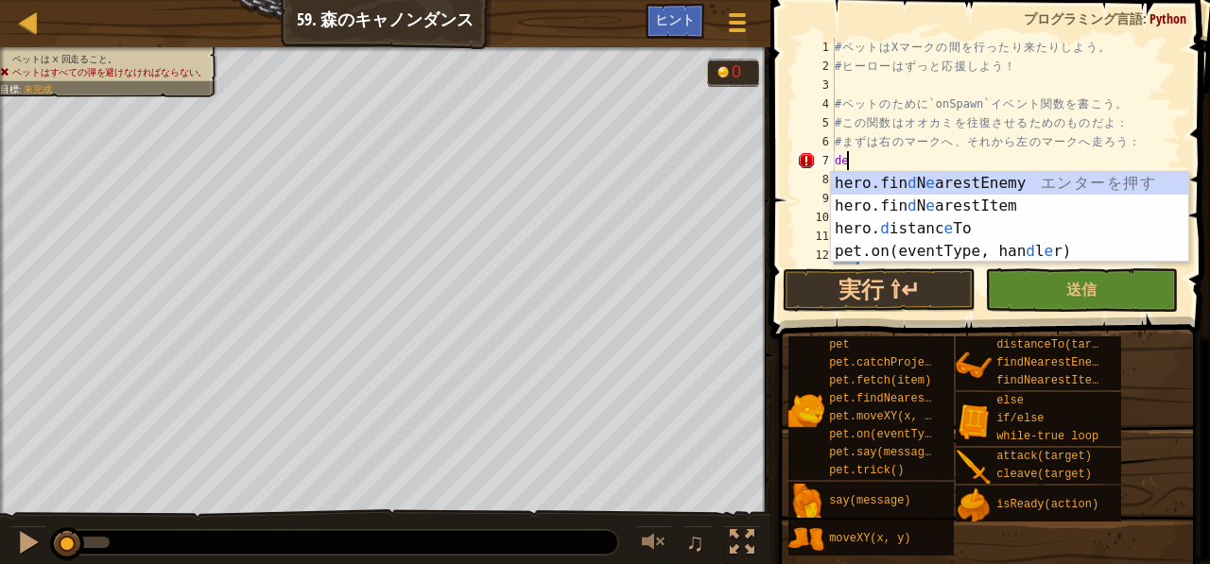
type textarea "d"
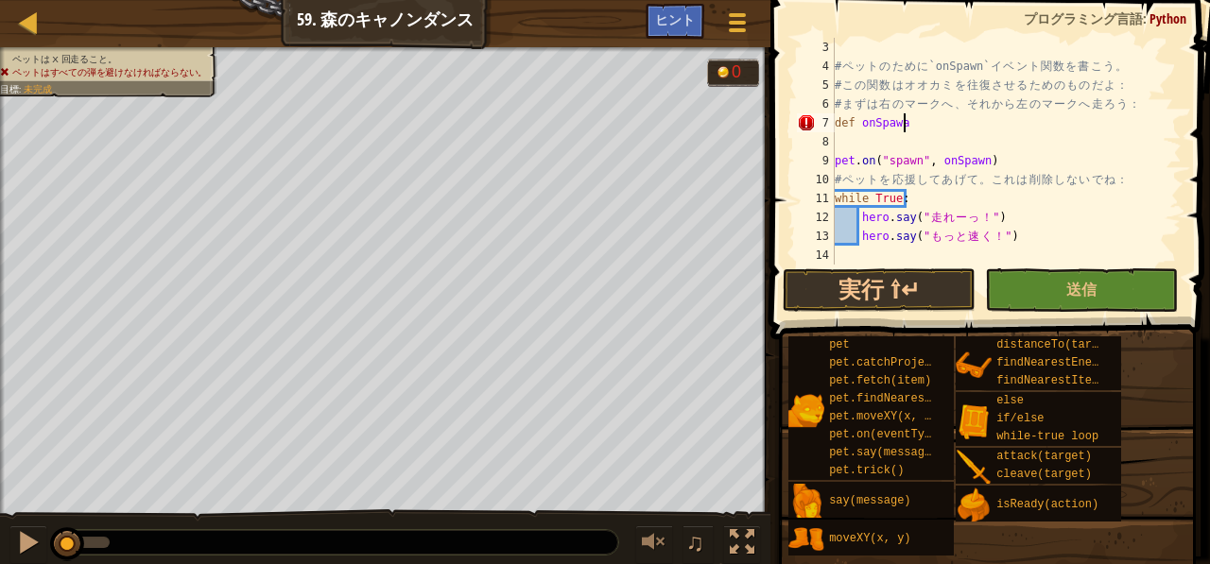
scroll to position [9, 4]
type textarea "def onSpawn"
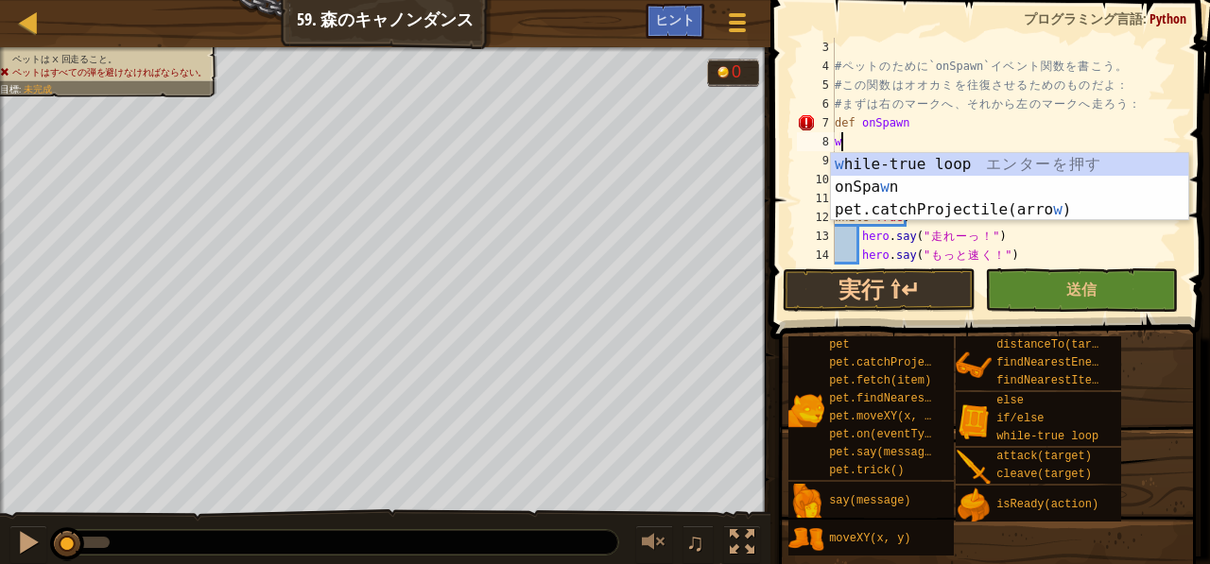
type textarea "wh"
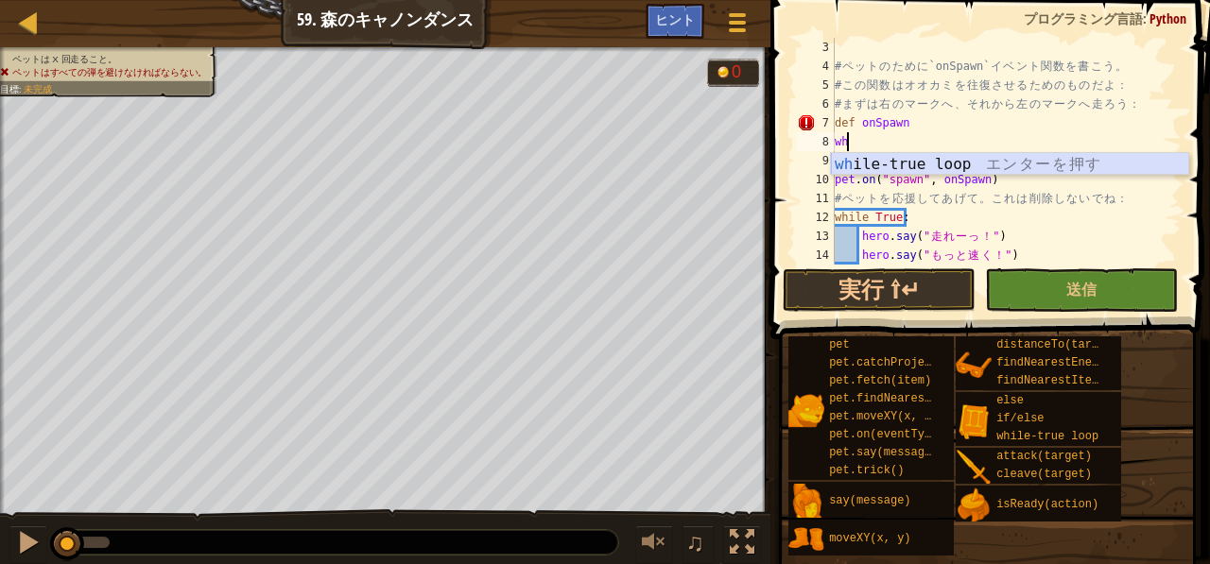
click at [862, 156] on div "wh ile-true loop エ ン タ ー を 押 す" at bounding box center [1010, 187] width 358 height 68
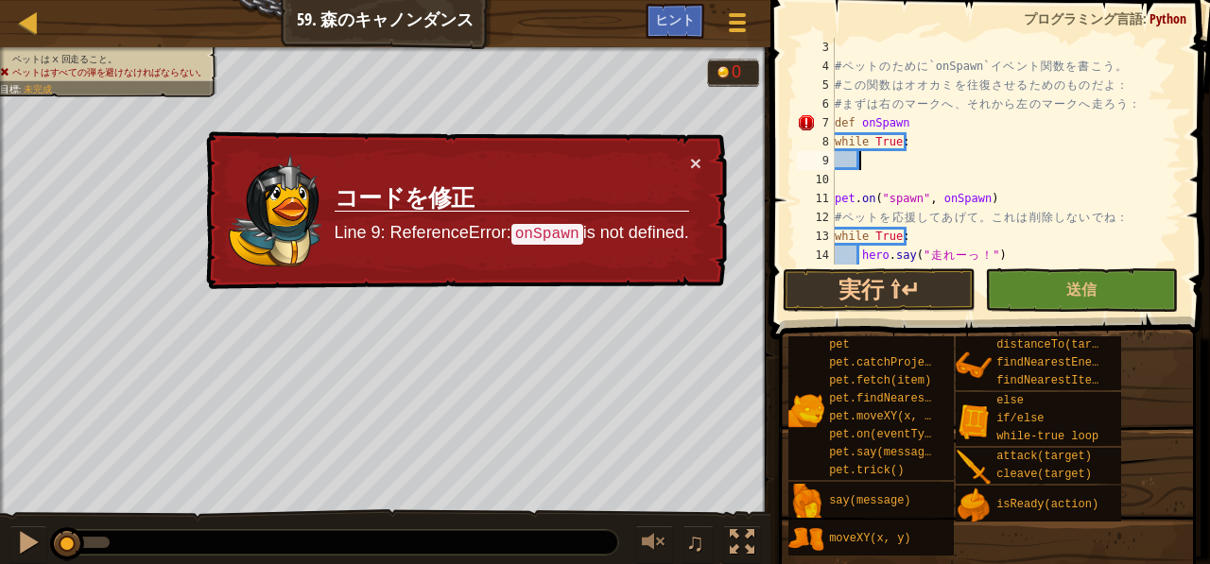
click at [891, 159] on div "# ペ ッ ト の た め に `onSpawn` イ ベ ン ト 関 数 を 書 こ う 。 # こ の 関 数 は オ オ カ ミ を 往 復 さ せ る…" at bounding box center [999, 170] width 337 height 265
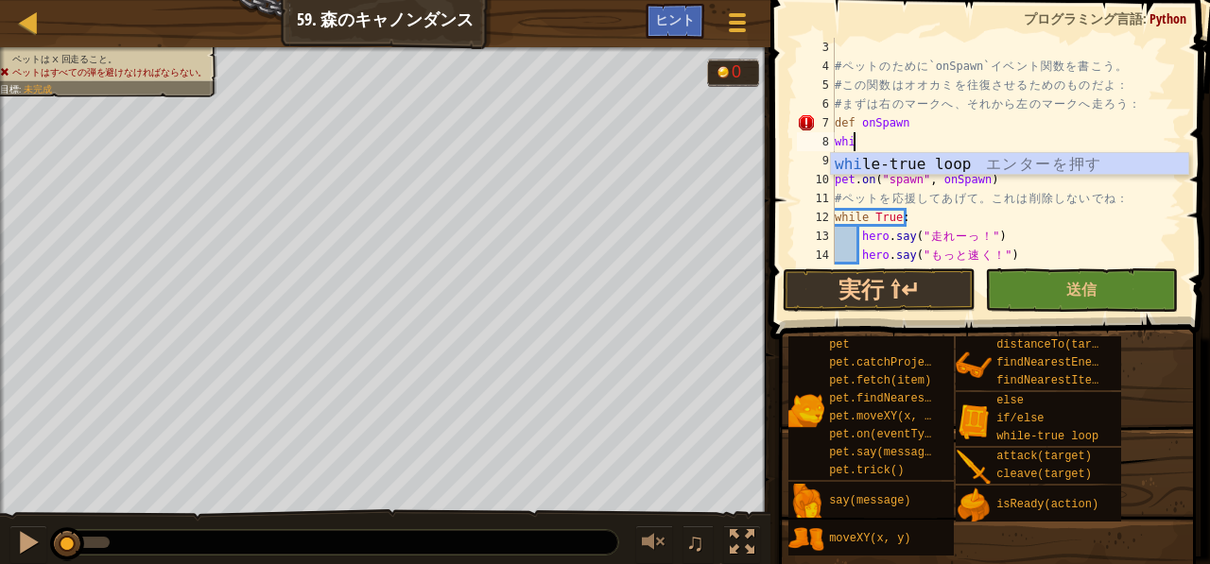
type textarea "w"
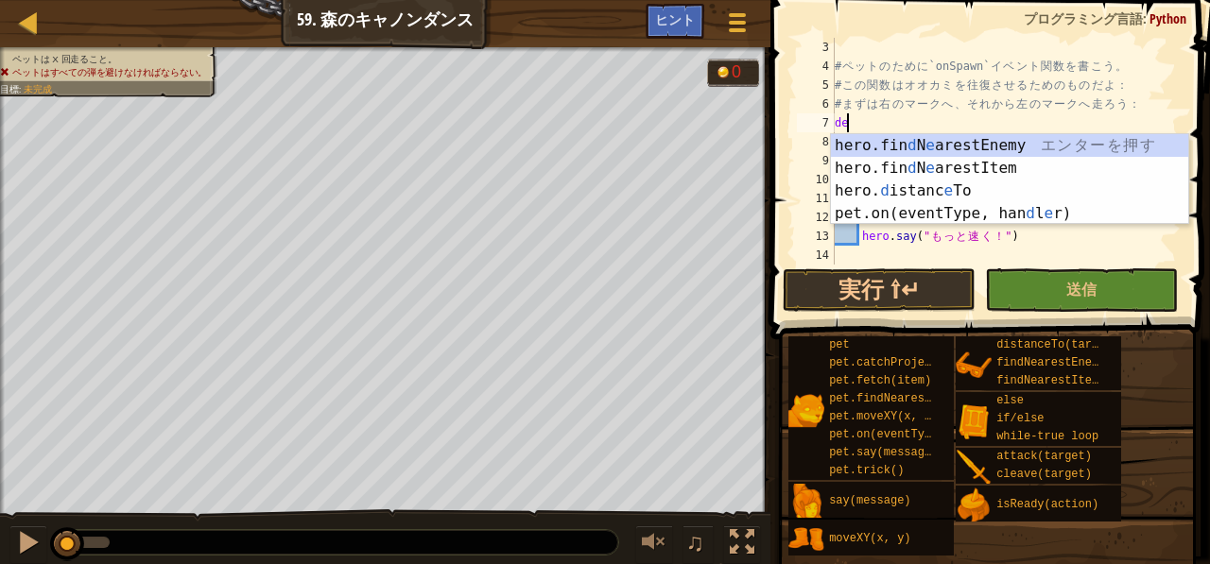
type textarea "d"
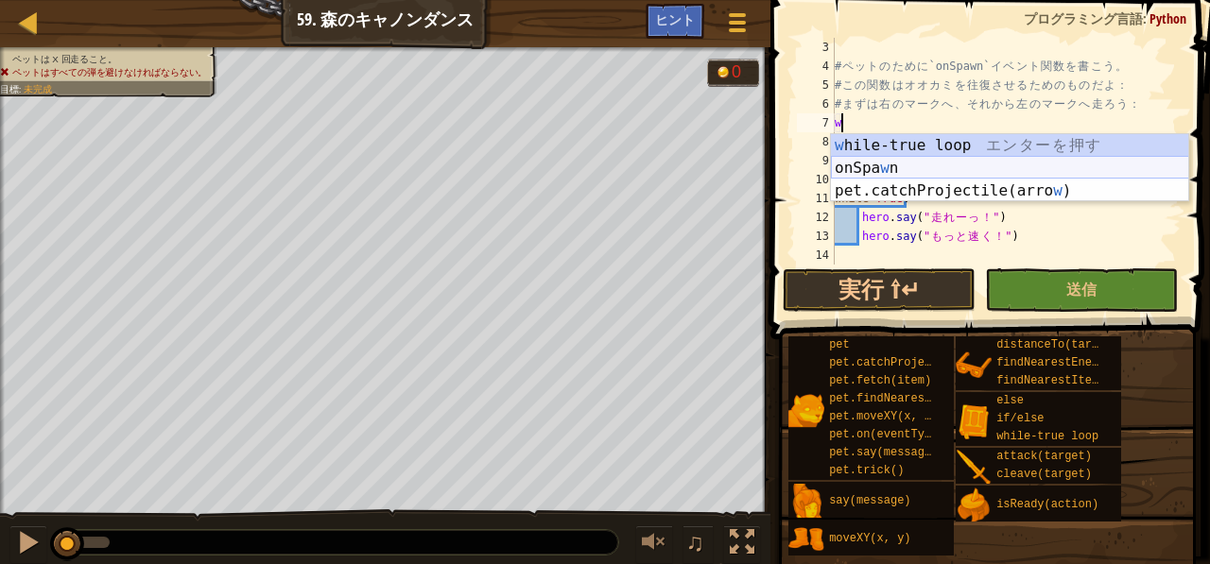
click at [875, 163] on div "w hile-true loop エ ン タ ー を 押 す onSpa w n エ ン タ ー を 押 す pet.catchProjectile(arro…" at bounding box center [1010, 190] width 358 height 113
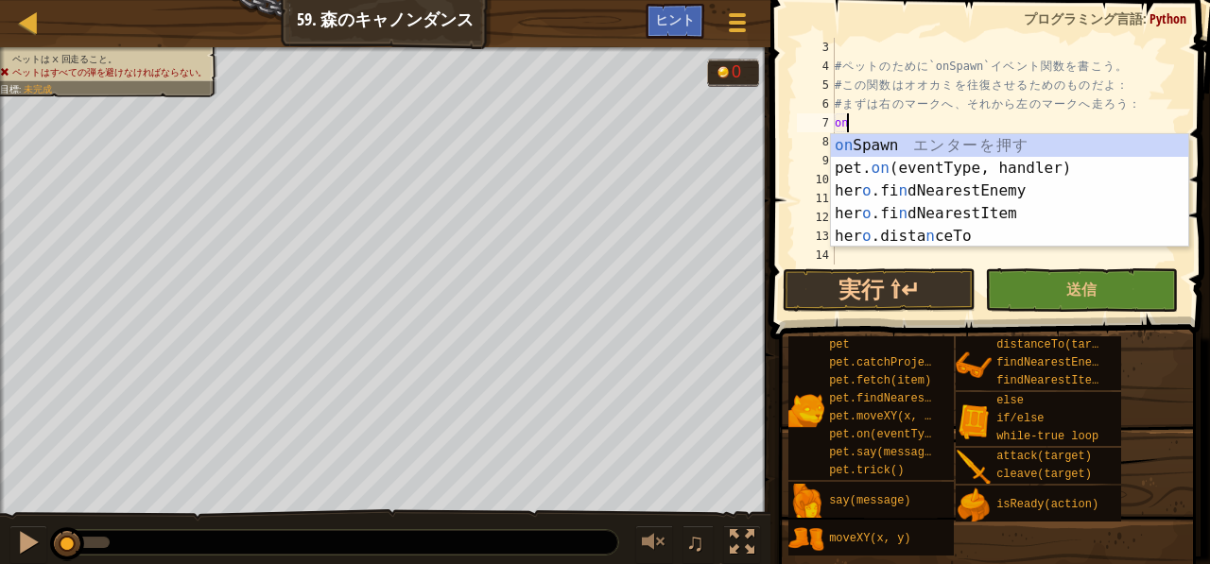
type textarea "o"
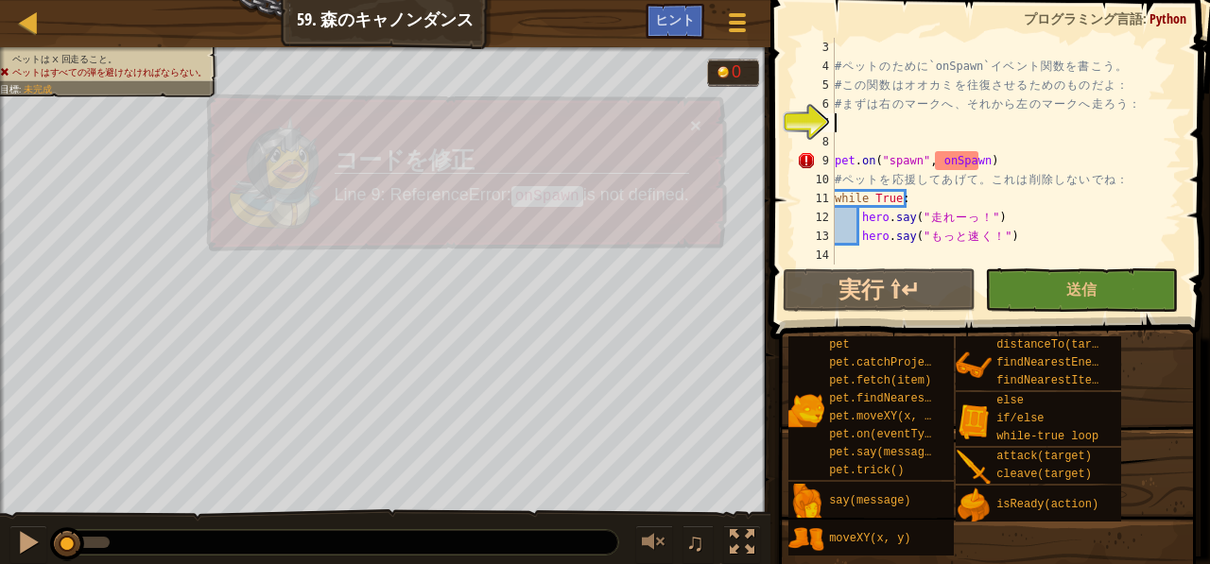
type textarea "w"
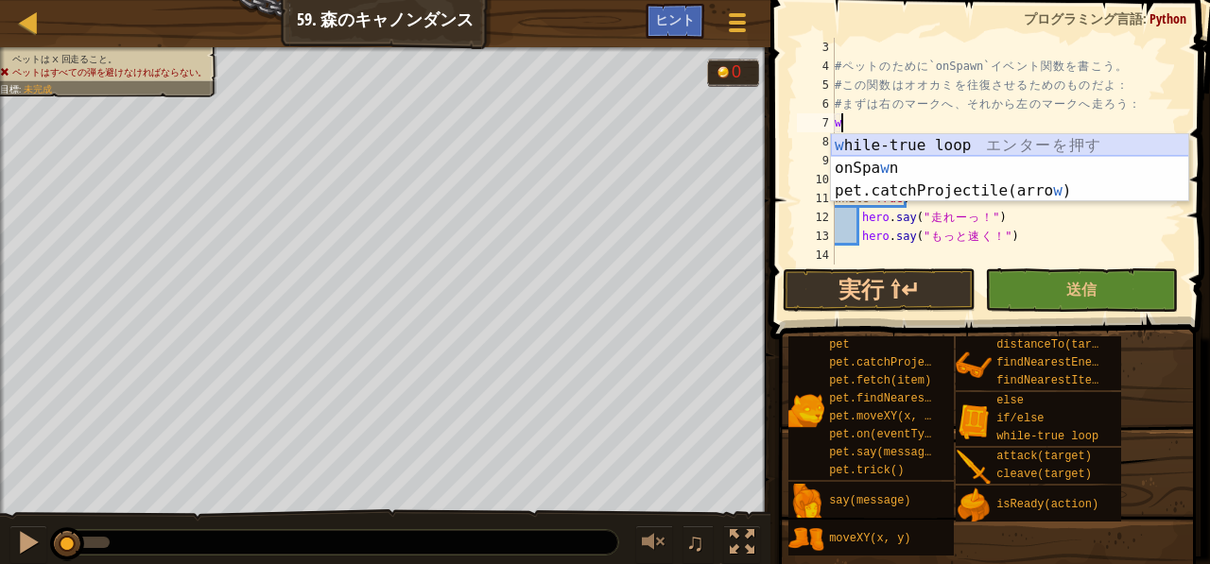
click at [898, 140] on div "w hile-true loop エ ン タ ー を 押 す onSpa w n エ ン タ ー を 押 す pet.catchProjectile(arro…" at bounding box center [1010, 190] width 358 height 113
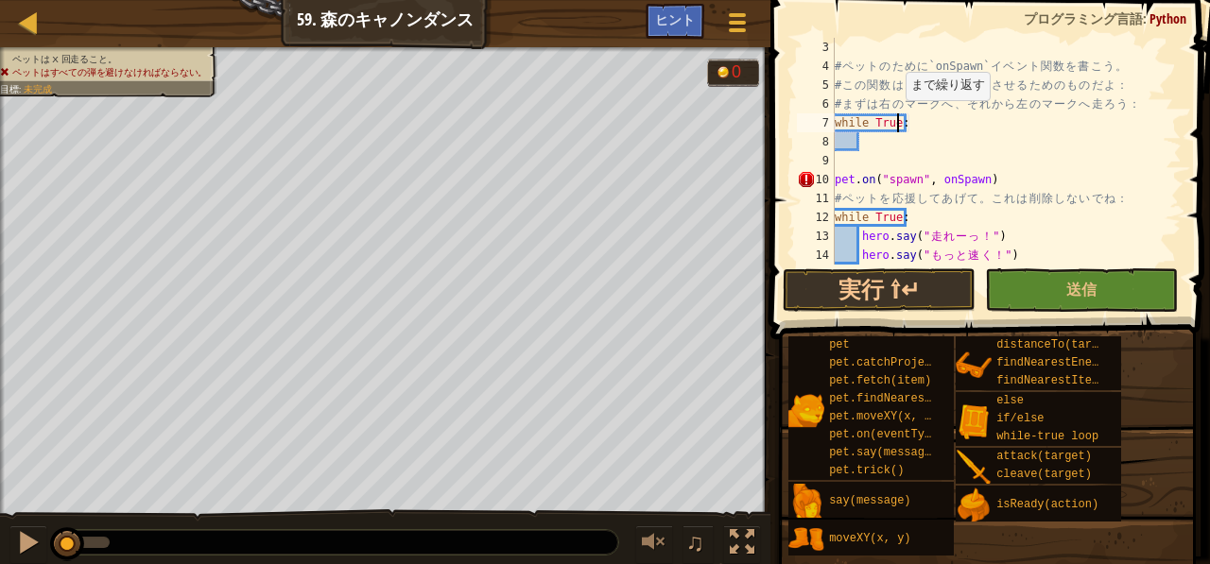
click at [896, 118] on div "# ペ ッ ト の た め に `onSpawn` イ ベ ン ト 関 数 を 書 こ う 。 # こ の 関 数 は オ オ カ ミ を 往 復 さ せ る…" at bounding box center [999, 170] width 337 height 265
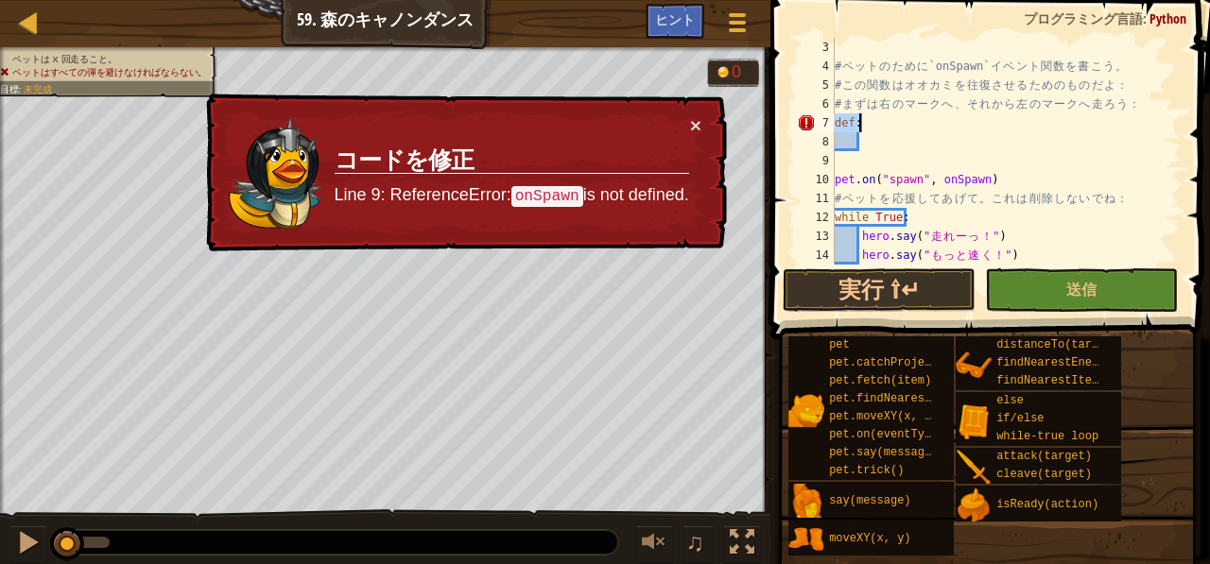
drag, startPoint x: 836, startPoint y: 116, endPoint x: 883, endPoint y: 122, distance: 47.6
click at [883, 122] on div "# ペ ッ ト の た め に `onSpawn` イ ベ ン ト 関 数 を 書 こ う 。 # こ の 関 数 は オ オ カ ミ を 往 復 さ せ る…" at bounding box center [999, 170] width 337 height 265
click at [883, 122] on div "# ペ ッ ト の た め に `onSpawn` イ ベ ン ト 関 数 を 書 こ う 。 # こ の 関 数 は オ オ カ ミ を 往 復 さ せ る…" at bounding box center [999, 151] width 337 height 227
click at [852, 122] on div "# ペ ッ ト の た め に `onSpawn` イ ベ ン ト 関 数 を 書 こ う 。 # こ の 関 数 は オ オ カ ミ を 往 復 さ せ る…" at bounding box center [999, 170] width 337 height 265
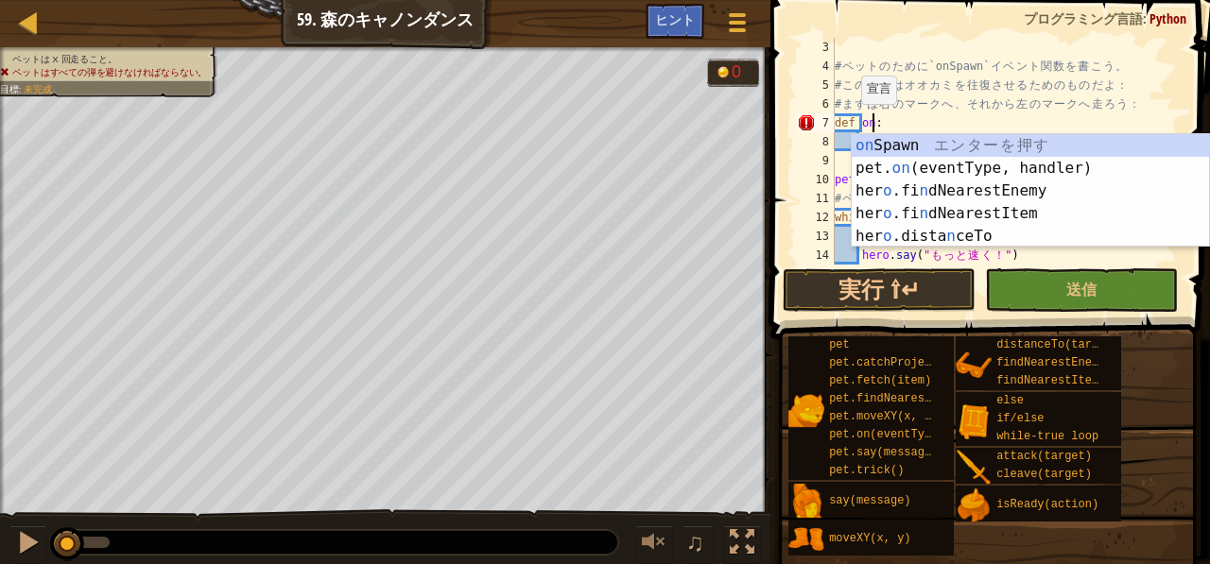
scroll to position [9, 2]
click at [894, 140] on div "on Spawn エ ン タ ー を 押 す pet. on (eventType, handler) エ ン タ ー を 押 す her o .fi n d…" at bounding box center [1031, 213] width 358 height 159
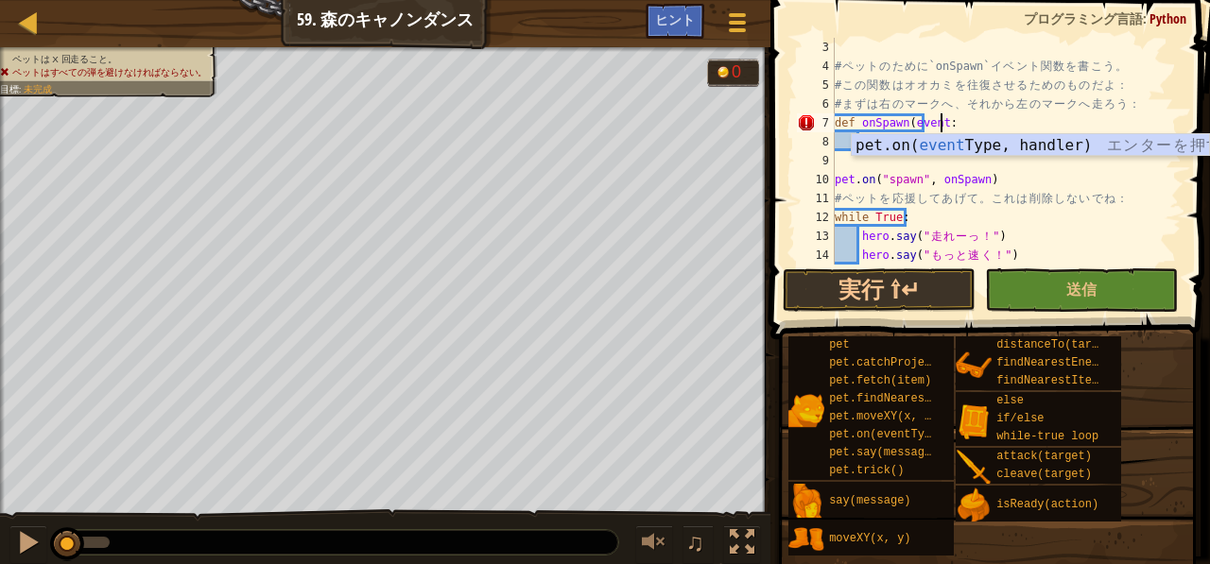
scroll to position [9, 9]
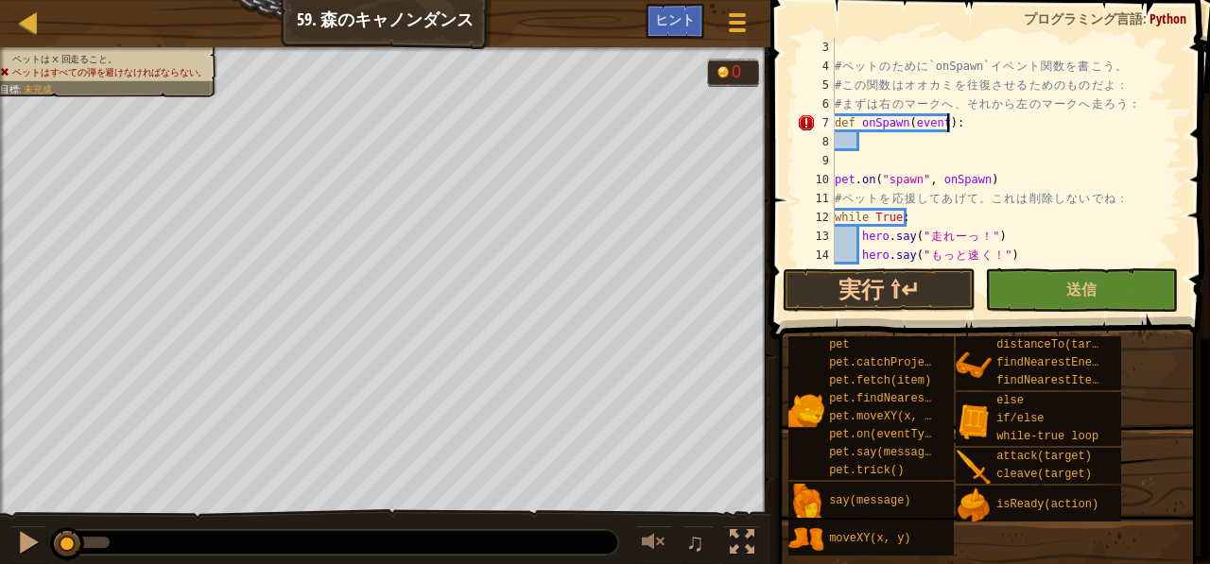
type textarea "def onSpawn(event):"
click at [870, 141] on div "# ペ ッ ト の た め に `onSpawn` イ ベ ン ト 関 数 を 書 こ う 。 # こ の 関 数 は オ オ カ ミ を 往 復 さ せ る…" at bounding box center [999, 170] width 337 height 265
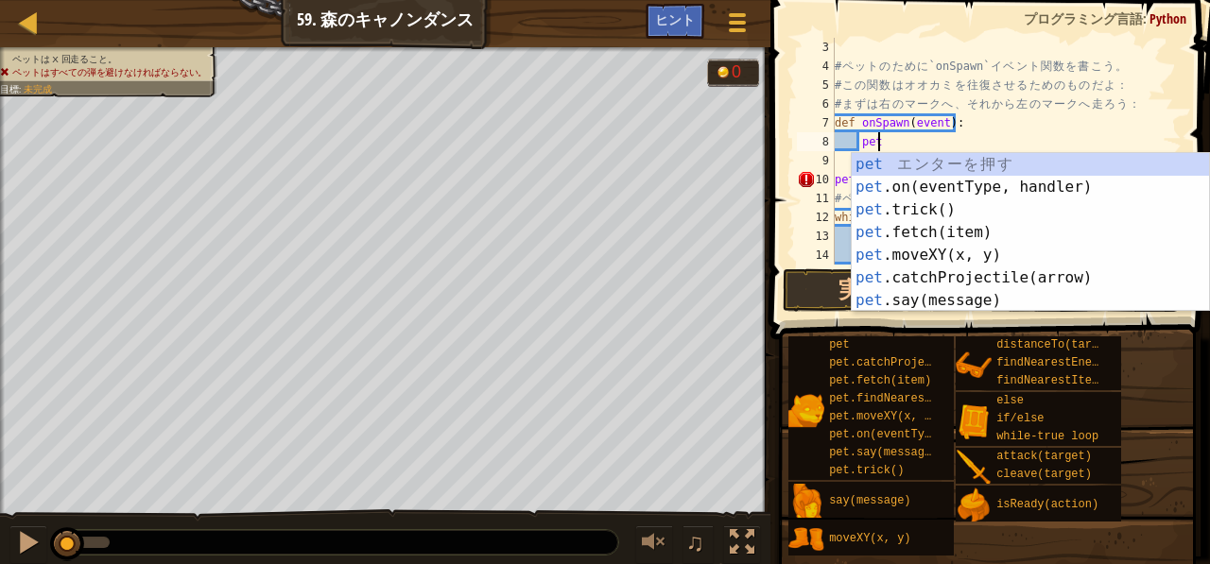
scroll to position [9, 2]
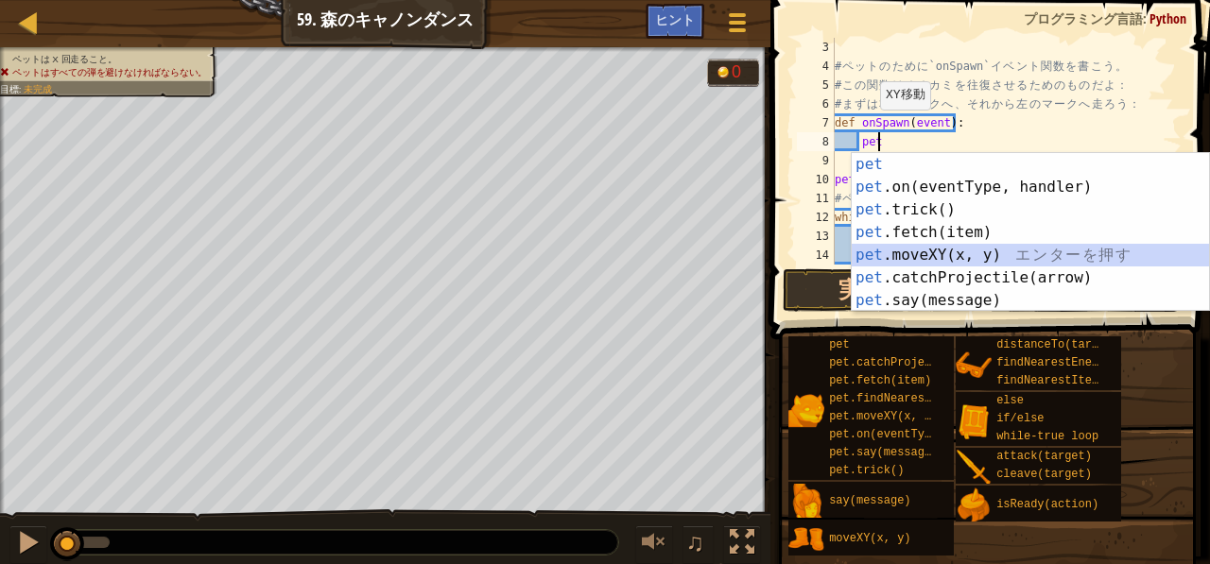
click at [887, 247] on div "pet エ ン タ ー を 押 す pet .on(eventType, handler) エ ン タ ー を 押 す pet .trick() エ ン タ …" at bounding box center [1031, 255] width 358 height 204
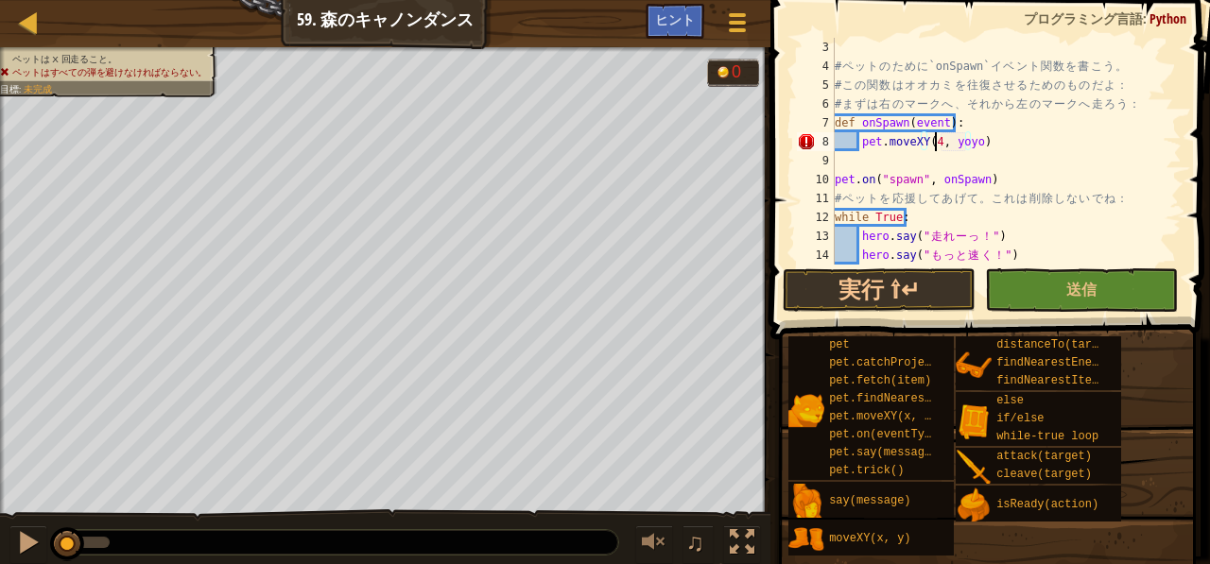
scroll to position [9, 8]
click at [979, 143] on div "# ペ ッ ト の た め に `onSpawn` イ ベ ン ト 関 数 を 書 こ う 。 # こ の 関 数 は オ オ カ ミ を 往 復 さ せ る…" at bounding box center [999, 170] width 337 height 265
type textarea "pet.moveXY(48, 8)"
click at [979, 143] on div "# ペ ッ ト の た め に `onSpawn` イ ベ ン ト 関 数 を 書 こ う 。 # こ の 関 数 は オ オ カ ミ を 往 復 さ せ る…" at bounding box center [999, 170] width 337 height 265
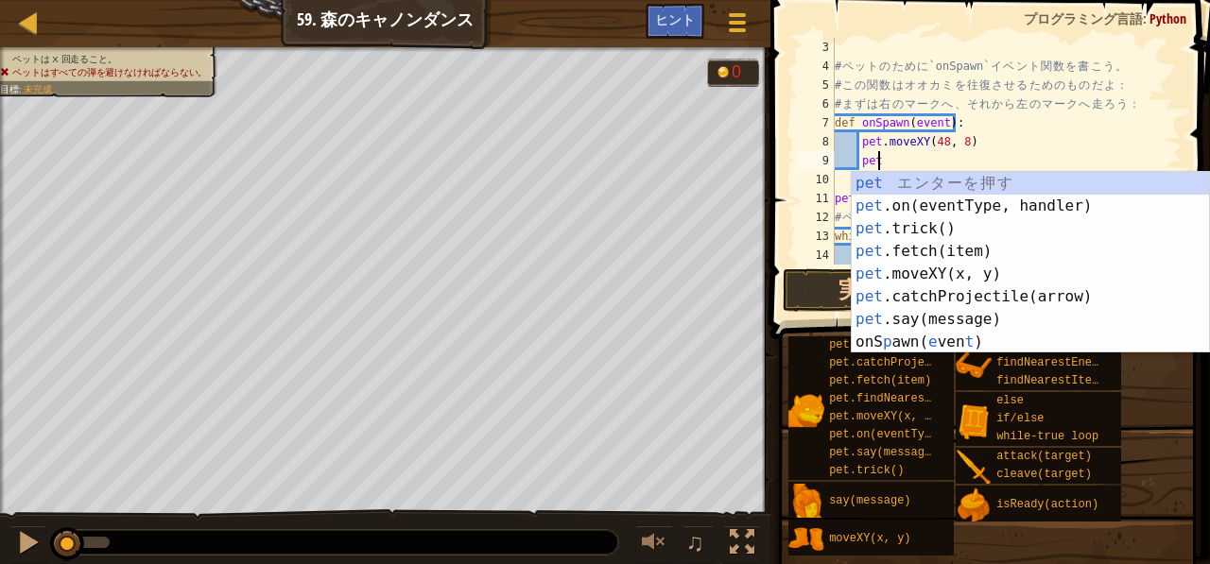
scroll to position [9, 2]
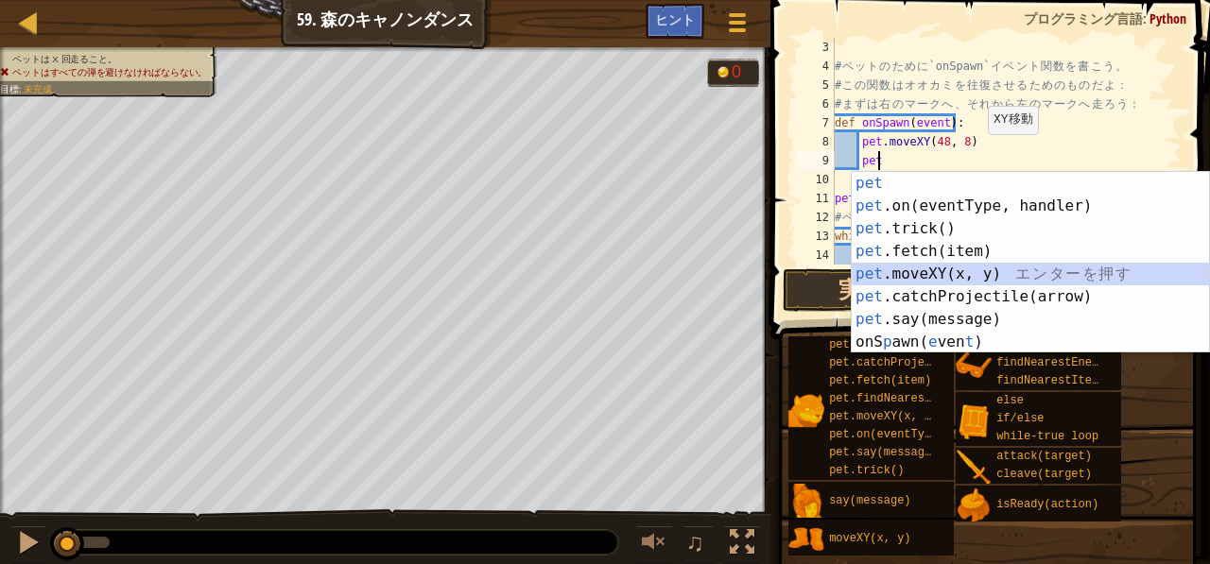
click at [961, 269] on div "pet エ ン タ ー を 押 す pet .on(eventType, handler) エ ン タ ー を 押 す pet .trick() エ ン タ …" at bounding box center [1031, 285] width 358 height 227
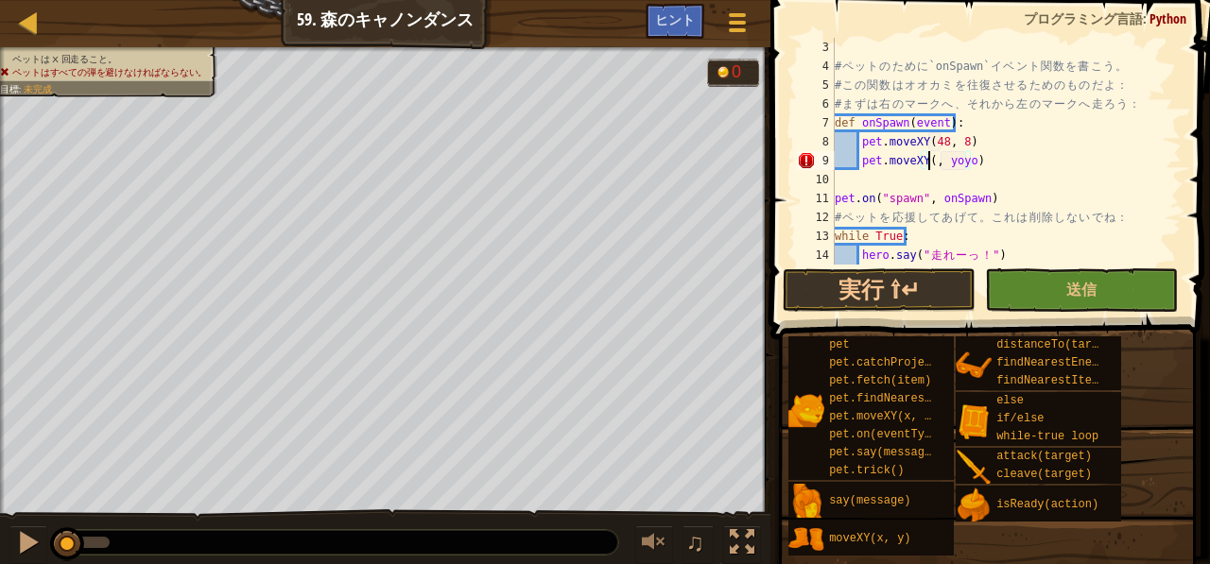
scroll to position [9, 8]
click at [978, 164] on div "# ペ ッ ト の た め に `onSpawn` イ ベ ン ト 関 数 を 書 こ う 。 # こ の 関 数 は オ オ カ ミ を 往 復 さ せ る…" at bounding box center [999, 170] width 337 height 265
click at [961, 118] on div "# ペ ッ ト の た め に `onSpawn` イ ベ ン ト 関 数 を 書 こ う 。 # こ の 関 数 は オ オ カ ミ を 往 復 さ せ る…" at bounding box center [999, 170] width 337 height 265
click at [963, 123] on div "# ペ ッ ト の た め に `onSpawn` イ ベ ン ト 関 数 を 書 こ う 。 # こ の 関 数 は オ オ カ ミ を 往 復 さ せ る…" at bounding box center [999, 170] width 337 height 265
click at [858, 143] on div "# ペ ッ ト の た め に `onSpawn` イ ベ ン ト 関 数 を 書 こ う 。 # こ の 関 数 は オ オ カ ミ を 往 復 さ せ る…" at bounding box center [999, 170] width 337 height 265
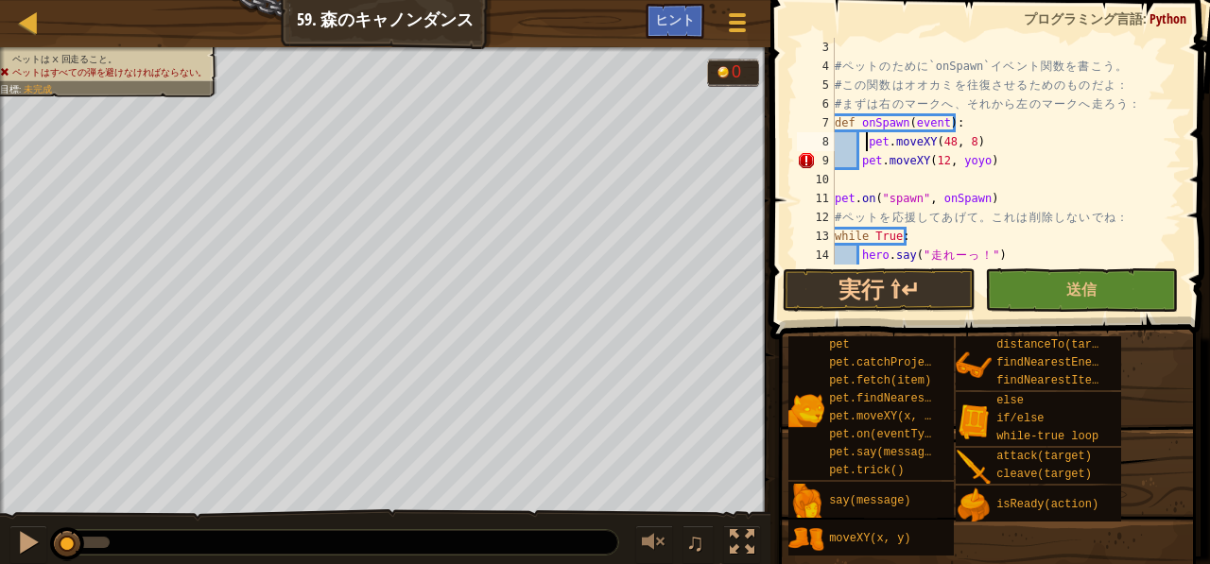
scroll to position [9, 4]
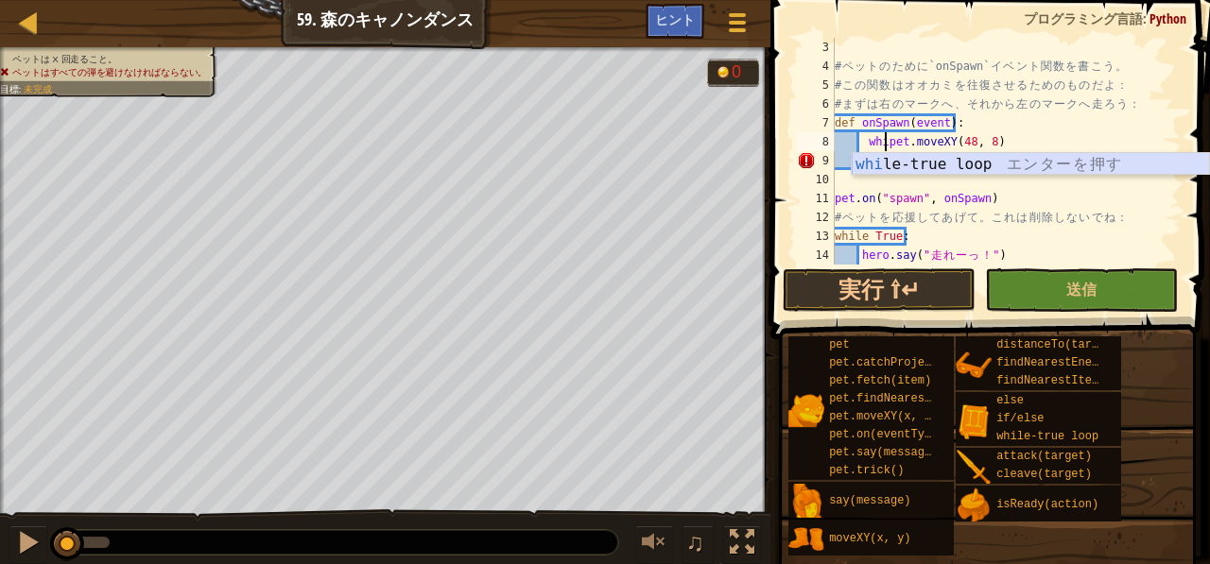
click at [860, 167] on div "whi le-true loop エ ン タ ー を 押 す" at bounding box center [1031, 187] width 358 height 68
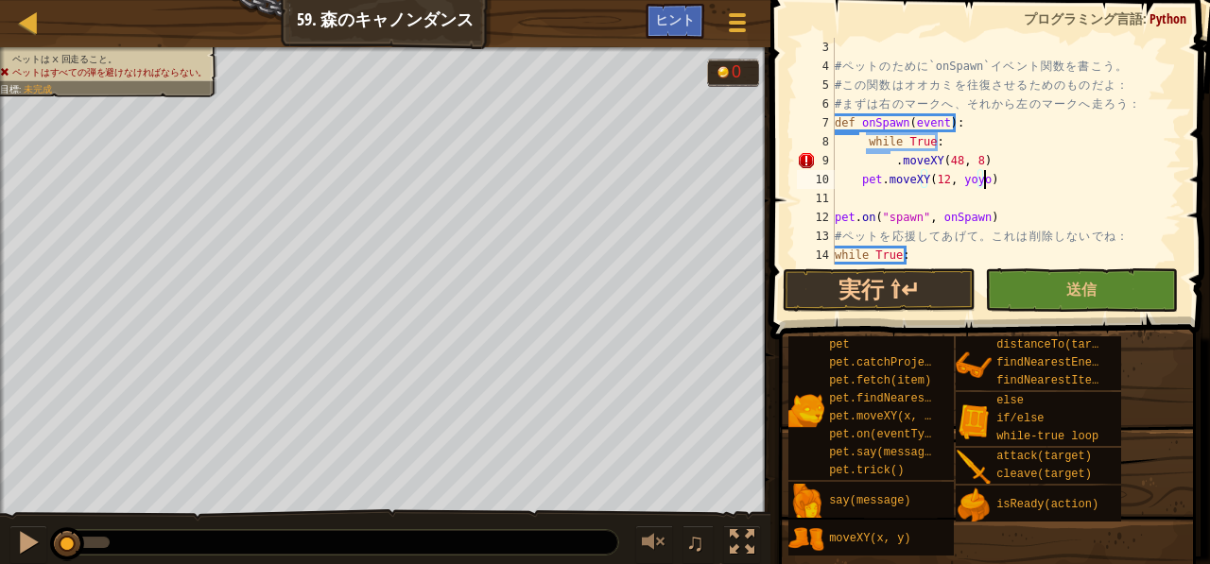
click at [988, 179] on div "# ペ ッ ト の た め に `onSpawn` イ ベ ン ト 関 数 を 書 こ う 。 # こ の 関 数 は オ オ カ ミ を 往 復 さ せ る…" at bounding box center [999, 170] width 337 height 265
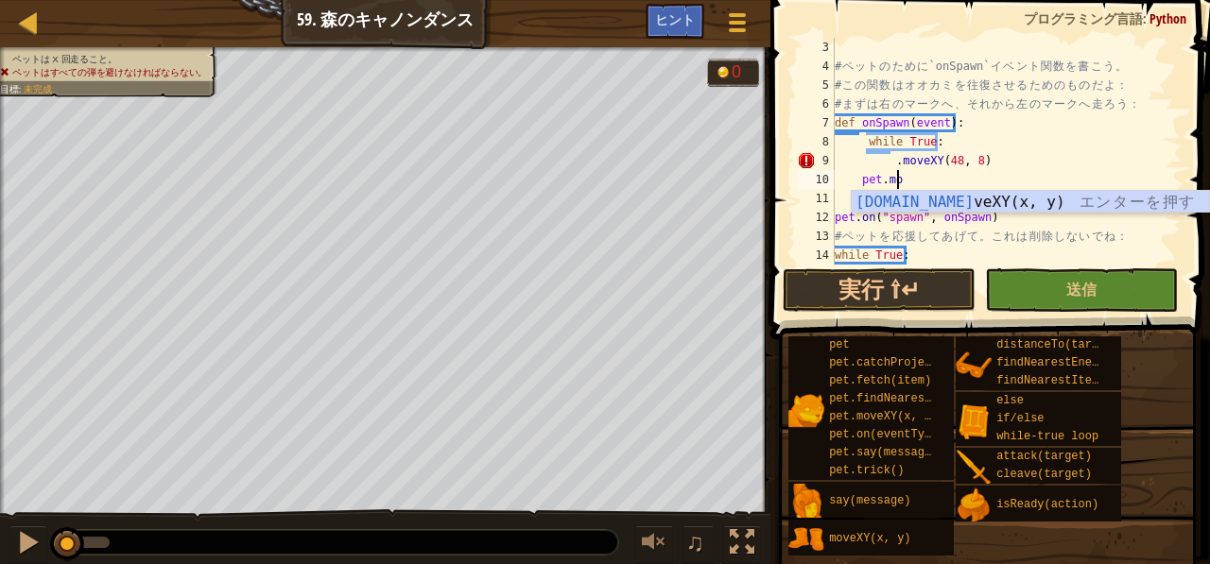
type textarea "p"
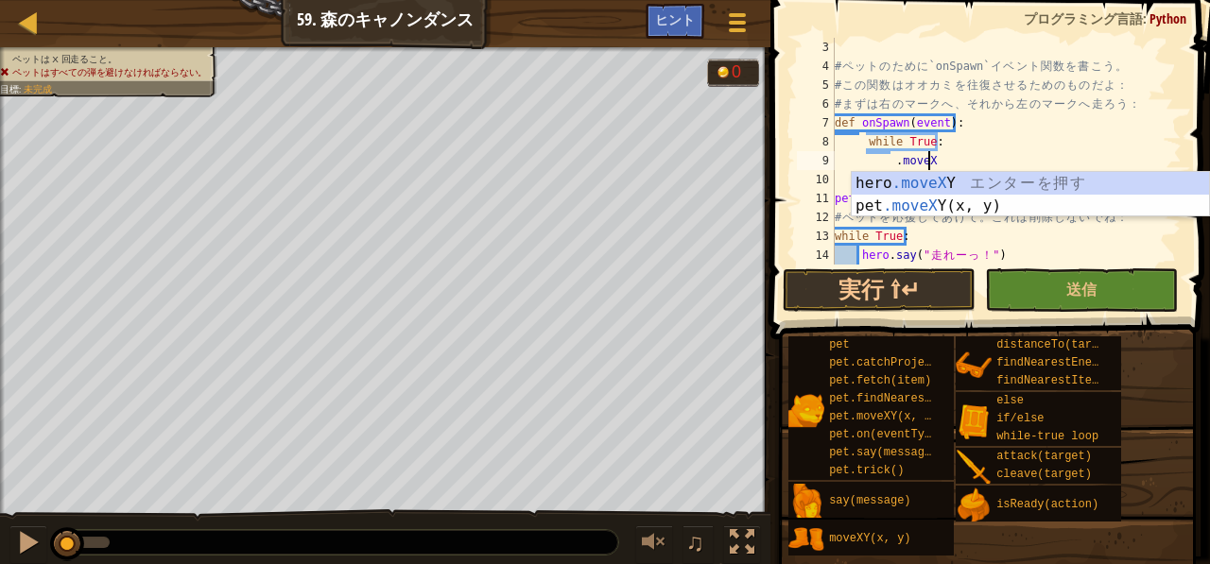
scroll to position [9, 0]
type textarea "."
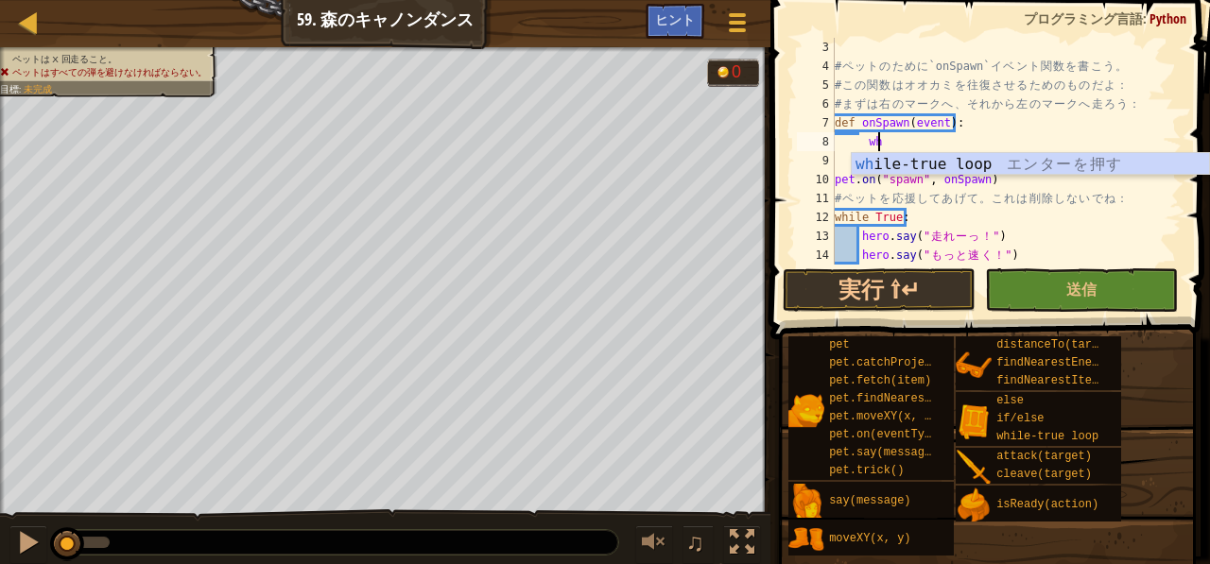
type textarea "w"
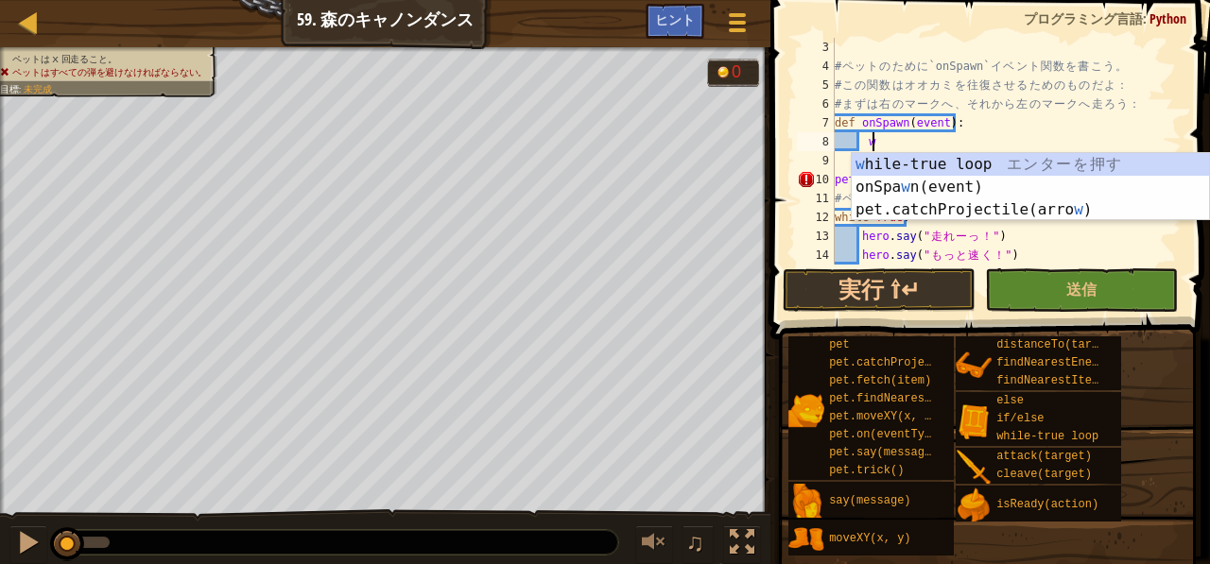
type textarea "wh"
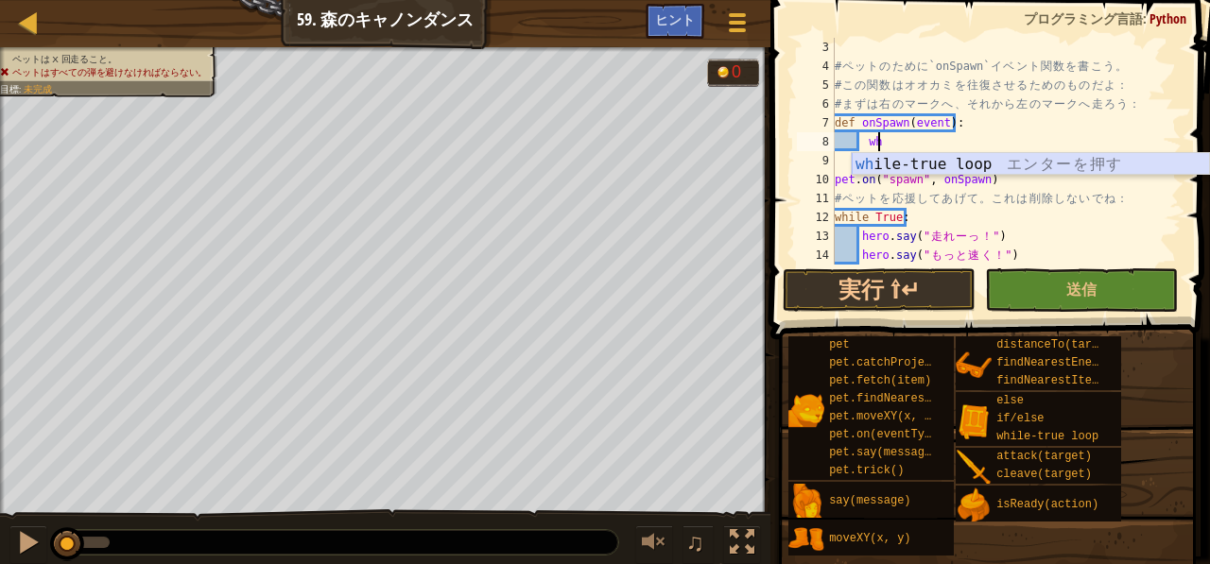
click at [887, 161] on div "wh ile-true loop エ ン タ ー を 押 す" at bounding box center [1031, 187] width 358 height 68
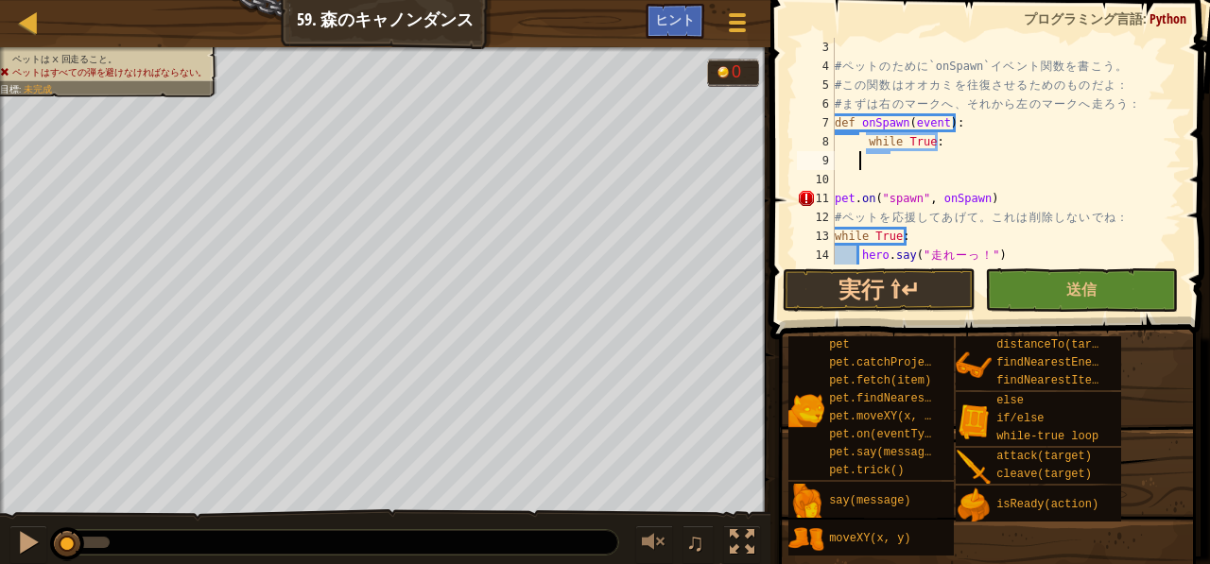
scroll to position [9, 0]
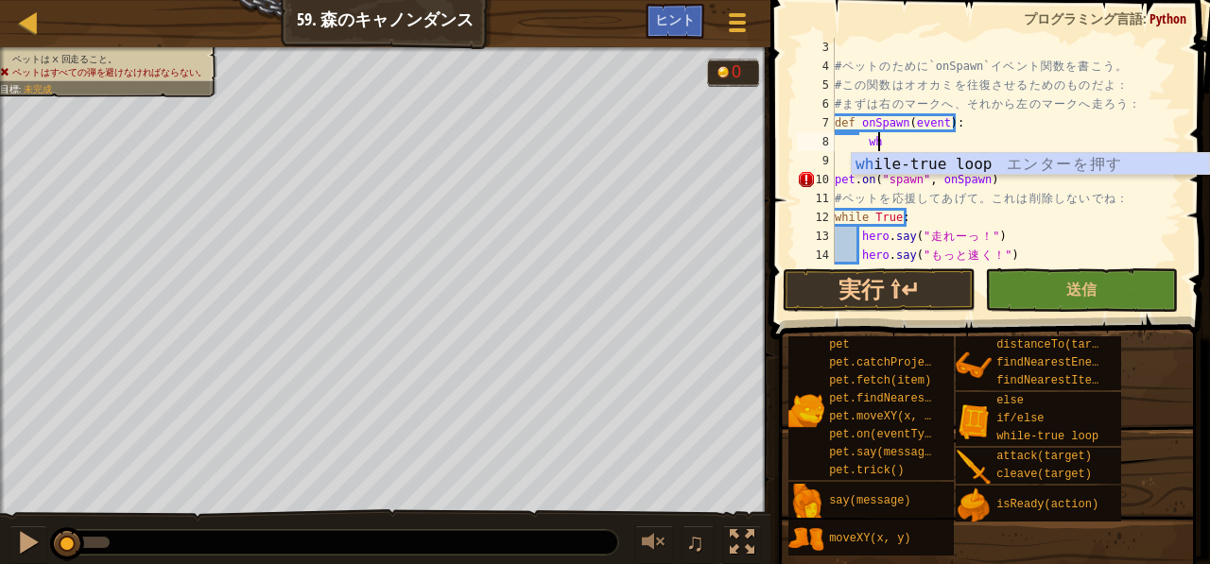
type textarea "w"
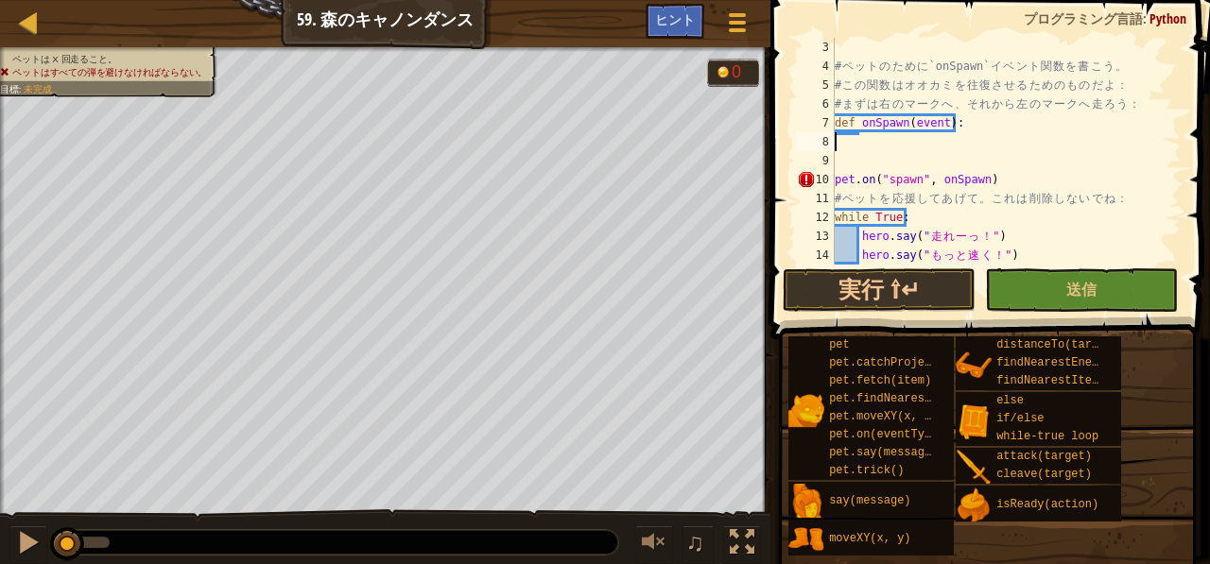
type textarea "def onSpawn(event):"
drag, startPoint x: 863, startPoint y: 137, endPoint x: 863, endPoint y: 150, distance: 13.2
click at [863, 150] on div "# ペ ッ ト の た め に `onSpawn` イ ベ ン ト 関 数 を 書 こ う 。 # こ の 関 数 は オ オ カ ミ を 往 復 さ せ る…" at bounding box center [999, 170] width 337 height 265
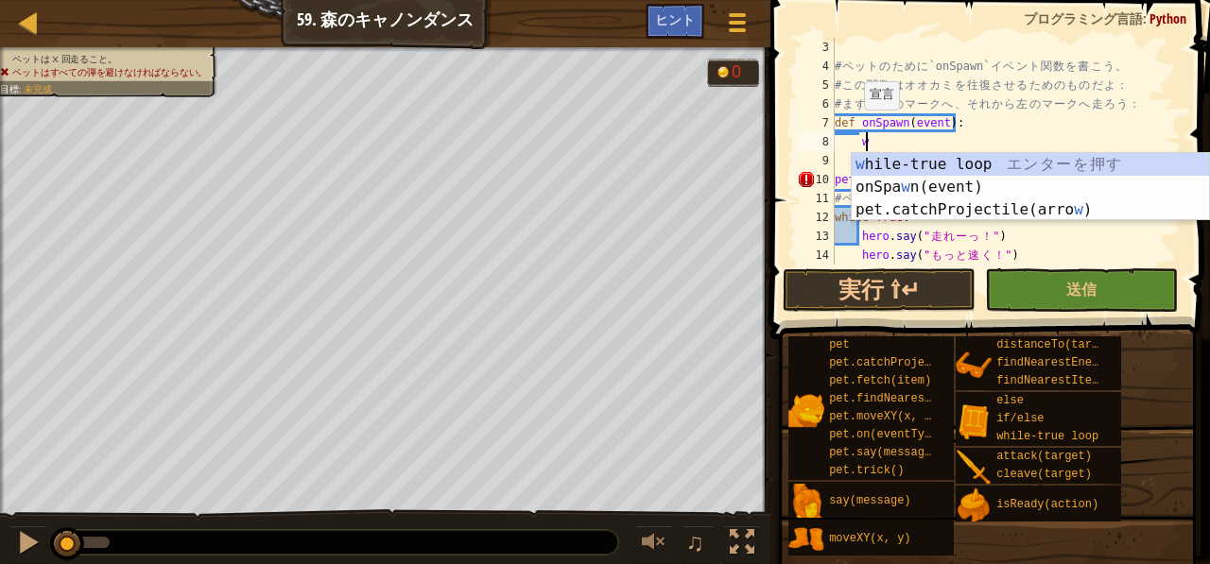
type textarea "wh"
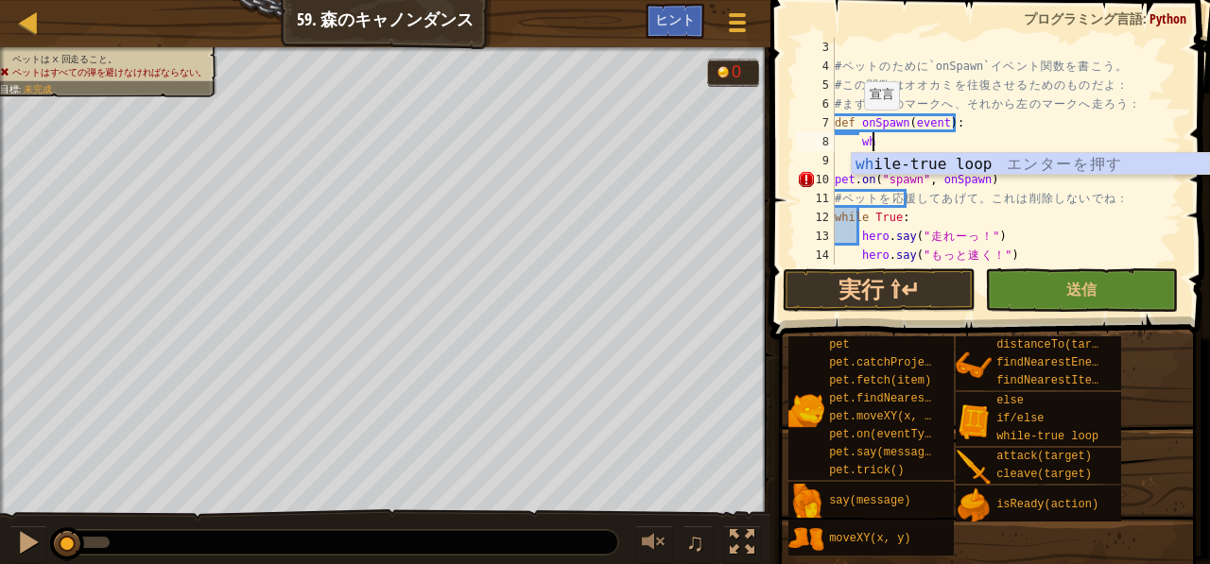
scroll to position [9, 2]
click at [862, 162] on div "wh ile-true loop エ ン タ ー を 押 す" at bounding box center [1031, 187] width 358 height 68
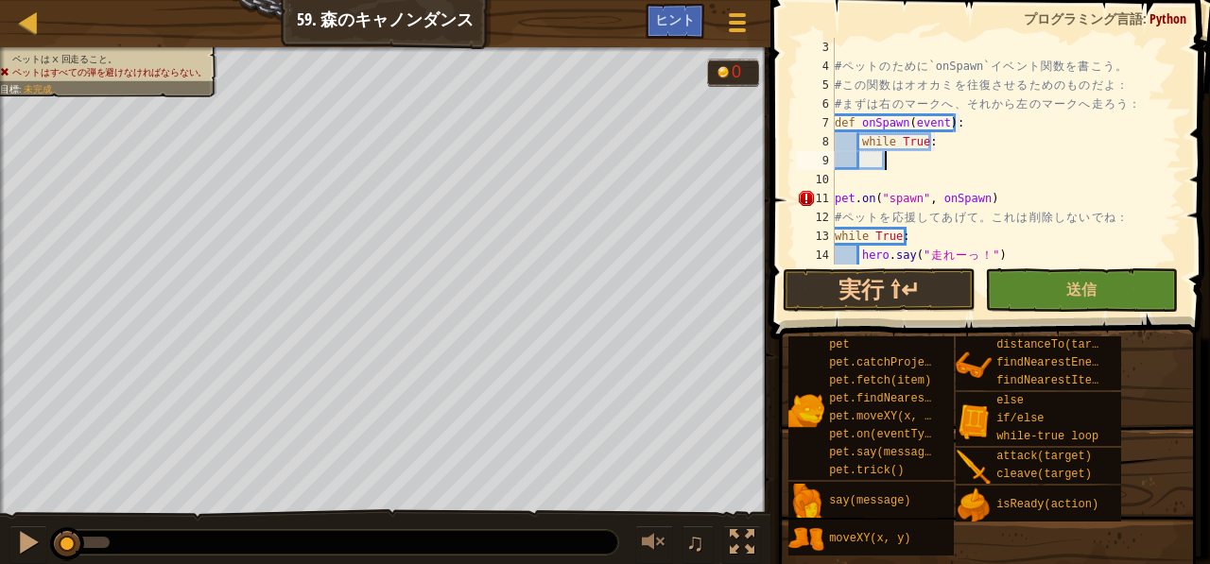
click at [909, 164] on div "# ペ ッ ト の た め に `onSpawn` イ ベ ン ト 関 数 を 書 こ う 。 # こ の 関 数 は オ オ カ ミ を 往 復 さ せ る…" at bounding box center [999, 170] width 337 height 265
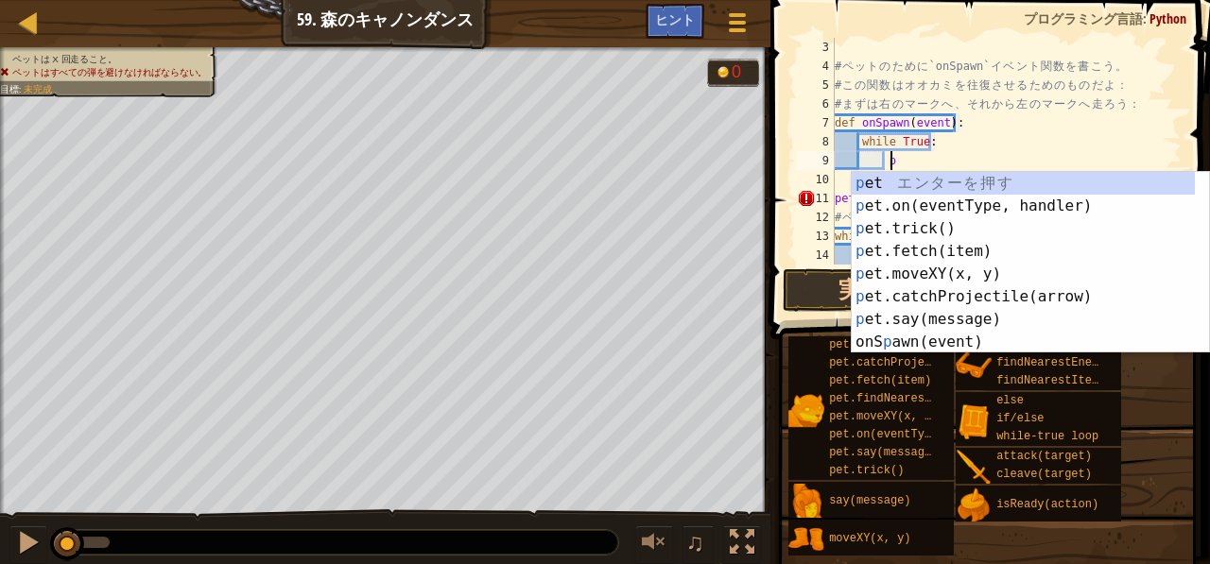
scroll to position [9, 4]
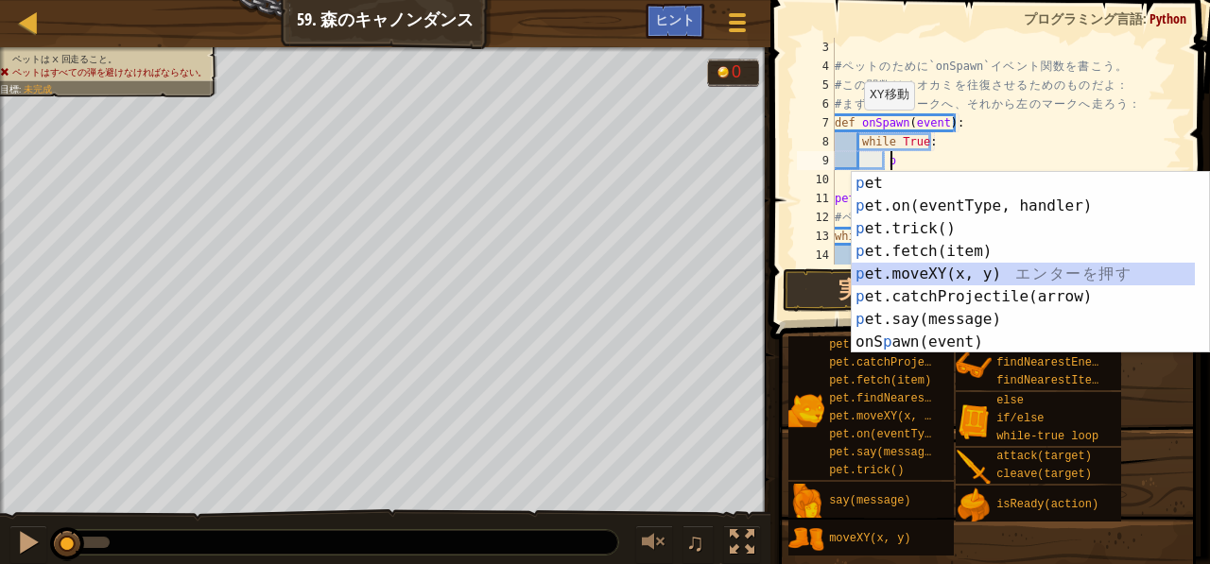
click at [923, 271] on div "p et エ ン タ ー を 押 す p et.on(eventType, handler) エ ン タ ー を 押 す p et.trick() エ ン タ…" at bounding box center [1031, 285] width 358 height 227
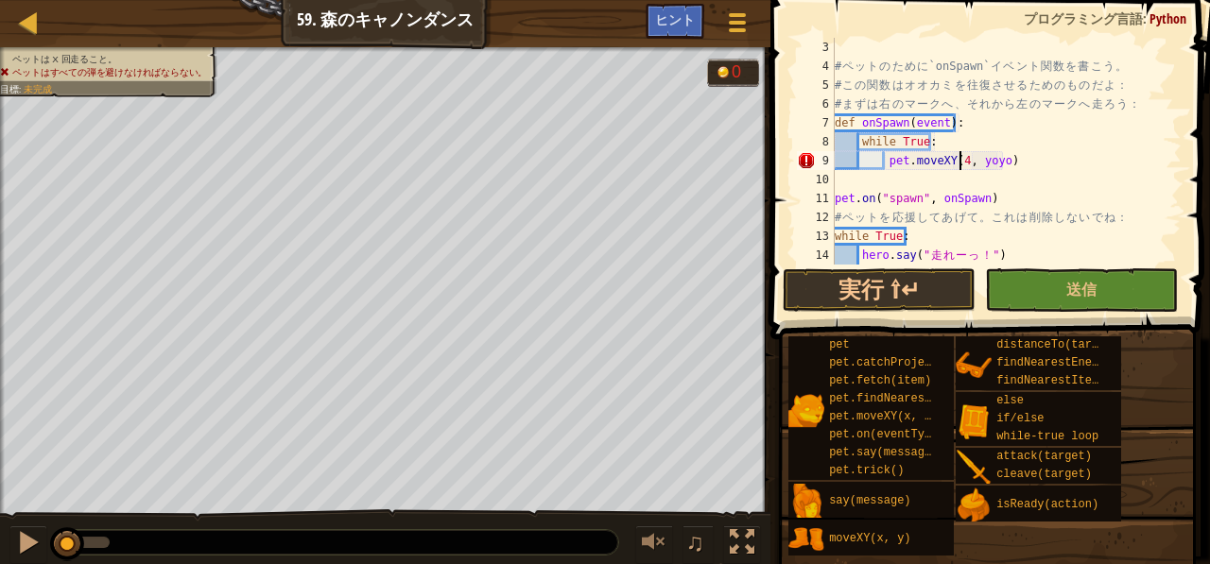
scroll to position [9, 10]
click at [1001, 162] on div "# ペ ッ ト の た め に `onSpawn` イ ベ ン ト 関 数 を 書 こ う 。 # こ の 関 数 は オ オ カ ミ を 往 復 さ せ る…" at bounding box center [999, 170] width 337 height 265
type textarea "pet.moveXY(48, 8)"
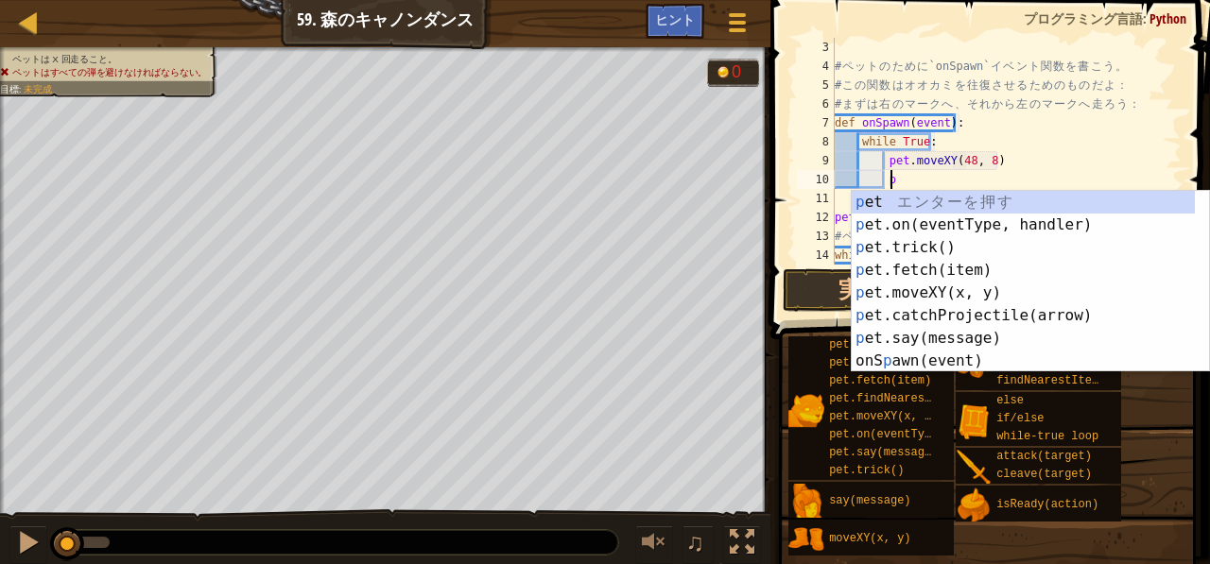
scroll to position [9, 4]
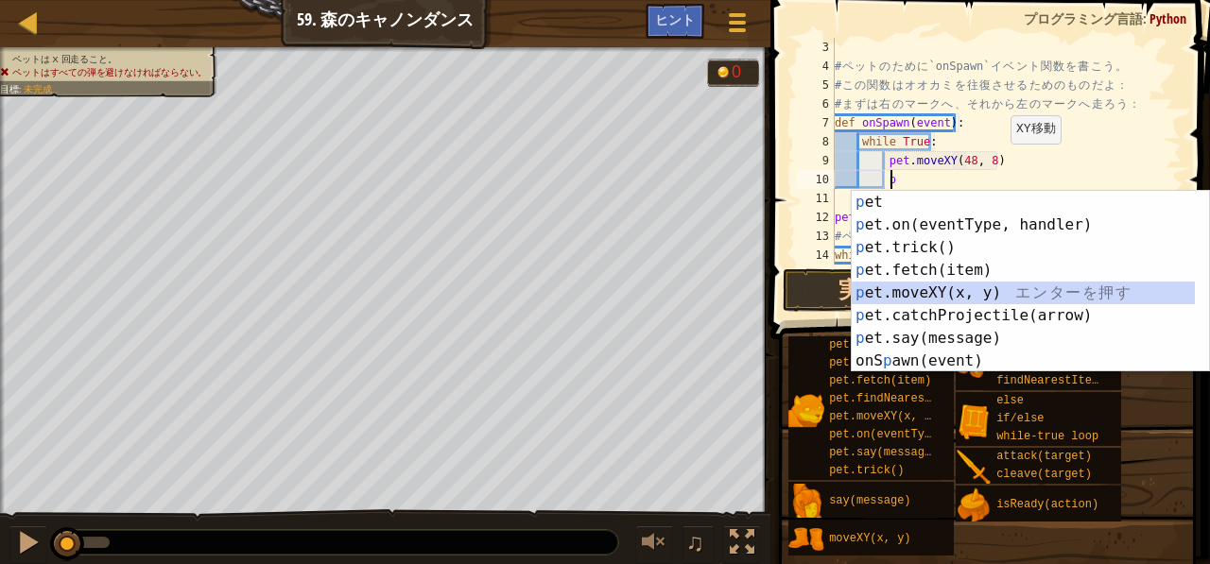
click at [971, 291] on div "p et エ ン タ ー を 押 す p et.on(eventType, handler) エ ン タ ー を 押 す p et.trick() エ ン タ…" at bounding box center [1024, 304] width 344 height 227
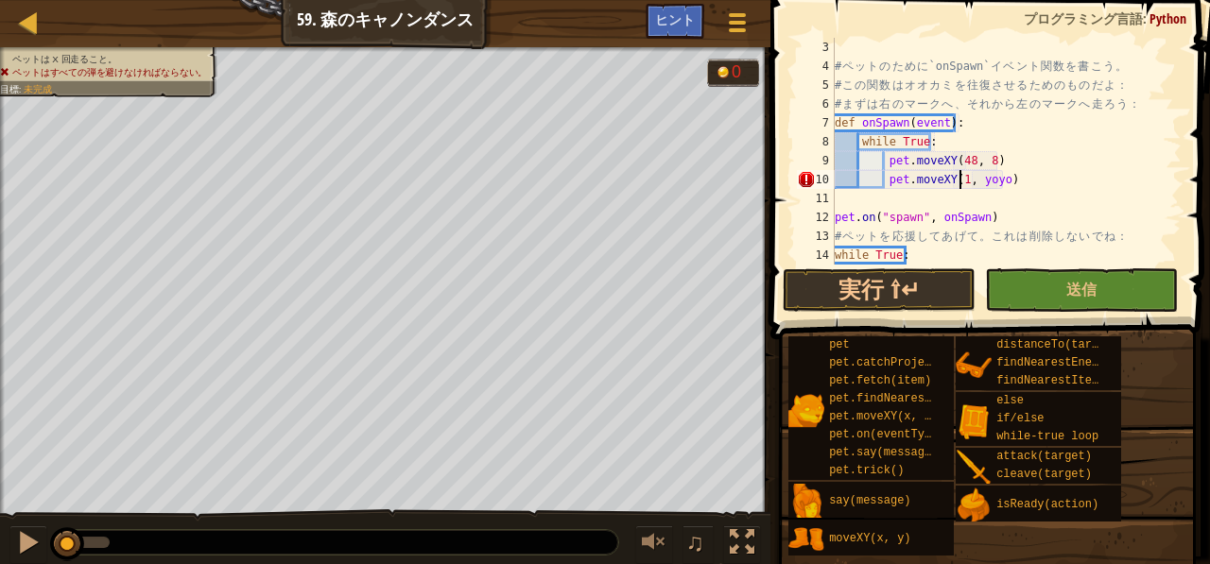
scroll to position [9, 10]
click at [1005, 181] on div "# ペ ッ ト の た め に `onSpawn` イ ベ ン ト 関 数 を 書 こ う 。 # こ の 関 数 は オ オ カ ミ を 往 復 さ せ る…" at bounding box center [999, 170] width 337 height 265
type textarea "pet.moveXY(12, 8)"
click at [1053, 283] on button "送信" at bounding box center [1081, 290] width 193 height 43
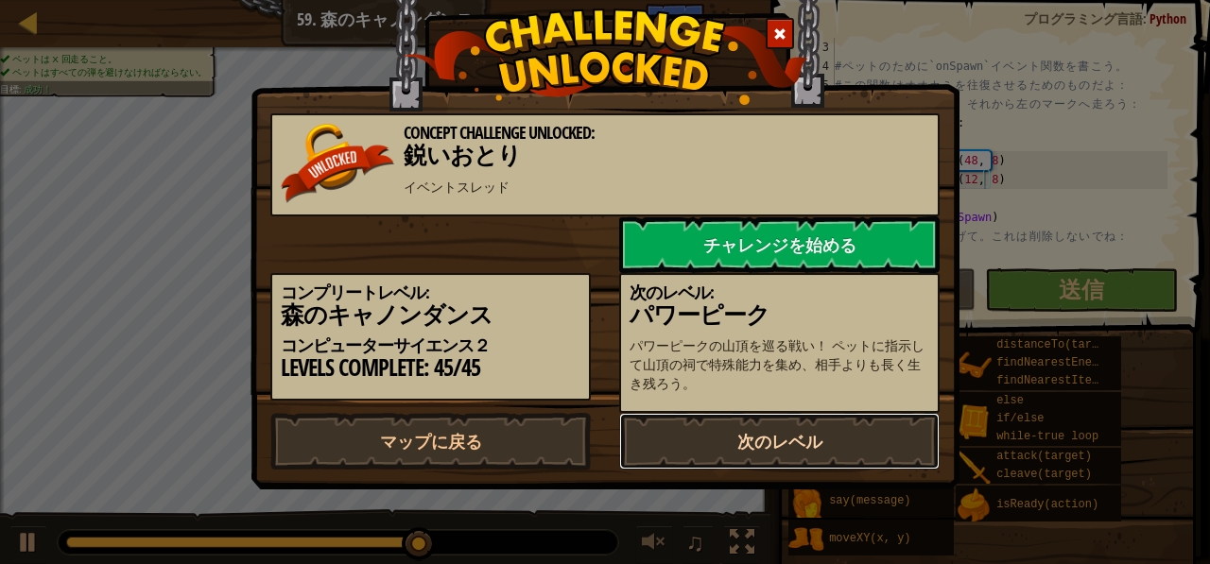
click at [805, 460] on link "次のレベル" at bounding box center [779, 441] width 321 height 57
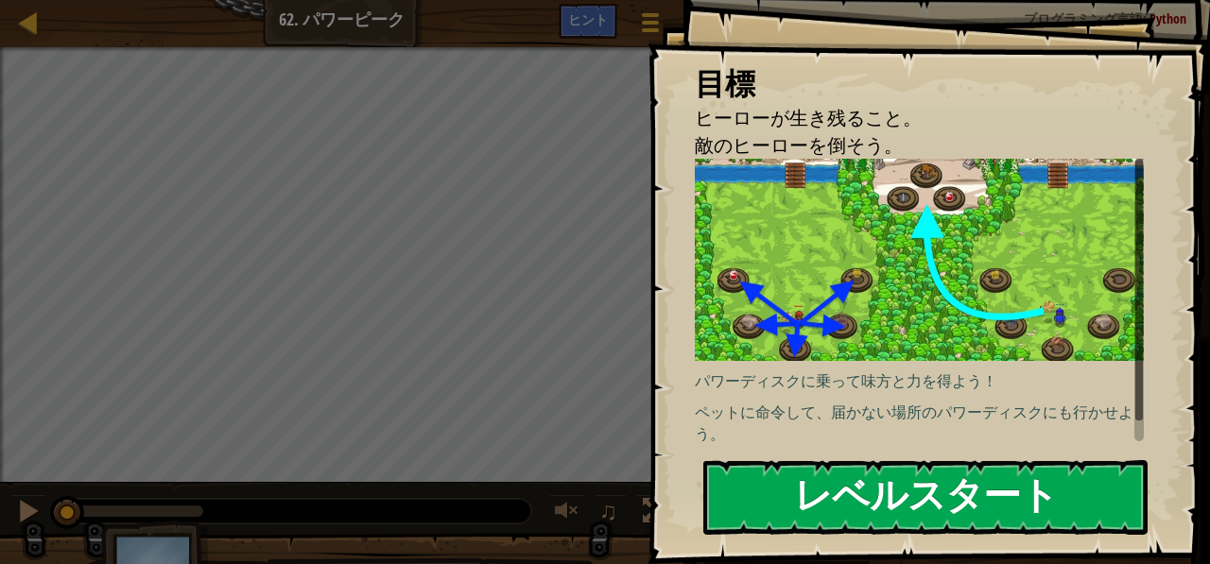
click at [847, 495] on button "レベルスタート" at bounding box center [925, 497] width 444 height 75
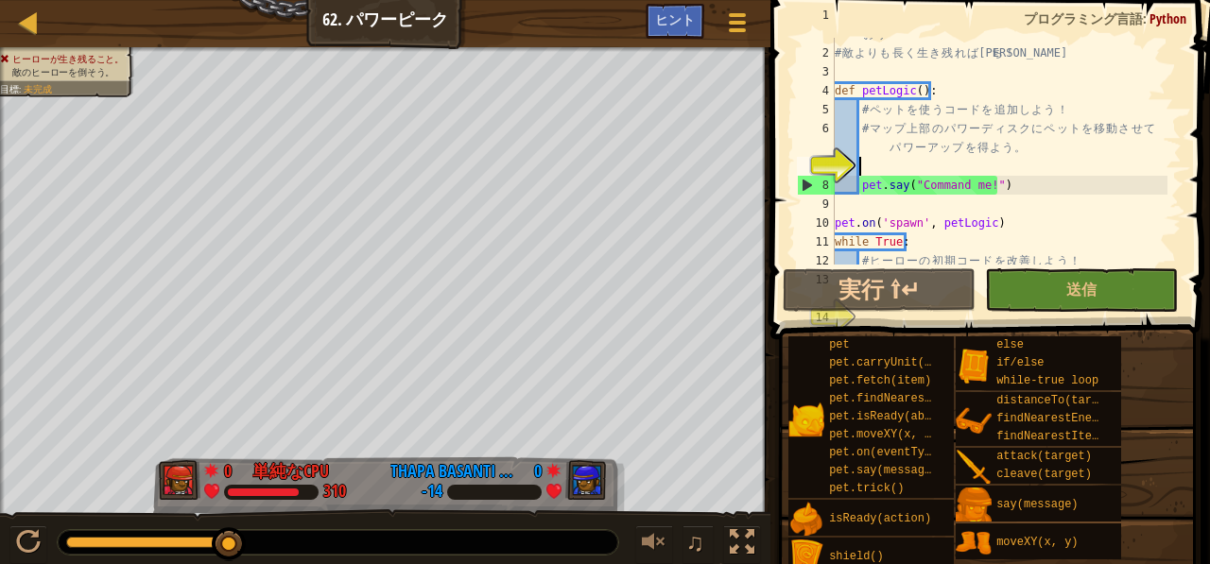
scroll to position [32, 0]
click at [870, 160] on div "# コ ー ス 2 の ア リ ー ナ へ よ う こ そ 。 オ ー ガ の 波 に 立 ち [PERSON_NAME] う ！ # 敵 よ り も 長 く…" at bounding box center [999, 148] width 337 height 284
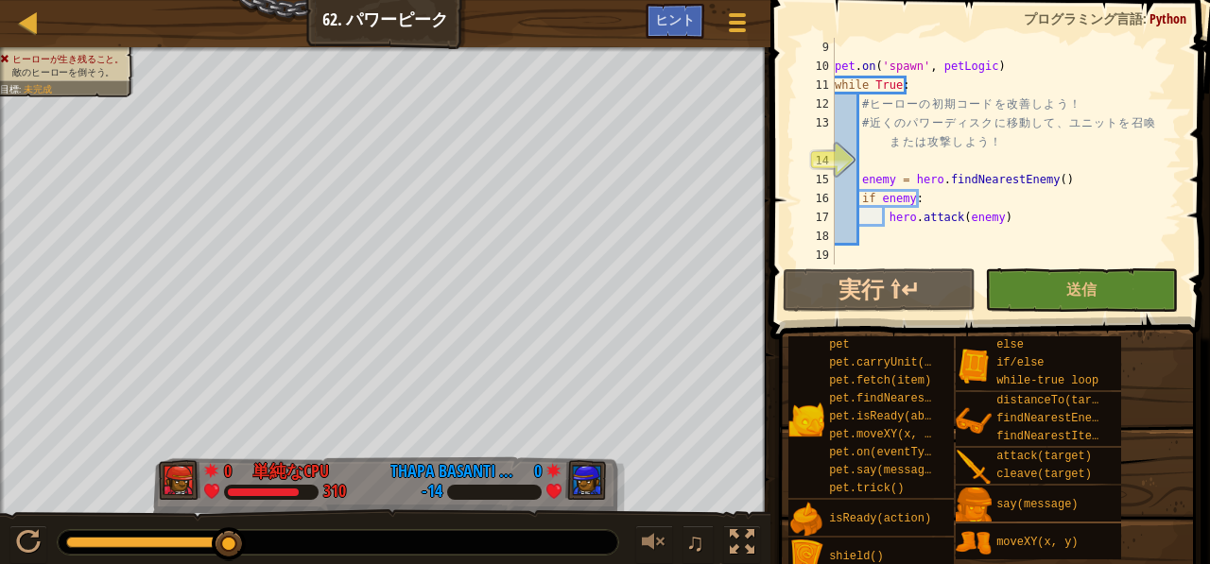
scroll to position [189, 0]
click at [907, 294] on button "実行 ⇧↵" at bounding box center [879, 290] width 193 height 43
click at [1038, 302] on button "送信" at bounding box center [1081, 290] width 193 height 43
click at [685, 16] on span "ヒント" at bounding box center [675, 19] width 40 height 18
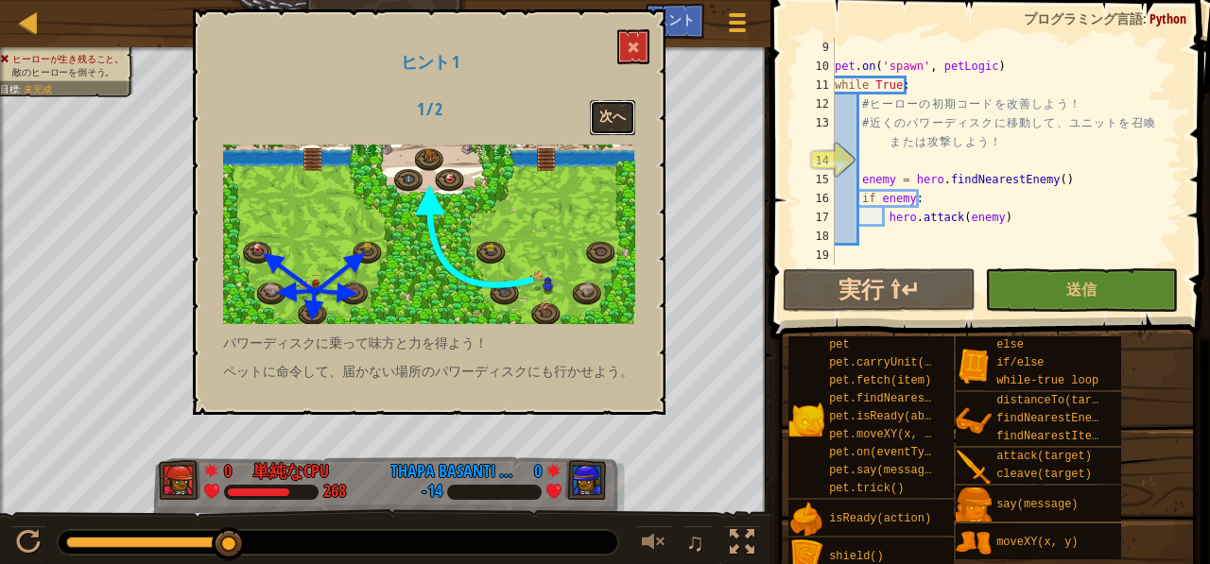
click at [615, 113] on button "次へ" at bounding box center [612, 117] width 45 height 35
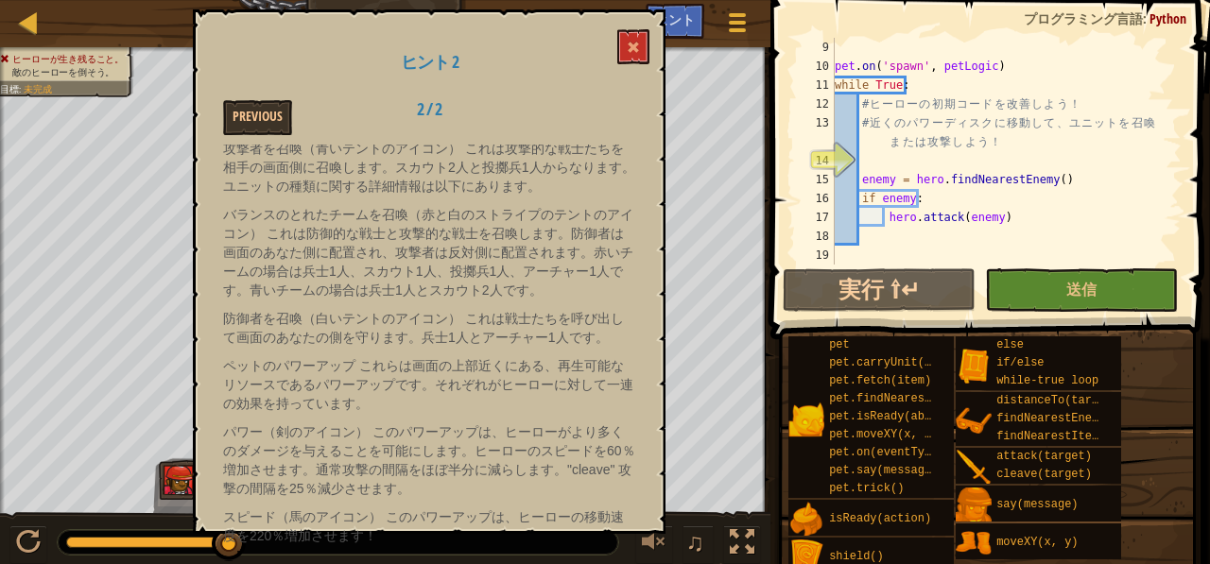
scroll to position [567, 0]
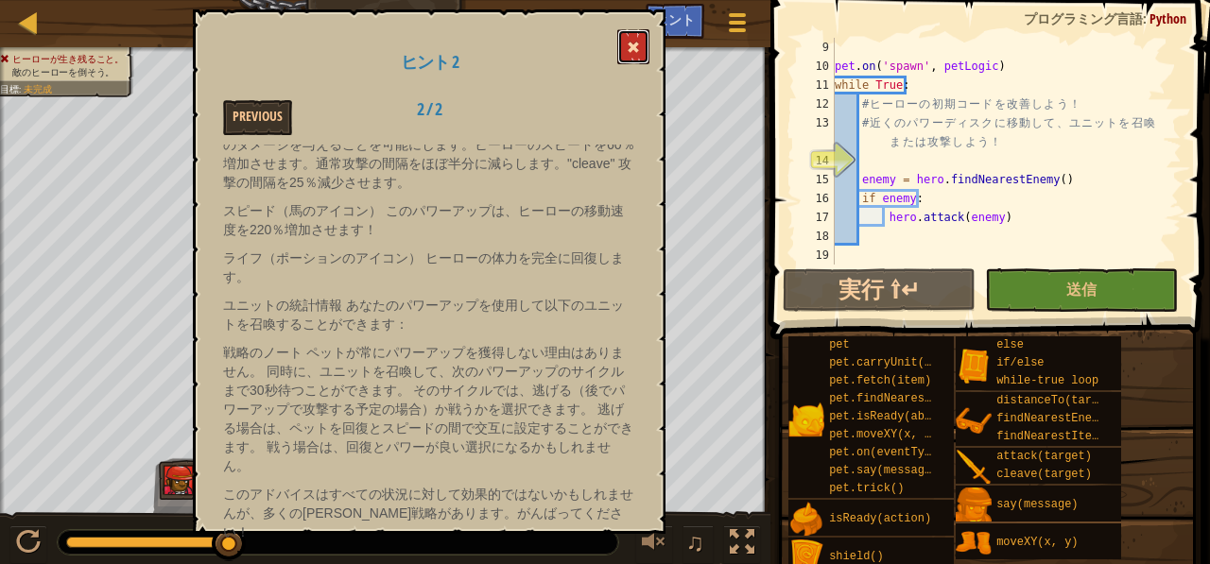
click at [635, 43] on span at bounding box center [633, 47] width 13 height 13
